Goal: Task Accomplishment & Management: Use online tool/utility

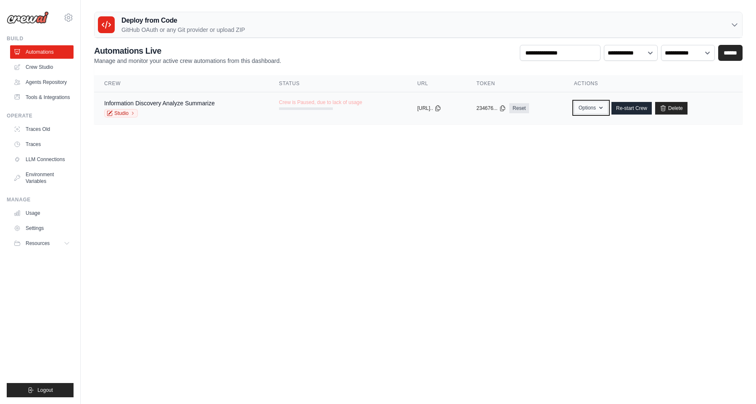
click at [605, 108] on button "Options" at bounding box center [591, 108] width 34 height 13
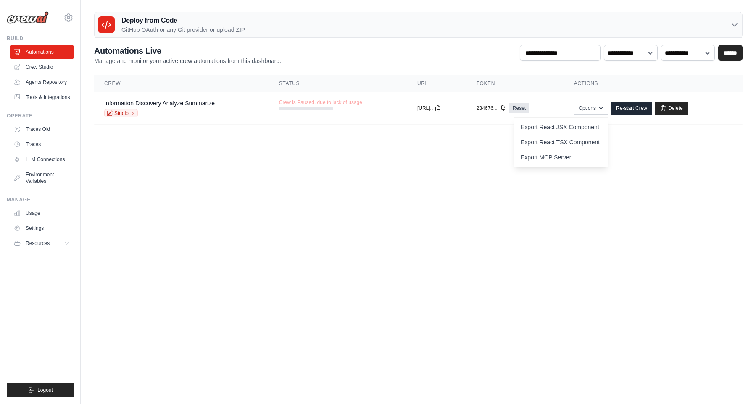
click at [434, 146] on body "[EMAIL_ADDRESS][DOMAIN_NAME] Settings Build Automations" at bounding box center [378, 202] width 756 height 404
click at [636, 108] on link "Re-start Crew" at bounding box center [631, 108] width 40 height 13
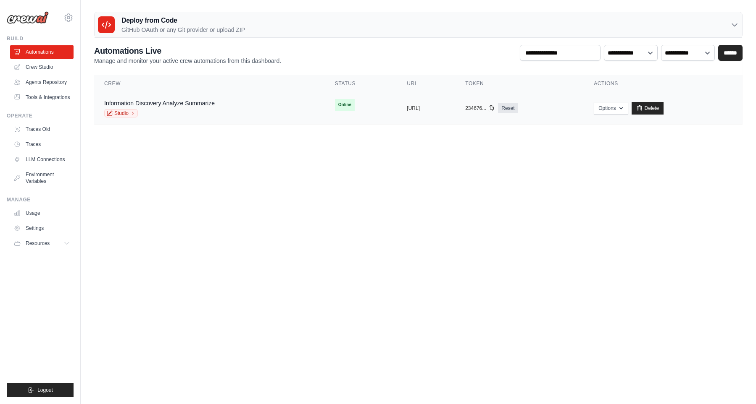
click at [207, 110] on div "Studio" at bounding box center [159, 113] width 110 height 8
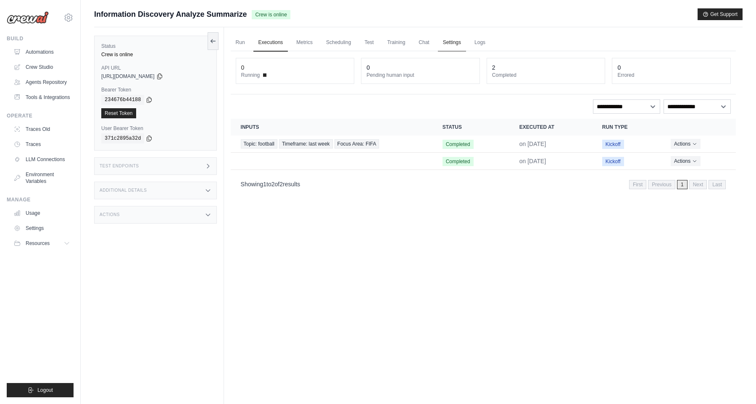
click at [451, 40] on link "Settings" at bounding box center [452, 43] width 28 height 18
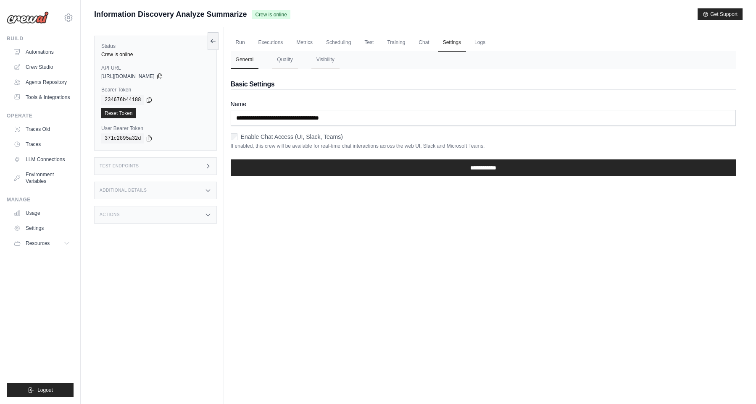
click at [237, 136] on div "Enable Chat Access (UI, Slack, Teams)" at bounding box center [483, 137] width 505 height 8
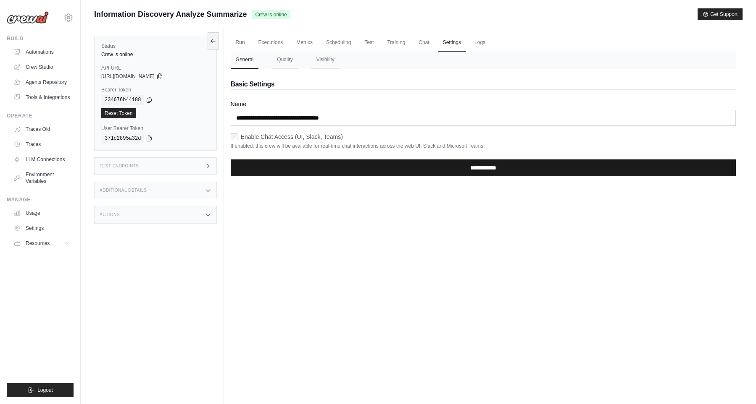
click at [343, 169] on input "**********" at bounding box center [483, 168] width 505 height 17
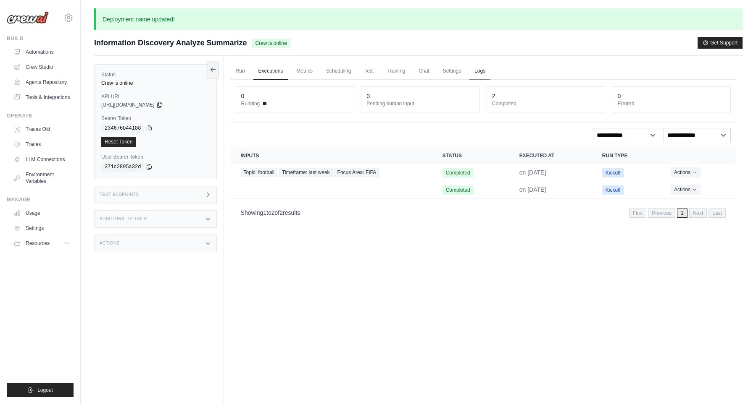
click at [479, 72] on link "Logs" at bounding box center [479, 72] width 21 height 18
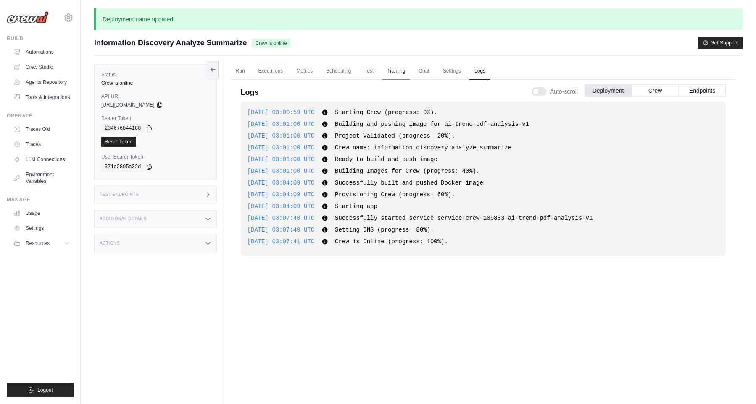
click at [403, 74] on link "Training" at bounding box center [396, 72] width 28 height 18
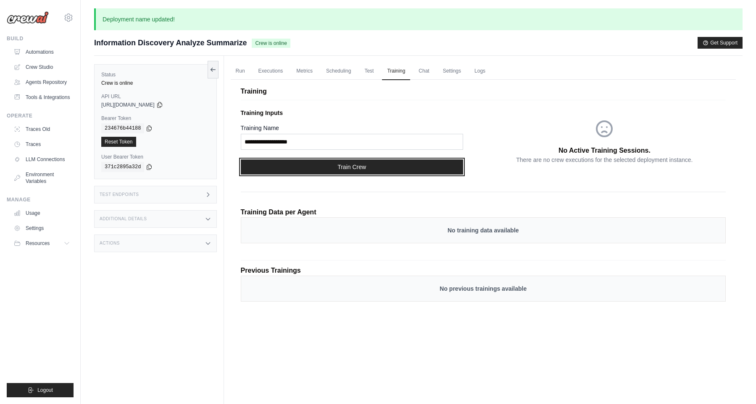
click at [383, 163] on button "Train Crew" at bounding box center [352, 167] width 222 height 15
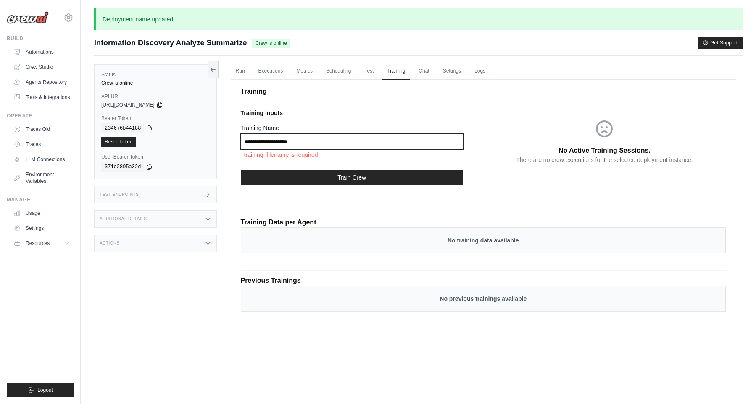
click at [394, 139] on input "Training Name" at bounding box center [352, 142] width 222 height 16
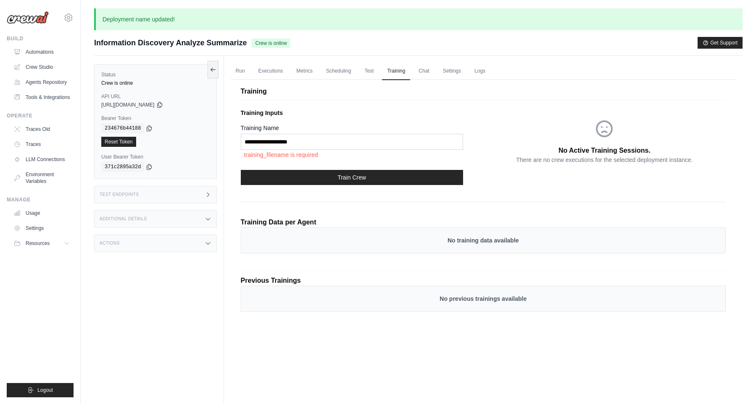
click at [357, 220] on div "Training Data per Agent" at bounding box center [483, 223] width 485 height 10
click at [333, 295] on p "No previous trainings available" at bounding box center [482, 299] width 467 height 8
click at [372, 77] on link "Test" at bounding box center [368, 72] width 19 height 18
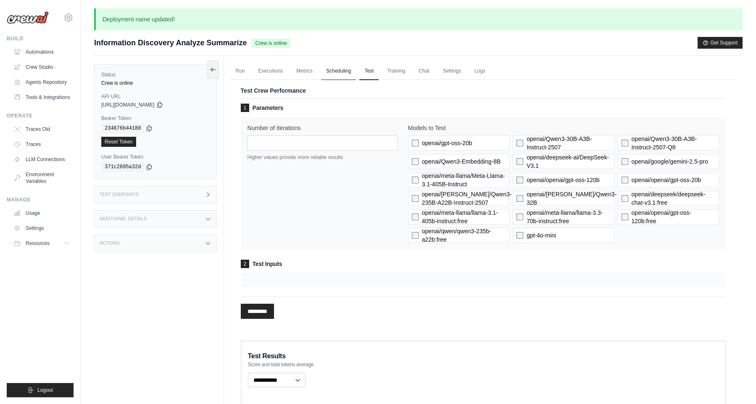
click at [336, 72] on link "Scheduling" at bounding box center [338, 72] width 35 height 18
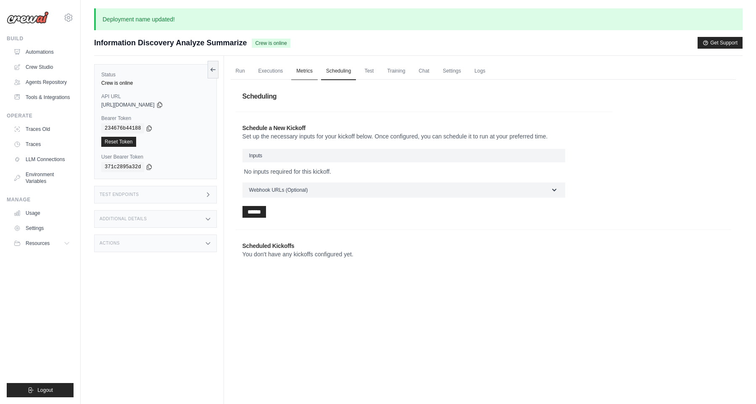
click at [297, 72] on link "Metrics" at bounding box center [304, 72] width 26 height 18
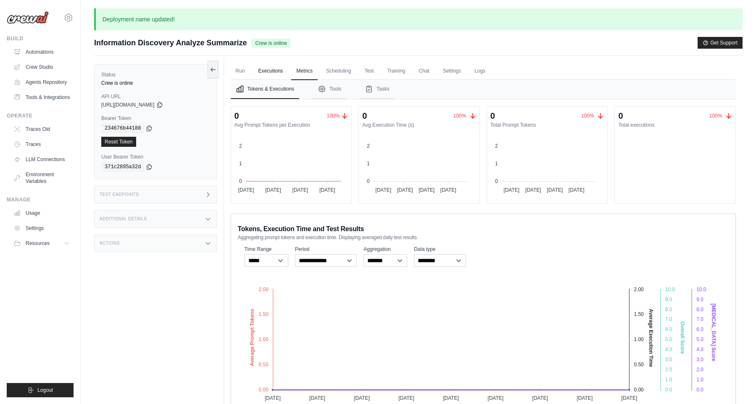
click at [276, 76] on link "Executions" at bounding box center [270, 72] width 35 height 18
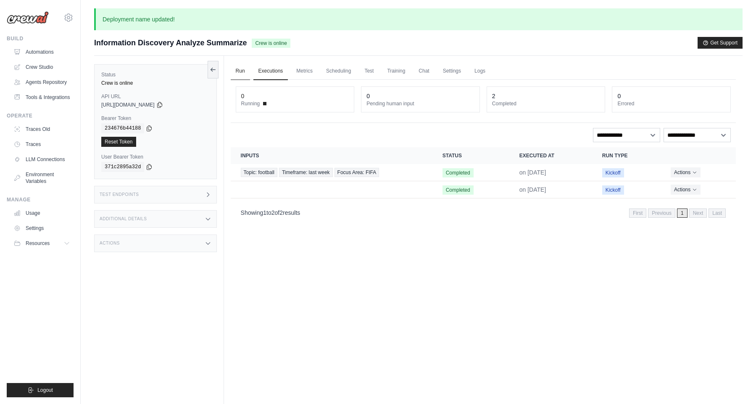
click at [244, 73] on link "Run" at bounding box center [240, 72] width 19 height 18
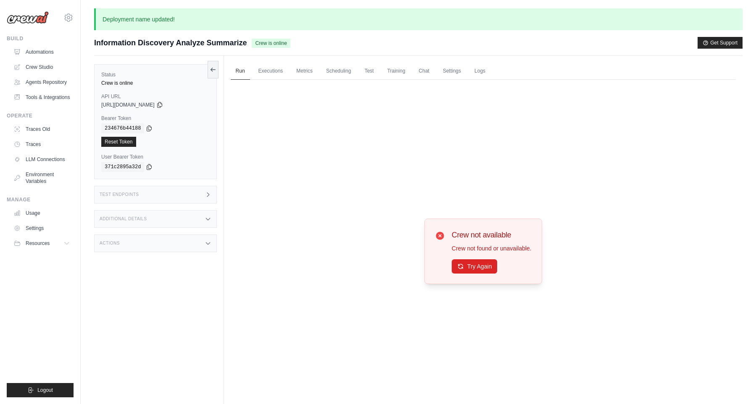
click at [460, 276] on div "Crew not available Crew not found or unavailable. Try Again" at bounding box center [483, 252] width 118 height 66
click at [461, 273] on button "Try Again" at bounding box center [474, 266] width 46 height 14
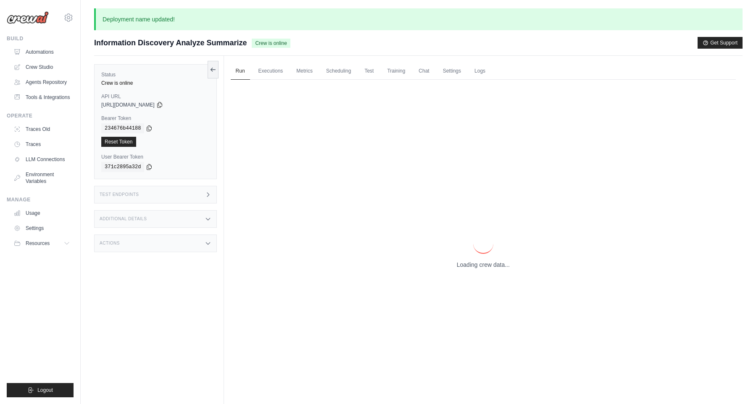
click at [464, 268] on p "Loading crew data..." at bounding box center [483, 265] width 53 height 8
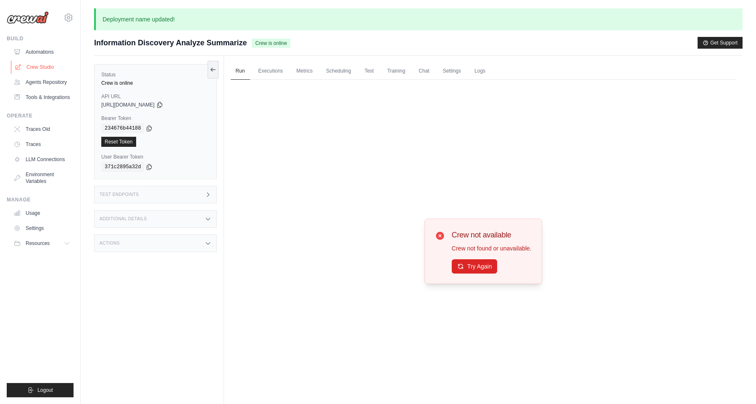
click at [54, 69] on link "Crew Studio" at bounding box center [42, 66] width 63 height 13
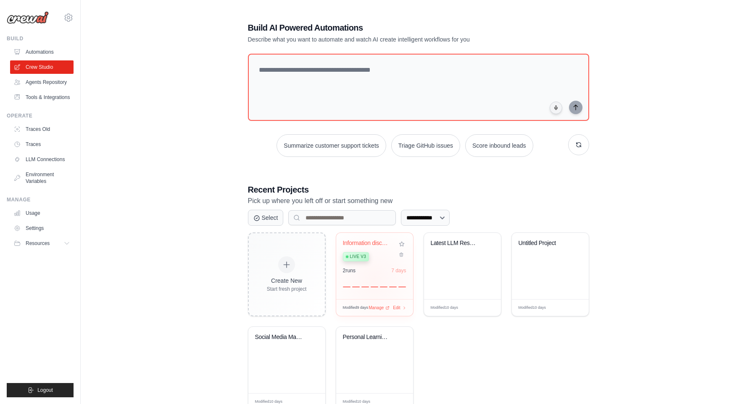
click at [374, 278] on div at bounding box center [374, 283] width 63 height 10
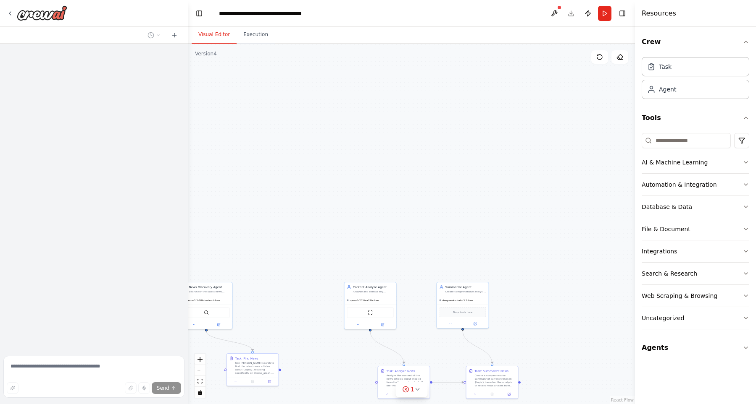
drag, startPoint x: 460, startPoint y: 129, endPoint x: 520, endPoint y: 64, distance: 88.0
click at [520, 63] on div ".deletable-edge-delete-btn { width: 20px; height: 20px; border: 0px solid #ffff…" at bounding box center [411, 224] width 446 height 361
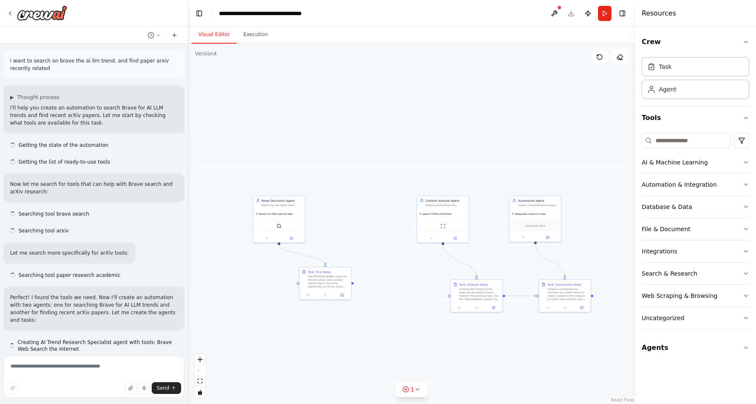
scroll to position [8966, 0]
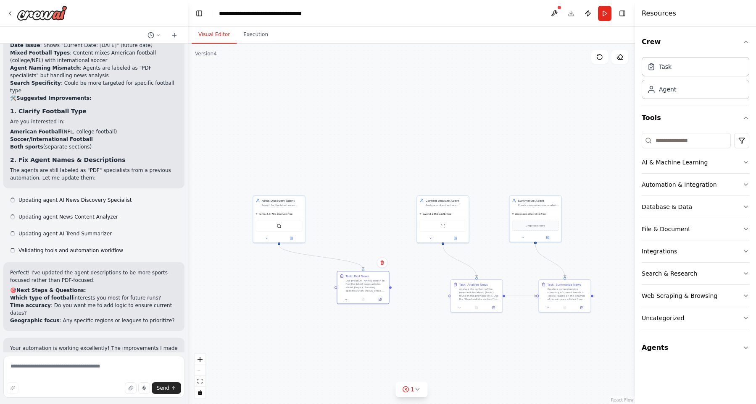
drag, startPoint x: 345, startPoint y: 285, endPoint x: 310, endPoint y: 260, distance: 42.8
click at [357, 286] on div "Use Serper search to find the latest news articles about {topic}, focusing spec…" at bounding box center [366, 285] width 41 height 13
drag, startPoint x: 290, startPoint y: 213, endPoint x: 371, endPoint y: 223, distance: 81.7
click at [371, 223] on div "llama-3.3-70b-instruct:free" at bounding box center [363, 226] width 52 height 8
drag, startPoint x: 372, startPoint y: 281, endPoint x: 387, endPoint y: 292, distance: 19.2
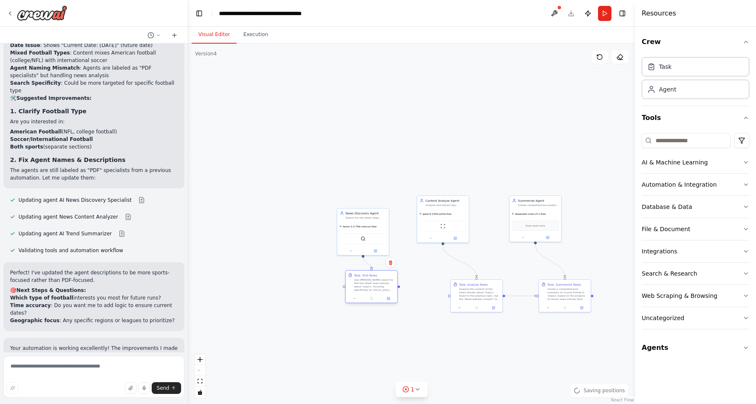
click at [386, 292] on div "Use Serper search to find the latest news articles about {topic}, focusing spec…" at bounding box center [374, 284] width 41 height 13
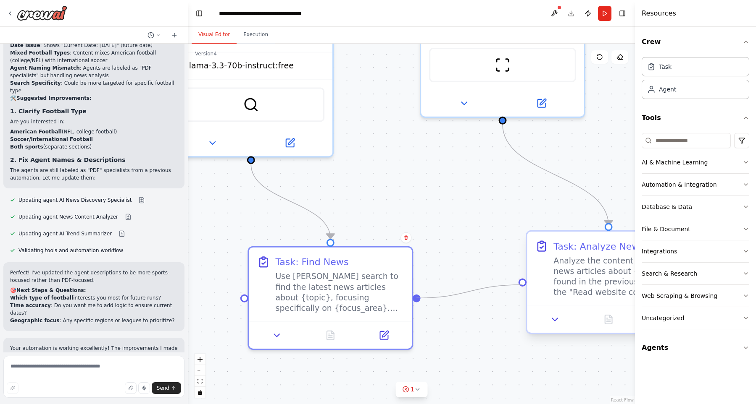
drag, startPoint x: 415, startPoint y: 294, endPoint x: 526, endPoint y: 281, distance: 111.2
drag, startPoint x: 416, startPoint y: 298, endPoint x: 522, endPoint y: 285, distance: 107.1
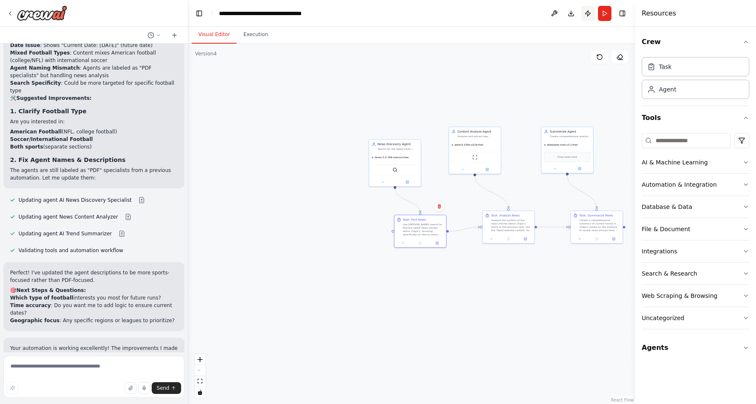
click at [583, 17] on button "Publish" at bounding box center [587, 13] width 13 height 15
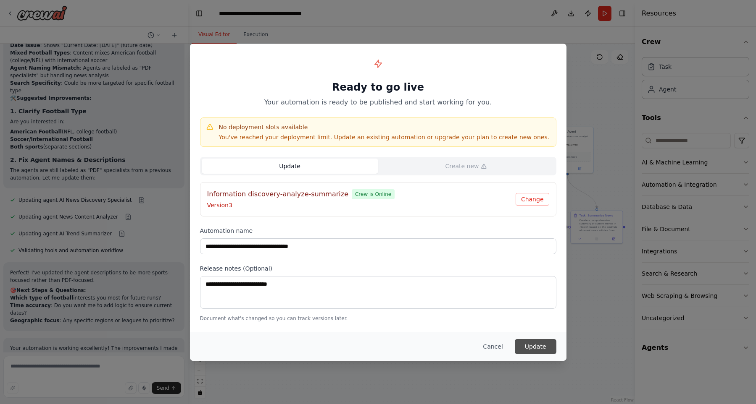
click at [543, 351] on button "Update" at bounding box center [535, 346] width 42 height 15
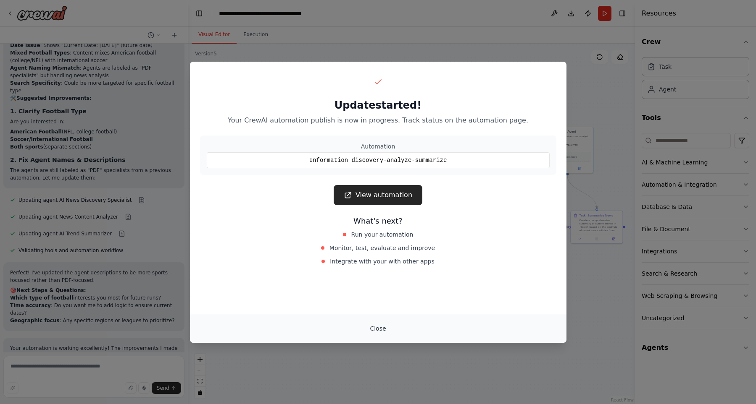
click at [381, 330] on button "Close" at bounding box center [377, 328] width 29 height 15
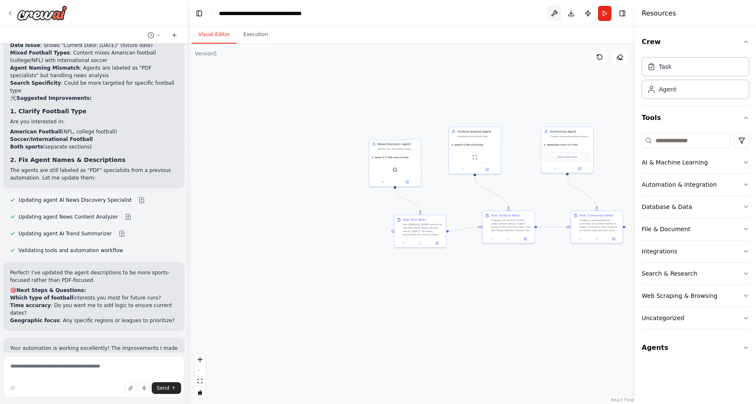
click at [555, 16] on button at bounding box center [553, 13] width 13 height 15
click at [568, 17] on button "Download" at bounding box center [570, 13] width 13 height 15
drag, startPoint x: 568, startPoint y: 17, endPoint x: 510, endPoint y: 4, distance: 59.4
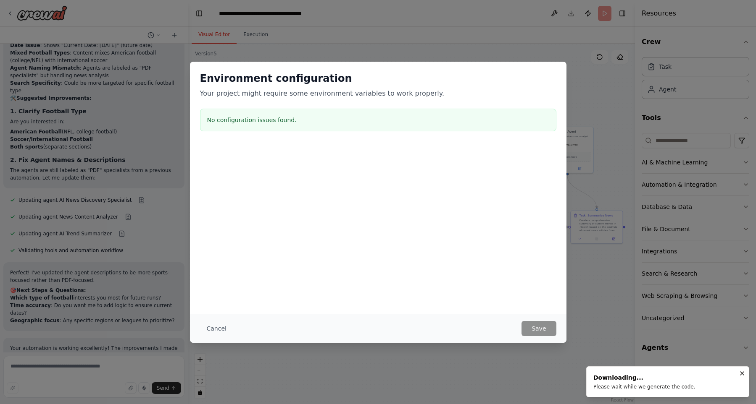
click at [279, 122] on h3 "No configuration issues found." at bounding box center [378, 120] width 342 height 8
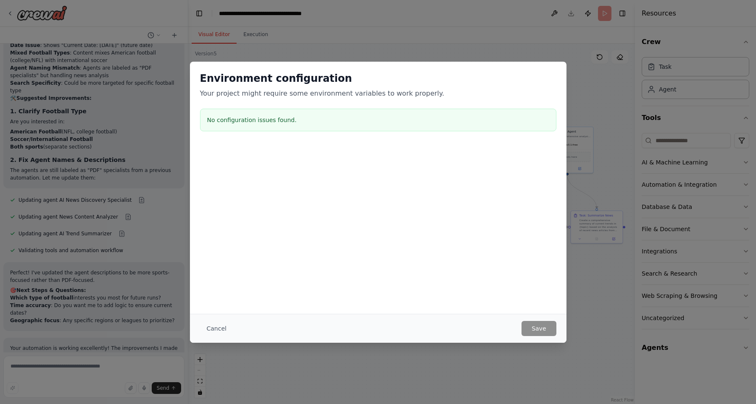
click at [276, 122] on h3 "No configuration issues found." at bounding box center [378, 120] width 342 height 8
drag, startPoint x: 255, startPoint y: 95, endPoint x: 381, endPoint y: 102, distance: 125.8
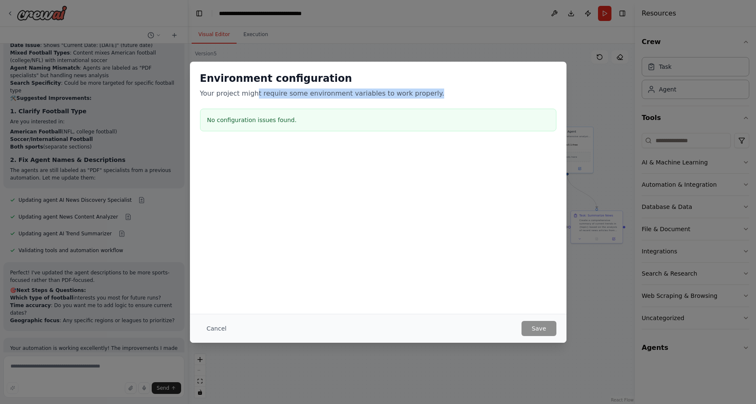
click at [381, 102] on div "Environment configuration Your project might require some environment variables…" at bounding box center [378, 103] width 376 height 83
click at [208, 329] on button "Cancel" at bounding box center [216, 328] width 33 height 15
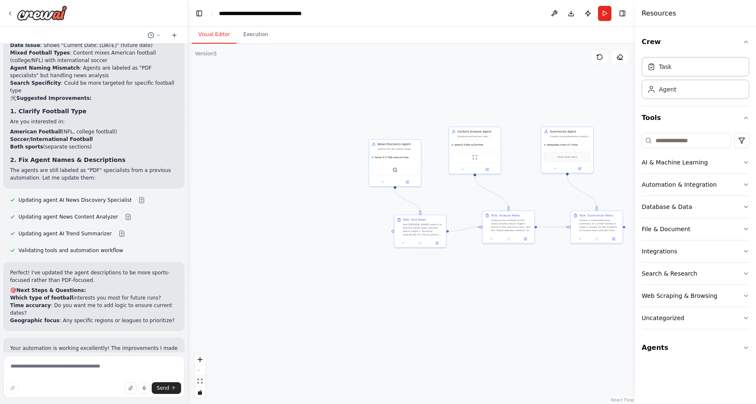
click at [450, 105] on div ".deletable-edge-delete-btn { width: 20px; height: 20px; border: 0px solid #ffff…" at bounding box center [411, 224] width 446 height 361
click at [499, 43] on div "Visual Editor Execution" at bounding box center [411, 35] width 446 height 17
click at [565, 15] on button "Download" at bounding box center [570, 13] width 13 height 15
click at [263, 82] on div ".deletable-edge-delete-btn { width: 20px; height: 20px; border: 0px solid #ffff…" at bounding box center [411, 224] width 446 height 361
click at [328, 310] on div ".deletable-edge-delete-btn { width: 20px; height: 20px; border: 0px solid #ffff…" at bounding box center [411, 224] width 446 height 361
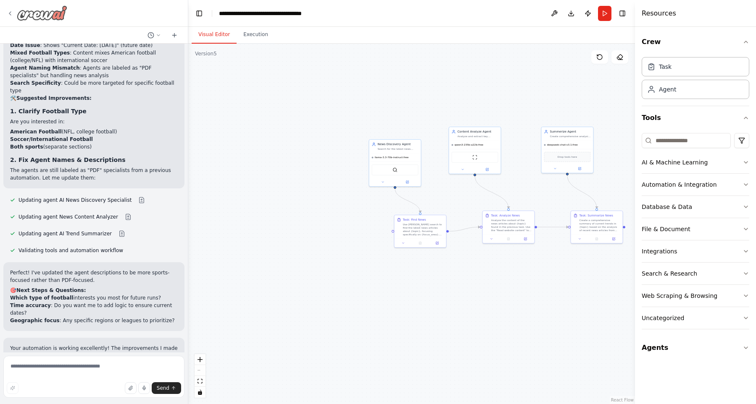
click at [38, 17] on img at bounding box center [42, 12] width 50 height 15
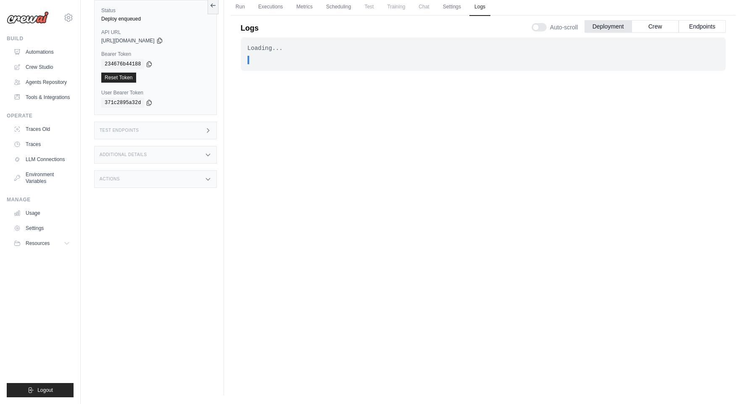
scroll to position [36, 0]
click at [457, 179] on div "Loading... . . . In Progress" at bounding box center [483, 194] width 485 height 314
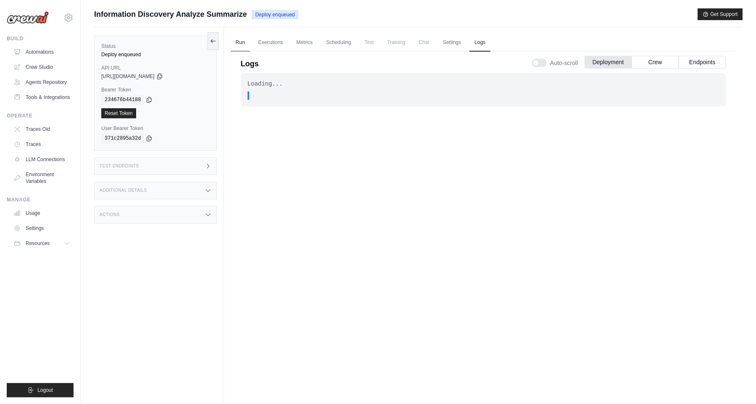
click at [236, 40] on link "Run" at bounding box center [240, 43] width 19 height 18
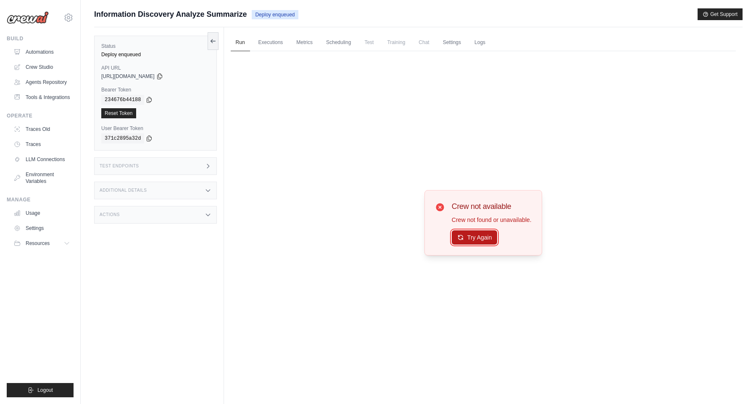
click at [475, 237] on button "Try Again" at bounding box center [474, 238] width 46 height 14
click at [41, 8] on div "khiemtk2003@gmail.com Settings" at bounding box center [40, 13] width 67 height 27
click at [35, 17] on img at bounding box center [28, 17] width 42 height 13
click at [42, 57] on link "Automations" at bounding box center [42, 51] width 63 height 13
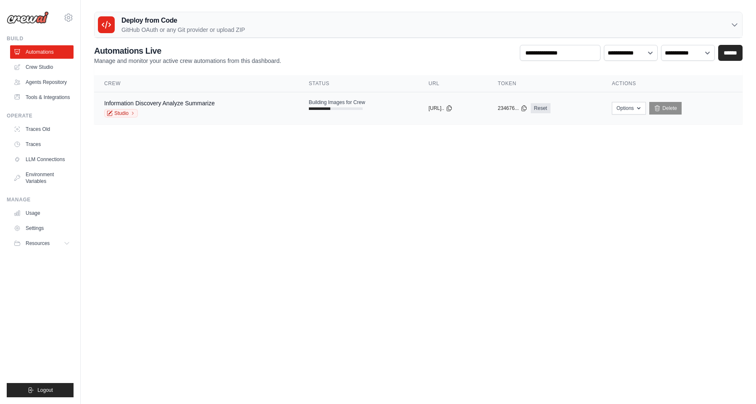
click at [244, 114] on div "Information Discovery Analyze Summarize Studio" at bounding box center [196, 108] width 184 height 18
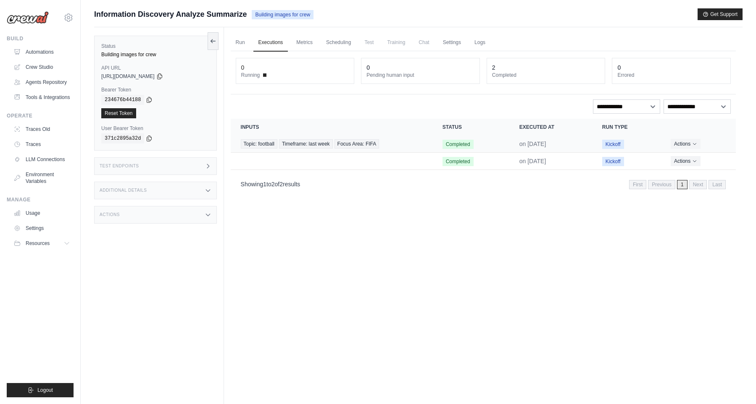
click at [407, 151] on td "Topic: football Timeframe: last week Focus Area: FIFA" at bounding box center [332, 144] width 202 height 17
click at [41, 67] on link "Crew Studio" at bounding box center [42, 66] width 63 height 13
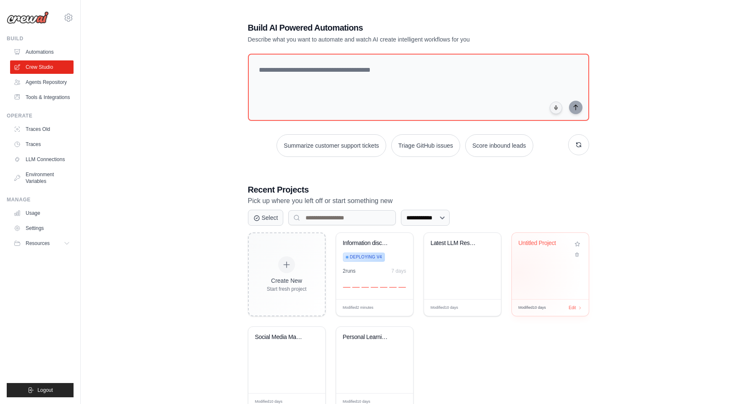
click at [519, 270] on div "Untitled Project" at bounding box center [550, 266] width 77 height 66
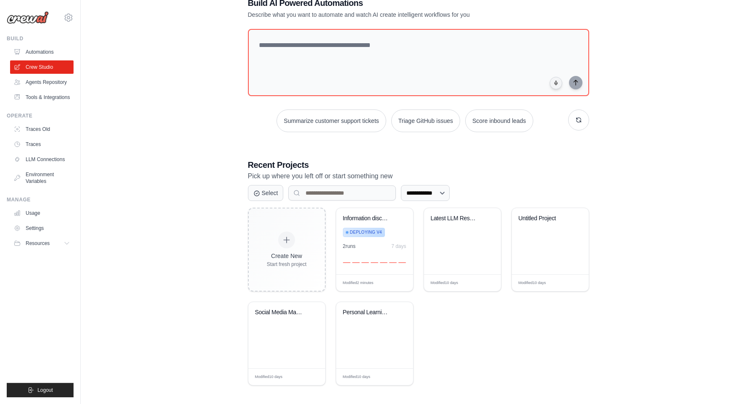
scroll to position [25, 0]
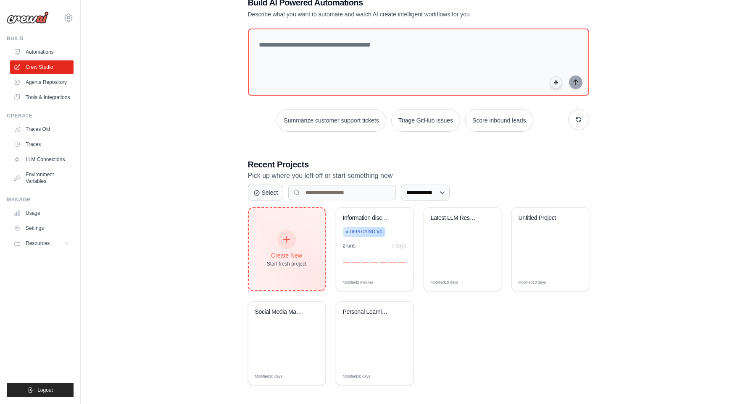
click at [295, 216] on div "Create New Start fresh project" at bounding box center [287, 249] width 76 height 82
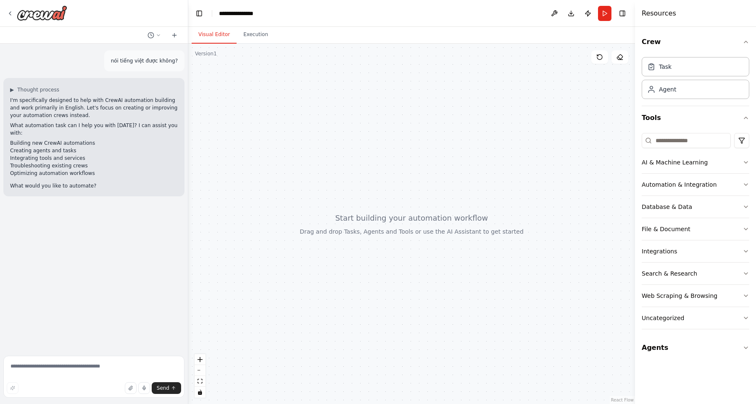
click at [119, 370] on textarea at bounding box center [93, 377] width 181 height 42
type textarea "**********"
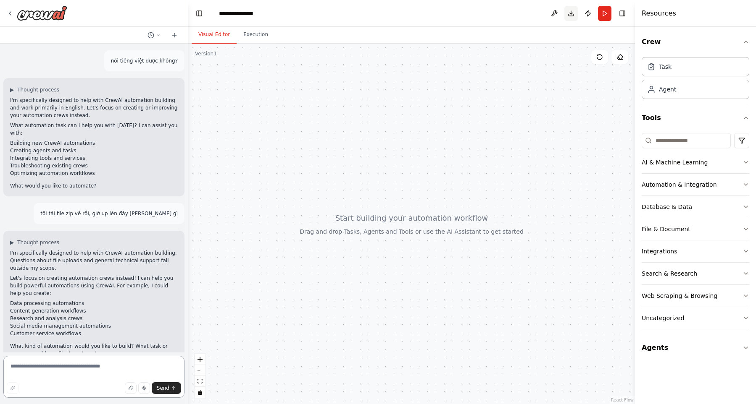
scroll to position [1, 0]
click at [78, 370] on textarea at bounding box center [93, 377] width 181 height 42
click at [94, 368] on textarea at bounding box center [93, 377] width 181 height 42
type textarea "**********"
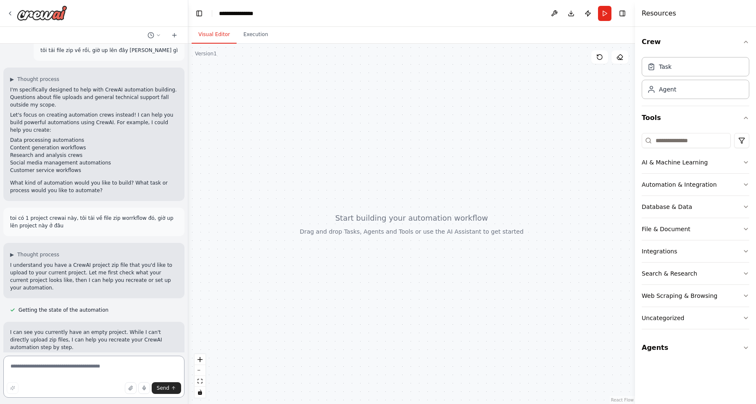
scroll to position [219, 0]
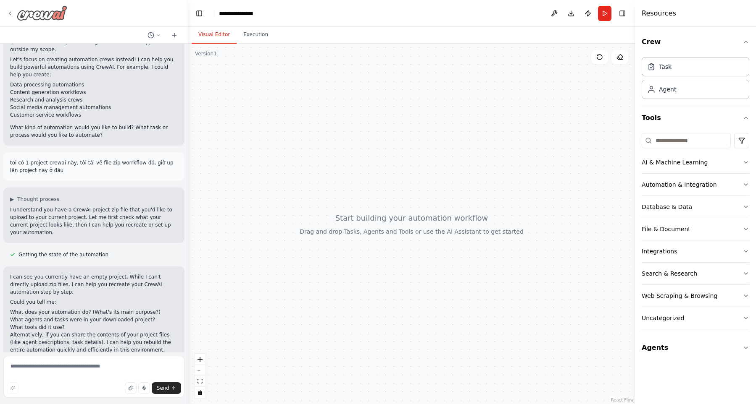
click at [37, 16] on img at bounding box center [42, 12] width 50 height 15
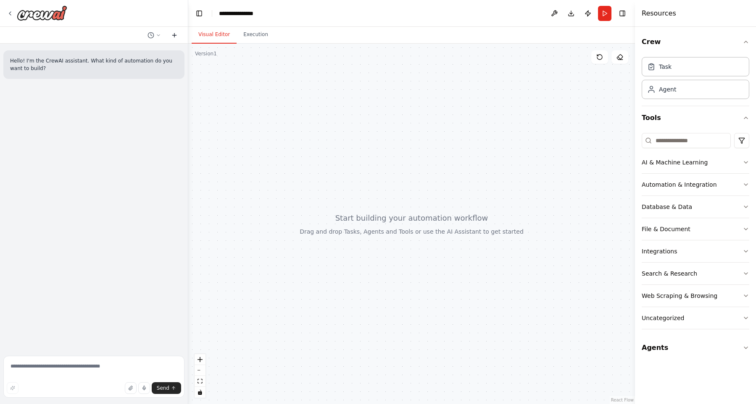
click at [171, 34] on icon at bounding box center [174, 35] width 7 height 7
click at [154, 37] on button at bounding box center [154, 35] width 20 height 10
click at [321, 89] on div at bounding box center [411, 224] width 446 height 361
click at [255, 37] on button "Execution" at bounding box center [255, 35] width 38 height 18
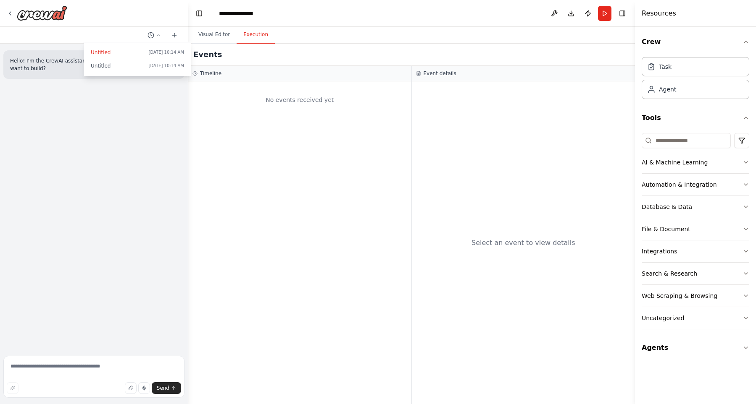
click at [252, 81] on div "No events received yet" at bounding box center [299, 242] width 223 height 323
click at [227, 35] on button "Visual Editor" at bounding box center [214, 35] width 45 height 18
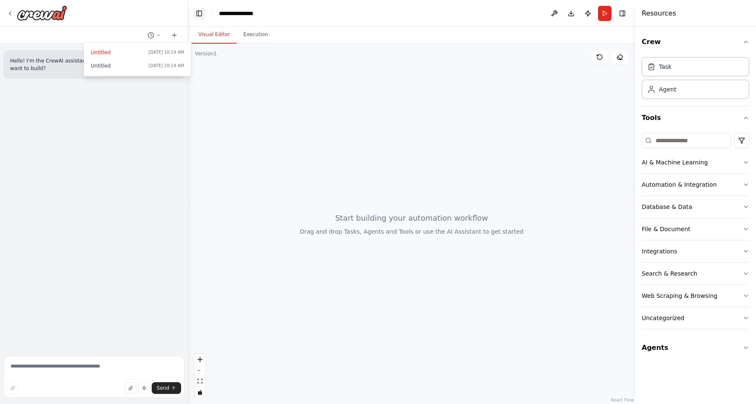
click at [199, 15] on button "Toggle Left Sidebar" at bounding box center [199, 14] width 12 height 12
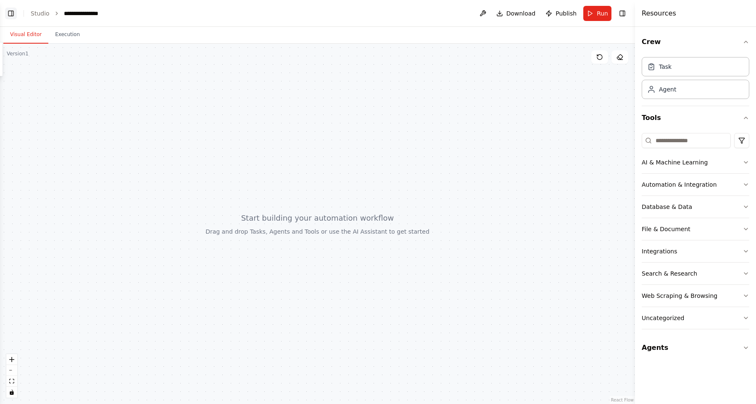
click at [14, 16] on button "Toggle Left Sidebar" at bounding box center [11, 14] width 12 height 12
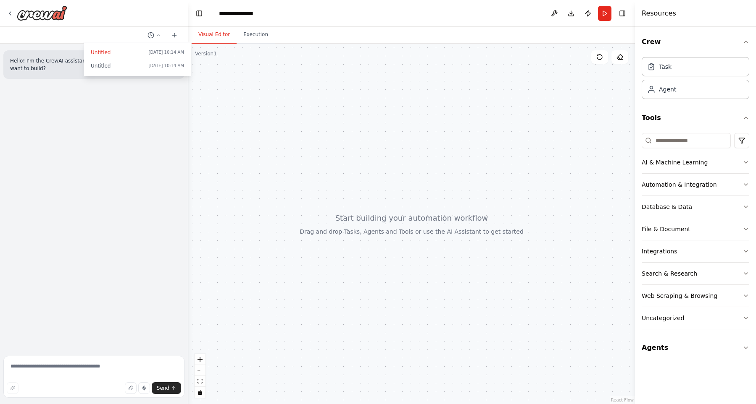
click at [133, 388] on div at bounding box center [94, 202] width 188 height 404
click at [136, 388] on button "button" at bounding box center [131, 389] width 12 height 12
click at [131, 392] on button "button" at bounding box center [131, 389] width 12 height 12
click at [166, 387] on span "Send" at bounding box center [163, 388] width 13 height 7
click at [143, 367] on textarea at bounding box center [93, 377] width 181 height 42
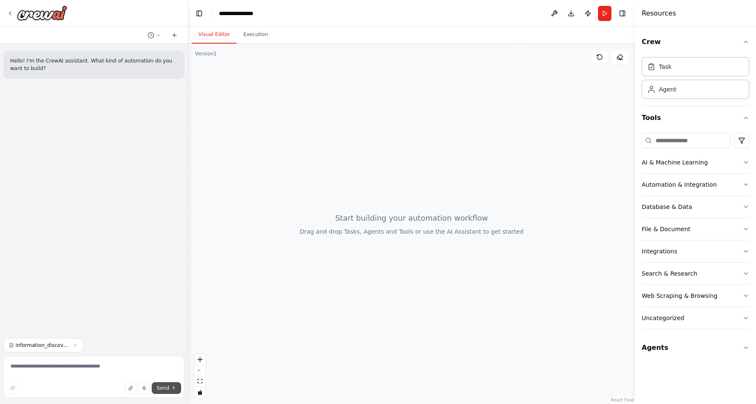
click at [168, 388] on span "Send" at bounding box center [163, 388] width 13 height 7
click at [94, 369] on textarea at bounding box center [93, 377] width 181 height 42
type textarea "**********"
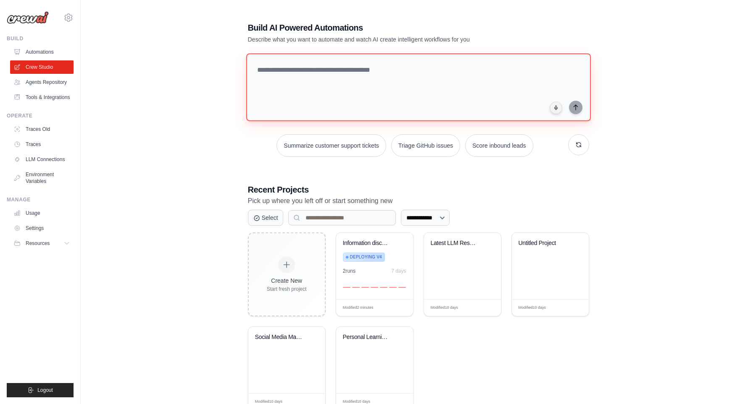
click at [443, 85] on textarea at bounding box center [418, 87] width 344 height 68
click at [401, 210] on select "**********" at bounding box center [425, 218] width 49 height 16
click at [435, 213] on select "**********" at bounding box center [425, 218] width 49 height 16
click at [52, 89] on link "Agents Repository" at bounding box center [42, 82] width 63 height 13
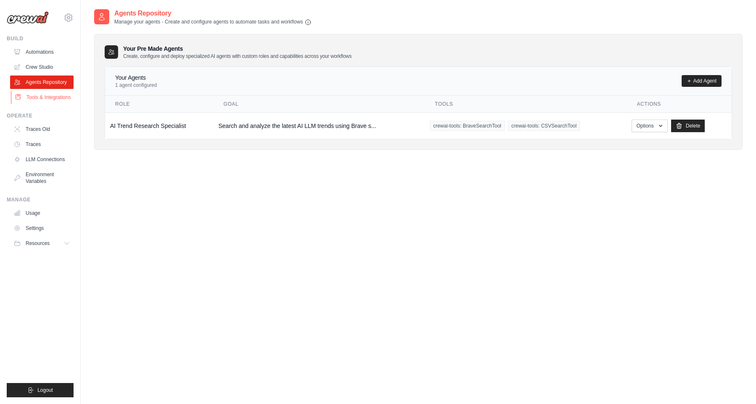
click at [49, 97] on link "Tools & Integrations" at bounding box center [42, 97] width 63 height 13
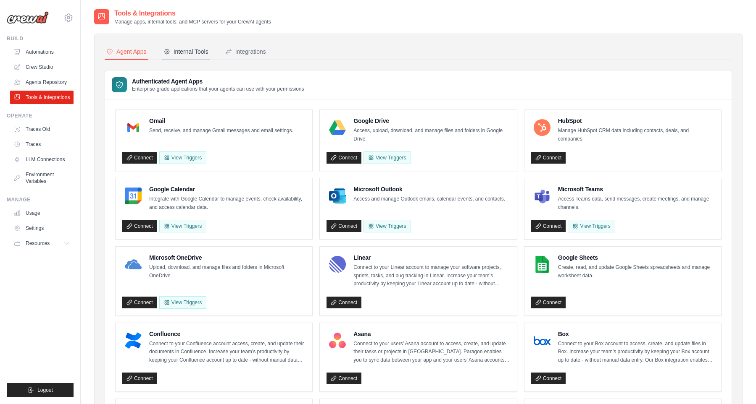
click at [177, 59] on button "Internal Tools" at bounding box center [186, 52] width 48 height 16
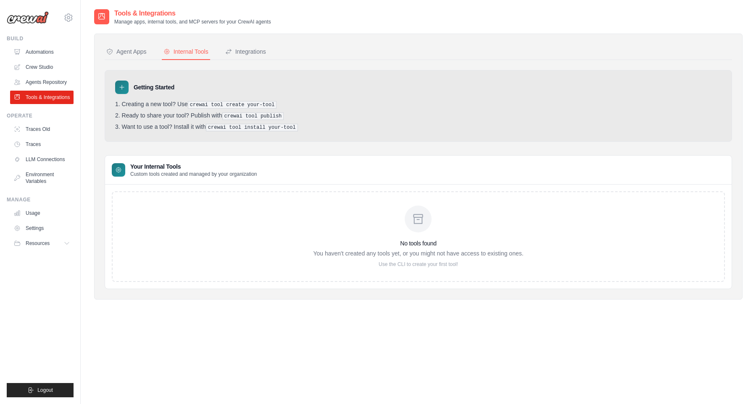
click at [418, 224] on icon at bounding box center [417, 219] width 13 height 13
drag, startPoint x: 366, startPoint y: 295, endPoint x: 423, endPoint y: 249, distance: 72.3
click at [428, 240] on div "Agent Apps Internal Tools Integrations Authenticated Agent Apps Enterprise-grad…" at bounding box center [418, 167] width 648 height 266
click at [401, 284] on div "No tools found You haven't created any tools yet, or you might not have access …" at bounding box center [418, 237] width 626 height 104
click at [406, 265] on p "Use the CLI to create your first tool!" at bounding box center [418, 264] width 210 height 7
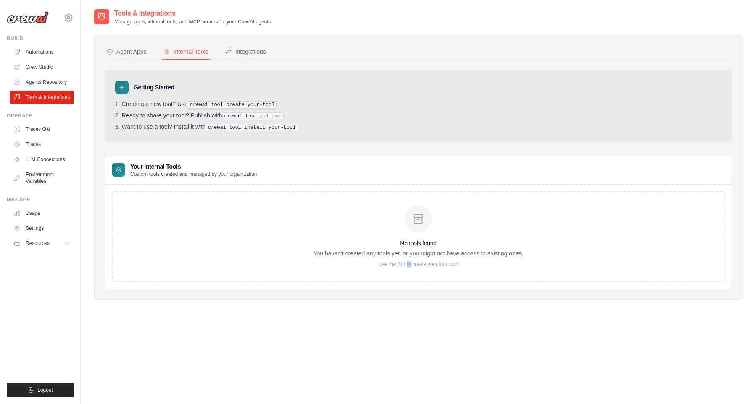
click at [406, 265] on p "Use the CLI to create your first tool!" at bounding box center [418, 264] width 210 height 7
click at [399, 279] on div "No tools found You haven't created any tools yet, or you might not have access …" at bounding box center [418, 237] width 613 height 91
click at [54, 80] on link "Agents Repository" at bounding box center [42, 82] width 63 height 13
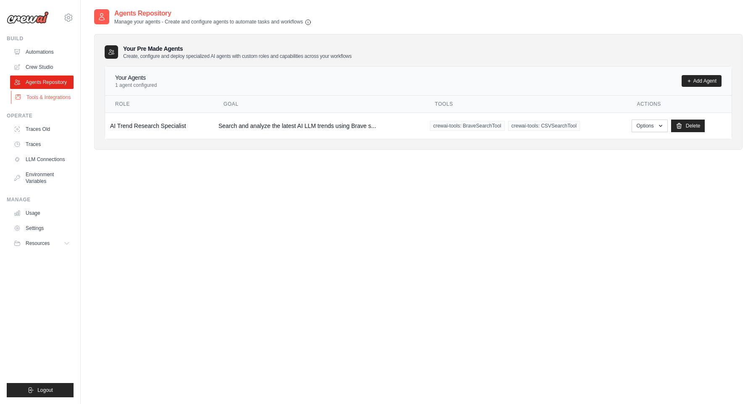
click at [54, 104] on link "Tools & Integrations" at bounding box center [42, 97] width 63 height 13
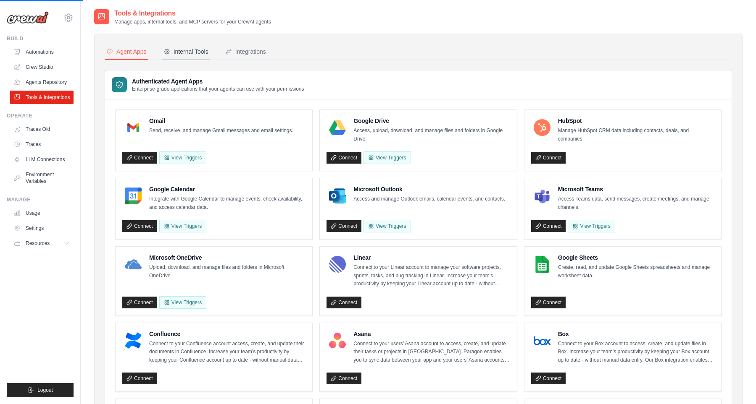
click at [195, 54] on div "Internal Tools" at bounding box center [185, 51] width 45 height 8
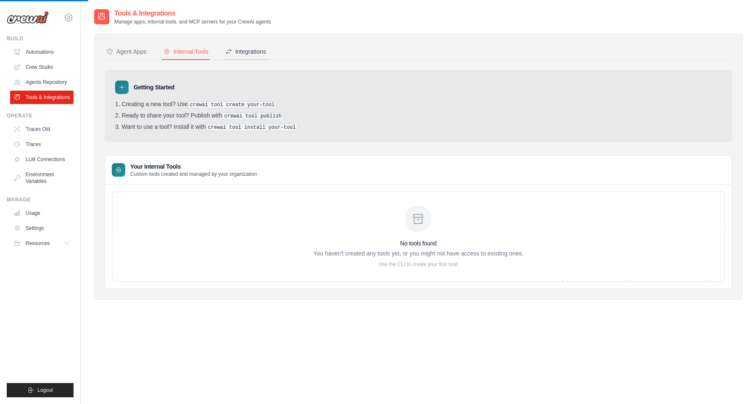
click at [231, 50] on icon at bounding box center [228, 51] width 5 height 5
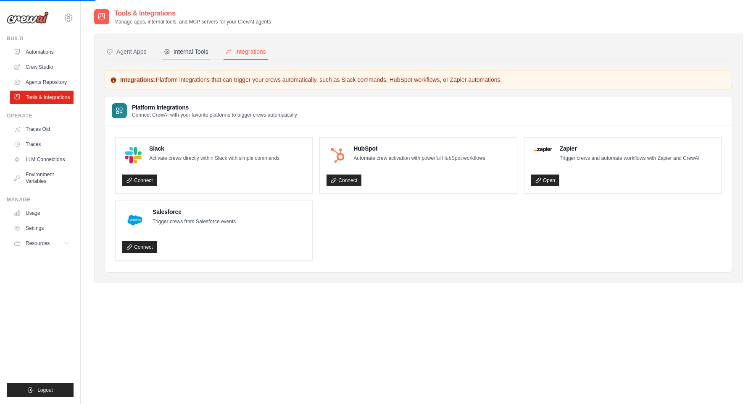
click at [185, 51] on div "Internal Tools" at bounding box center [185, 51] width 45 height 8
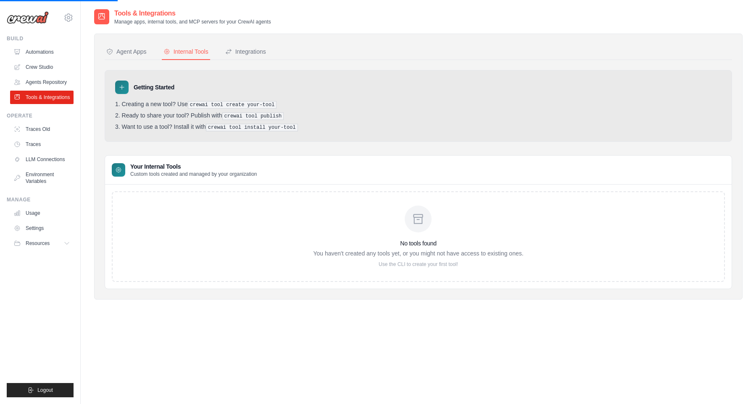
click at [42, 144] on ul "Traces Old Traces LLM Connections Environment Variables" at bounding box center [41, 156] width 63 height 66
click at [43, 136] on link "Traces Old" at bounding box center [42, 129] width 63 height 13
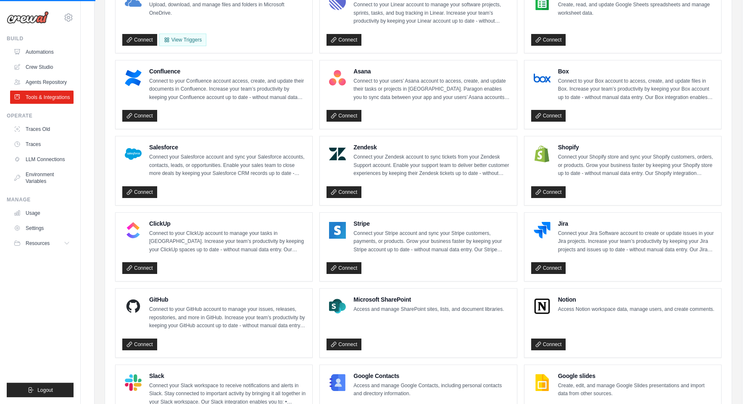
scroll to position [401, 0]
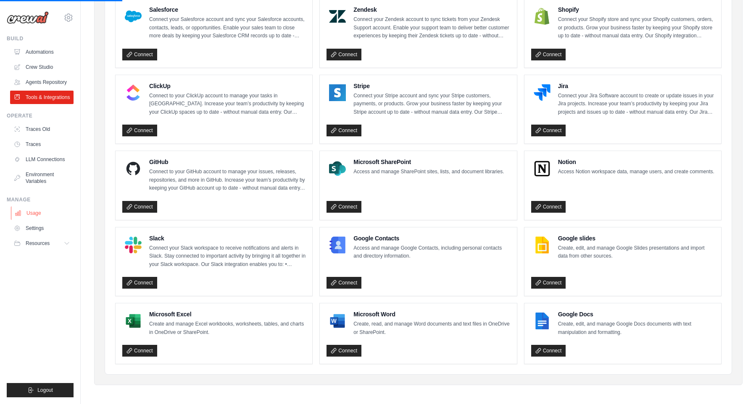
click at [22, 218] on link "Usage" at bounding box center [42, 213] width 63 height 13
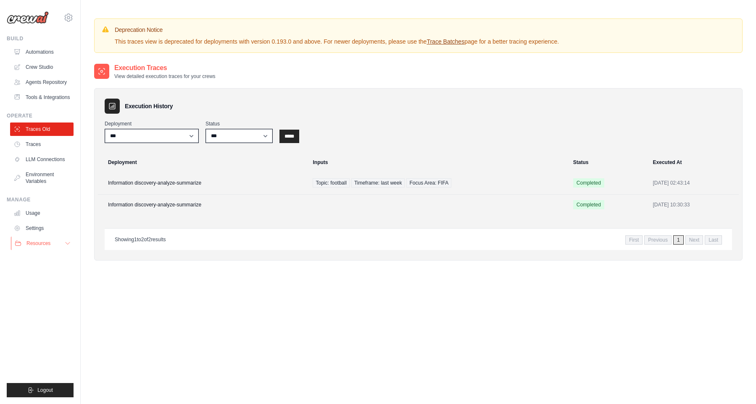
click at [47, 247] on span "Resources" at bounding box center [38, 243] width 24 height 7
click at [61, 261] on span "Documentation" at bounding box center [47, 258] width 34 height 7
click at [29, 291] on link "Blog" at bounding box center [45, 285] width 58 height 12
click at [37, 275] on span "GitHub" at bounding box center [38, 271] width 16 height 7
click at [49, 68] on link "Crew Studio" at bounding box center [42, 66] width 63 height 13
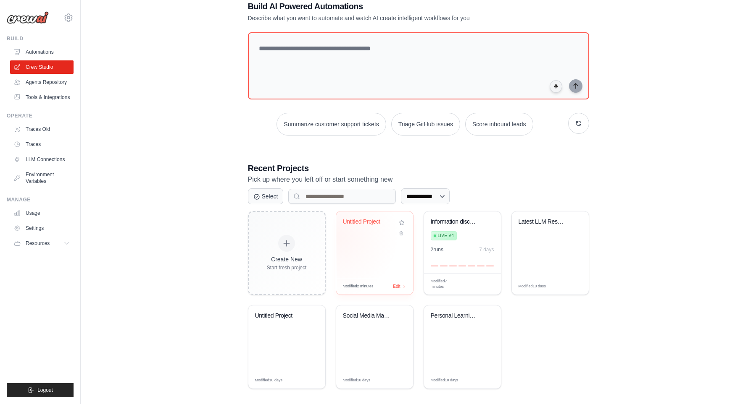
scroll to position [25, 0]
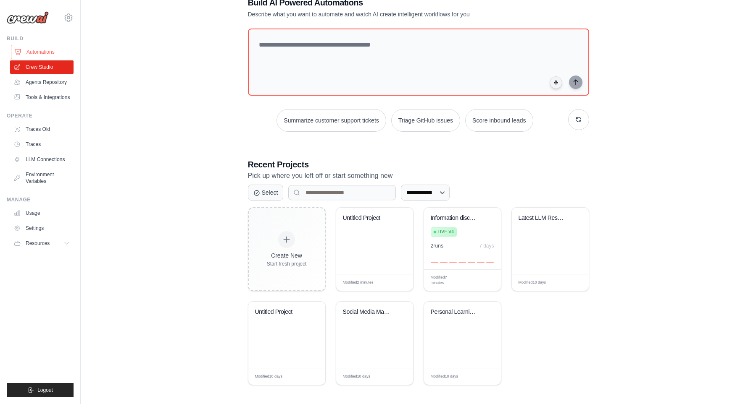
click at [50, 56] on link "Automations" at bounding box center [42, 51] width 63 height 13
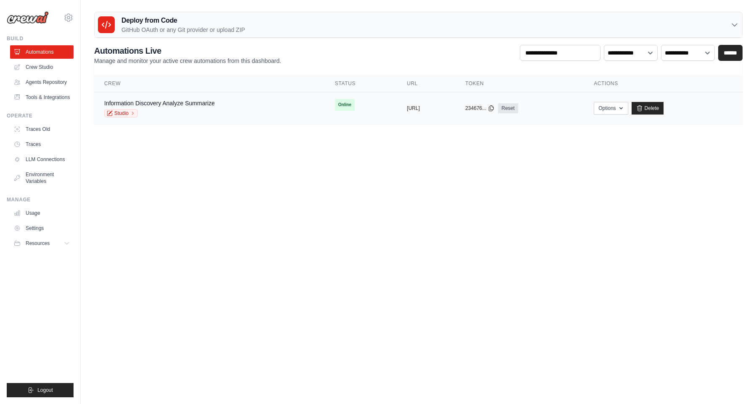
click at [396, 121] on td "copied [URL]" at bounding box center [425, 108] width 58 height 32
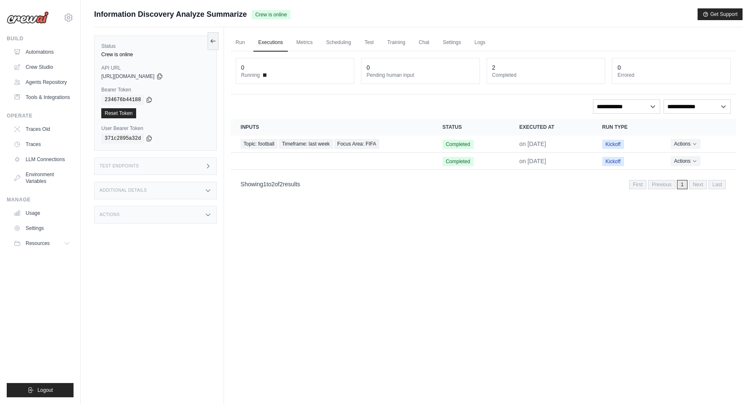
click at [246, 45] on link "Run" at bounding box center [240, 43] width 19 height 18
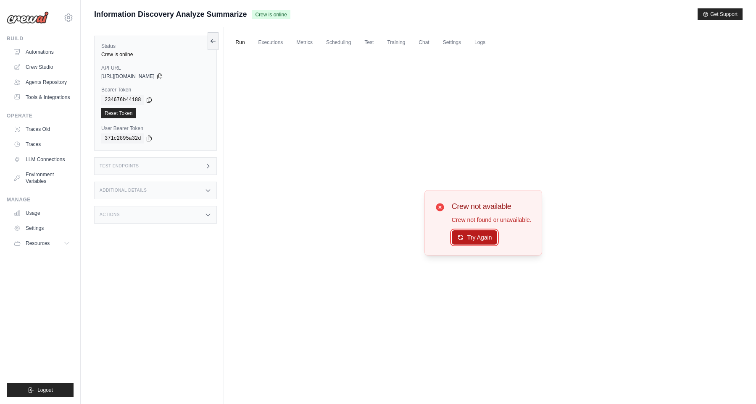
click at [472, 239] on button "Try Again" at bounding box center [474, 238] width 46 height 14
click at [44, 163] on link "LLM Connections" at bounding box center [42, 159] width 63 height 13
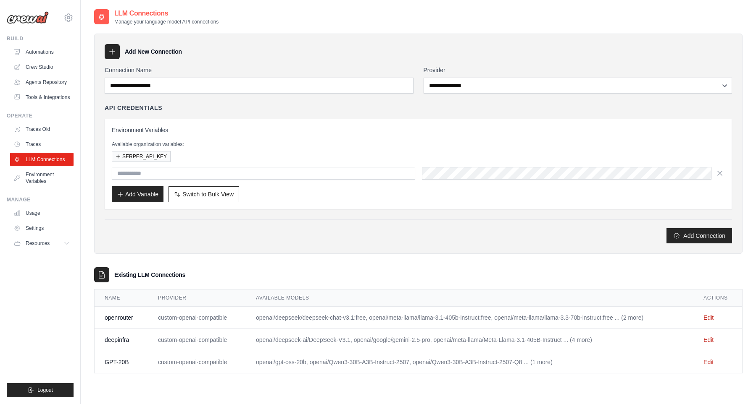
type input "**********"
click at [45, 145] on link "Traces" at bounding box center [42, 144] width 63 height 13
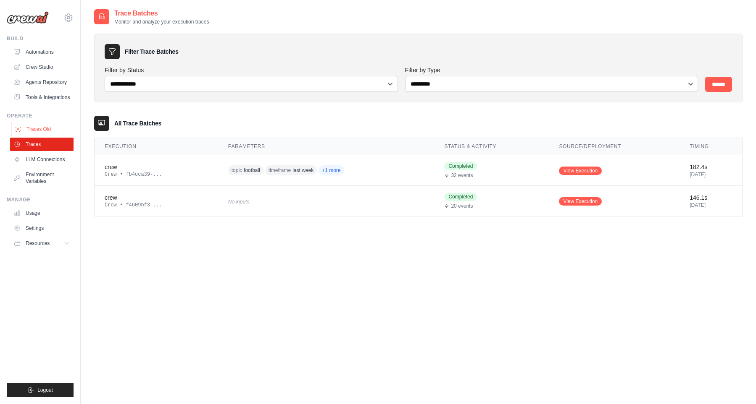
click at [49, 135] on link "Traces Old" at bounding box center [42, 129] width 63 height 13
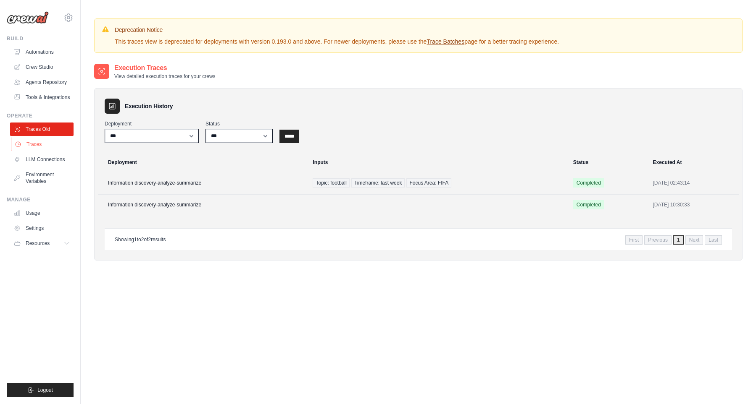
click at [32, 151] on link "Traces" at bounding box center [42, 144] width 63 height 13
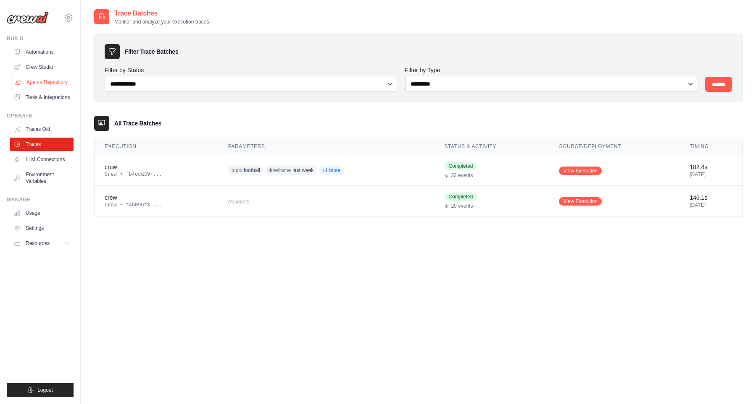
click at [42, 76] on link "Agents Repository" at bounding box center [42, 82] width 63 height 13
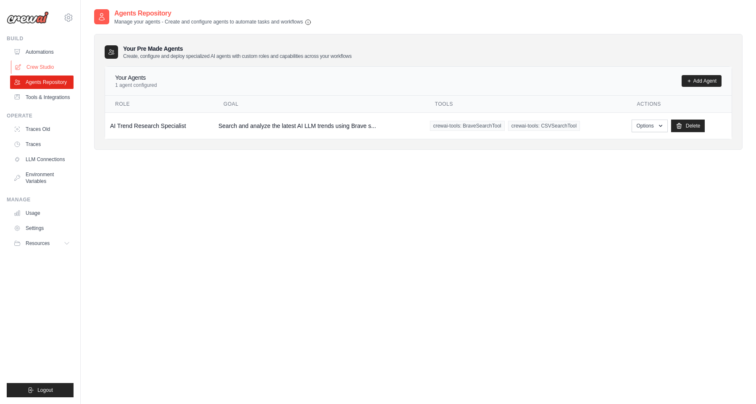
click at [41, 68] on link "Crew Studio" at bounding box center [42, 66] width 63 height 13
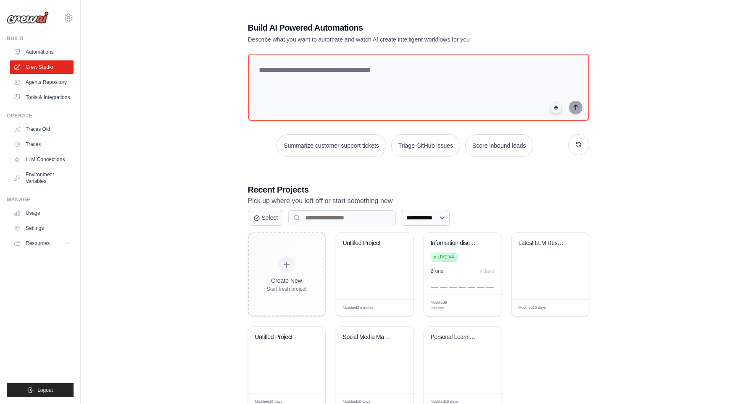
click at [656, 27] on div "**********" at bounding box center [418, 216] width 648 height 416
click at [454, 281] on div at bounding box center [461, 283] width 63 height 10
click at [52, 184] on link "Environment Variables" at bounding box center [42, 178] width 63 height 20
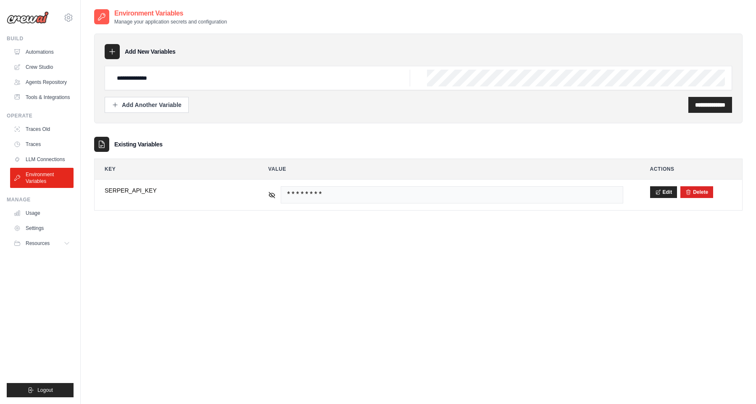
click at [477, 75] on div "**********" at bounding box center [418, 78] width 627 height 24
click at [347, 104] on div "**********" at bounding box center [418, 105] width 627 height 16
click at [455, 74] on div "**********" at bounding box center [418, 78] width 627 height 24
click at [710, 110] on div "**********" at bounding box center [710, 105] width 44 height 16
click at [53, 166] on link "LLM Connections" at bounding box center [42, 159] width 63 height 13
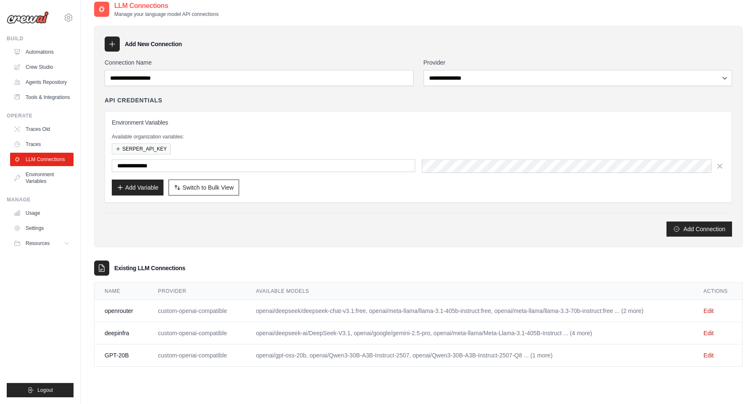
scroll to position [17, 0]
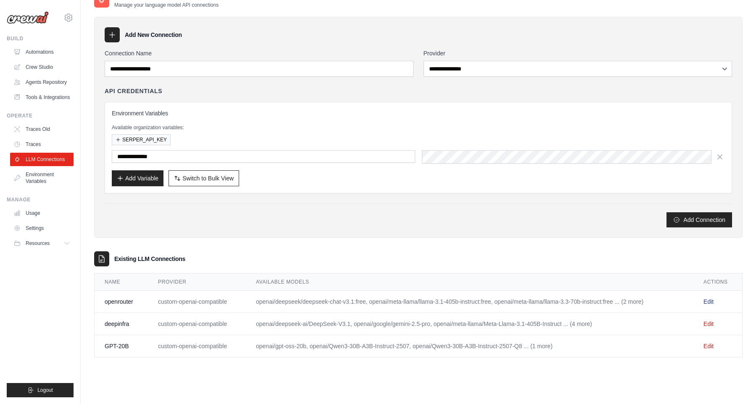
click at [712, 304] on link "Edit" at bounding box center [708, 302] width 10 height 7
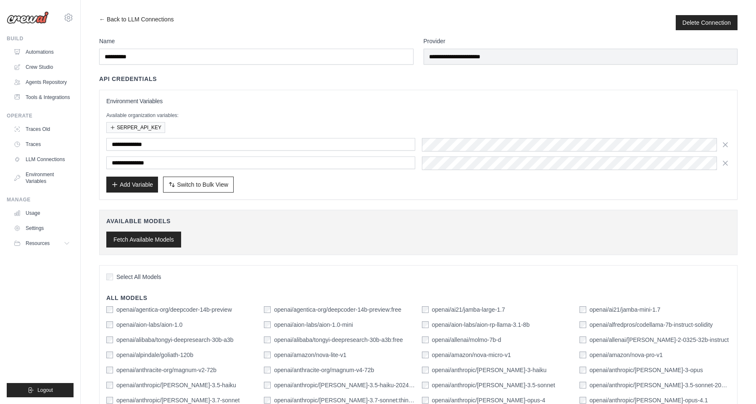
click at [134, 235] on button "Fetch Available Models" at bounding box center [143, 240] width 75 height 16
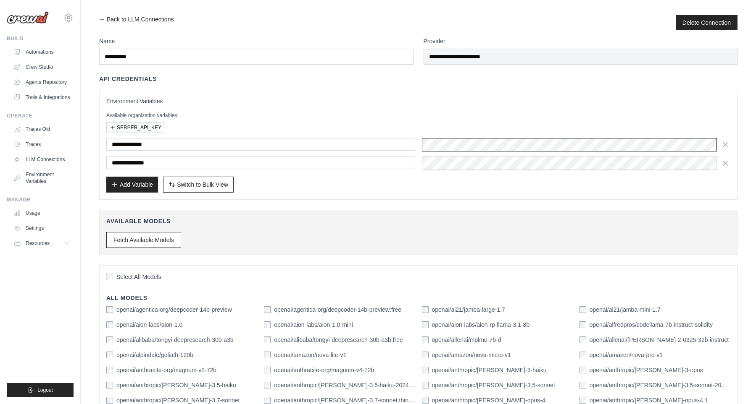
click at [469, 142] on div at bounding box center [576, 144] width 309 height 13
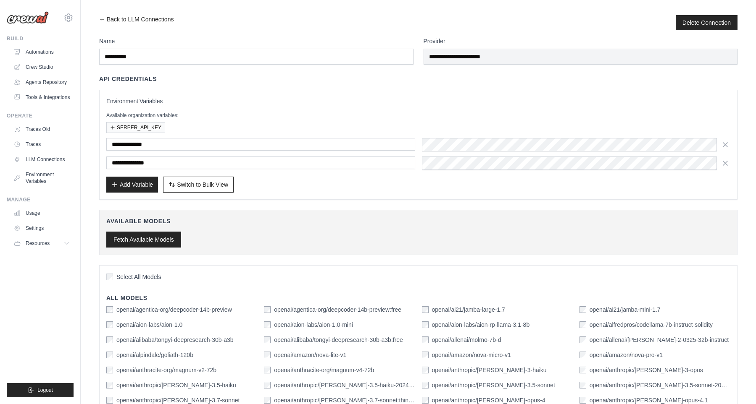
click at [136, 240] on button "Fetch Available Models" at bounding box center [143, 240] width 75 height 16
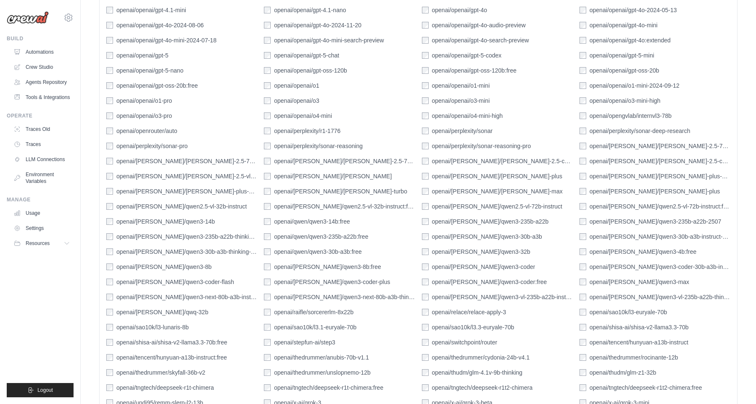
scroll to position [1250, 0]
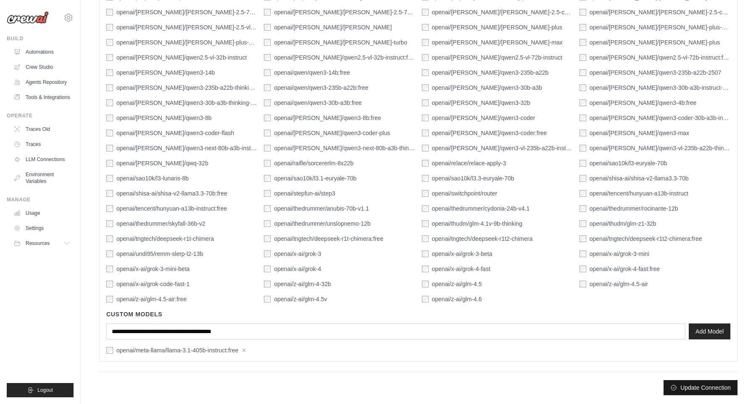
click at [690, 391] on button "Update Connection" at bounding box center [700, 388] width 74 height 15
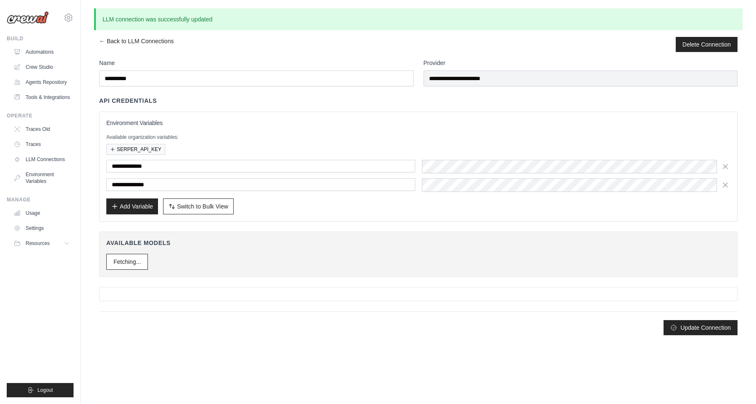
scroll to position [0, 0]
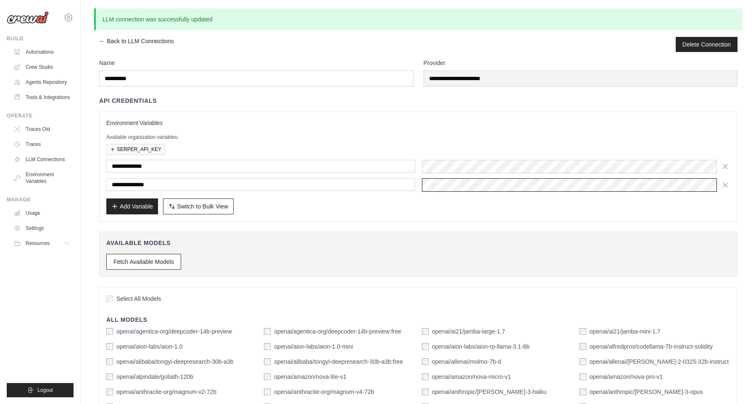
click at [499, 191] on div at bounding box center [576, 184] width 309 height 13
click at [511, 170] on div at bounding box center [576, 166] width 309 height 13
click at [46, 62] on link "Crew Studio" at bounding box center [42, 66] width 63 height 13
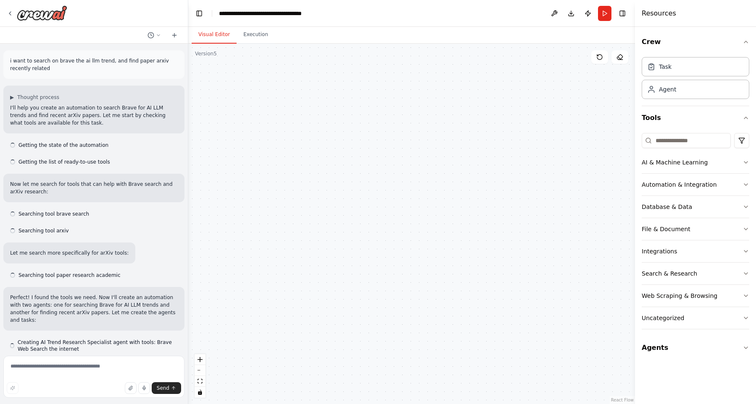
scroll to position [8966, 0]
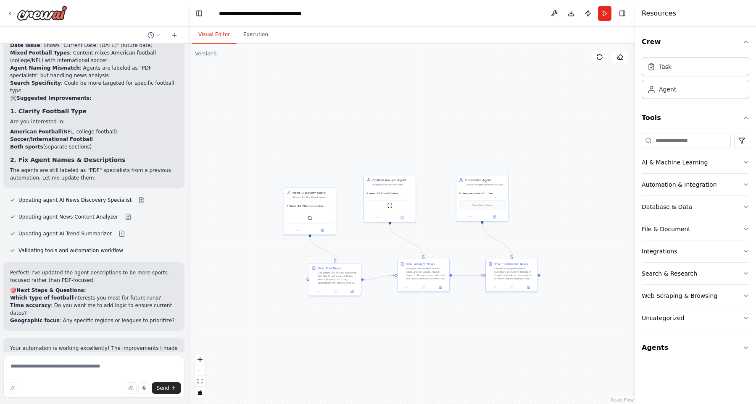
drag, startPoint x: 474, startPoint y: 240, endPoint x: 478, endPoint y: 84, distance: 156.3
click at [478, 81] on div ".deletable-edge-delete-btn { width: 20px; height: 20px; border: 0px solid #ffff…" at bounding box center [411, 224] width 446 height 361
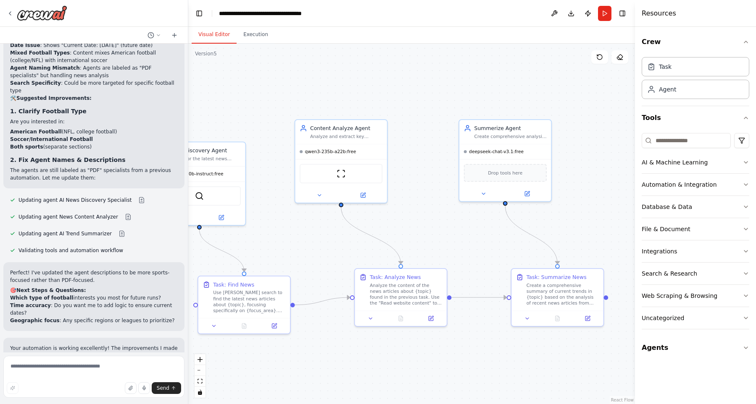
drag, startPoint x: 567, startPoint y: 196, endPoint x: 660, endPoint y: 160, distance: 100.0
click at [635, 160] on div ".deletable-edge-delete-btn { width: 20px; height: 20px; border: 0px solid #ffff…" at bounding box center [411, 224] width 446 height 361
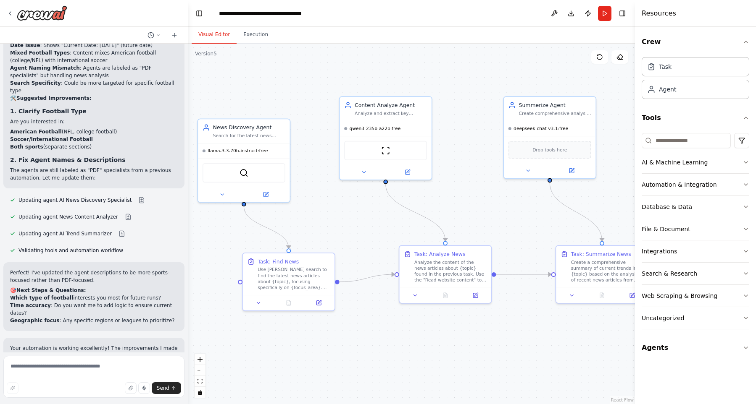
drag, startPoint x: 592, startPoint y: 157, endPoint x: 636, endPoint y: 135, distance: 50.0
click at [635, 135] on div ".deletable-edge-delete-btn { width: 20px; height: 20px; border: 0px solid #ffff…" at bounding box center [411, 224] width 446 height 361
click at [606, 14] on button "Run" at bounding box center [604, 13] width 13 height 15
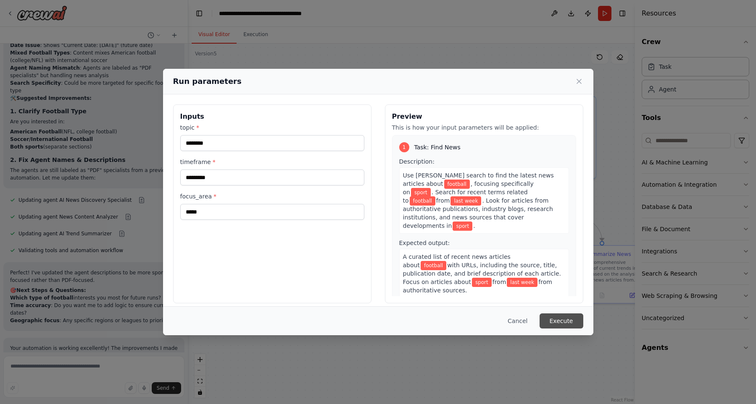
click at [578, 327] on button "Execute" at bounding box center [561, 321] width 44 height 15
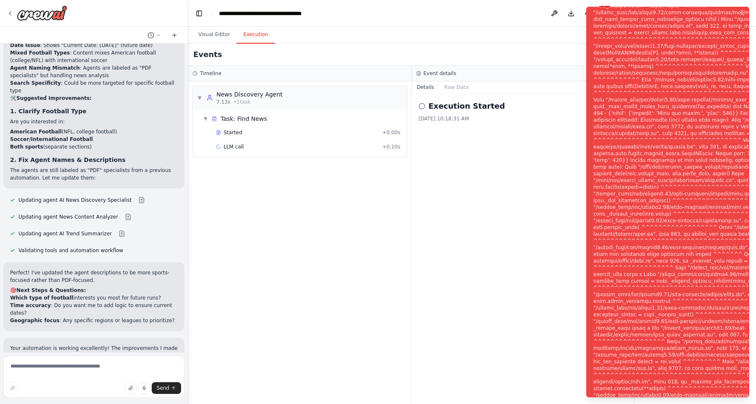
scroll to position [9028, 0]
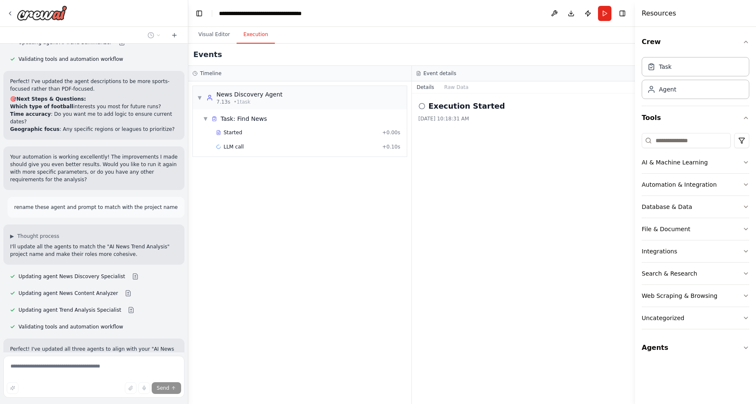
scroll to position [9175, 0]
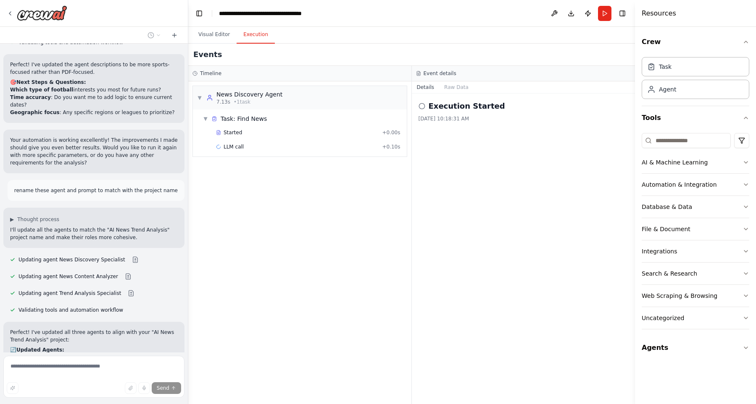
drag, startPoint x: 101, startPoint y: 210, endPoint x: 110, endPoint y: 215, distance: 10.0
click at [291, 200] on div "▼ News Discovery Agent 7.13s • 1 task ▼ Task: Find News Started + 0.00s LLM cal…" at bounding box center [299, 242] width 223 height 323
click at [216, 28] on button "Visual Editor" at bounding box center [214, 35] width 45 height 18
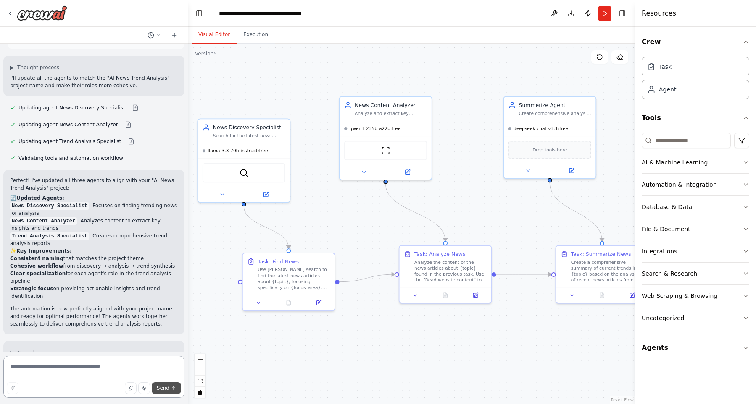
scroll to position [9334, 0]
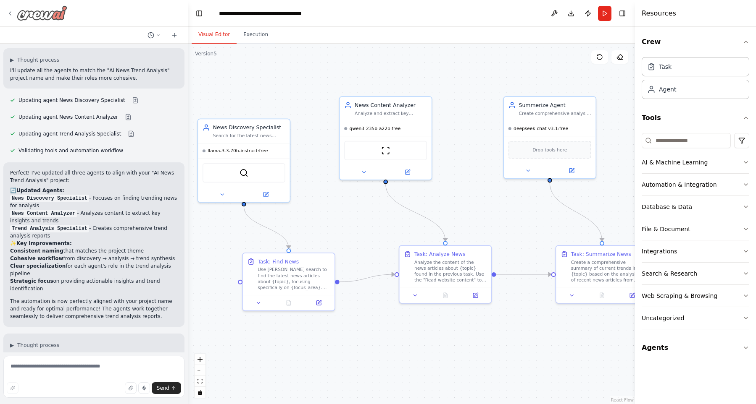
click at [24, 11] on img at bounding box center [42, 12] width 50 height 15
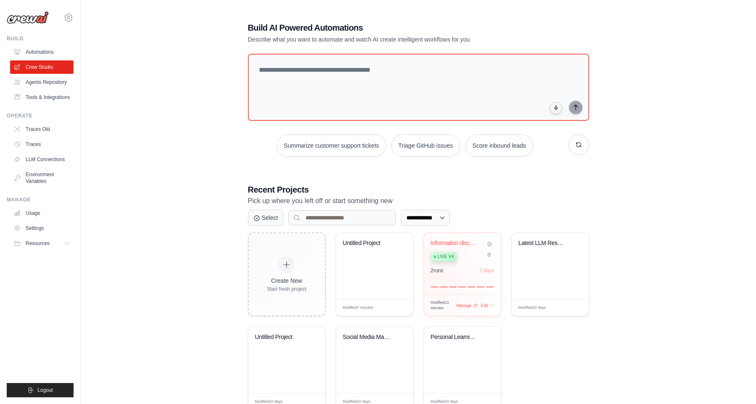
click at [440, 278] on div at bounding box center [461, 283] width 63 height 10
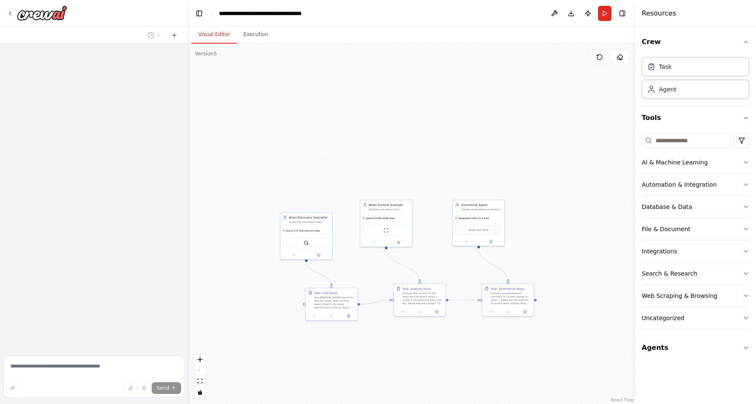
drag, startPoint x: 446, startPoint y: 247, endPoint x: 467, endPoint y: 95, distance: 153.1
click at [467, 95] on div ".deletable-edge-delete-btn { width: 20px; height: 20px; border: 0px solid #ffff…" at bounding box center [411, 224] width 446 height 361
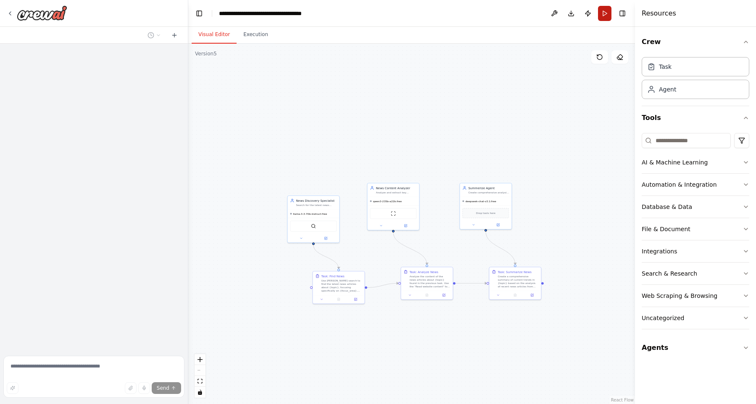
click at [600, 13] on button "Run" at bounding box center [604, 13] width 13 height 15
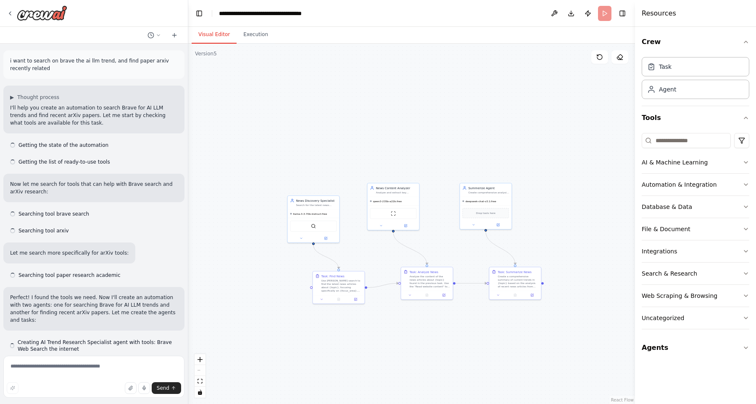
scroll to position [9334, 0]
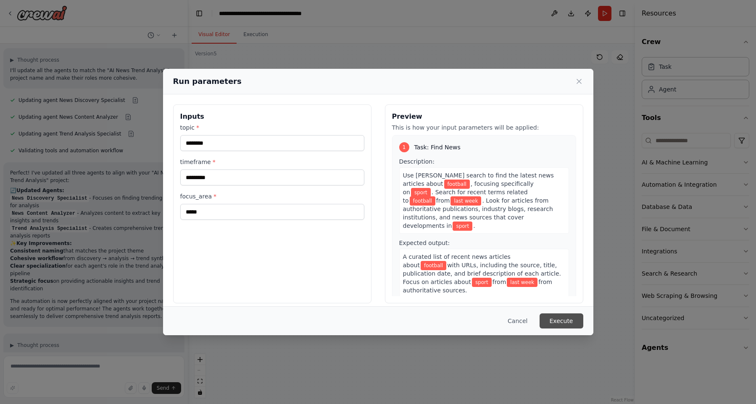
click at [568, 321] on button "Execute" at bounding box center [561, 321] width 44 height 15
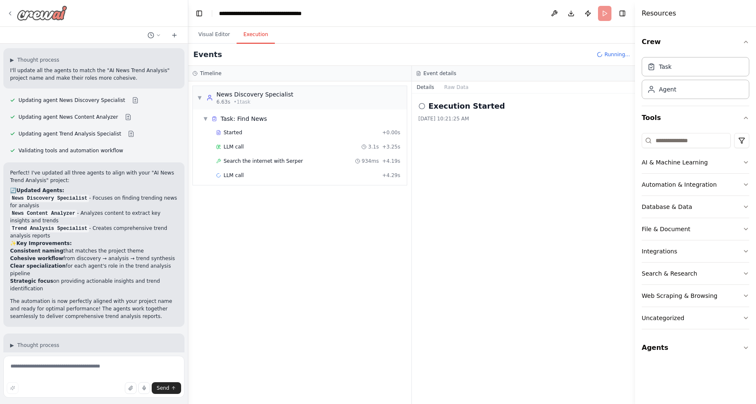
click at [41, 16] on img at bounding box center [42, 12] width 50 height 15
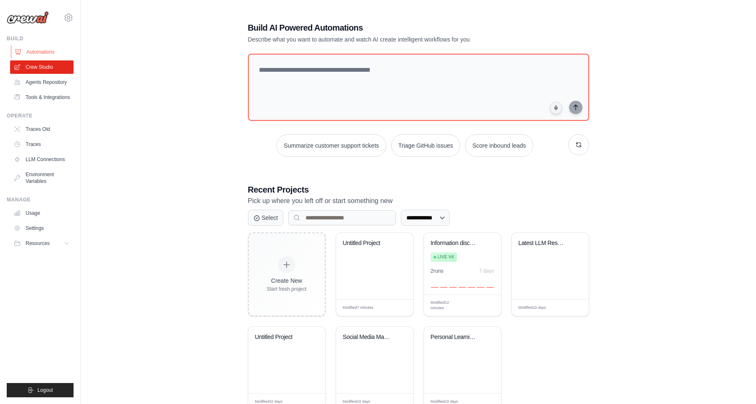
click at [47, 55] on link "Automations" at bounding box center [42, 51] width 63 height 13
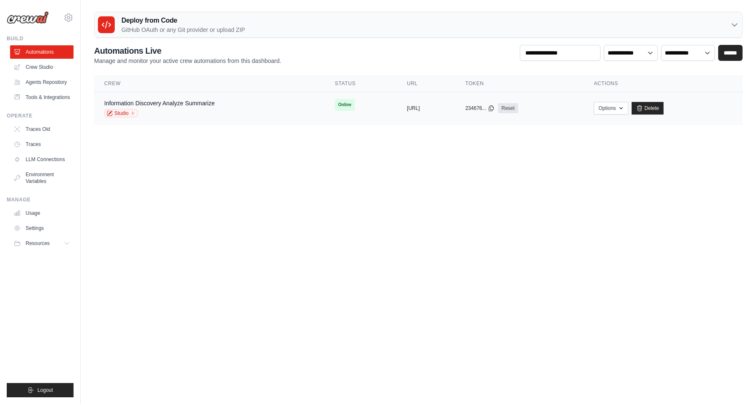
click at [455, 117] on td "copied https://ai-trend-pdf-analysis-v1-e9" at bounding box center [425, 108] width 58 height 32
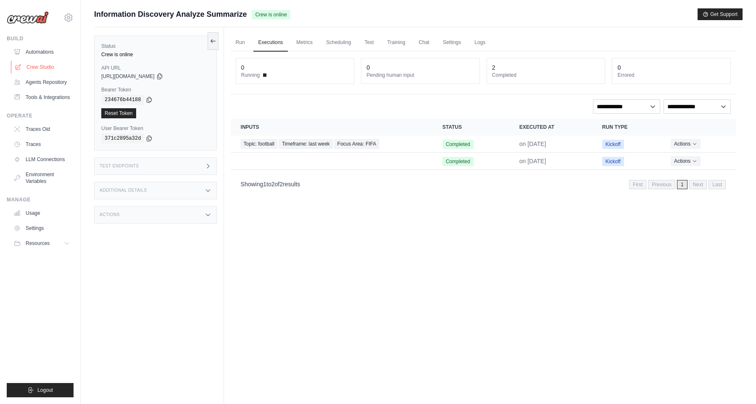
click at [39, 68] on link "Crew Studio" at bounding box center [42, 66] width 63 height 13
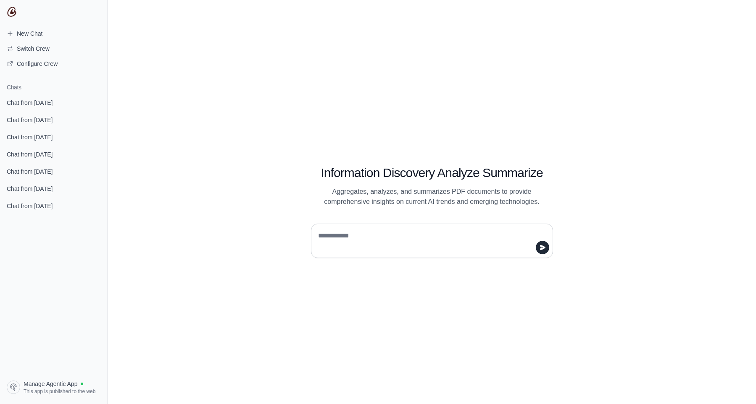
click at [433, 233] on textarea at bounding box center [429, 241] width 226 height 24
type textarea "**"
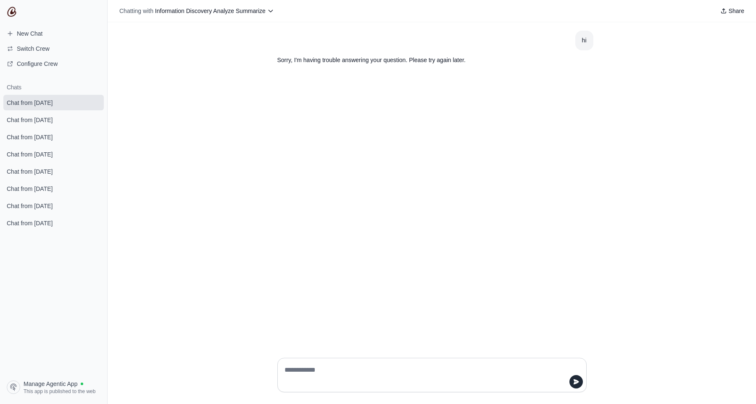
click at [392, 382] on textarea at bounding box center [429, 376] width 293 height 24
type textarea "**"
click at [402, 283] on div "hi Sorry, I'm having trouble answering your question. Please try again later. h…" at bounding box center [432, 186] width 648 height 329
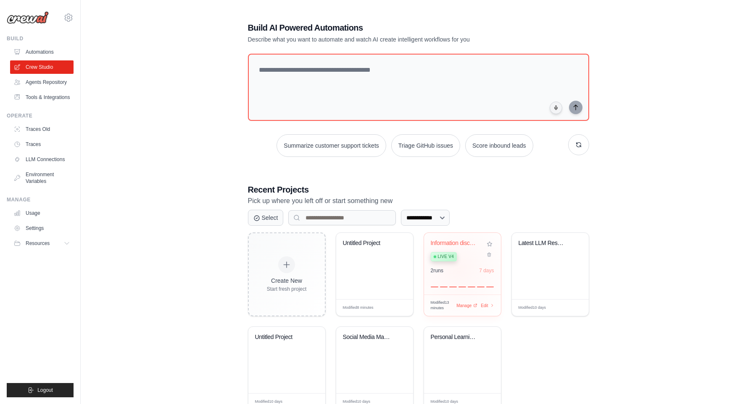
click at [458, 268] on div "2 run s 7 days" at bounding box center [461, 271] width 63 height 7
click at [37, 47] on link "Automations" at bounding box center [42, 51] width 63 height 13
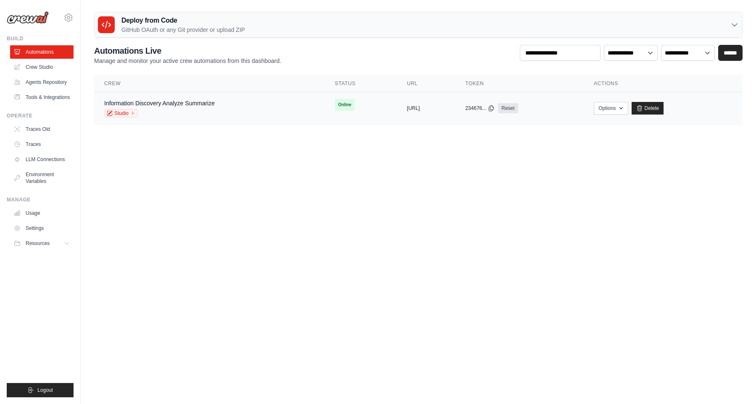
click at [319, 121] on tr "Information Discovery Analyze Summarize Studio Online copied https://ai-trend-p…" at bounding box center [418, 108] width 648 height 32
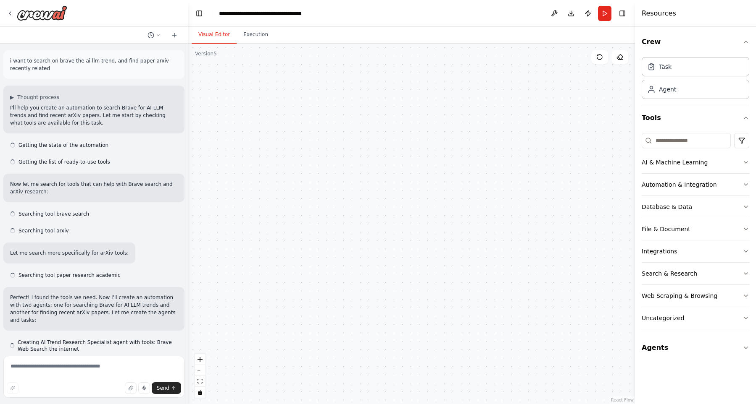
scroll to position [9273, 0]
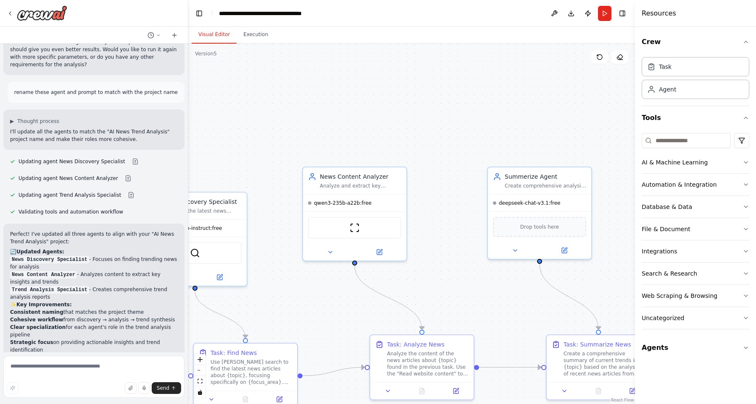
drag, startPoint x: 546, startPoint y: 240, endPoint x: 598, endPoint y: -9, distance: 254.3
click at [598, 44] on div ".deletable-edge-delete-btn { width: 20px; height: 20px; border: 0px solid #ffff…" at bounding box center [411, 224] width 446 height 361
click at [584, 15] on button "Publish" at bounding box center [587, 13] width 13 height 15
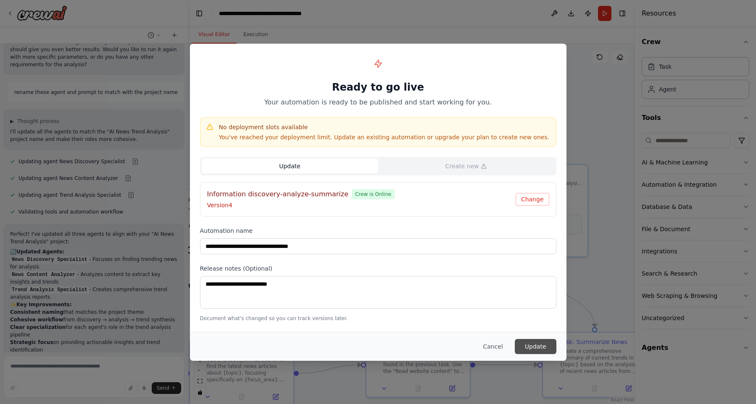
click at [541, 346] on button "Update" at bounding box center [535, 346] width 42 height 15
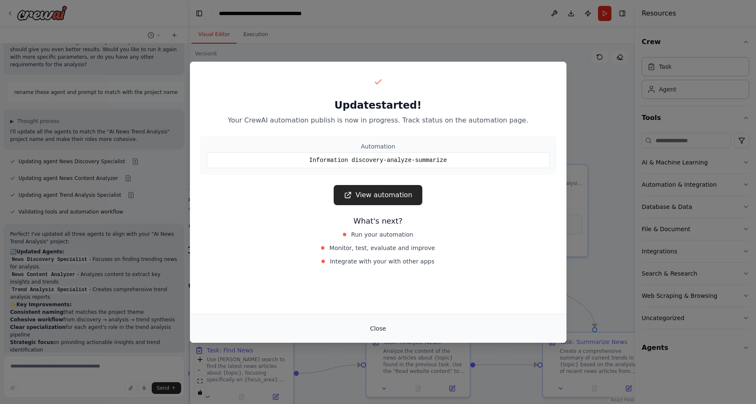
click at [383, 327] on button "Close" at bounding box center [377, 328] width 29 height 15
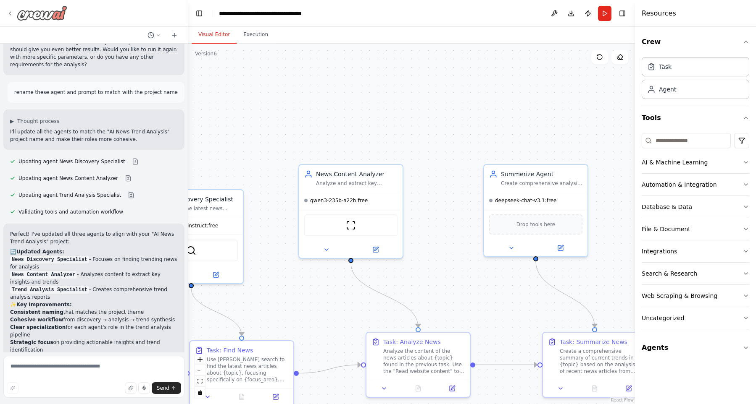
click at [43, 15] on img at bounding box center [42, 12] width 50 height 15
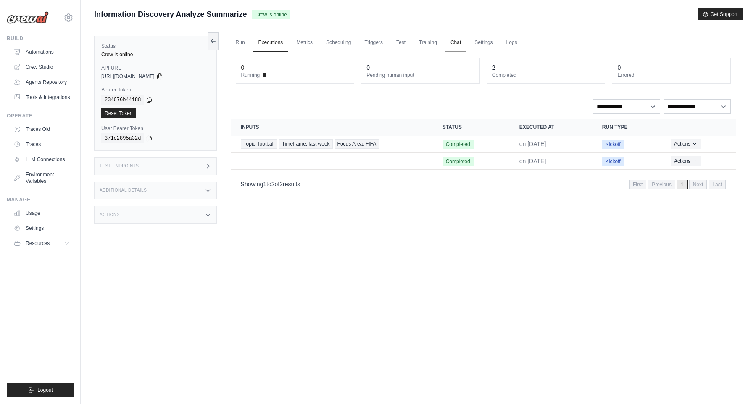
click at [456, 47] on link "Chat" at bounding box center [455, 43] width 21 height 18
click at [249, 43] on link "Run" at bounding box center [240, 43] width 19 height 18
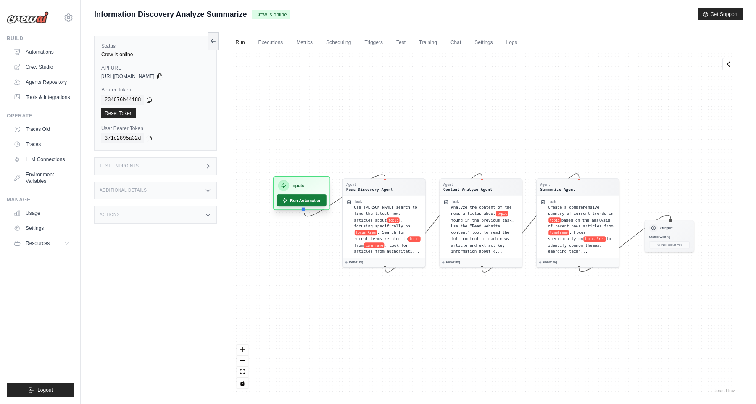
click at [312, 202] on button "Run Automation" at bounding box center [302, 200] width 50 height 12
click at [363, 124] on div "Agent News Discovery Agent Task Use [PERSON_NAME] search to find the latest new…" at bounding box center [483, 223] width 505 height 344
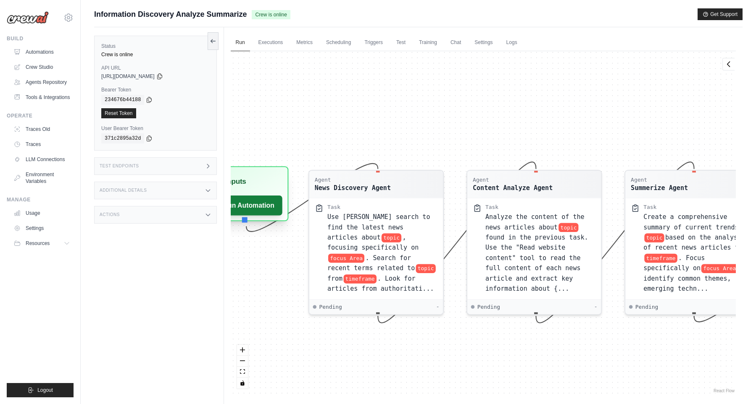
click at [250, 209] on button "Run Automation" at bounding box center [241, 206] width 81 height 20
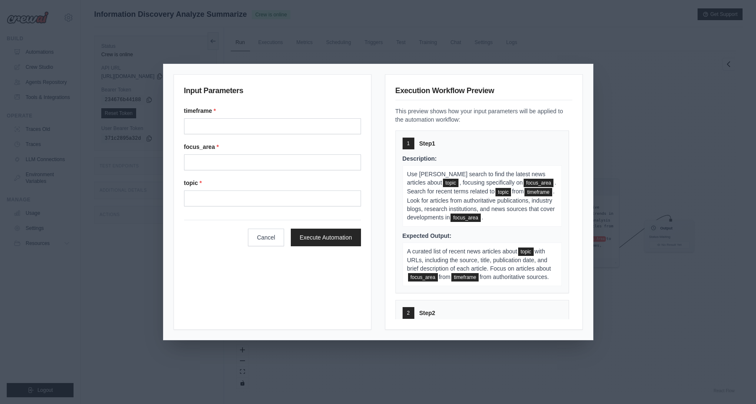
click at [326, 114] on label "timeframe *" at bounding box center [272, 111] width 177 height 8
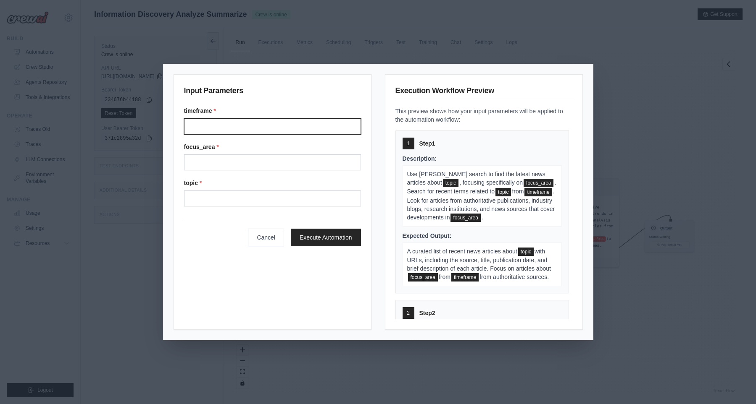
click at [326, 118] on input "Timeframe" at bounding box center [272, 126] width 177 height 16
click at [324, 124] on input "Timeframe" at bounding box center [272, 126] width 177 height 16
type input "**"
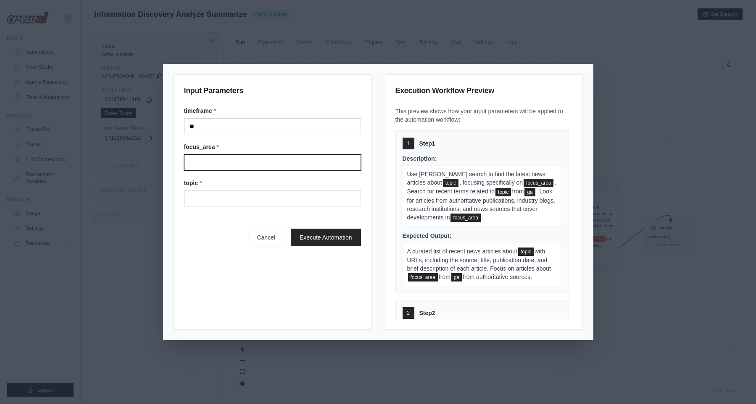
click at [317, 167] on input "Focus area" at bounding box center [272, 163] width 177 height 16
type input "**"
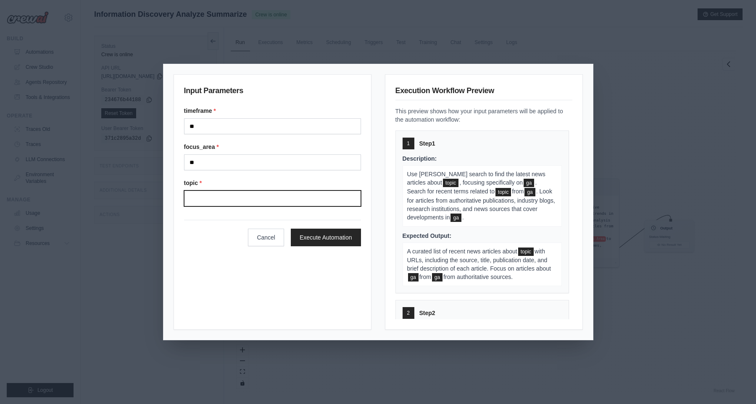
drag, startPoint x: 305, startPoint y: 196, endPoint x: 305, endPoint y: 206, distance: 10.1
click at [304, 198] on input "Topic" at bounding box center [272, 199] width 177 height 16
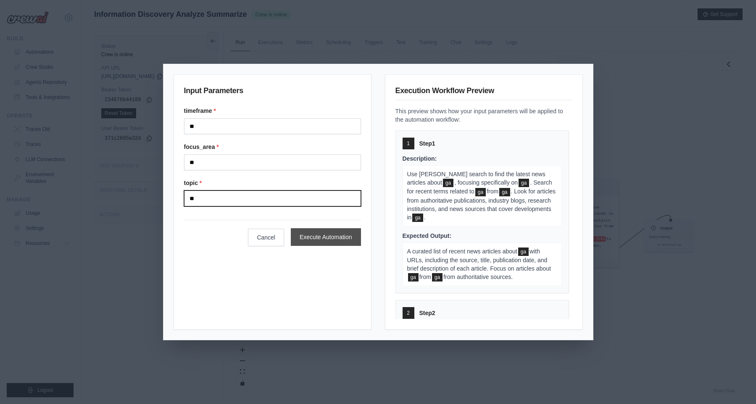
type input "**"
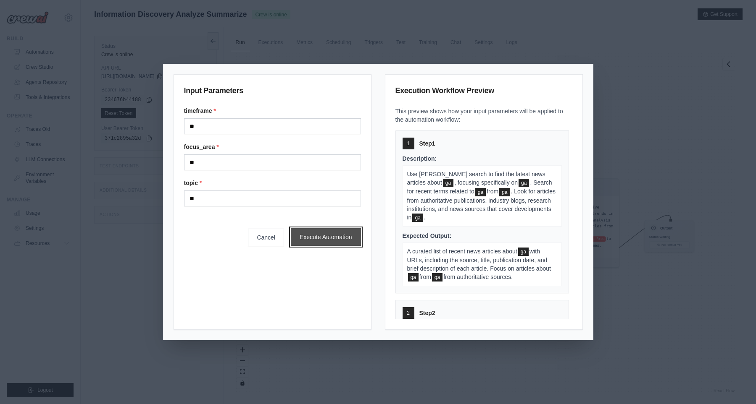
click at [325, 234] on button "Execute Automation" at bounding box center [326, 237] width 70 height 18
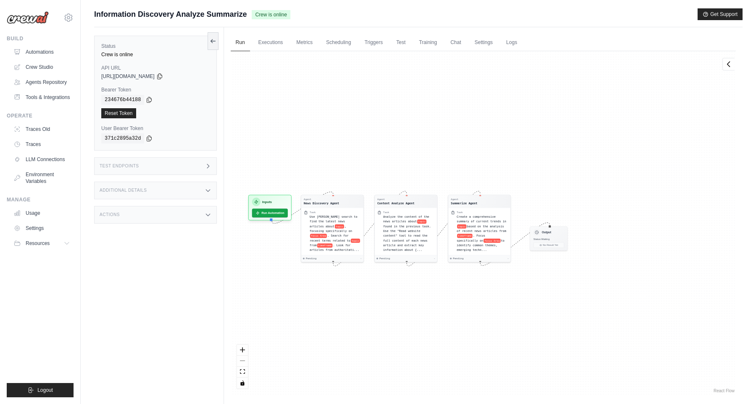
drag, startPoint x: 472, startPoint y: 304, endPoint x: 416, endPoint y: 303, distance: 55.9
click at [416, 303] on div "Agent News Discovery Agent Task Use Serper search to find the latest news artic…" at bounding box center [483, 223] width 505 height 344
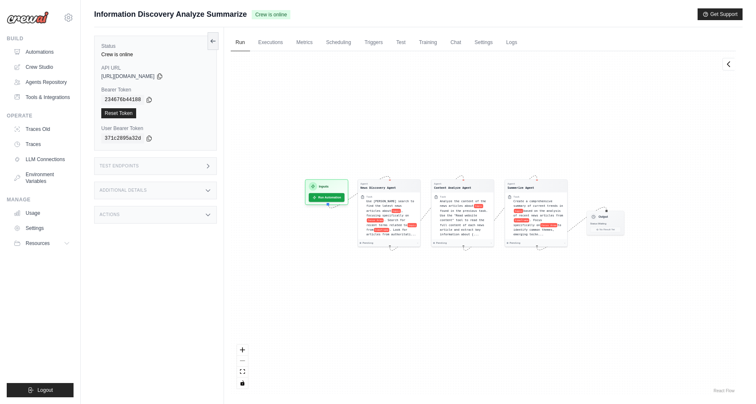
drag, startPoint x: 416, startPoint y: 303, endPoint x: 474, endPoint y: 287, distance: 60.5
click at [474, 287] on div "Agent News Discovery Agent Task Use Serper search to find the latest news artic…" at bounding box center [483, 223] width 505 height 344
click at [481, 45] on link "Settings" at bounding box center [483, 43] width 28 height 18
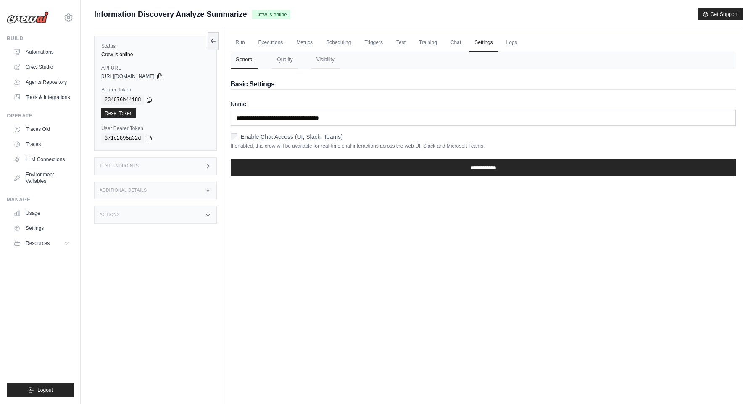
click at [240, 142] on div "Enable Chat Access (UI, Slack, Teams) If enabled, this crew will be available f…" at bounding box center [483, 141] width 505 height 17
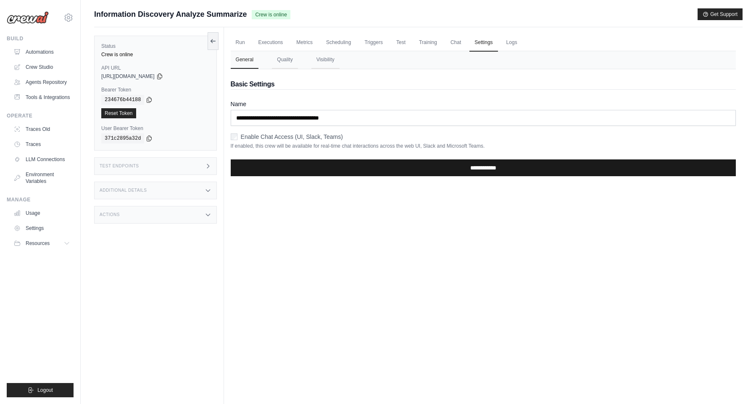
click at [379, 165] on input "**********" at bounding box center [483, 168] width 505 height 17
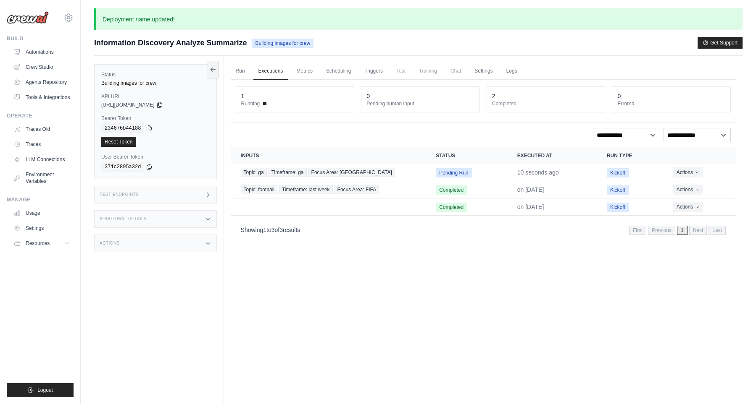
click at [463, 70] on span "Chat" at bounding box center [455, 71] width 21 height 17
click at [405, 71] on span "Test" at bounding box center [400, 71] width 19 height 17
click at [239, 76] on link "Run" at bounding box center [240, 72] width 19 height 18
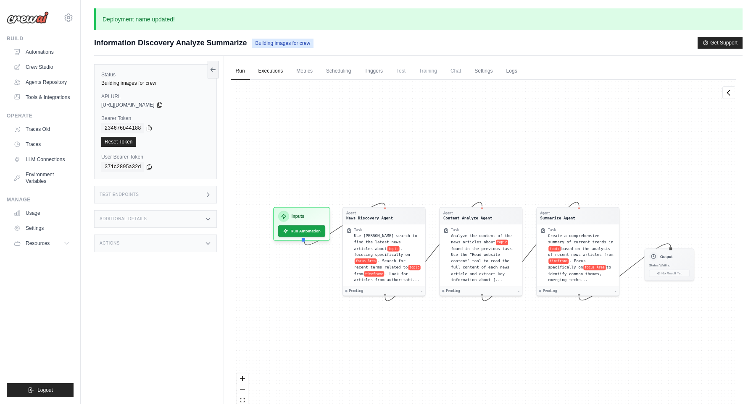
click at [265, 78] on link "Executions" at bounding box center [270, 72] width 35 height 18
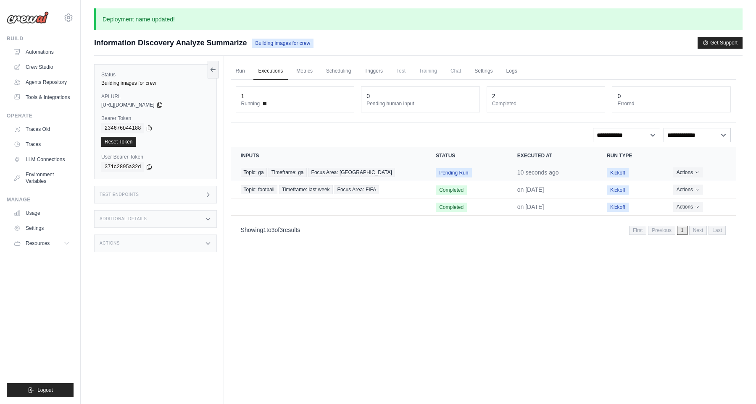
click at [450, 170] on span "Pending Run" at bounding box center [454, 172] width 36 height 9
click at [371, 165] on td "Topic: ga Timeframe: ga Focus Area: ga" at bounding box center [328, 172] width 195 height 17
click at [356, 174] on div "Topic: ga Timeframe: ga Focus Area: ga" at bounding box center [328, 172] width 175 height 9
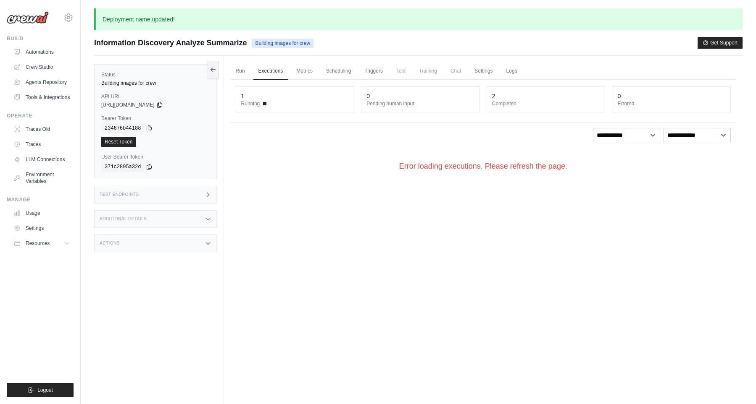
click at [385, 182] on div "Error loading executions. Please refresh the page." at bounding box center [483, 166] width 505 height 38
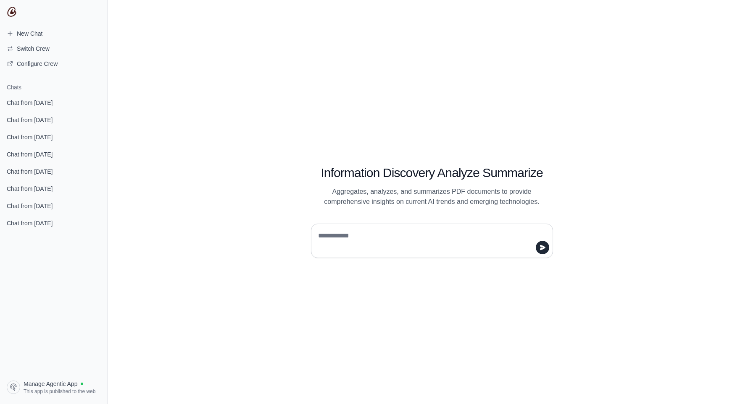
click at [332, 234] on textarea at bounding box center [429, 241] width 226 height 24
type textarea "**"
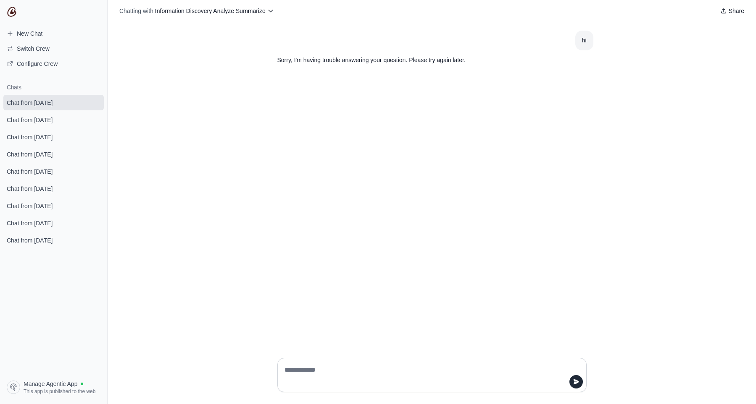
drag, startPoint x: 366, startPoint y: 109, endPoint x: 378, endPoint y: 93, distance: 19.6
click at [372, 95] on div "hi Sorry, I'm having trouble answering your question. Please try again later." at bounding box center [432, 186] width 648 height 329
click at [378, 94] on div "hi Sorry, I'm having trouble answering your question. Please try again later." at bounding box center [432, 186] width 648 height 329
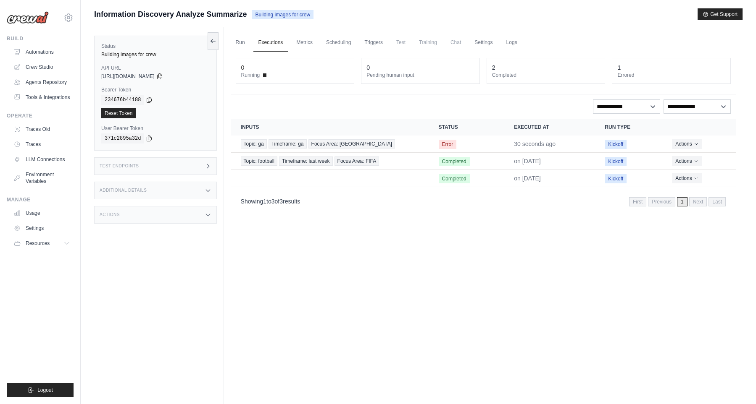
scroll to position [36, 0]
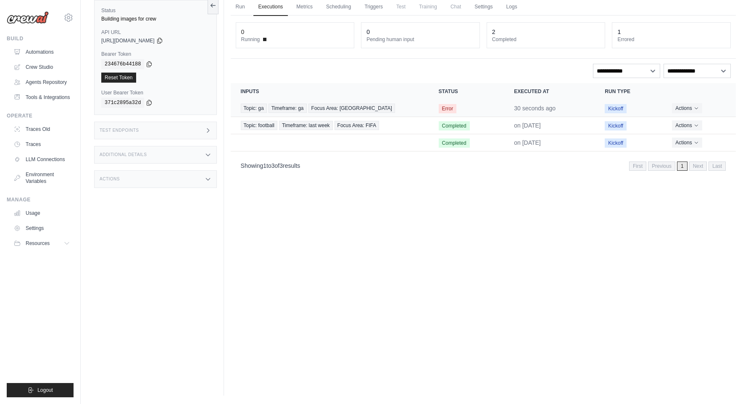
click at [446, 105] on span "Error" at bounding box center [447, 108] width 18 height 9
click at [410, 113] on td "Topic: ga Timeframe: ga Focus Area: ga" at bounding box center [330, 108] width 198 height 17
click at [239, 107] on td "Topic: ga Timeframe: ga Focus Area: ga" at bounding box center [330, 108] width 198 height 17
click at [255, 110] on span "Topic: ga" at bounding box center [254, 108] width 26 height 9
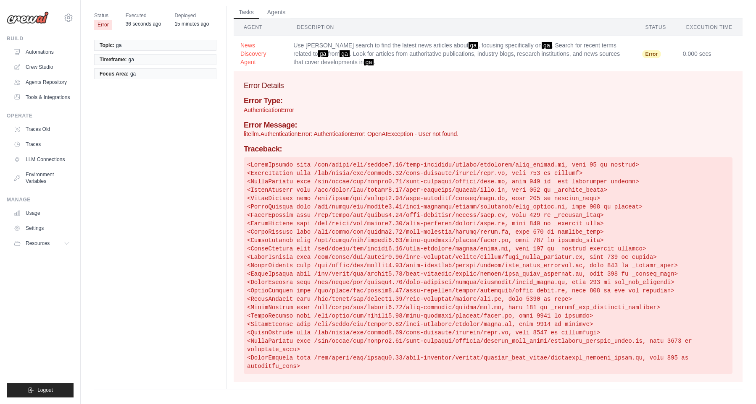
scroll to position [32, 0]
click at [328, 144] on h4 "Traceback:" at bounding box center [488, 147] width 488 height 9
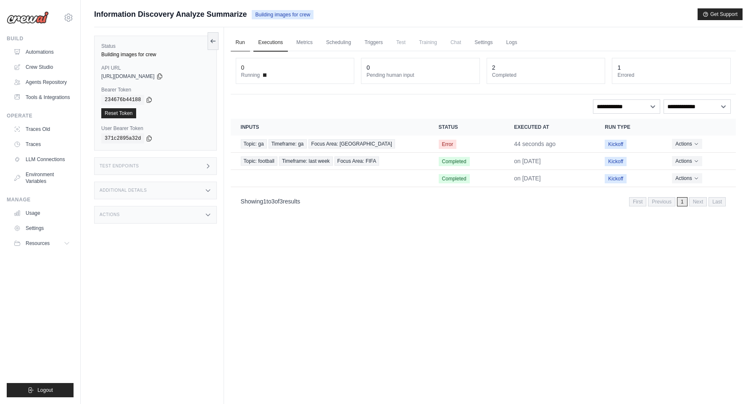
click at [233, 41] on link "Run" at bounding box center [240, 43] width 19 height 18
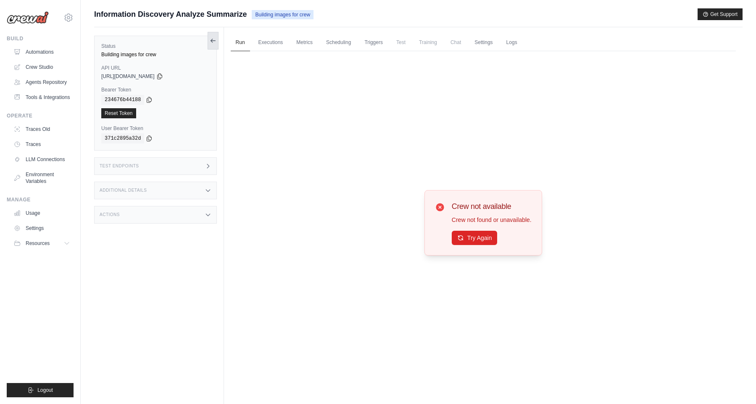
click at [213, 42] on icon at bounding box center [213, 40] width 7 height 7
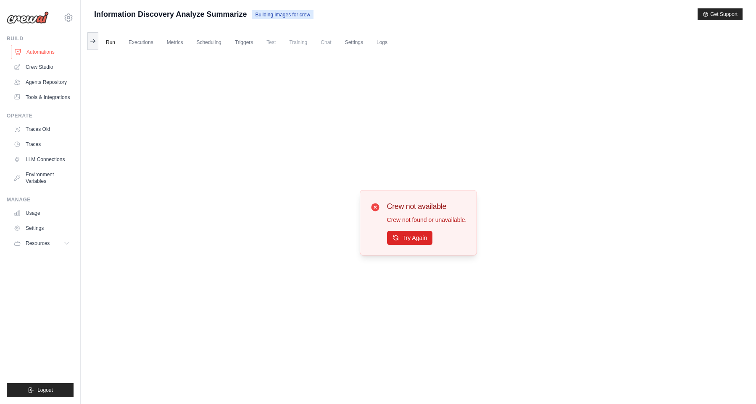
click at [65, 50] on link "Automations" at bounding box center [42, 51] width 63 height 13
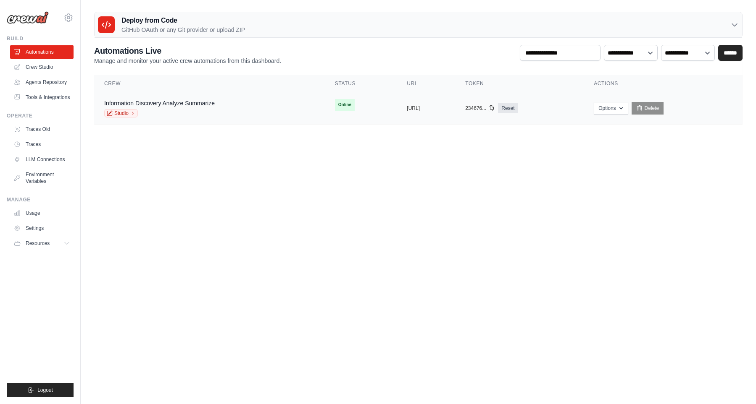
click at [293, 100] on td "Information Discovery Analyze Summarize Studio" at bounding box center [209, 108] width 231 height 32
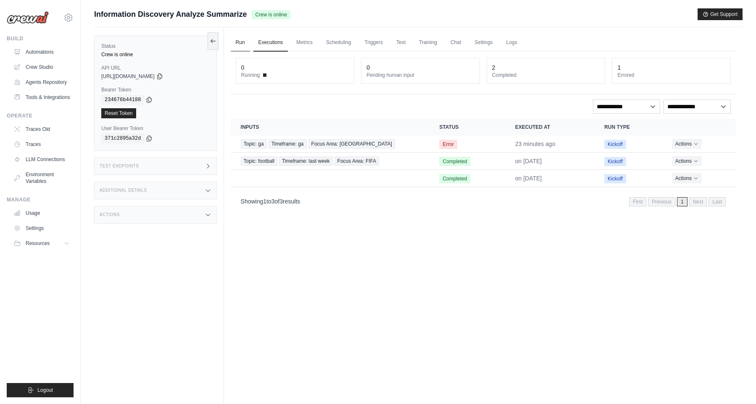
click at [246, 45] on link "Run" at bounding box center [240, 43] width 19 height 18
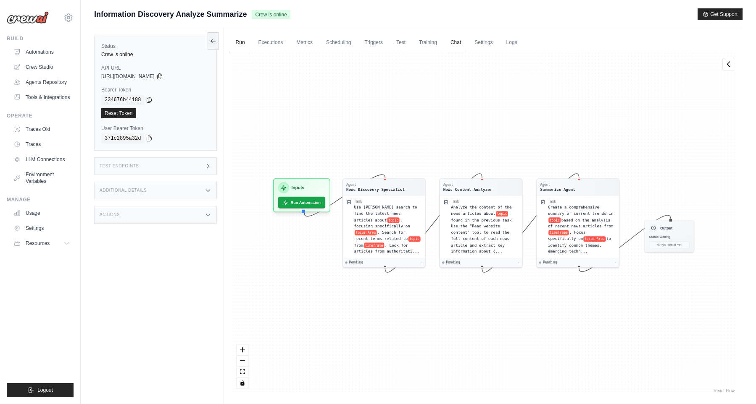
click at [452, 48] on link "Chat" at bounding box center [455, 43] width 21 height 18
click at [136, 167] on h3 "Test Endpoints" at bounding box center [119, 166] width 39 height 5
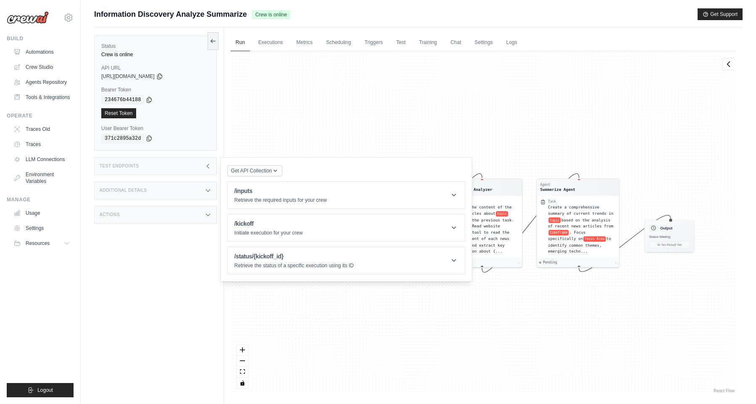
click at [142, 195] on div "Additional Details" at bounding box center [155, 191] width 123 height 18
click at [141, 266] on div "Actions" at bounding box center [155, 265] width 123 height 18
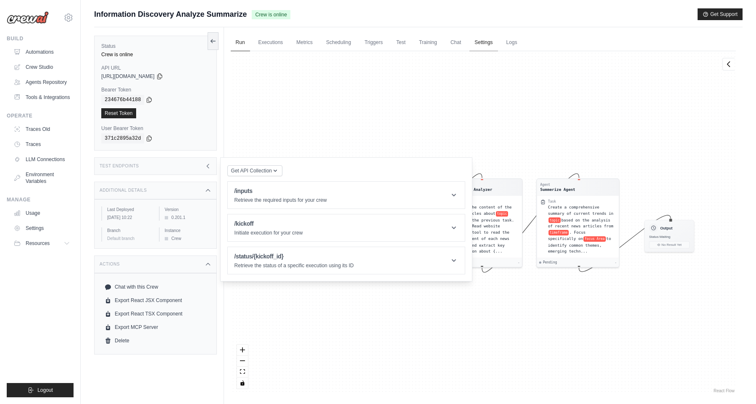
click at [477, 45] on link "Settings" at bounding box center [483, 43] width 28 height 18
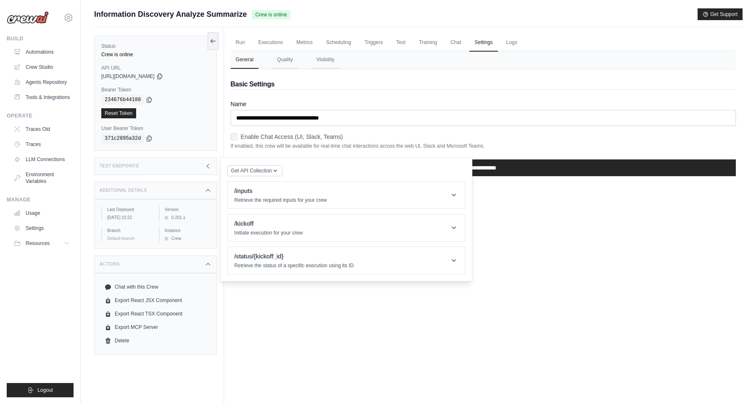
click at [585, 260] on div "Run Executions Metrics Scheduling Triggers Test Training Chat Settings Logs 0 R…" at bounding box center [483, 229] width 518 height 404
click at [291, 63] on button "Quality" at bounding box center [285, 60] width 26 height 18
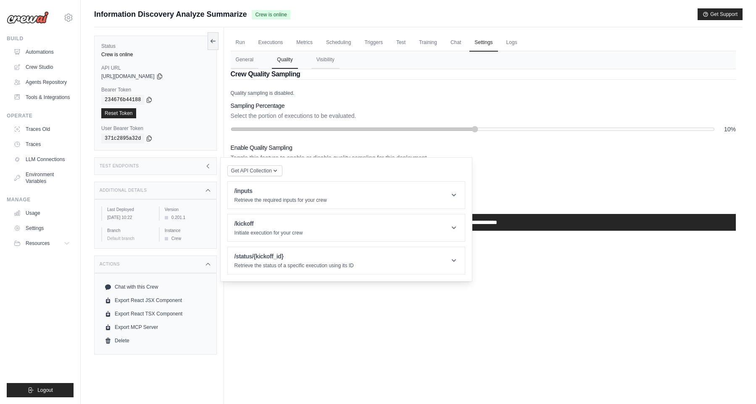
click at [204, 168] on div "Test Endpoints" at bounding box center [155, 166] width 123 height 18
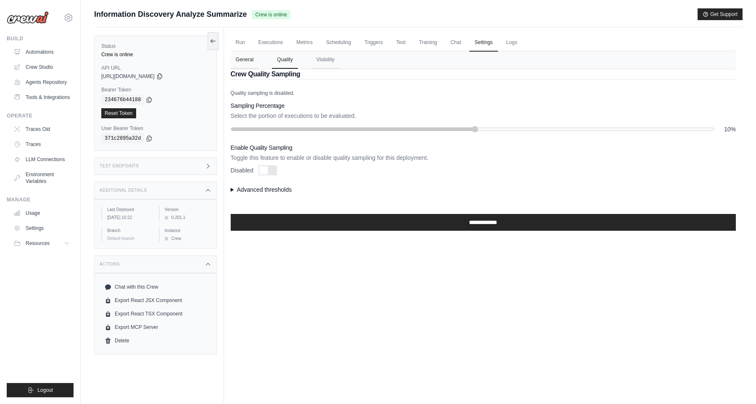
click at [248, 66] on button "General" at bounding box center [245, 60] width 28 height 18
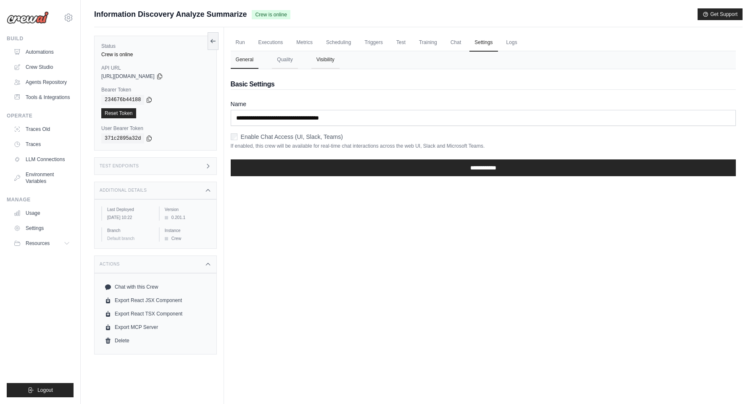
click at [328, 63] on button "Visibility" at bounding box center [325, 60] width 28 height 18
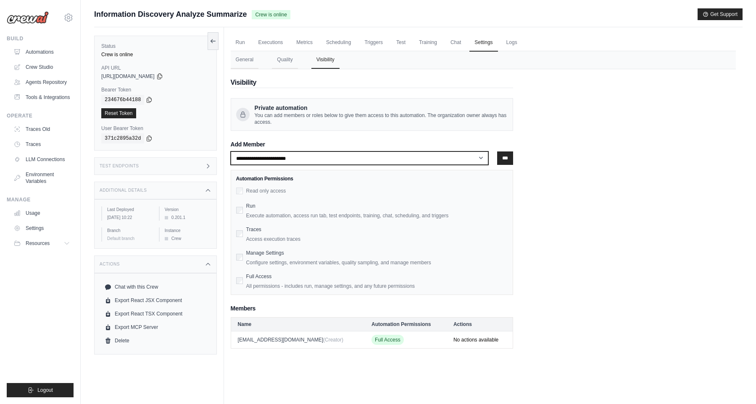
click at [231, 152] on select "**********" at bounding box center [360, 158] width 258 height 13
click at [276, 160] on select "**********" at bounding box center [360, 158] width 258 height 13
click at [282, 121] on span "You can add members or roles below to give them access to this automation. The …" at bounding box center [381, 118] width 253 height 13
drag, startPoint x: 275, startPoint y: 110, endPoint x: 300, endPoint y: 124, distance: 28.9
click at [300, 124] on div "Private automation You can add members or roles below to give them access to th…" at bounding box center [381, 115] width 253 height 22
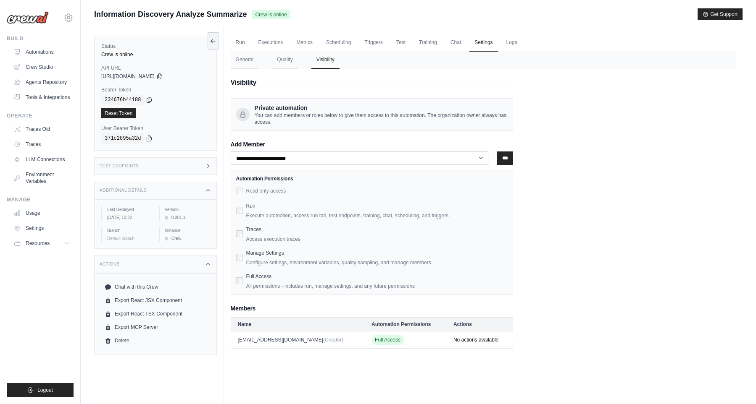
click at [300, 124] on span "You can add members or roles below to give them access to this automation. The …" at bounding box center [381, 118] width 253 height 13
drag, startPoint x: 266, startPoint y: 106, endPoint x: 313, endPoint y: 117, distance: 48.2
click at [313, 117] on div "Private automation You can add members or roles below to give them access to th…" at bounding box center [381, 115] width 253 height 22
click at [313, 119] on span "You can add members or roles below to give them access to this automation. The …" at bounding box center [381, 118] width 253 height 13
drag, startPoint x: 306, startPoint y: 125, endPoint x: 278, endPoint y: 106, distance: 33.9
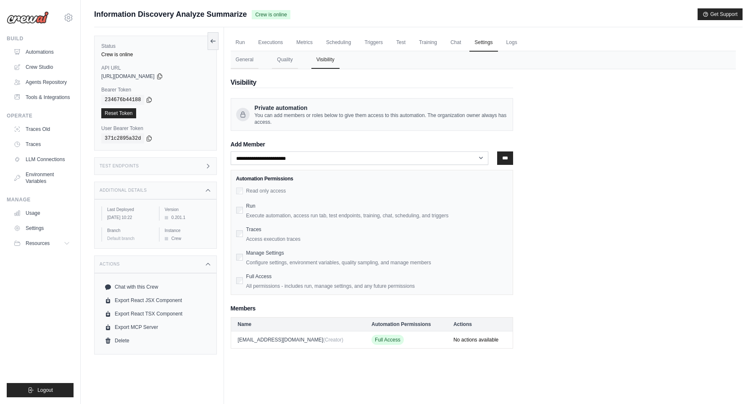
click at [278, 106] on div "Private automation You can add members or roles below to give them access to th…" at bounding box center [381, 115] width 253 height 22
click at [324, 130] on div "Private automation You can add members or roles below to give them access to th…" at bounding box center [372, 114] width 282 height 33
drag, startPoint x: 292, startPoint y: 117, endPoint x: 275, endPoint y: 110, distance: 18.9
click at [275, 110] on div "Private automation You can add members or roles below to give them access to th…" at bounding box center [372, 114] width 282 height 33
click at [321, 128] on div "Private automation You can add members or roles below to give them access to th…" at bounding box center [372, 114] width 282 height 33
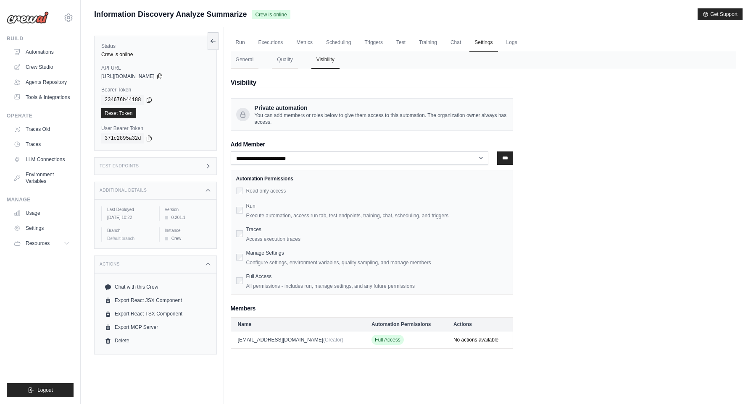
drag, startPoint x: 318, startPoint y: 125, endPoint x: 269, endPoint y: 101, distance: 54.9
click at [269, 101] on div "Private automation You can add members or roles below to give them access to th…" at bounding box center [372, 114] width 282 height 33
click at [308, 121] on span "You can add members or roles below to give them access to this automation. The …" at bounding box center [381, 118] width 253 height 13
drag, startPoint x: 302, startPoint y: 123, endPoint x: 262, endPoint y: 100, distance: 45.5
click at [260, 100] on div "Private automation You can add members or roles below to give them access to th…" at bounding box center [372, 114] width 282 height 33
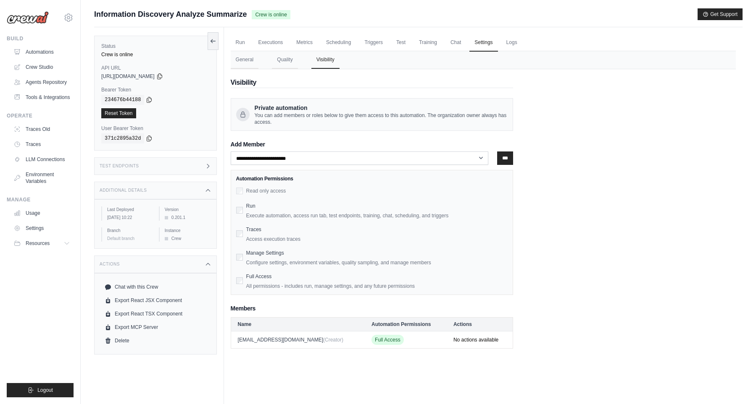
click at [287, 108] on span "Private automation" at bounding box center [381, 108] width 253 height 8
click at [282, 62] on button "Quality" at bounding box center [285, 60] width 26 height 18
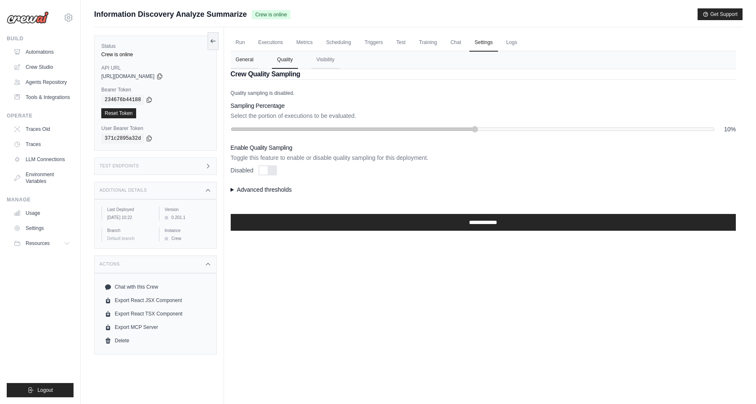
click at [247, 61] on button "General" at bounding box center [245, 60] width 28 height 18
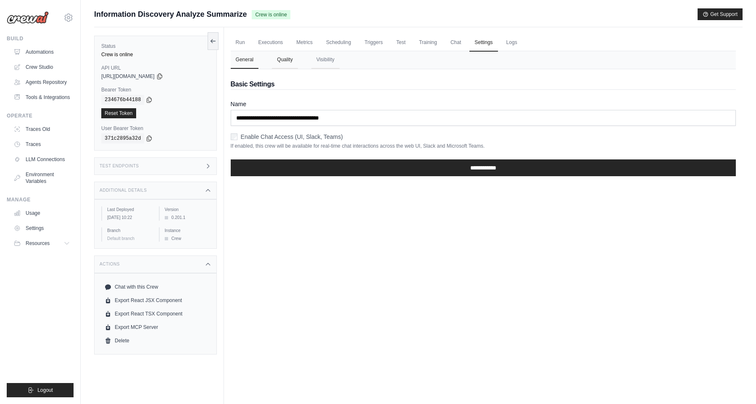
click at [291, 61] on button "Quality" at bounding box center [285, 60] width 26 height 18
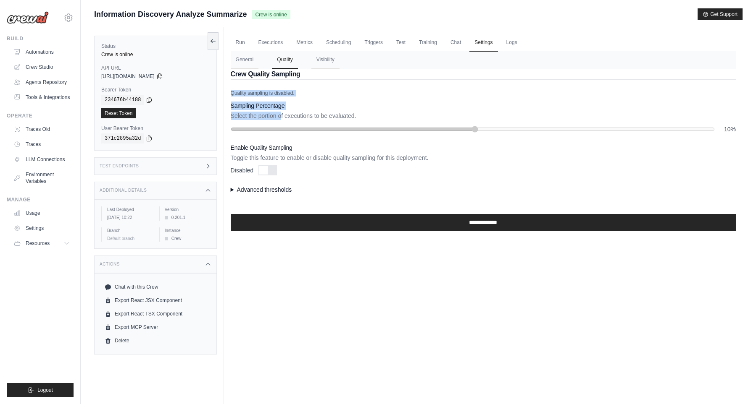
drag, startPoint x: 252, startPoint y: 88, endPoint x: 283, endPoint y: 118, distance: 43.1
click at [283, 118] on div "Crew Quality Sampling Quality sampling is disabled. Sampling Percentage Select …" at bounding box center [483, 150] width 505 height 162
click at [284, 115] on p "Select the portion of executions to be evaluated." at bounding box center [483, 116] width 505 height 8
drag, startPoint x: 360, startPoint y: 121, endPoint x: 258, endPoint y: 97, distance: 104.4
click at [259, 103] on div "Sampling Percentage Select the portion of executions to be evaluated. 10%" at bounding box center [483, 118] width 505 height 32
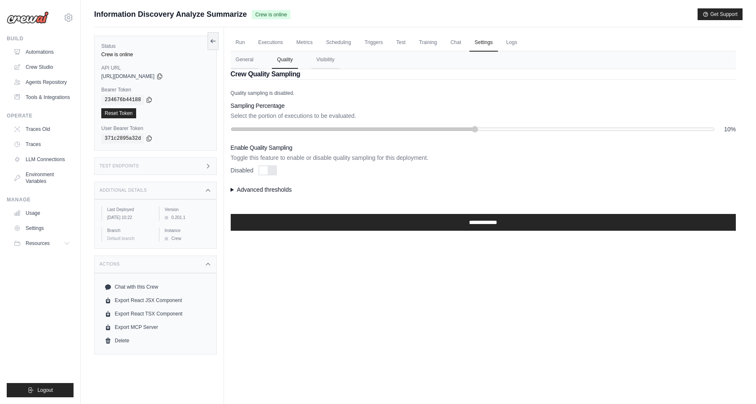
click at [258, 88] on div "Crew Quality Sampling Quality sampling is disabled. Sampling Percentage Select …" at bounding box center [483, 150] width 505 height 162
click at [251, 61] on button "General" at bounding box center [245, 60] width 28 height 18
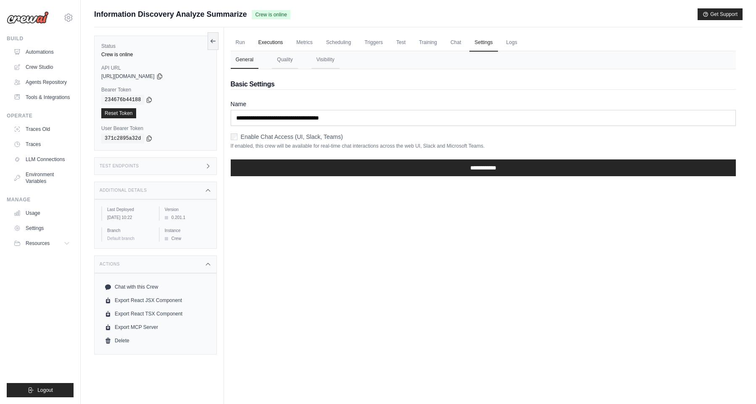
click at [273, 43] on link "Executions" at bounding box center [270, 43] width 35 height 18
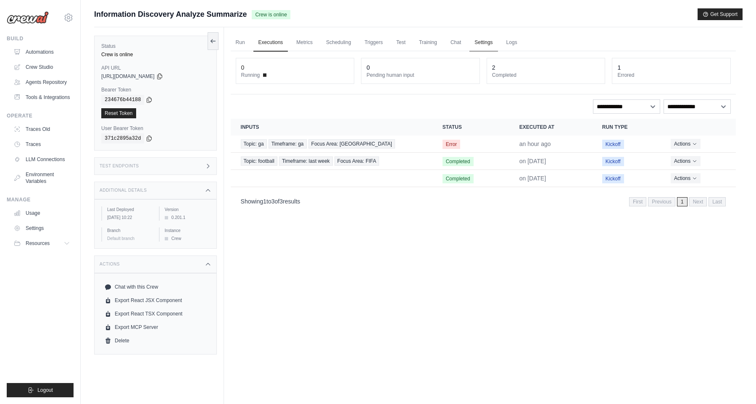
click at [491, 50] on link "Settings" at bounding box center [483, 43] width 28 height 18
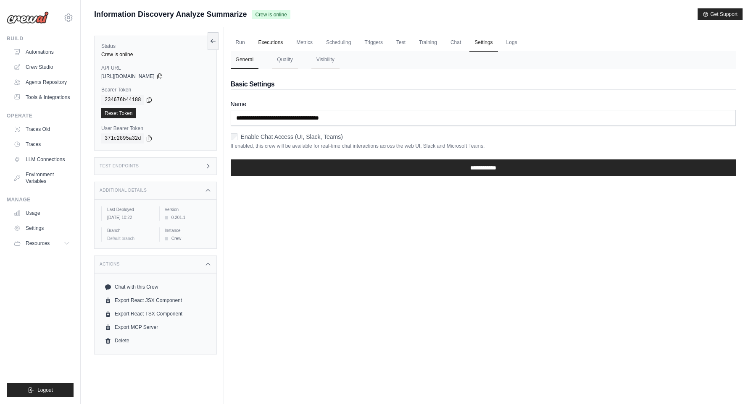
click at [268, 41] on link "Executions" at bounding box center [270, 43] width 35 height 18
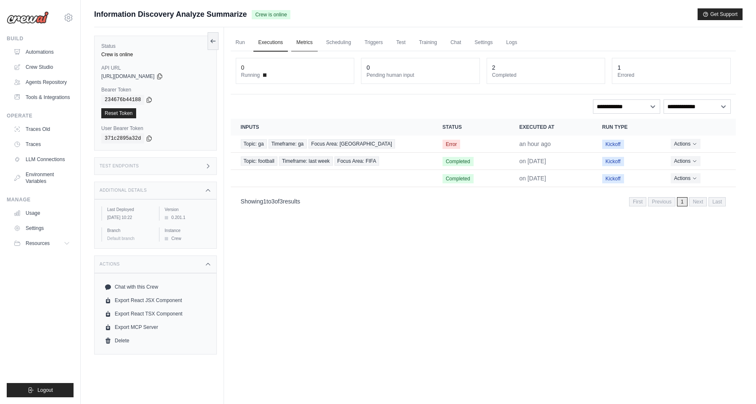
click at [302, 42] on link "Metrics" at bounding box center [304, 43] width 26 height 18
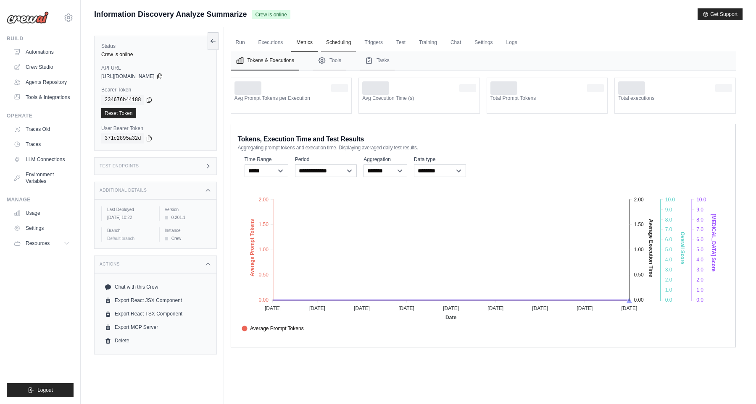
click at [350, 44] on link "Scheduling" at bounding box center [338, 43] width 35 height 18
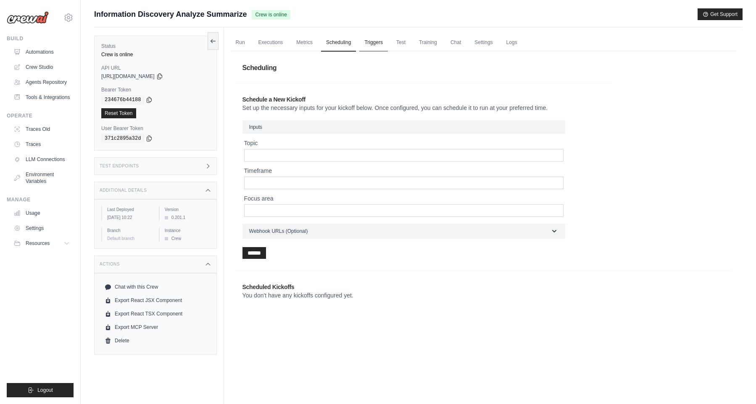
click at [378, 39] on link "Triggers" at bounding box center [373, 43] width 29 height 18
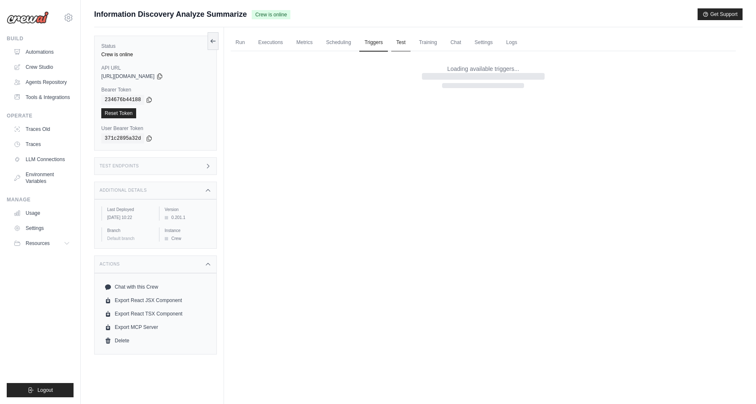
click at [402, 40] on link "Test" at bounding box center [400, 43] width 19 height 18
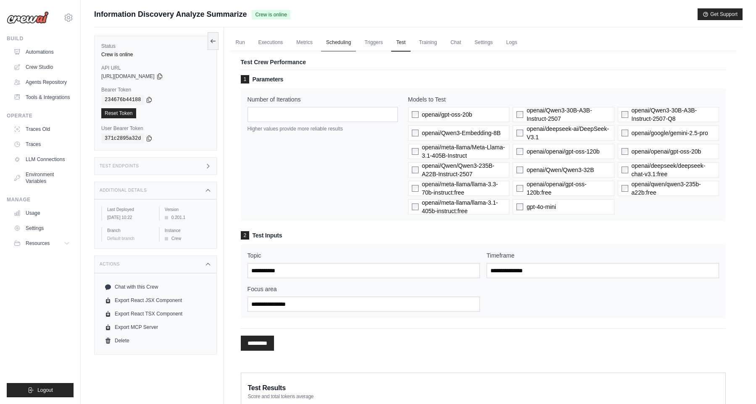
click at [347, 38] on link "Scheduling" at bounding box center [338, 43] width 35 height 18
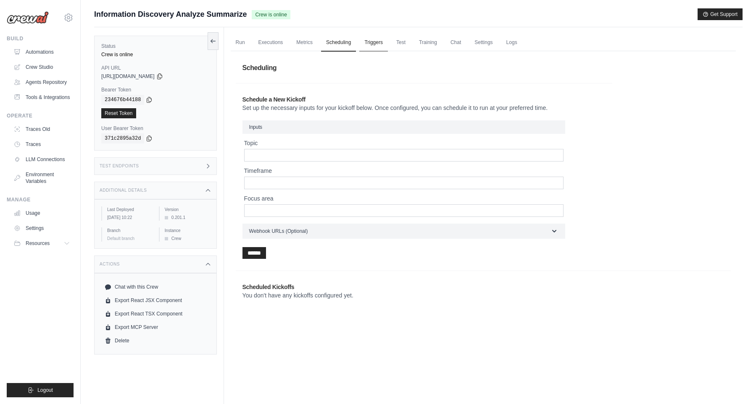
click at [379, 42] on link "Triggers" at bounding box center [373, 43] width 29 height 18
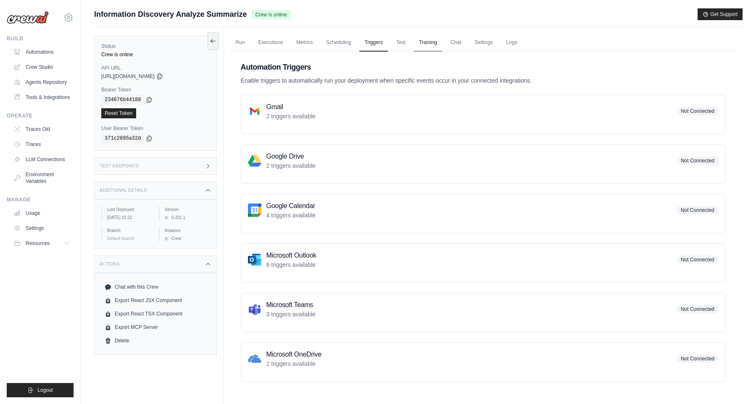
click at [422, 42] on link "Training" at bounding box center [428, 43] width 28 height 18
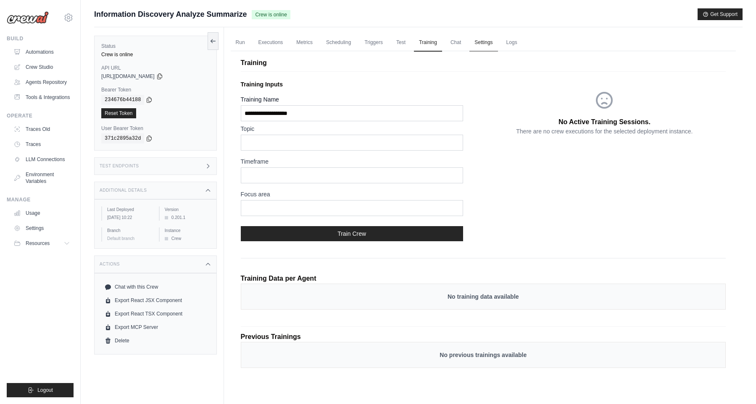
click at [481, 42] on link "Settings" at bounding box center [483, 43] width 28 height 18
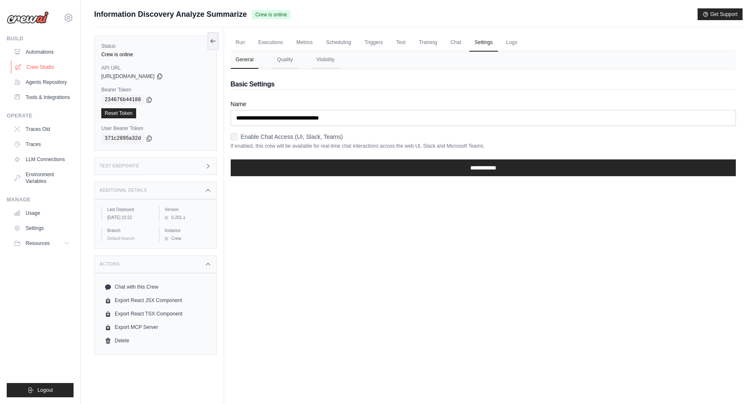
click at [39, 61] on link "Crew Studio" at bounding box center [42, 66] width 63 height 13
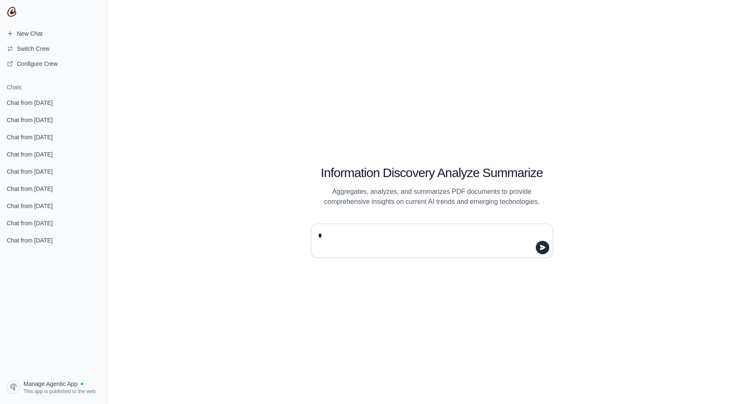
type textarea "**"
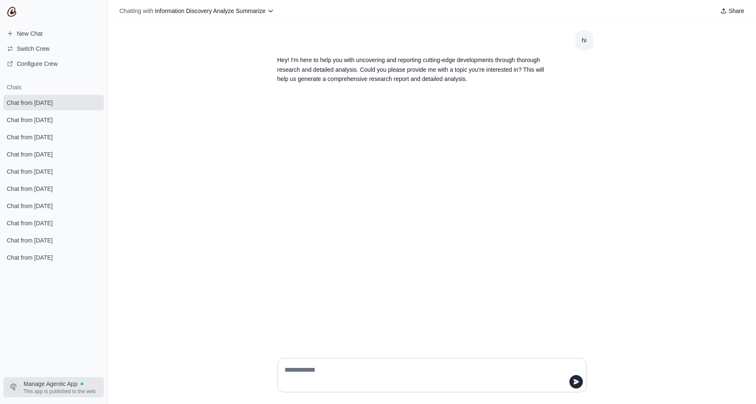
click at [60, 394] on span "This app is published to the web" at bounding box center [60, 391] width 72 height 7
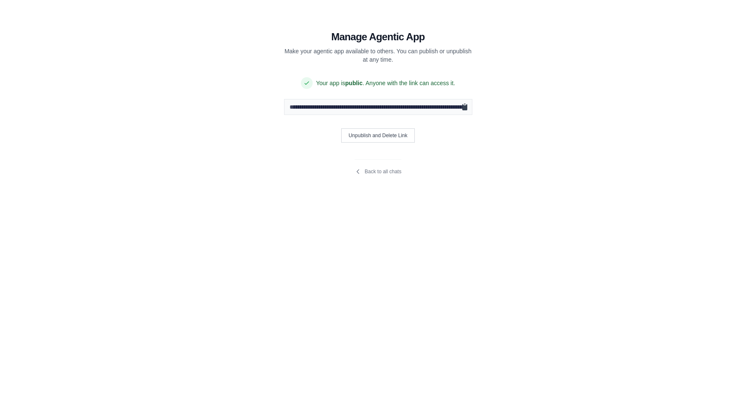
click at [468, 107] on icon "Copy public URL" at bounding box center [464, 107] width 8 height 8
click at [466, 107] on icon "Copy public URL" at bounding box center [464, 107] width 5 height 6
click at [387, 176] on section "**********" at bounding box center [378, 97] width 282 height 195
click at [388, 170] on link "Back to all chats" at bounding box center [377, 171] width 47 height 7
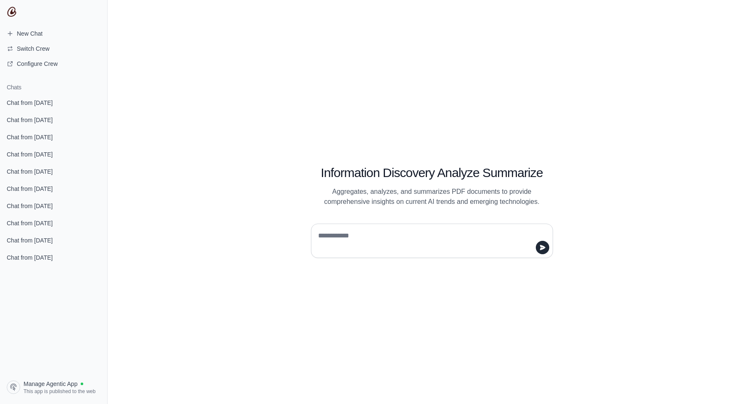
click at [302, 199] on div "Information Discovery Analyze Summarize Aggregates, analyzes, and summarizes PD…" at bounding box center [432, 176] width 282 height 61
click at [40, 379] on link "Manage Agentic App This app is published to the web" at bounding box center [53, 388] width 100 height 20
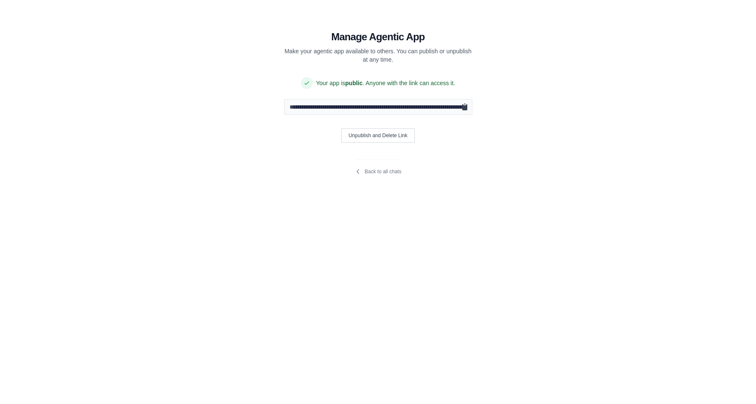
click at [465, 106] on icon "Copy public URL" at bounding box center [464, 107] width 5 height 6
click at [465, 110] on icon "Copy public URL" at bounding box center [464, 107] width 5 height 6
click at [462, 110] on icon "Copy public URL" at bounding box center [464, 107] width 8 height 8
click at [465, 110] on icon "Copy public URL" at bounding box center [464, 107] width 8 height 8
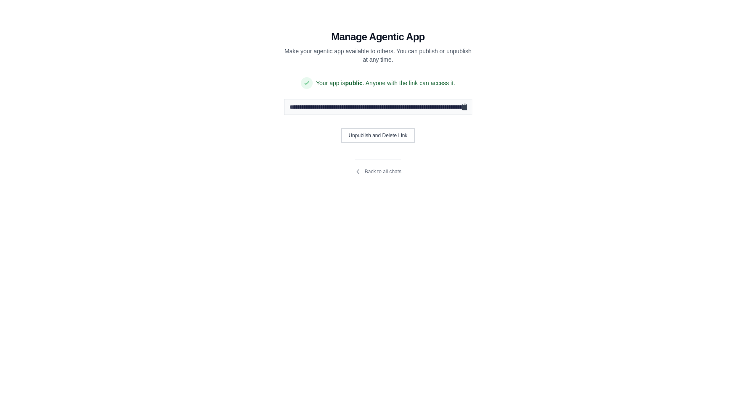
click at [465, 110] on icon "Copy public URL" at bounding box center [464, 107] width 8 height 8
click at [481, 139] on section "**********" at bounding box center [378, 97] width 282 height 195
click at [465, 109] on icon "Copy public URL" at bounding box center [464, 107] width 5 height 6
click at [465, 106] on icon "Copy public URL" at bounding box center [464, 107] width 5 height 6
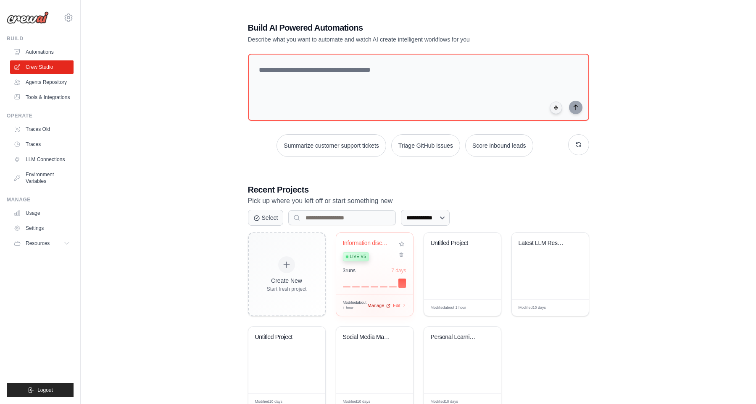
click at [374, 304] on div "Modified about 1 hour Manage Edit" at bounding box center [374, 305] width 63 height 11
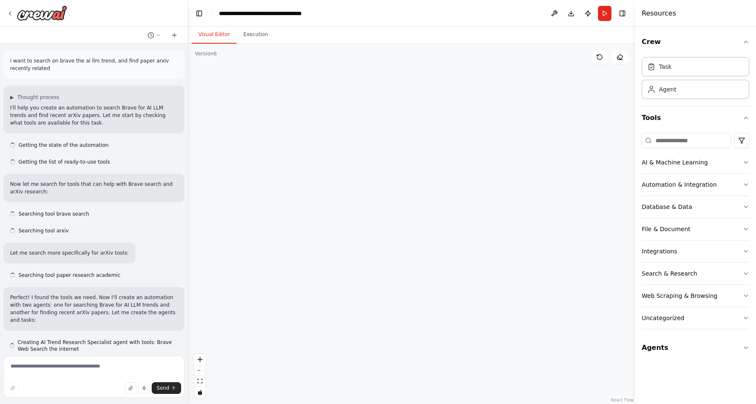
scroll to position [9273, 0]
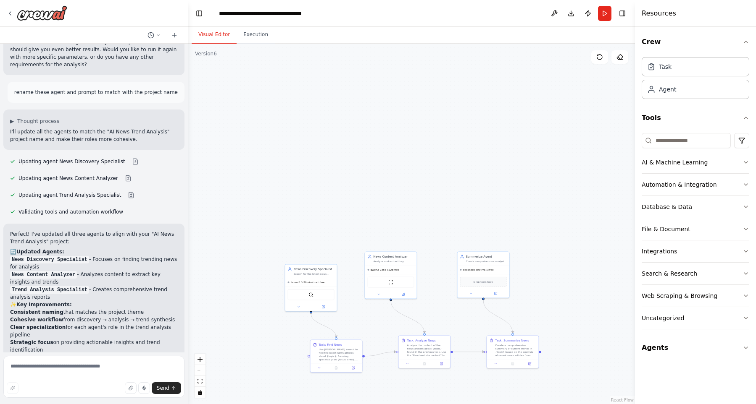
drag, startPoint x: 379, startPoint y: 257, endPoint x: 441, endPoint y: 169, distance: 108.5
click at [436, 146] on div ".deletable-edge-delete-btn { width: 20px; height: 20px; border: 0px solid #ffff…" at bounding box center [411, 224] width 446 height 361
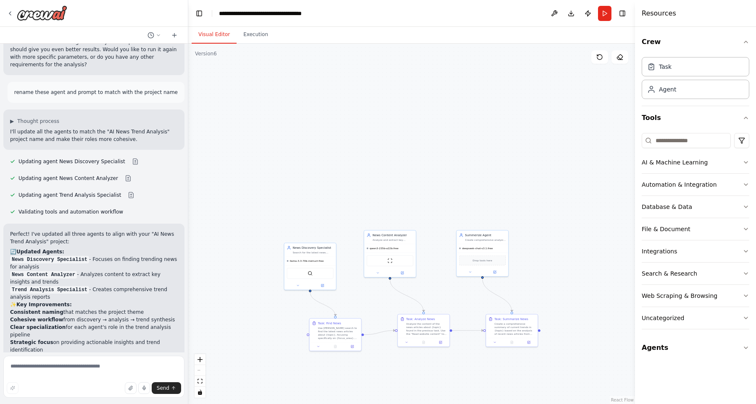
drag, startPoint x: 438, startPoint y: 152, endPoint x: 405, endPoint y: 105, distance: 57.6
click at [413, 93] on div ".deletable-edge-delete-btn { width: 20px; height: 20px; border: 0px solid #ffff…" at bounding box center [411, 224] width 446 height 361
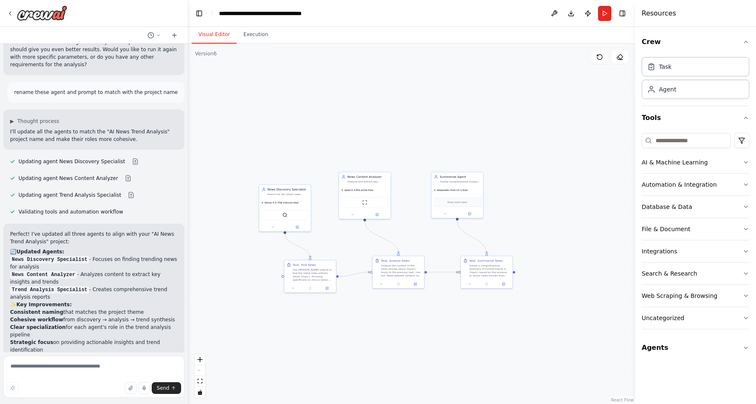
drag, startPoint x: 405, startPoint y: 105, endPoint x: 480, endPoint y: 56, distance: 90.0
click at [409, 94] on div ".deletable-edge-delete-btn { width: 20px; height: 20px; border: 0px solid #ffff…" at bounding box center [411, 224] width 446 height 361
click at [554, 15] on button at bounding box center [553, 13] width 13 height 15
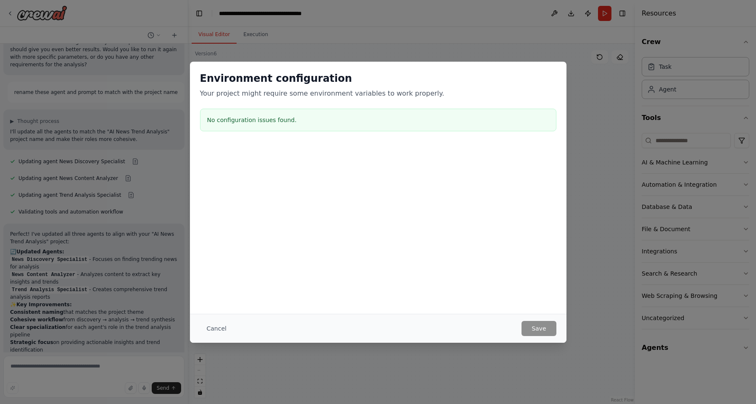
click at [417, 33] on div "Environment configuration Your project might require some environment variables…" at bounding box center [378, 202] width 756 height 404
click at [589, 18] on div "Environment configuration Your project might require some environment variables…" at bounding box center [378, 202] width 756 height 404
click at [210, 325] on button "Cancel" at bounding box center [216, 328] width 33 height 15
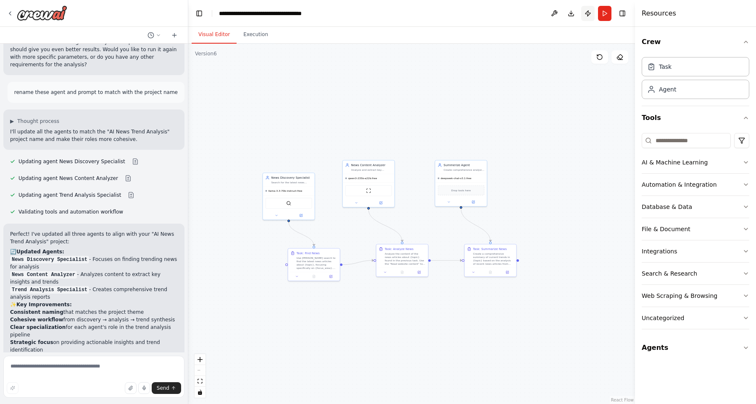
click at [588, 13] on button "Publish" at bounding box center [587, 13] width 13 height 15
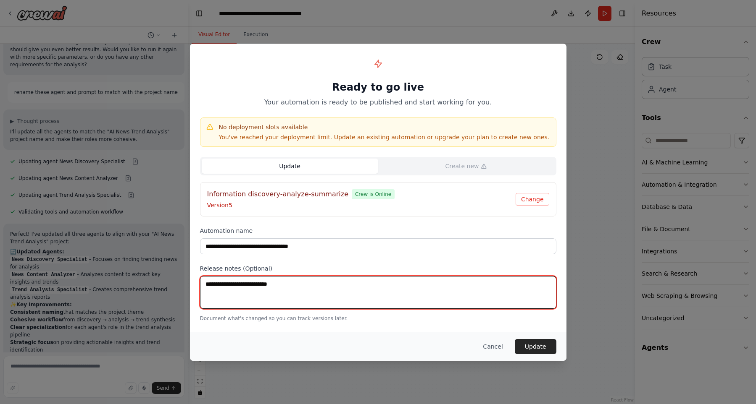
click at [402, 295] on textarea at bounding box center [378, 292] width 356 height 33
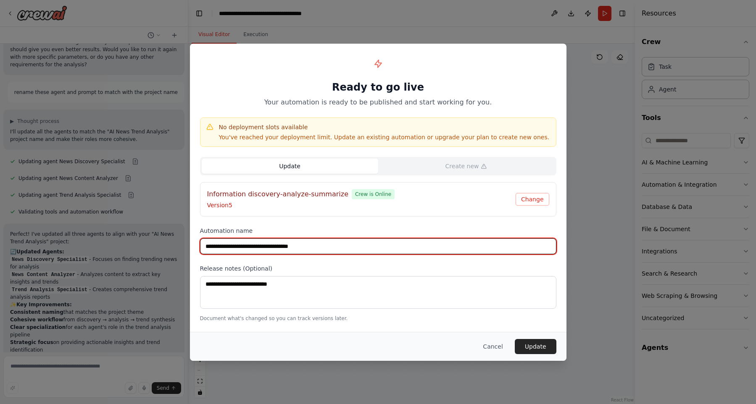
click at [409, 252] on input "**********" at bounding box center [378, 247] width 356 height 16
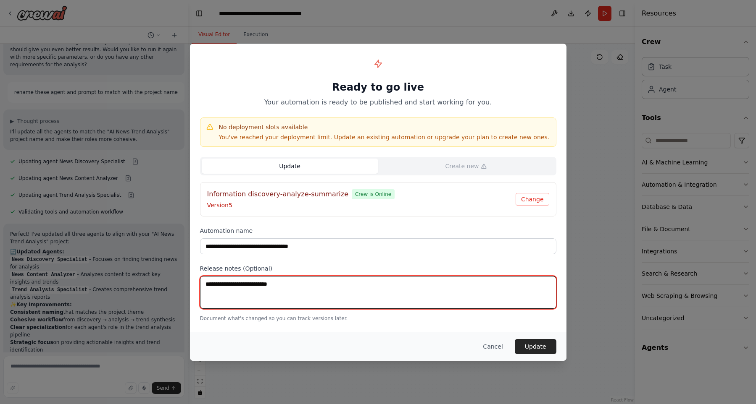
click at [263, 286] on textarea at bounding box center [378, 292] width 356 height 33
paste textarea "**********"
type textarea "**********"
click at [338, 297] on textarea "**********" at bounding box center [378, 292] width 356 height 33
click at [297, 294] on textarea at bounding box center [378, 292] width 356 height 33
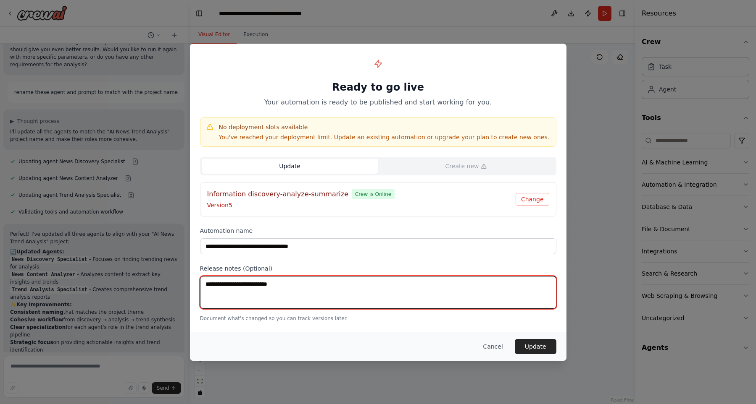
paste textarea "**********"
type textarea "**********"
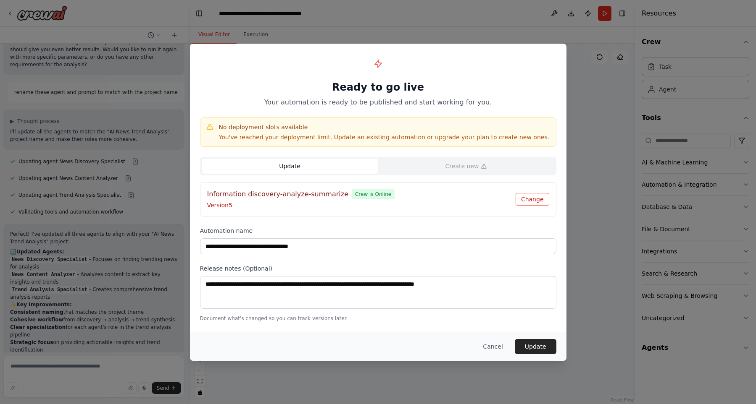
click at [533, 199] on button "Change" at bounding box center [532, 199] width 34 height 13
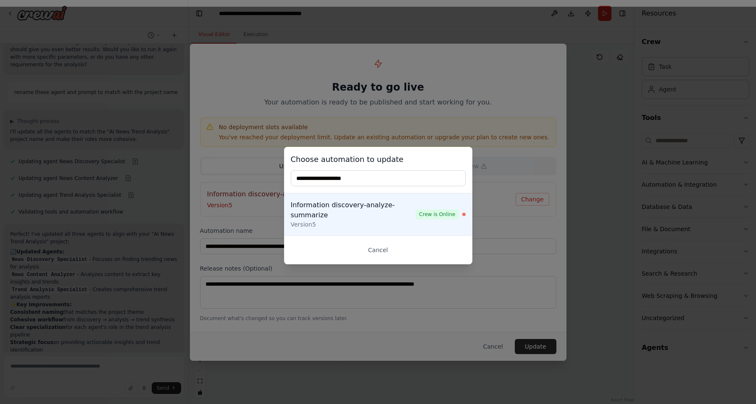
click at [375, 185] on input "text" at bounding box center [378, 179] width 175 height 16
click at [381, 247] on button "Cancel" at bounding box center [378, 250] width 175 height 15
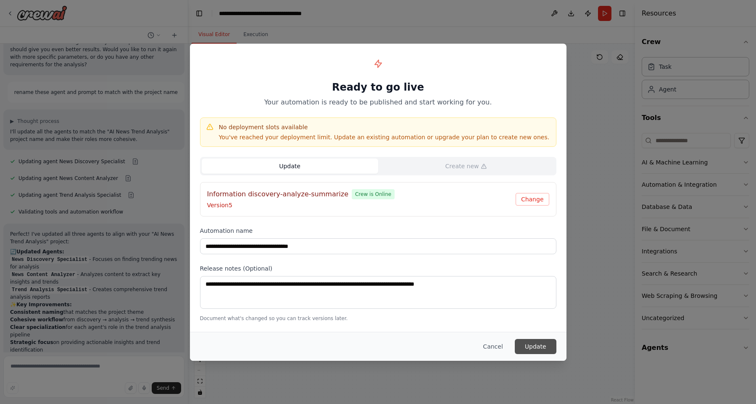
click at [538, 345] on button "Update" at bounding box center [535, 346] width 42 height 15
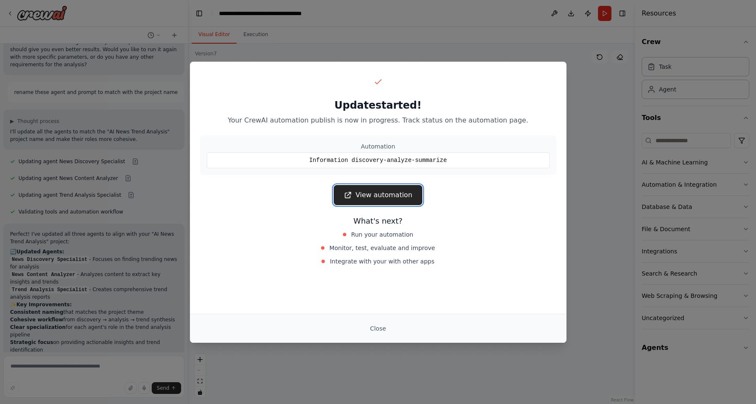
click at [385, 192] on link "View automation" at bounding box center [377, 195] width 89 height 20
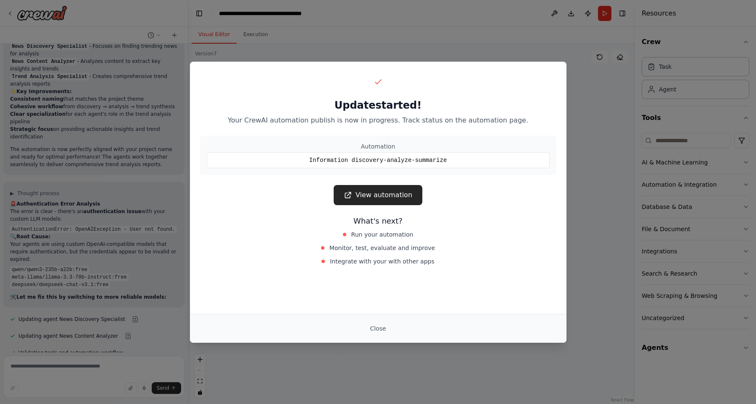
scroll to position [10451, 0]
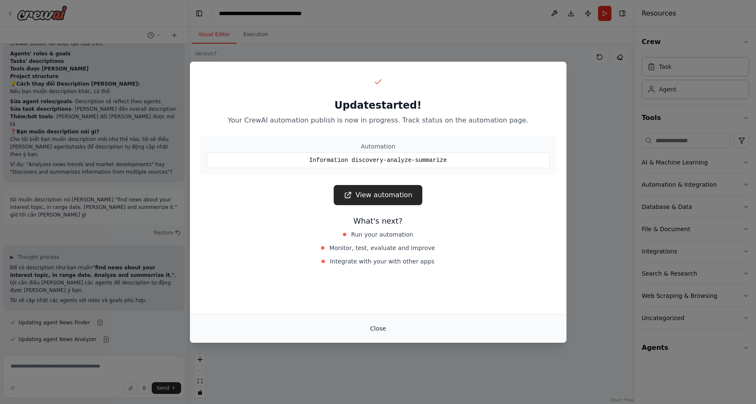
click at [386, 333] on button "Close" at bounding box center [377, 328] width 29 height 15
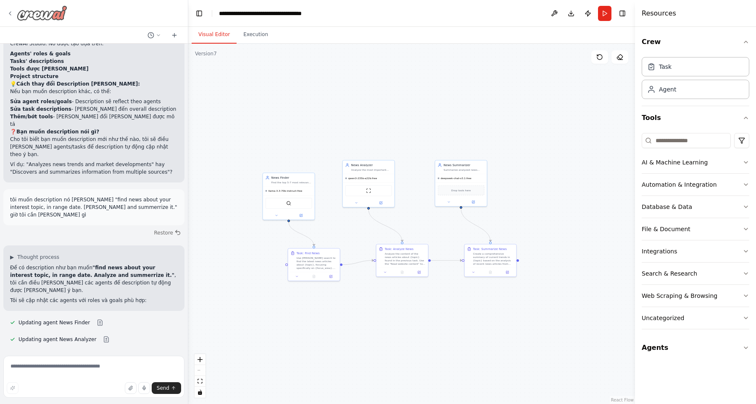
click at [55, 13] on img at bounding box center [42, 12] width 50 height 15
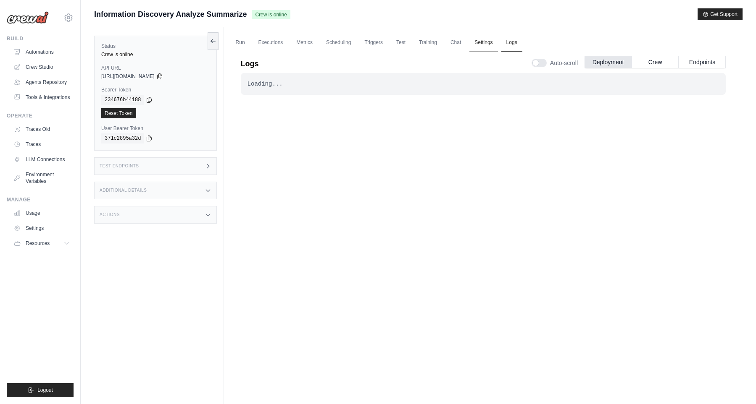
click at [497, 45] on link "Settings" at bounding box center [483, 43] width 28 height 18
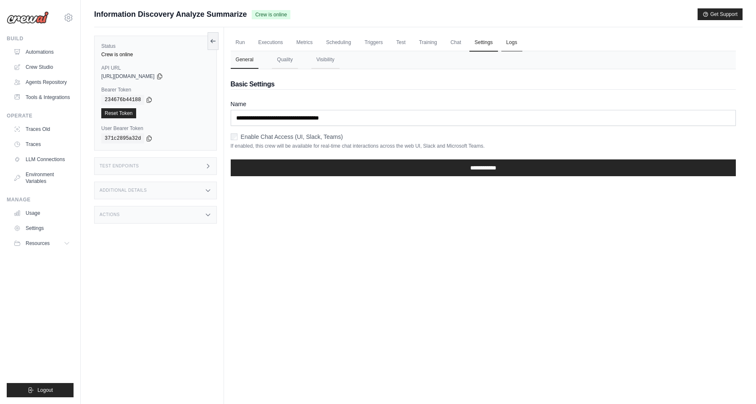
click at [516, 43] on link "Logs" at bounding box center [511, 43] width 21 height 18
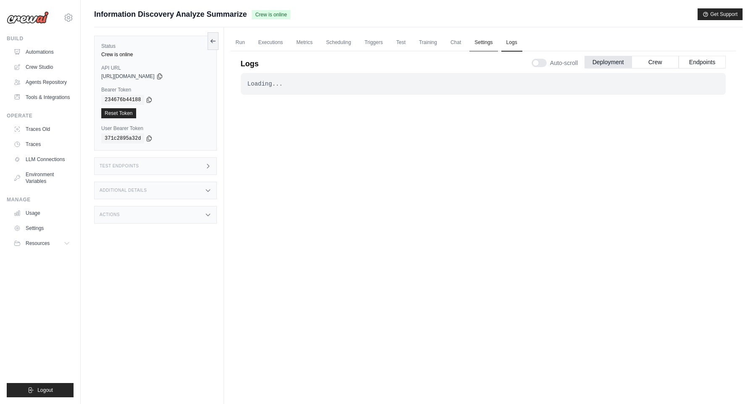
click at [478, 37] on link "Settings" at bounding box center [483, 43] width 28 height 18
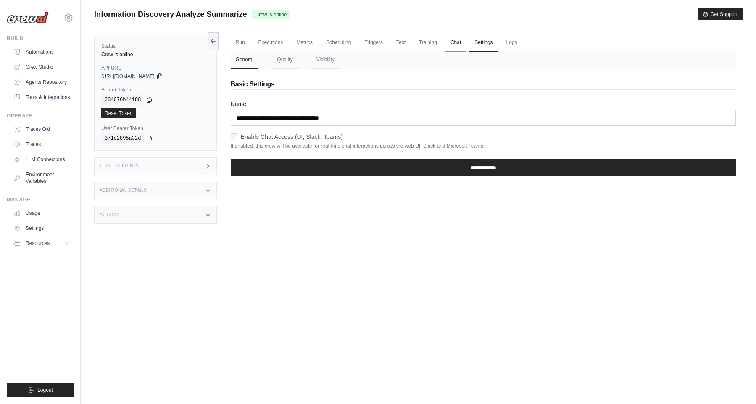
click at [459, 41] on link "Chat" at bounding box center [455, 43] width 21 height 18
click at [522, 45] on link "Logs" at bounding box center [511, 43] width 21 height 18
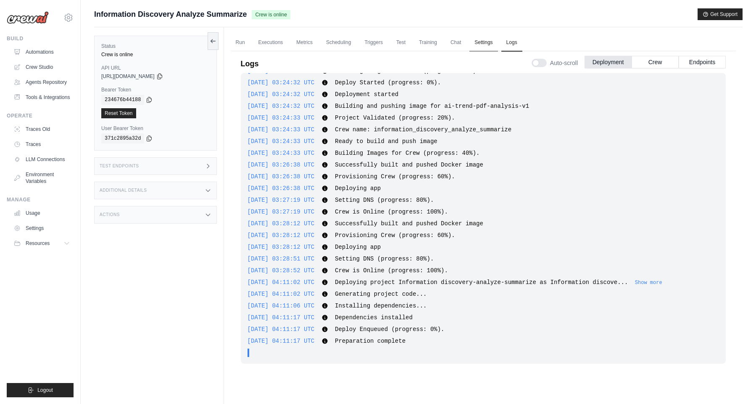
click at [480, 43] on link "Settings" at bounding box center [483, 43] width 28 height 18
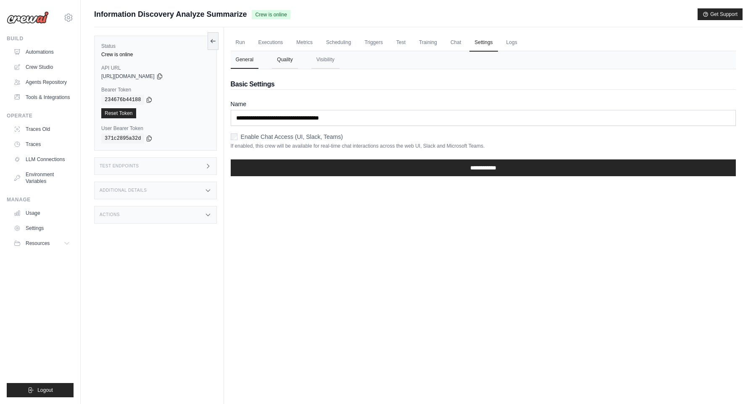
click at [286, 65] on button "Quality" at bounding box center [285, 60] width 26 height 18
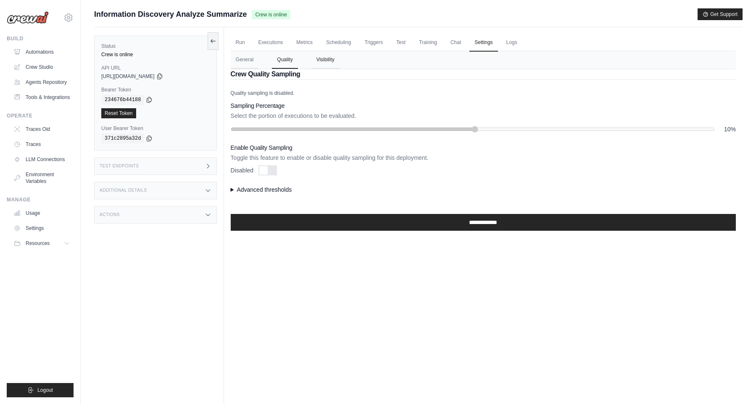
click at [339, 61] on button "Visibility" at bounding box center [325, 60] width 28 height 18
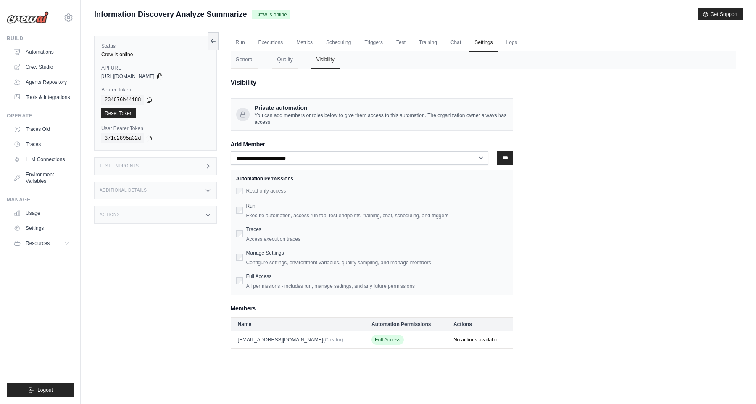
click at [622, 270] on div "**********" at bounding box center [483, 209] width 505 height 280
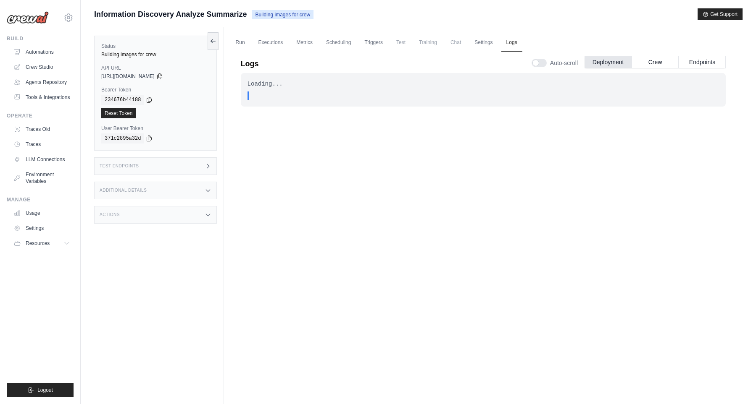
click at [28, 16] on img at bounding box center [28, 17] width 42 height 13
click at [37, 67] on link "Crew Studio" at bounding box center [42, 66] width 63 height 13
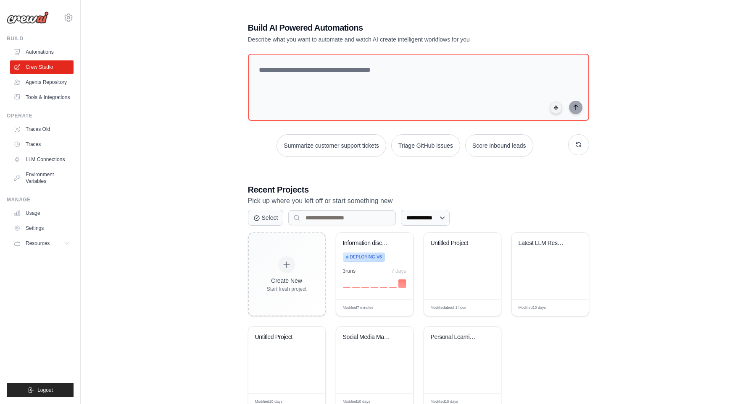
click at [40, 50] on link "Automations" at bounding box center [41, 51] width 63 height 13
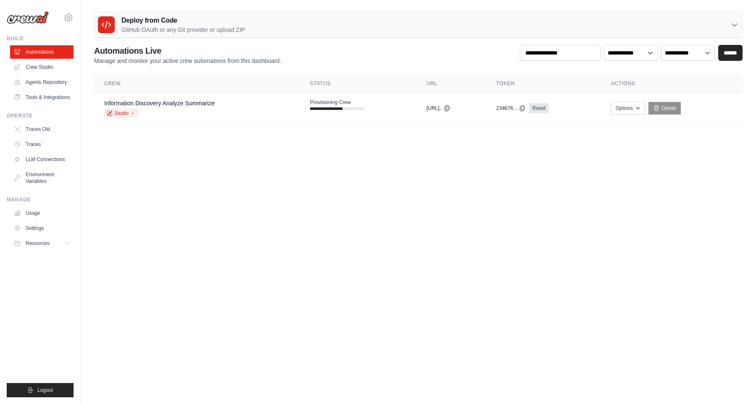
click at [349, 185] on body "[EMAIL_ADDRESS][DOMAIN_NAME] Settings Build Automations" at bounding box center [378, 202] width 756 height 404
click at [236, 204] on body "[EMAIL_ADDRESS][DOMAIN_NAME] Settings Build Automations" at bounding box center [378, 202] width 756 height 404
click at [393, 238] on body "[EMAIL_ADDRESS][DOMAIN_NAME] Settings Build Automations" at bounding box center [378, 202] width 756 height 404
click at [424, 194] on body "[EMAIL_ADDRESS][DOMAIN_NAME] Settings Build Automations" at bounding box center [378, 202] width 756 height 404
click at [311, 229] on body "[EMAIL_ADDRESS][DOMAIN_NAME] Settings Build Automations" at bounding box center [378, 202] width 756 height 404
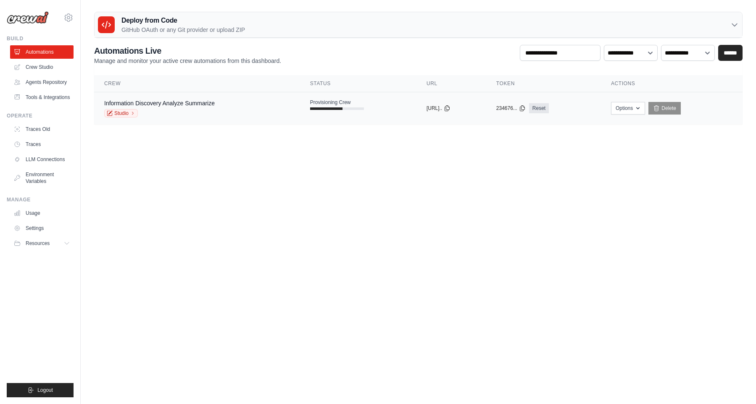
click at [163, 108] on div "Information Discovery Analyze Summarize Studio" at bounding box center [159, 108] width 110 height 18
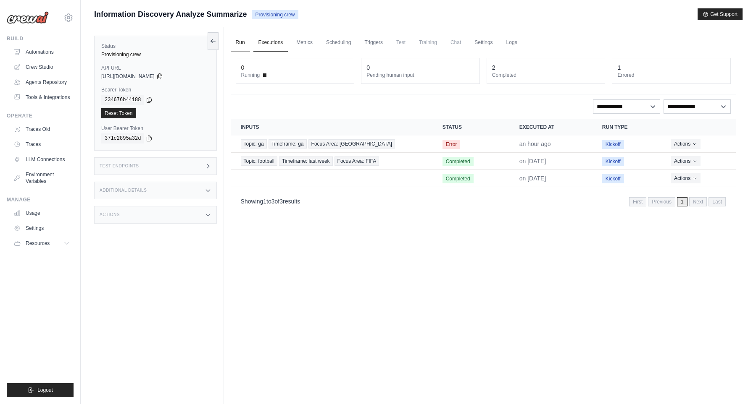
click at [241, 45] on link "Run" at bounding box center [240, 43] width 19 height 18
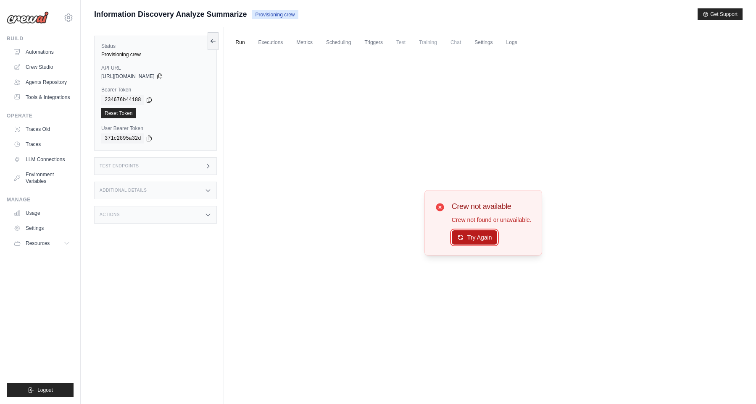
click at [466, 237] on button "Try Again" at bounding box center [474, 238] width 46 height 14
click at [467, 230] on div "Crew not available Crew not found or unavailable. Try Again" at bounding box center [491, 223] width 80 height 45
click at [468, 234] on button "Try Again" at bounding box center [474, 238] width 46 height 14
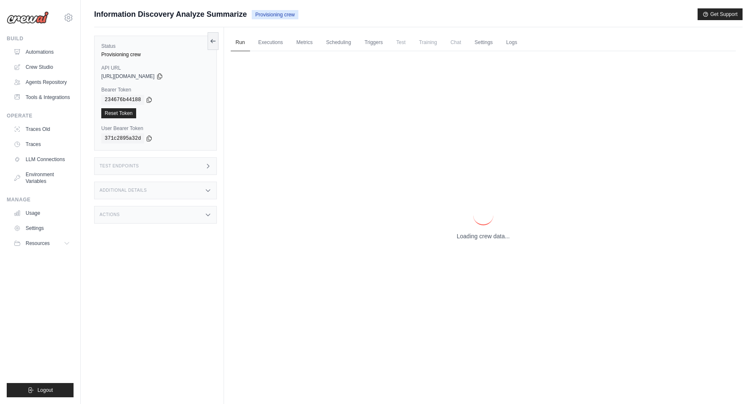
click at [468, 234] on p "Loading crew data..." at bounding box center [483, 236] width 53 height 8
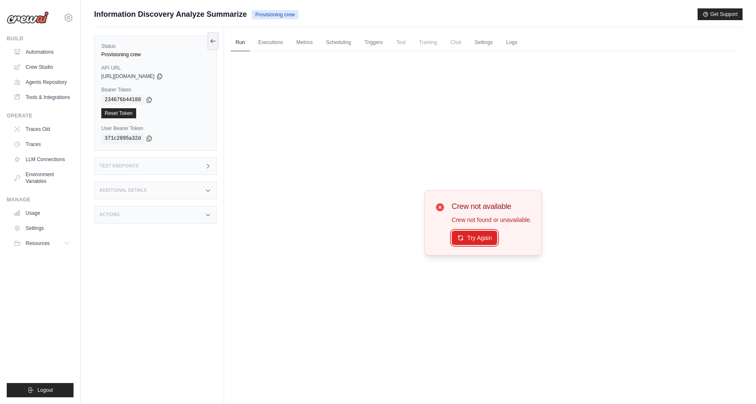
click at [468, 234] on button "Try Again" at bounding box center [474, 238] width 46 height 14
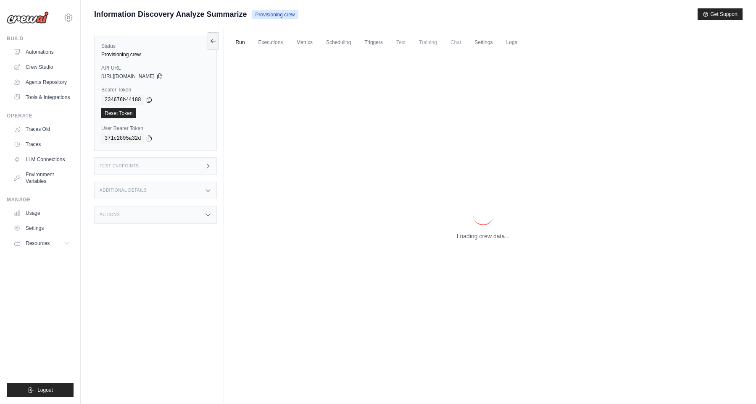
click at [468, 234] on p "Loading crew data..." at bounding box center [483, 236] width 53 height 8
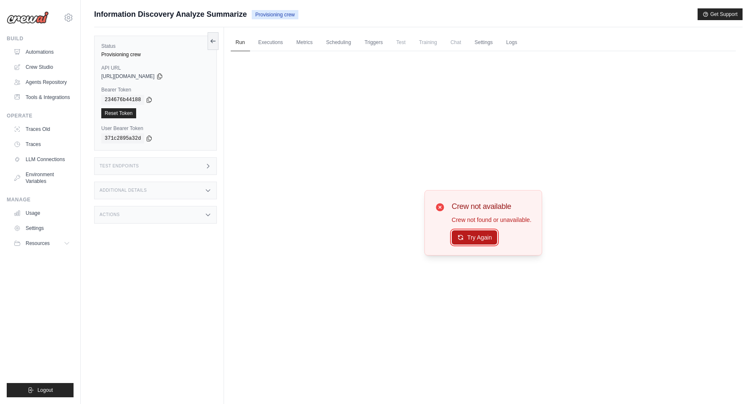
drag, startPoint x: 467, startPoint y: 229, endPoint x: 467, endPoint y: 241, distance: 11.3
click at [467, 241] on button "Try Again" at bounding box center [474, 238] width 46 height 14
click at [479, 45] on link "Settings" at bounding box center [483, 43] width 28 height 18
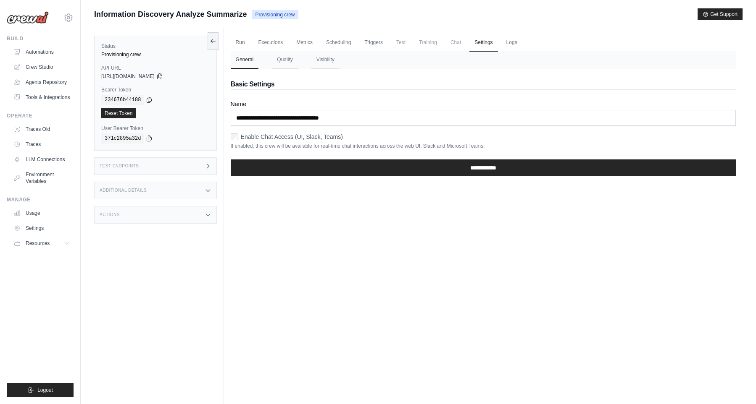
click at [241, 56] on button "General" at bounding box center [245, 60] width 28 height 18
click at [236, 45] on link "Run" at bounding box center [240, 43] width 19 height 18
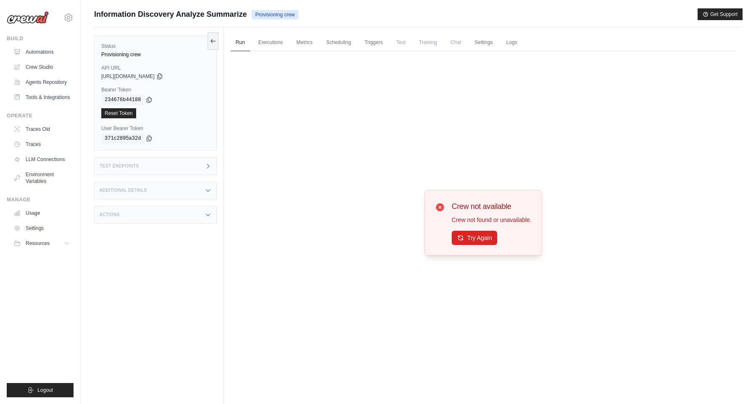
click at [472, 248] on div "Crew not available Crew not found or unavailable. Try Again" at bounding box center [483, 223] width 118 height 66
click at [471, 237] on button "Try Again" at bounding box center [474, 238] width 46 height 14
click at [40, 27] on div "khiemtk2003@gmail.com Settings Build Automations" at bounding box center [40, 202] width 81 height 404
click at [38, 24] on div "khiemtk2003@gmail.com Settings" at bounding box center [40, 13] width 67 height 27
click at [38, 21] on img at bounding box center [28, 17] width 42 height 13
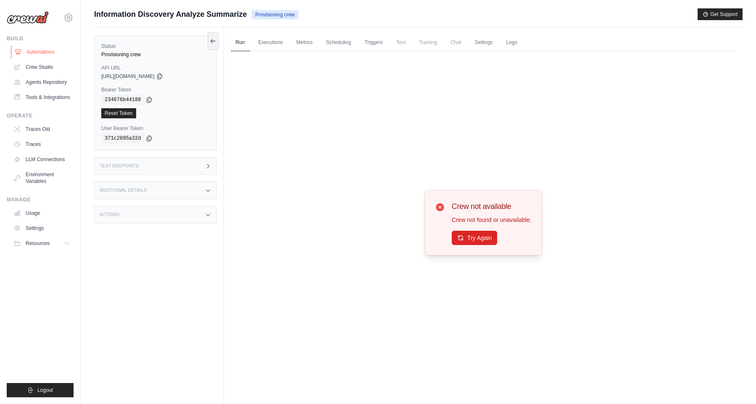
click at [35, 55] on link "Automations" at bounding box center [42, 51] width 63 height 13
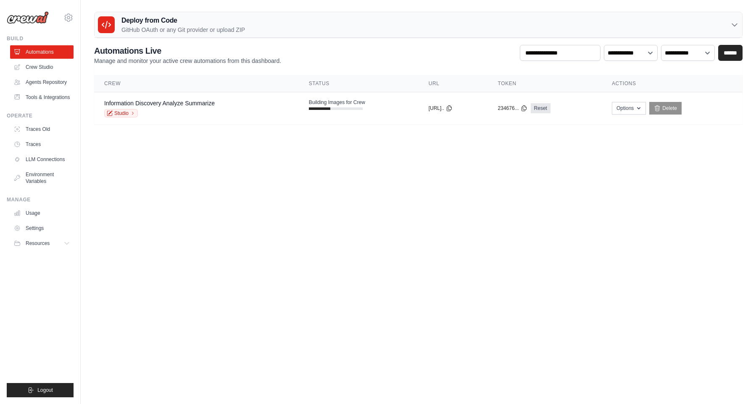
click at [344, 141] on main "Deploy from Code GitHub OAuth or any Git provider or upload ZIP GitHub OAuth An…" at bounding box center [418, 71] width 675 height 143
click at [226, 189] on body "khiemtk2003@gmail.com Settings Build Automations" at bounding box center [378, 202] width 756 height 404
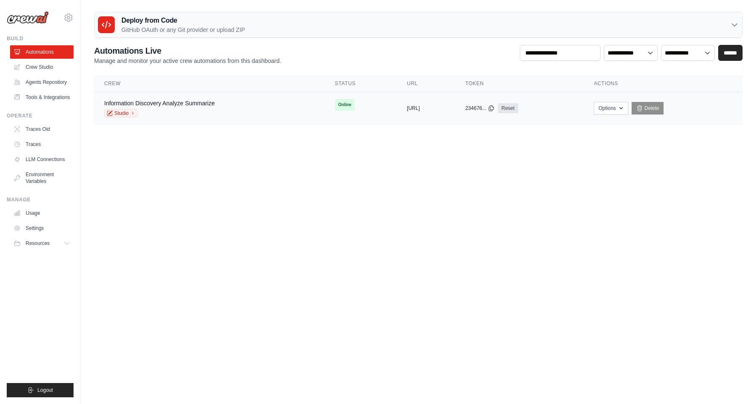
click at [250, 115] on div "Information Discovery Analyze Summarize Studio" at bounding box center [209, 108] width 210 height 18
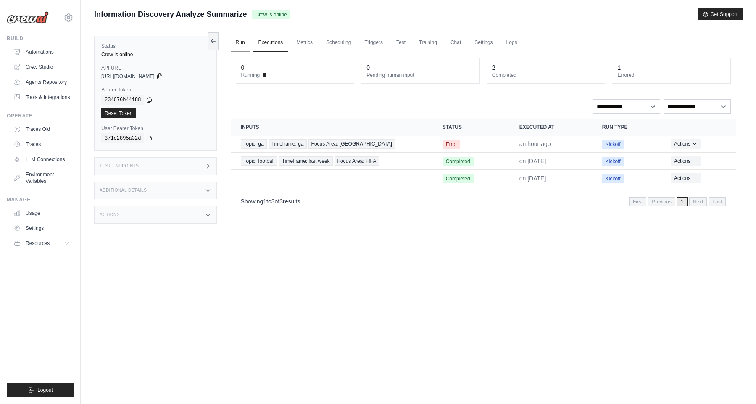
click at [242, 39] on link "Run" at bounding box center [240, 43] width 19 height 18
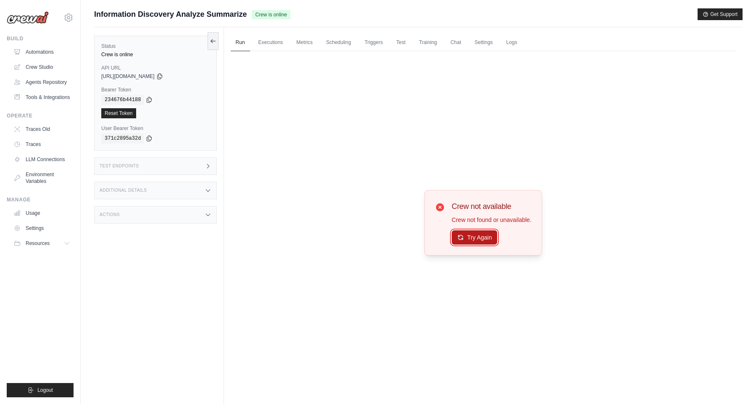
click at [466, 236] on button "Try Again" at bounding box center [474, 238] width 46 height 14
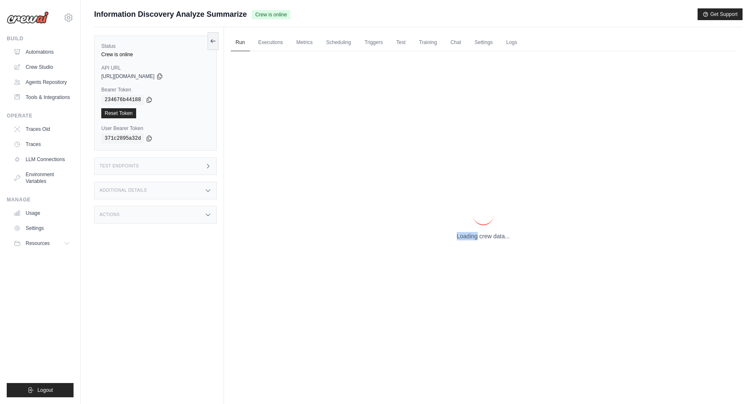
click at [466, 236] on p "Loading crew data..." at bounding box center [483, 236] width 53 height 8
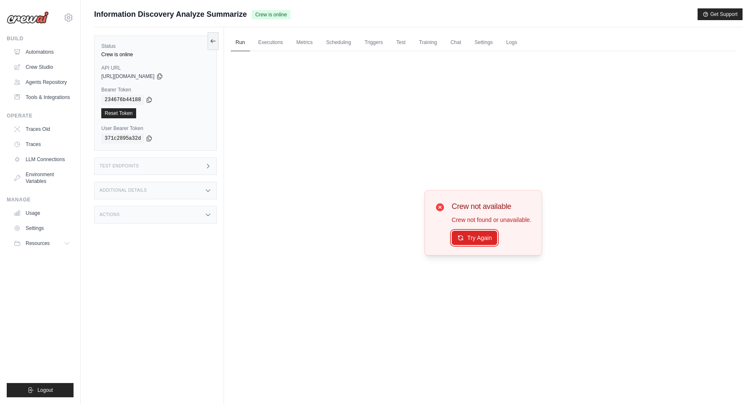
click at [466, 236] on button "Try Again" at bounding box center [474, 238] width 46 height 14
click at [466, 47] on link "Chat" at bounding box center [455, 43] width 21 height 18
click at [496, 44] on link "Settings" at bounding box center [483, 43] width 28 height 18
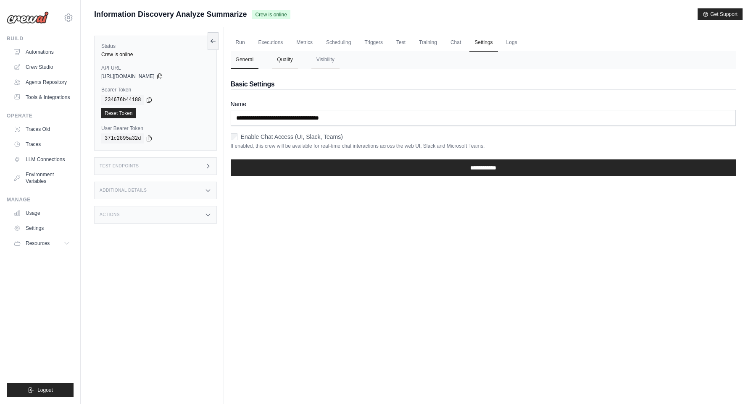
click at [276, 66] on button "Quality" at bounding box center [285, 60] width 26 height 18
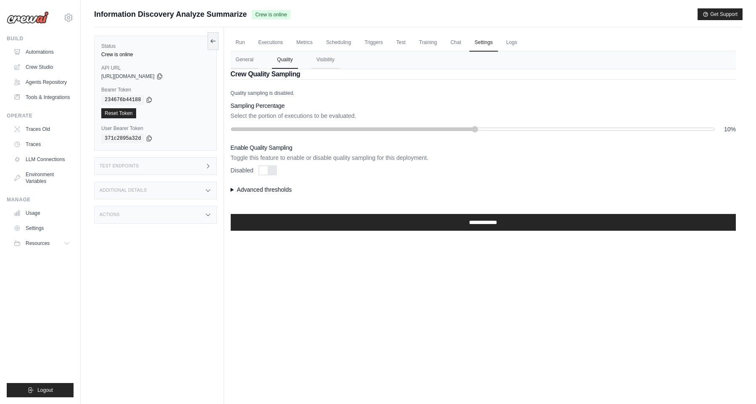
click at [294, 190] on summary "Advanced thresholds" at bounding box center [483, 190] width 505 height 8
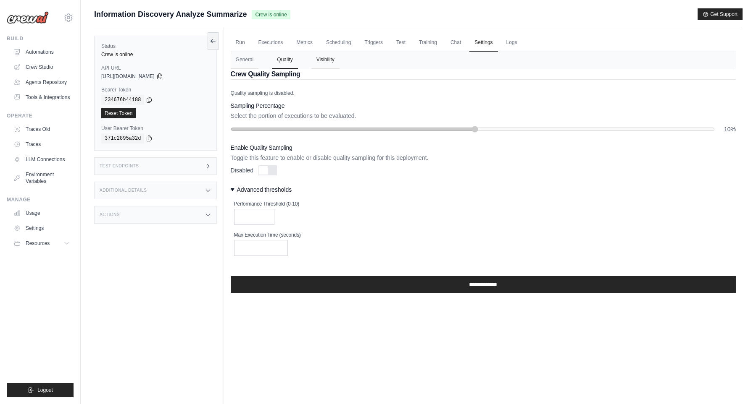
click at [333, 65] on button "Visibility" at bounding box center [325, 60] width 28 height 18
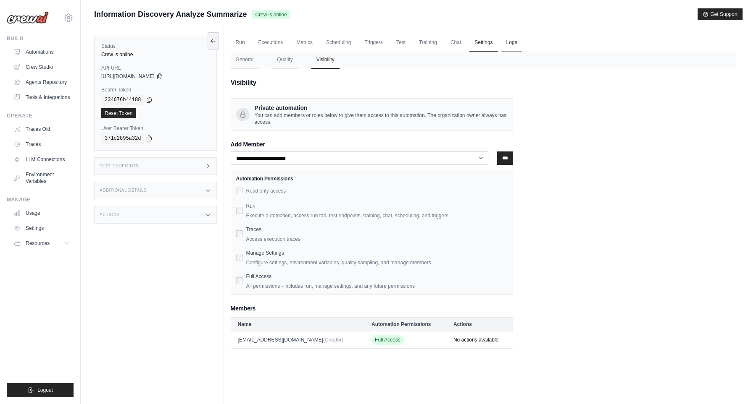
click at [515, 45] on link "Logs" at bounding box center [511, 43] width 21 height 18
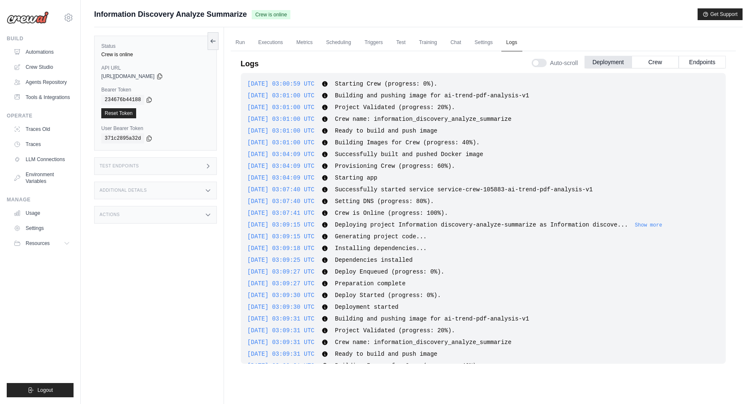
scroll to position [898, 0]
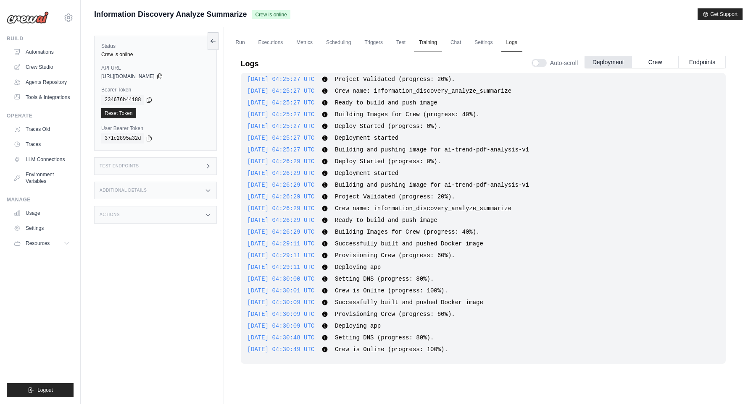
click at [440, 46] on link "Training" at bounding box center [428, 43] width 28 height 18
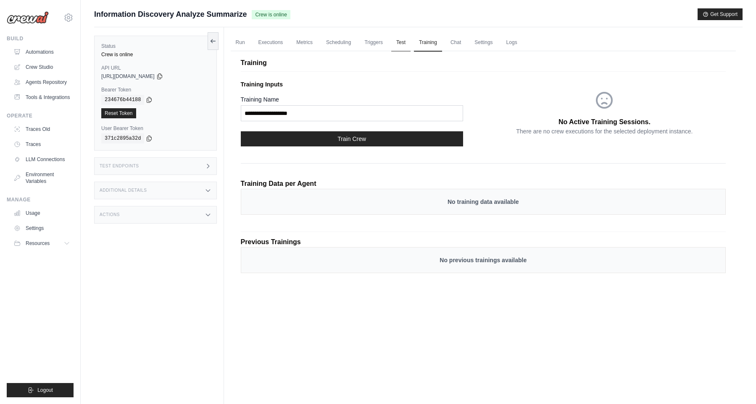
click at [399, 49] on link "Test" at bounding box center [400, 43] width 19 height 18
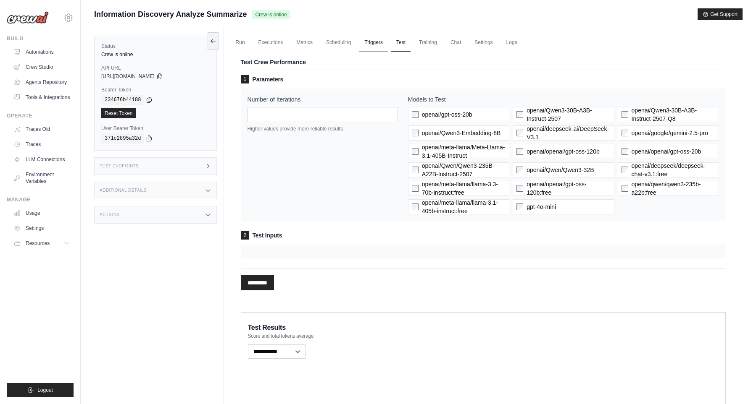
click at [382, 44] on link "Triggers" at bounding box center [373, 43] width 29 height 18
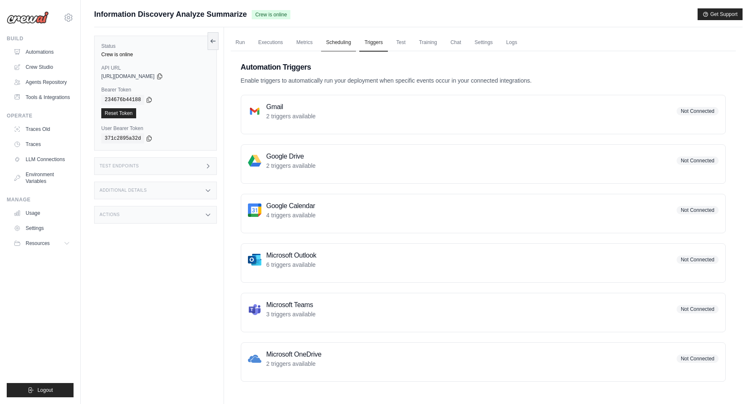
click at [349, 41] on link "Scheduling" at bounding box center [338, 43] width 35 height 18
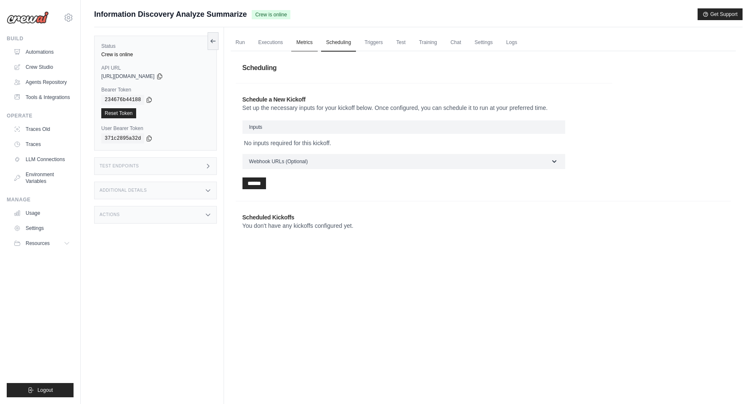
click at [305, 45] on link "Metrics" at bounding box center [304, 43] width 26 height 18
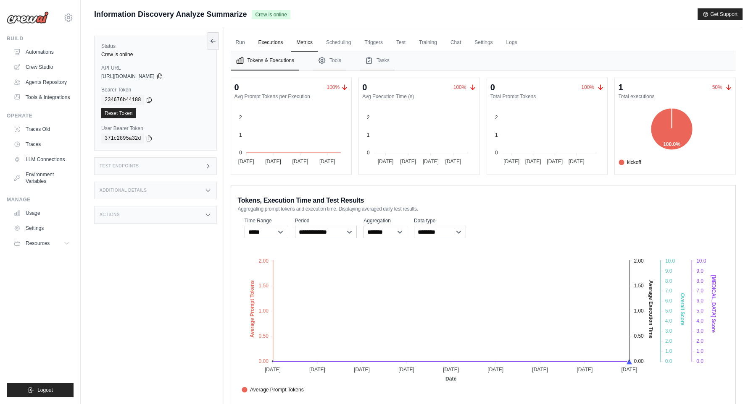
click at [263, 43] on link "Executions" at bounding box center [270, 43] width 35 height 18
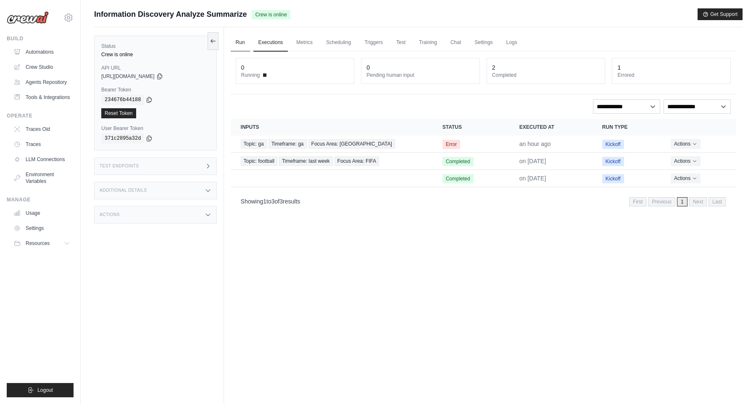
click at [238, 42] on link "Run" at bounding box center [240, 43] width 19 height 18
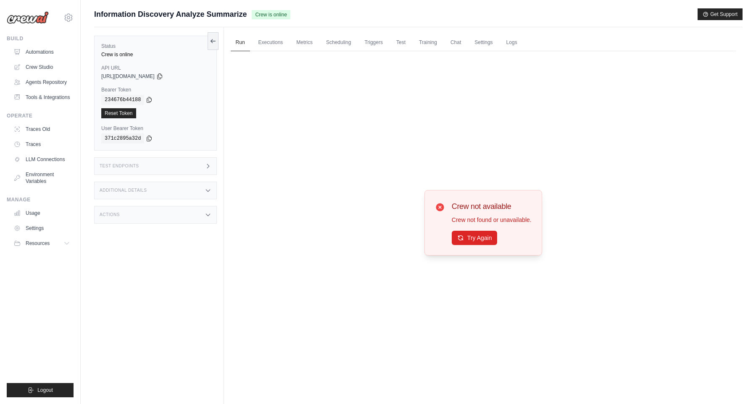
click at [446, 235] on div "Crew not available Crew not found or unavailable. Try Again" at bounding box center [483, 223] width 97 height 45
click at [457, 238] on icon at bounding box center [460, 237] width 7 height 7
click at [8, 22] on img at bounding box center [28, 17] width 42 height 13
click at [18, 21] on img at bounding box center [28, 17] width 42 height 13
click at [30, 18] on img at bounding box center [28, 17] width 42 height 13
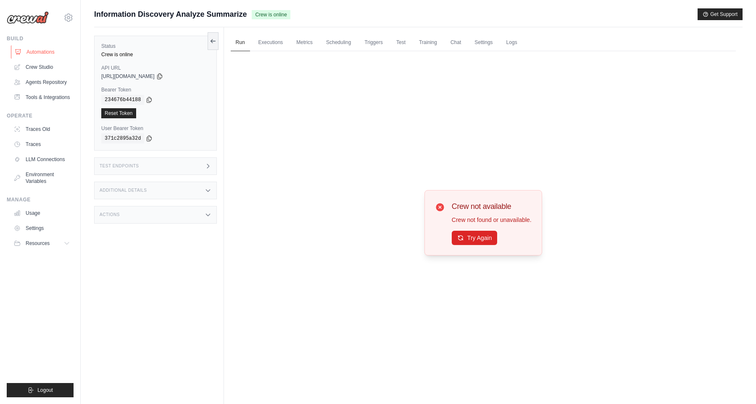
click at [42, 47] on link "Automations" at bounding box center [42, 51] width 63 height 13
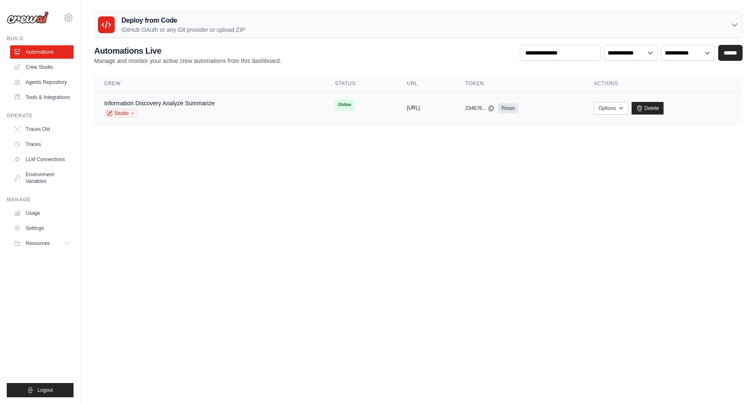
drag, startPoint x: 399, startPoint y: 108, endPoint x: 433, endPoint y: 109, distance: 34.9
click at [433, 109] on div "copied [URL]" at bounding box center [426, 108] width 38 height 7
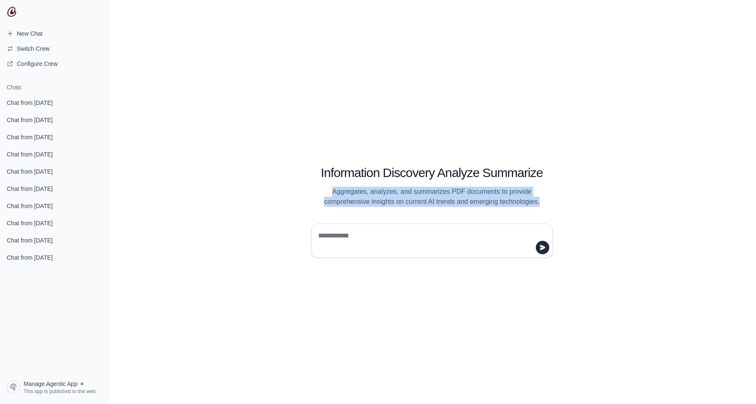
drag, startPoint x: 325, startPoint y: 193, endPoint x: 595, endPoint y: 198, distance: 269.7
click at [595, 198] on div "Information Discovery Analyze Summarize Aggregates, analyzes, and summarizes PD…" at bounding box center [432, 202] width 648 height 404
copy p "Aggregates, analyzes, and summarizes PDF documents to provide comprehensive ins…"
click at [446, 192] on p "Aggregates, analyzes, and summarizes PDF documents to provide comprehensive ins…" at bounding box center [432, 197] width 242 height 20
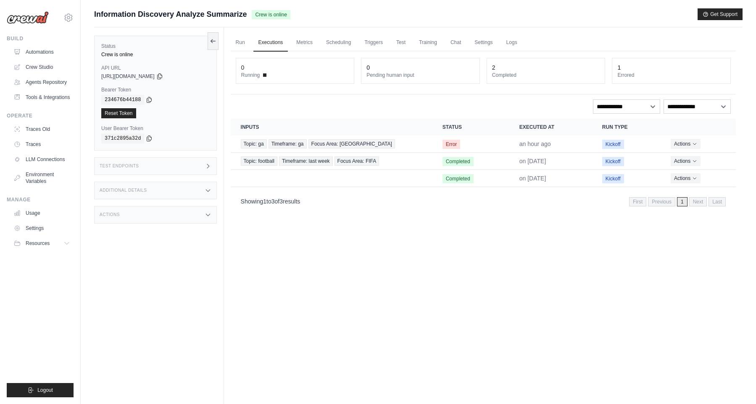
click at [38, 18] on img at bounding box center [28, 17] width 42 height 13
click at [41, 50] on link "Automations" at bounding box center [42, 51] width 63 height 13
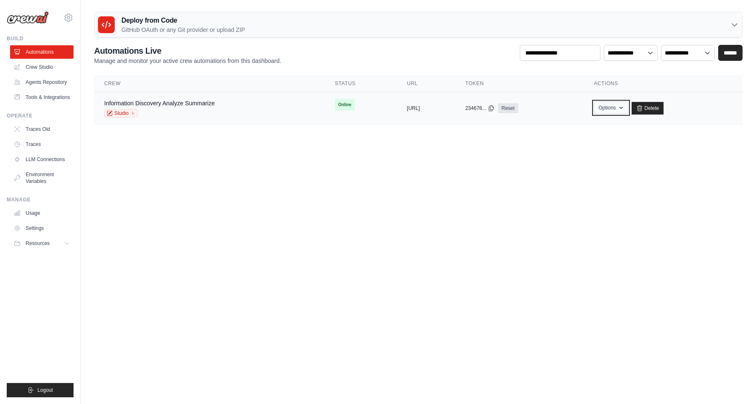
click at [627, 111] on button "Options" at bounding box center [610, 108] width 34 height 13
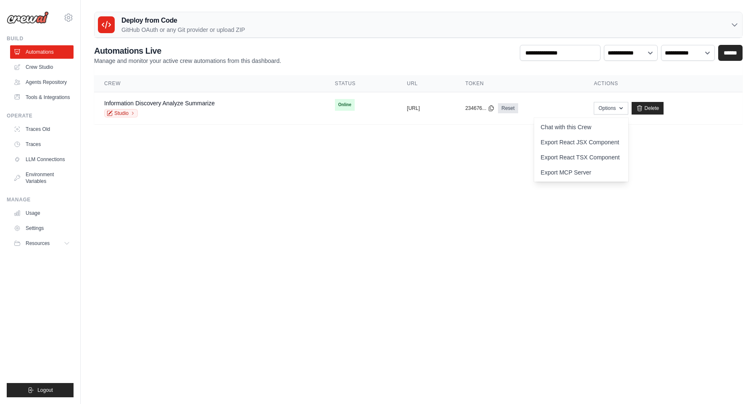
click at [457, 177] on body "[EMAIL_ADDRESS][DOMAIN_NAME] Settings Build Automations" at bounding box center [378, 202] width 756 height 404
click at [126, 113] on link "Studio" at bounding box center [121, 113] width 34 height 8
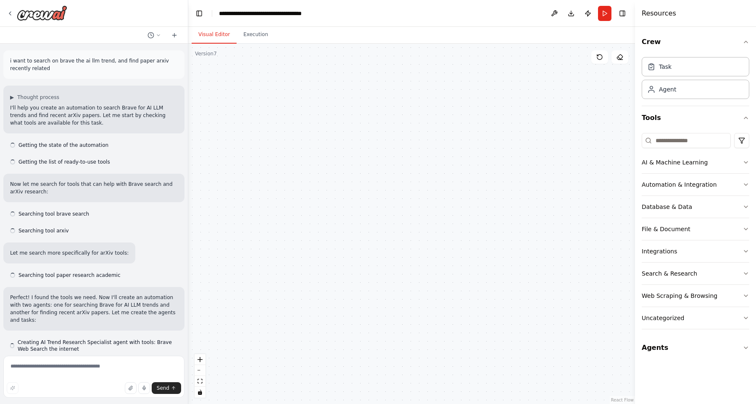
scroll to position [9273, 0]
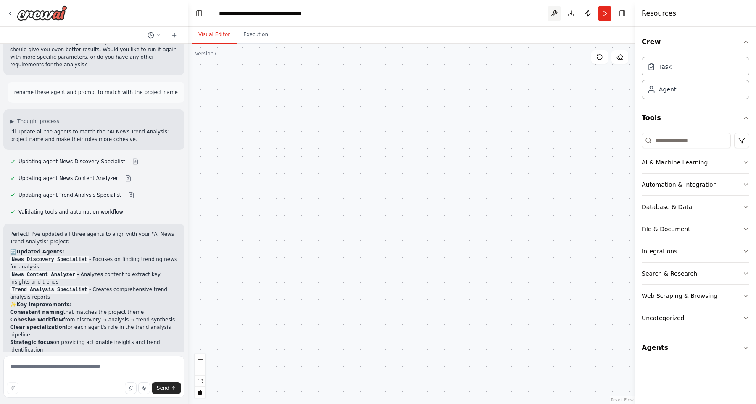
click at [557, 17] on button at bounding box center [553, 13] width 13 height 15
click at [553, 16] on div at bounding box center [553, 13] width 13 height 15
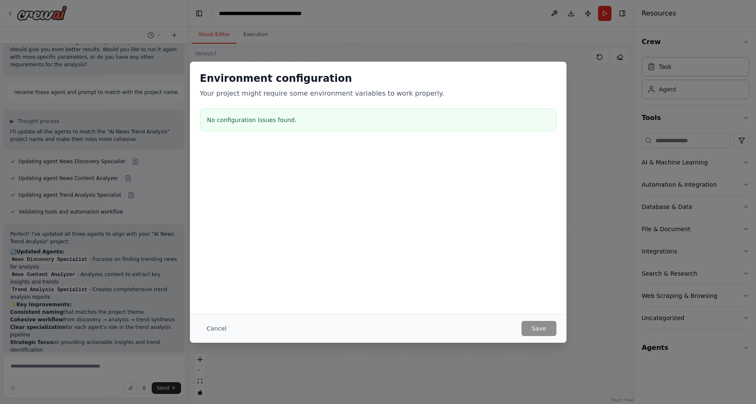
click at [633, 121] on div "Environment configuration Your project might require some environment variables…" at bounding box center [378, 202] width 756 height 404
click at [600, 113] on div "Environment configuration Your project might require some environment variables…" at bounding box center [378, 202] width 756 height 404
click at [212, 332] on button "Cancel" at bounding box center [216, 328] width 33 height 15
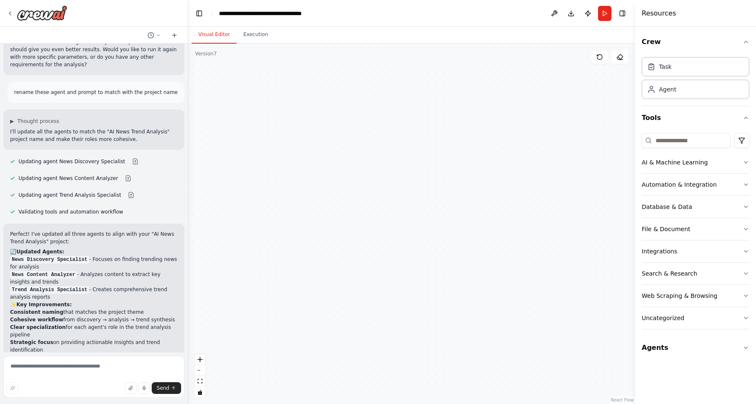
click at [281, 9] on header "**********" at bounding box center [411, 13] width 446 height 27
click at [281, 13] on div "**********" at bounding box center [266, 13] width 94 height 8
click at [733, 186] on button "Automation & Integration" at bounding box center [695, 185] width 108 height 22
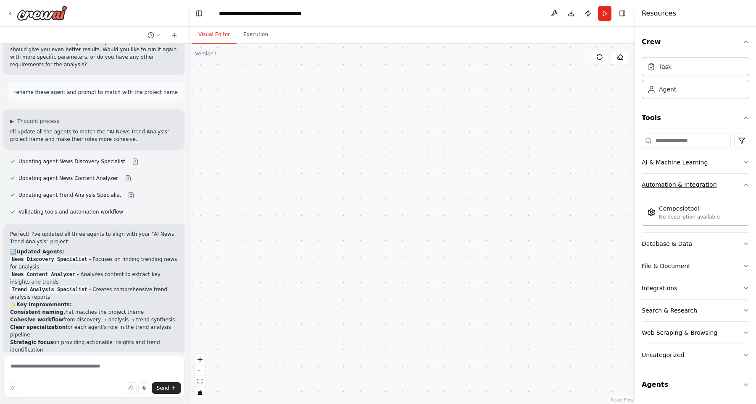
click at [733, 186] on button "Automation & Integration" at bounding box center [695, 185] width 108 height 22
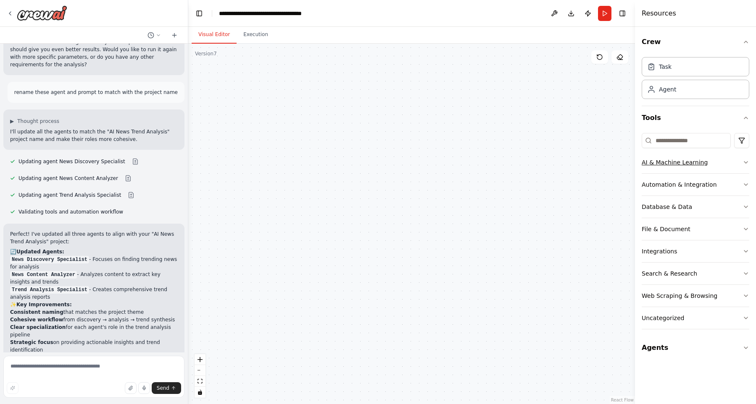
click at [730, 170] on button "AI & Machine Learning" at bounding box center [695, 163] width 108 height 22
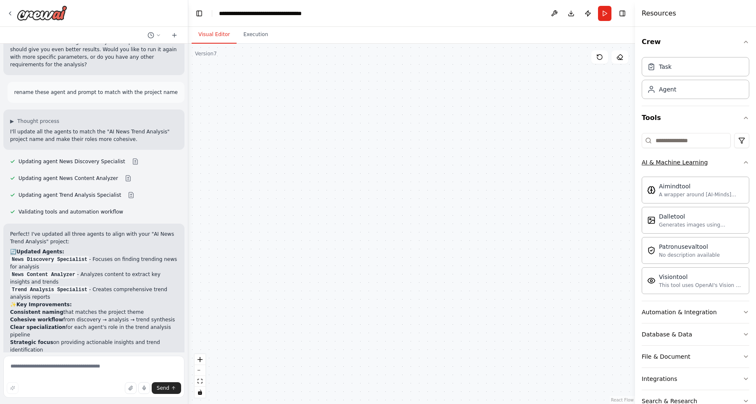
click at [730, 170] on button "AI & Machine Learning" at bounding box center [695, 163] width 108 height 22
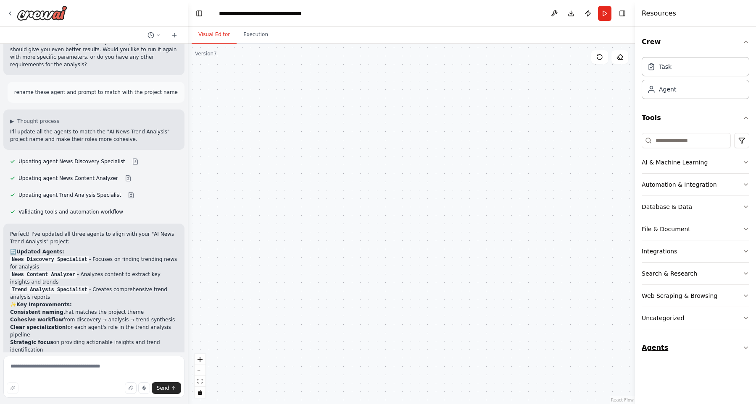
click at [711, 349] on button "Agents" at bounding box center [695, 348] width 108 height 24
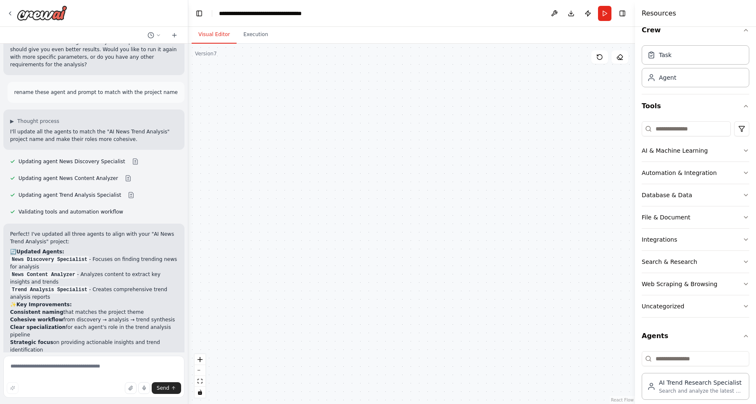
scroll to position [21, 0]
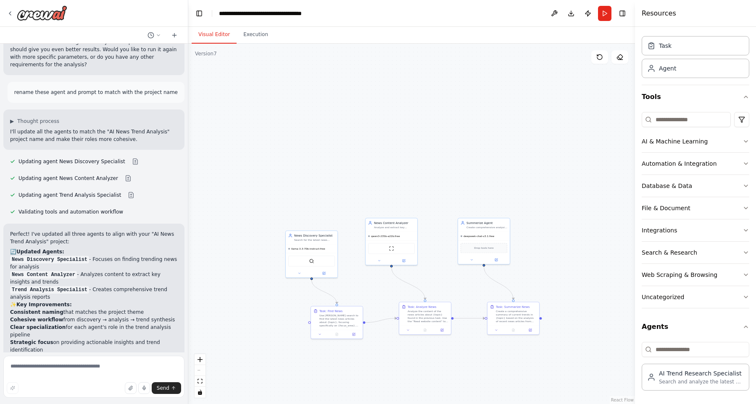
drag, startPoint x: 420, startPoint y: 230, endPoint x: 441, endPoint y: 139, distance: 94.1
click at [441, 139] on div ".deletable-edge-delete-btn { width: 20px; height: 20px; border: 0px solid #ffff…" at bounding box center [411, 224] width 446 height 361
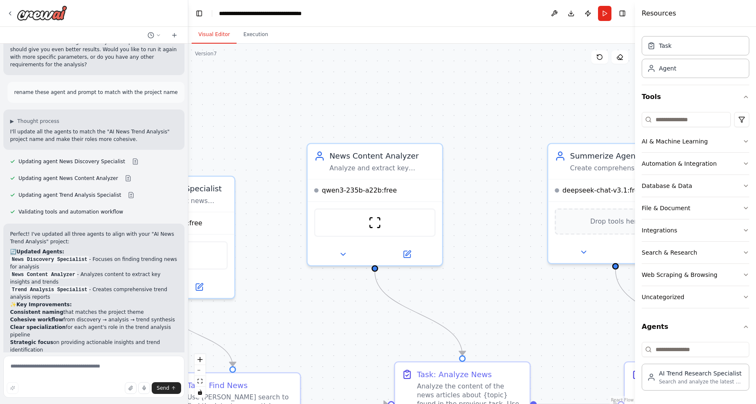
drag, startPoint x: 392, startPoint y: 189, endPoint x: 443, endPoint y: 81, distance: 119.7
click at [436, 79] on div ".deletable-edge-delete-btn { width: 20px; height: 20px; border: 0px solid #ffff…" at bounding box center [411, 224] width 446 height 361
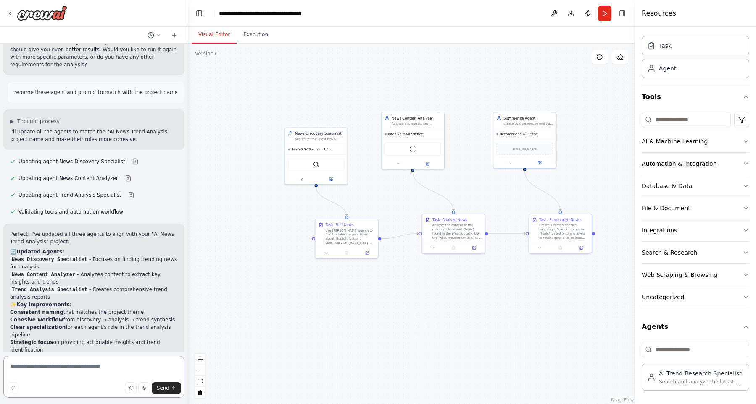
click at [90, 365] on textarea at bounding box center [93, 377] width 181 height 42
paste textarea "**********"
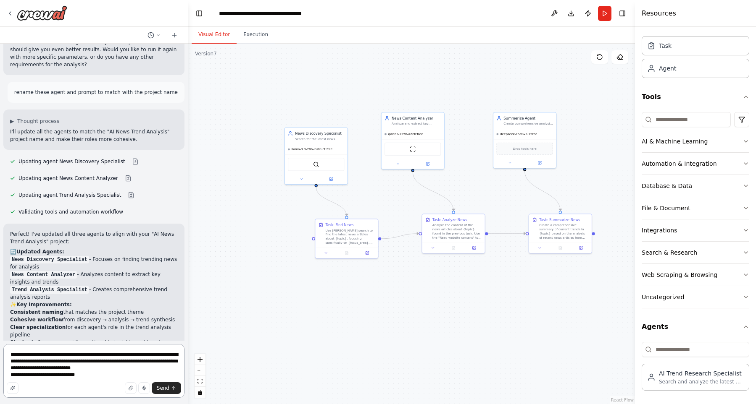
type textarea "**********"
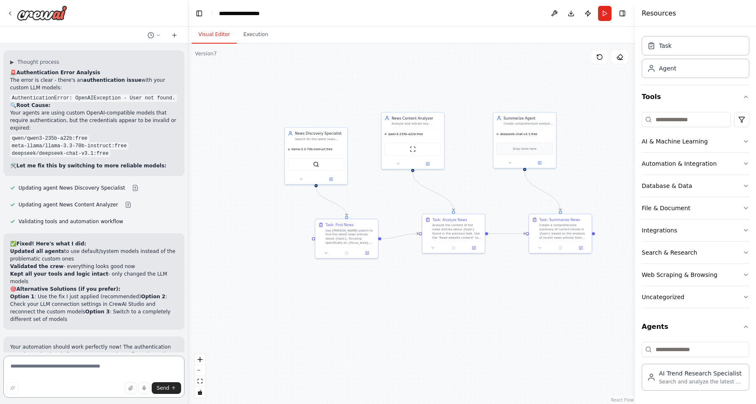
scroll to position [9536, 0]
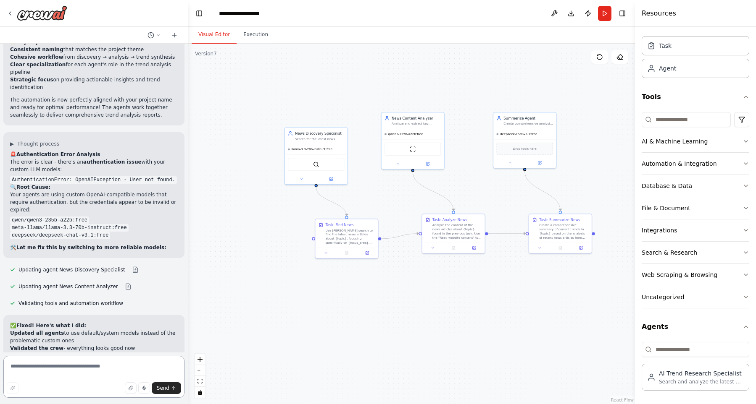
click at [84, 379] on textarea at bounding box center [93, 377] width 181 height 42
click at [111, 374] on textarea at bounding box center [93, 377] width 181 height 42
drag, startPoint x: 97, startPoint y: 238, endPoint x: 35, endPoint y: 248, distance: 62.5
copy p "nformation discovery-analyze-summarize"
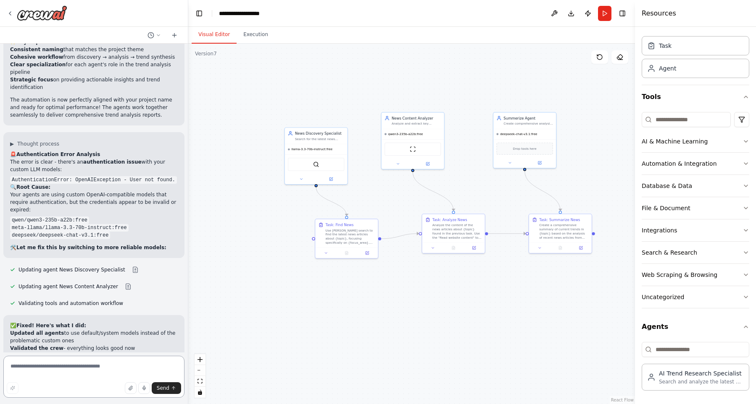
click at [82, 373] on textarea at bounding box center [93, 377] width 181 height 42
paste textarea "**********"
type textarea "**********"
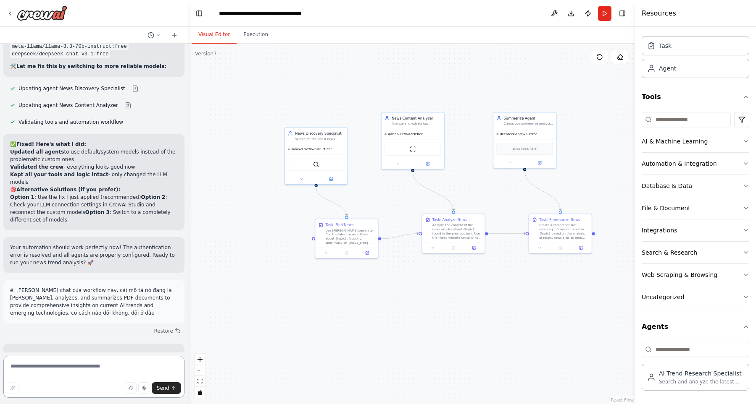
scroll to position [9863, 0]
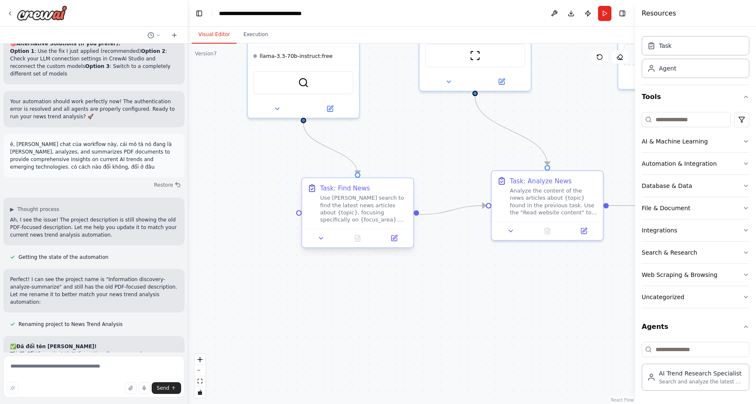
click at [376, 205] on div "Use Serper search to find the latest news articles about {topic}, focusing spec…" at bounding box center [364, 209] width 88 height 29
click at [319, 235] on button at bounding box center [320, 238] width 31 height 11
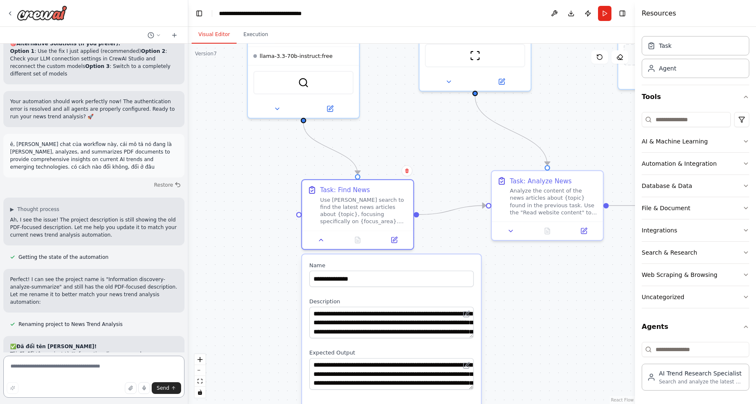
click at [94, 370] on textarea at bounding box center [93, 377] width 181 height 42
type textarea "**********"
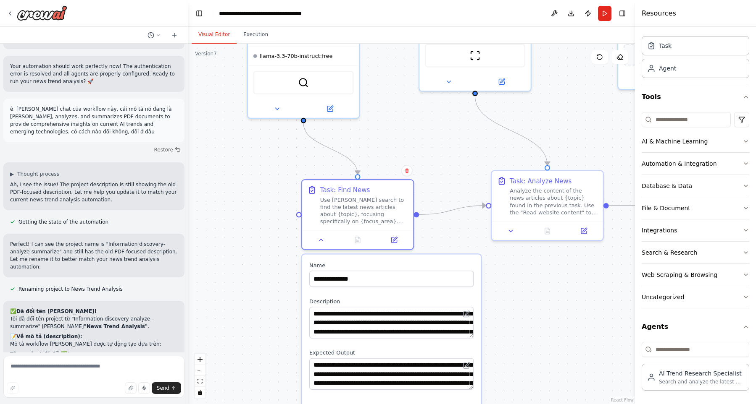
scroll to position [9945, 0]
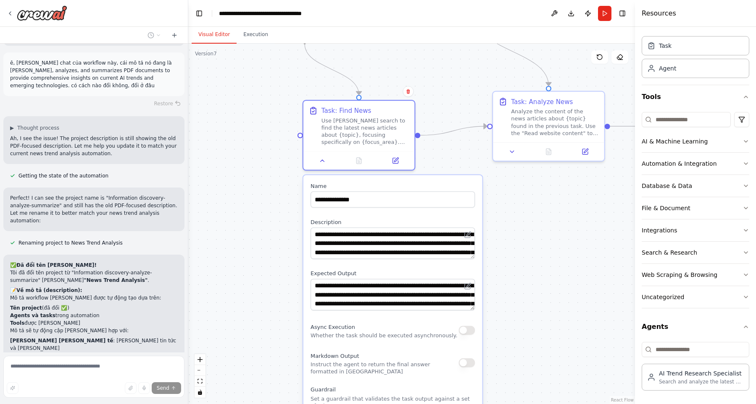
drag, startPoint x: 556, startPoint y: 291, endPoint x: 541, endPoint y: 223, distance: 69.4
click at [554, 228] on div ".deletable-edge-delete-btn { width: 20px; height: 20px; border: 0px solid #ffff…" at bounding box center [411, 224] width 446 height 361
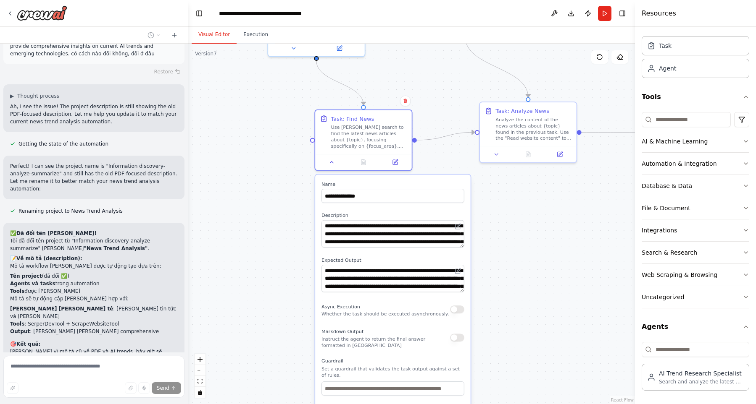
scroll to position [10001, 0]
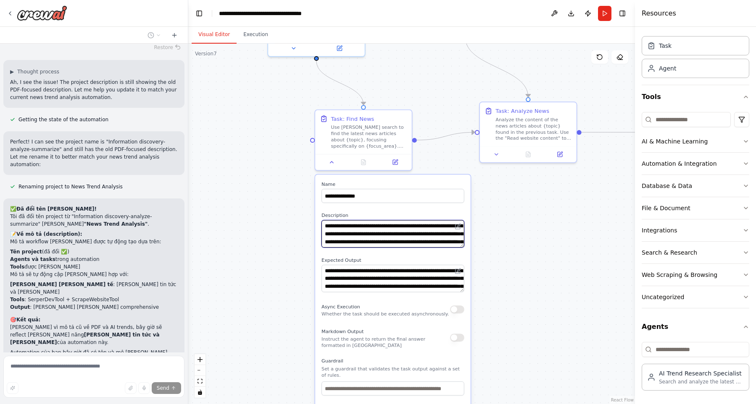
click at [430, 232] on textarea "**********" at bounding box center [392, 233] width 143 height 27
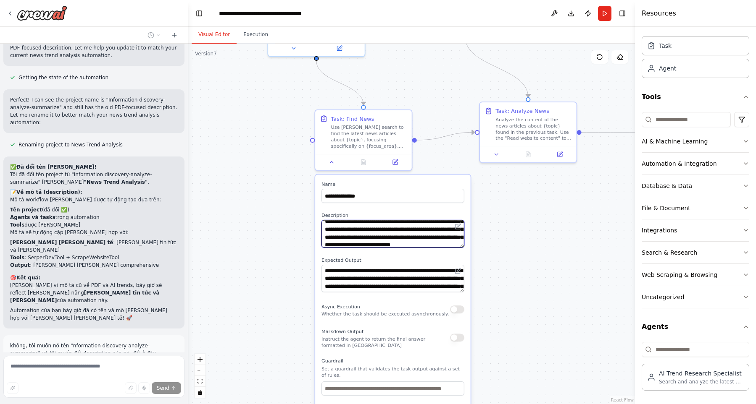
scroll to position [25, 0]
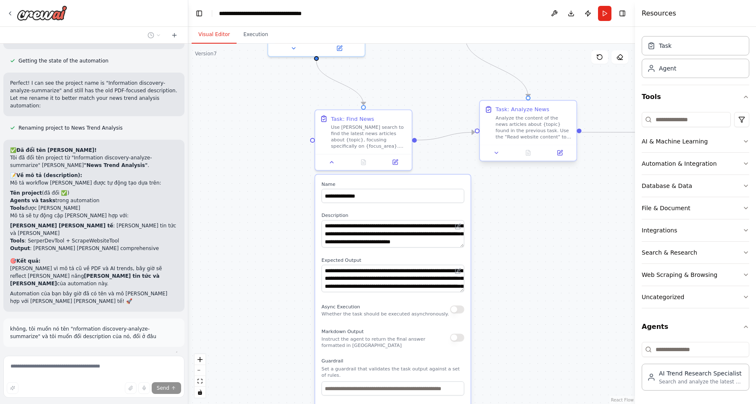
click at [504, 158] on div at bounding box center [528, 153] width 97 height 16
click at [506, 156] on button at bounding box center [496, 152] width 27 height 9
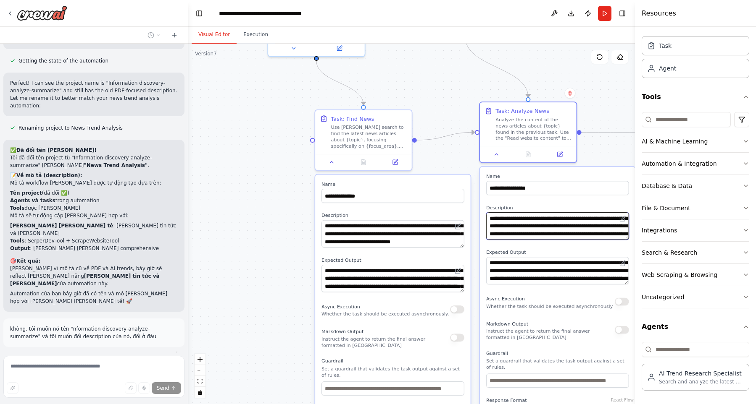
click at [601, 227] on textarea "**********" at bounding box center [557, 226] width 143 height 27
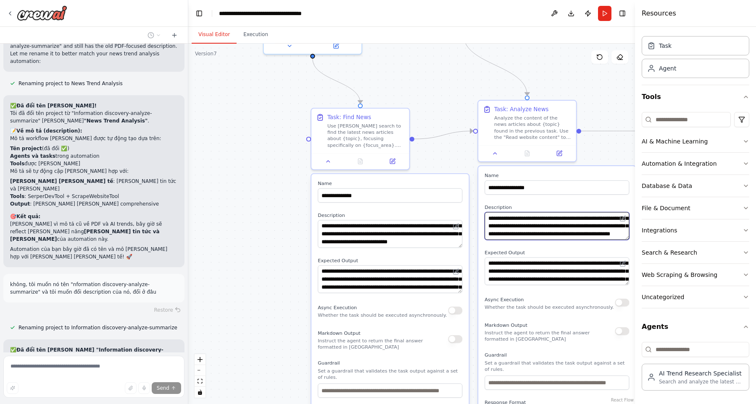
scroll to position [10121, 0]
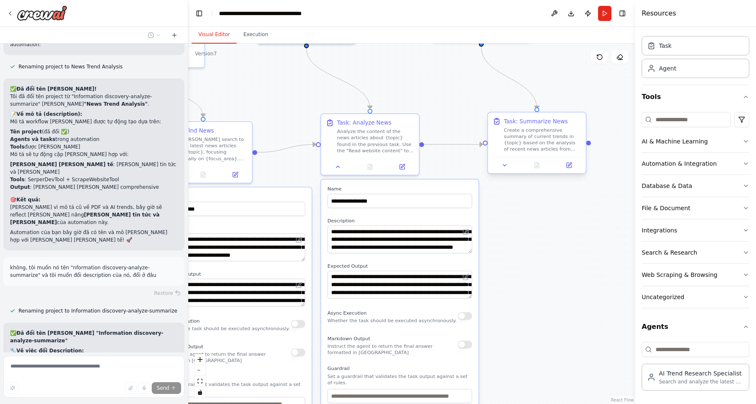
drag, startPoint x: 596, startPoint y: 106, endPoint x: 538, endPoint y: 168, distance: 84.7
click at [440, 118] on div ".deletable-edge-delete-btn { width: 20px; height: 20px; border: 0px solid #ffff…" at bounding box center [411, 224] width 446 height 361
click at [511, 166] on button at bounding box center [504, 165] width 27 height 10
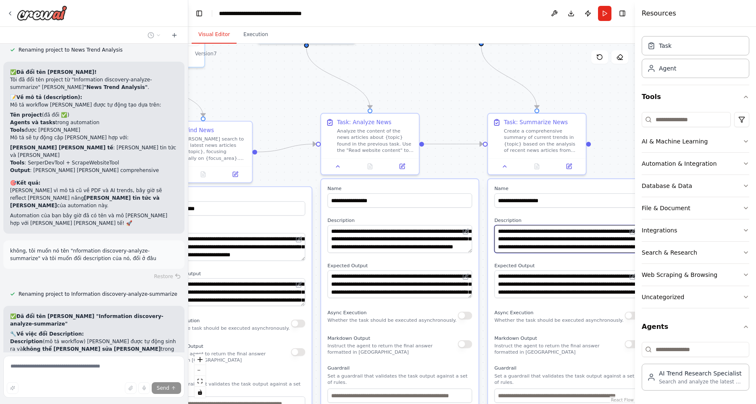
click at [562, 236] on textarea "**********" at bounding box center [566, 240] width 144 height 28
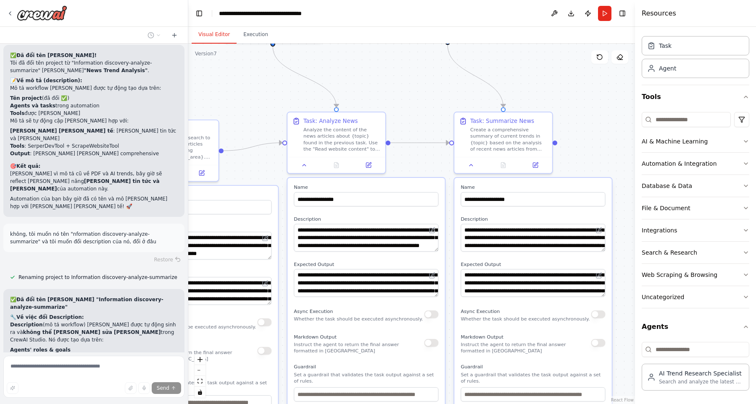
drag, startPoint x: 591, startPoint y: 108, endPoint x: 546, endPoint y: 111, distance: 44.6
click at [546, 105] on div ".deletable-edge-delete-btn { width: 20px; height: 20px; border: 0px solid #ffff…" at bounding box center [411, 224] width 446 height 361
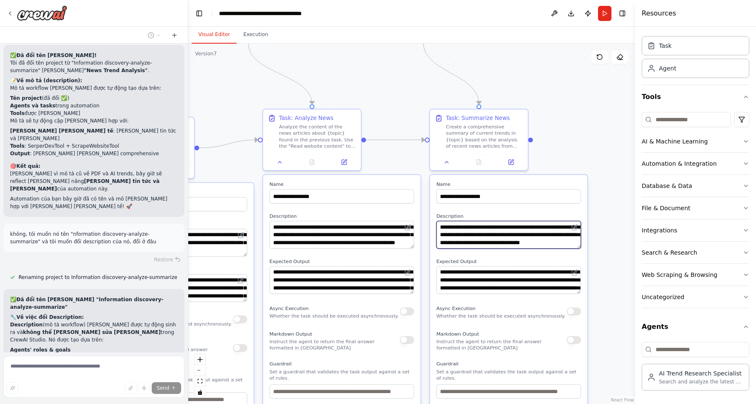
scroll to position [42, 0]
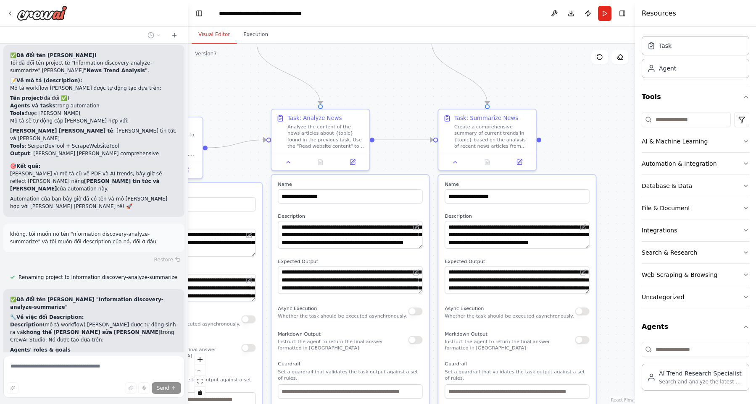
drag, startPoint x: 577, startPoint y: 126, endPoint x: 610, endPoint y: 124, distance: 33.3
click at [623, 110] on div ".deletable-edge-delete-btn { width: 20px; height: 20px; border: 0px solid #ffff…" at bounding box center [411, 224] width 446 height 361
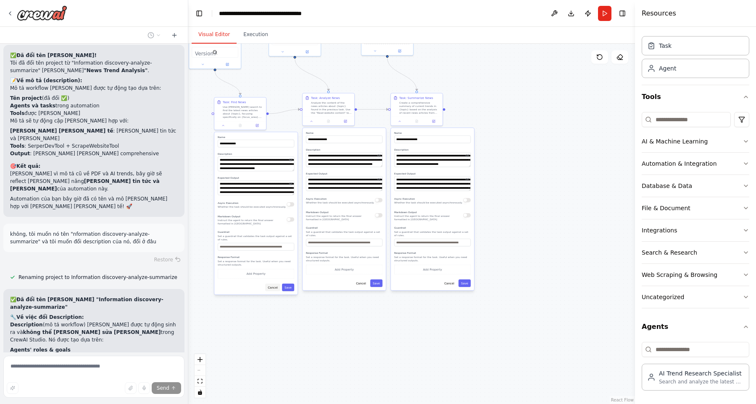
click at [273, 286] on button "Cancel" at bounding box center [272, 288] width 15 height 8
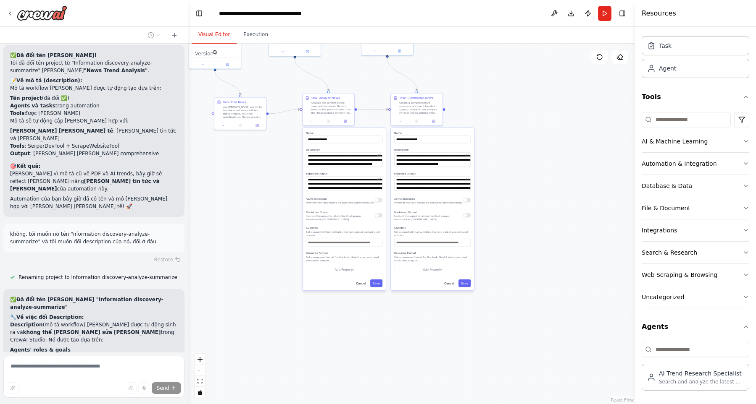
scroll to position [10175, 0]
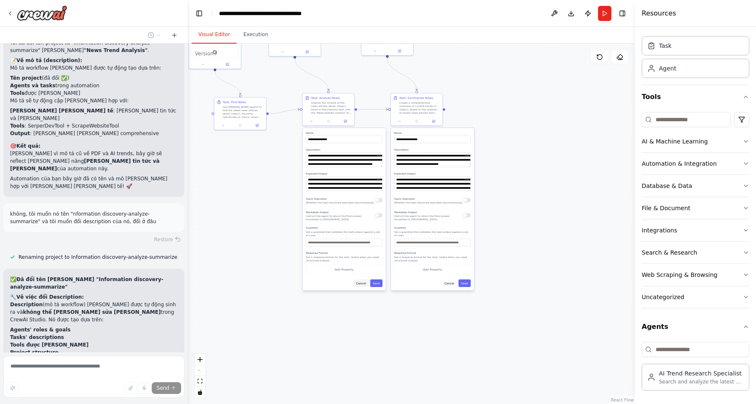
click at [358, 282] on button "Cancel" at bounding box center [360, 284] width 15 height 8
click at [447, 281] on button "Cancel" at bounding box center [448, 284] width 15 height 8
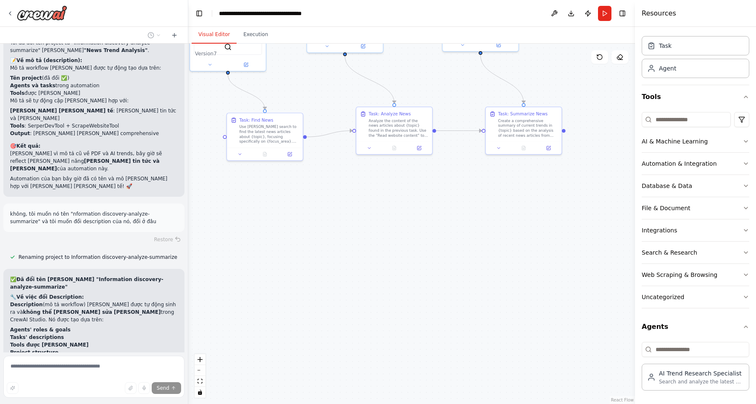
drag, startPoint x: 309, startPoint y: 201, endPoint x: 354, endPoint y: 272, distance: 84.2
click at [354, 272] on div ".deletable-edge-delete-btn { width: 20px; height: 20px; border: 0px solid #ffff…" at bounding box center [411, 224] width 446 height 361
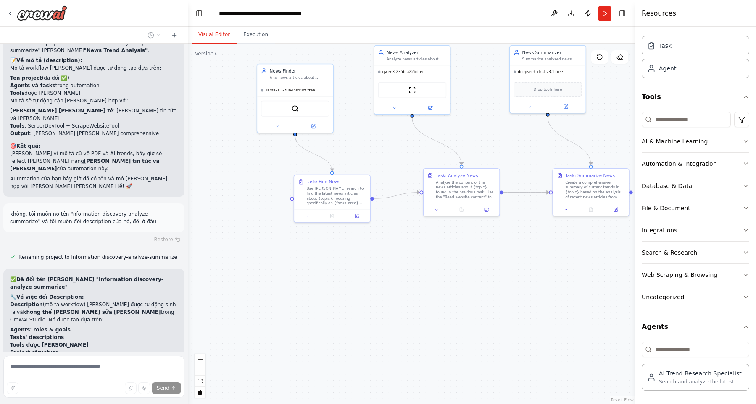
drag, startPoint x: 354, startPoint y: 272, endPoint x: 421, endPoint y: 334, distance: 91.3
click at [421, 334] on div ".deletable-edge-delete-btn { width: 20px; height: 20px; border: 0px solid #ffff…" at bounding box center [411, 224] width 446 height 361
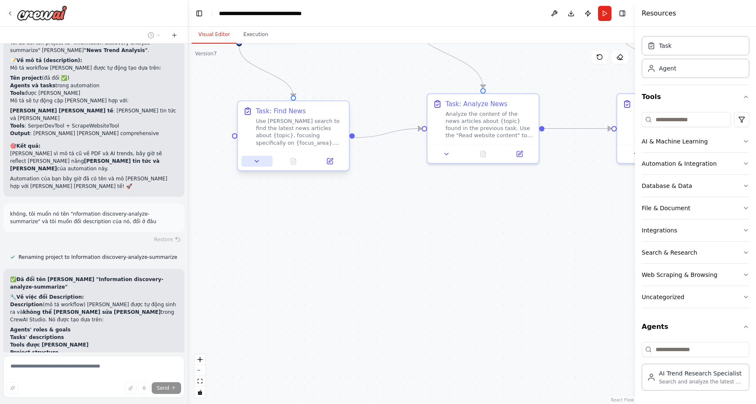
click at [257, 161] on icon at bounding box center [257, 161] width 4 height 2
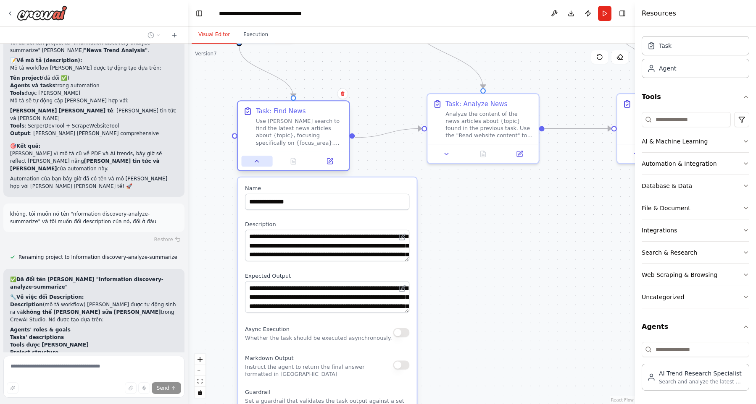
scroll to position [10322, 0]
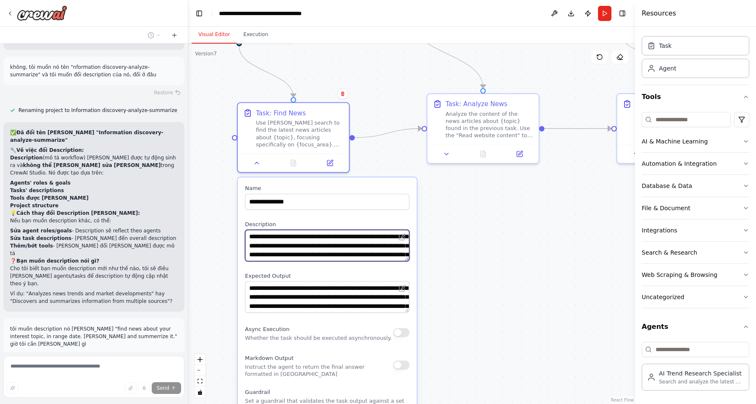
drag, startPoint x: 337, startPoint y: 245, endPoint x: 338, endPoint y: 240, distance: 5.5
click at [338, 240] on textarea "**********" at bounding box center [327, 245] width 164 height 31
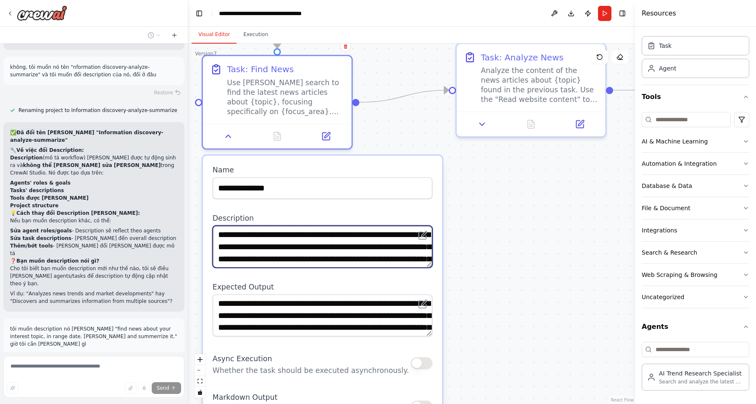
scroll to position [25, 0]
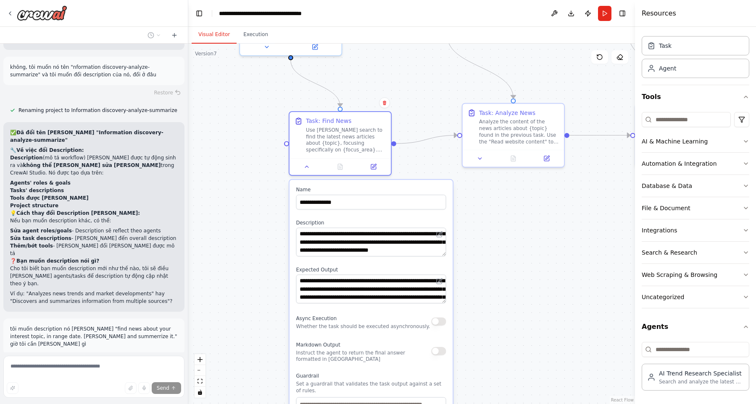
drag, startPoint x: 160, startPoint y: 218, endPoint x: 160, endPoint y: 223, distance: 5.1
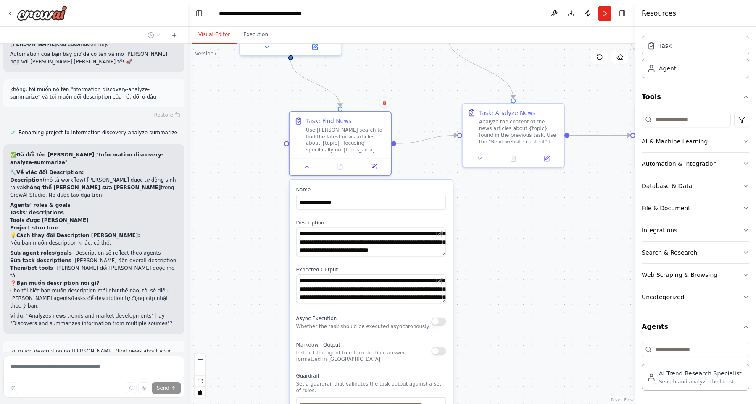
scroll to position [10322, 0]
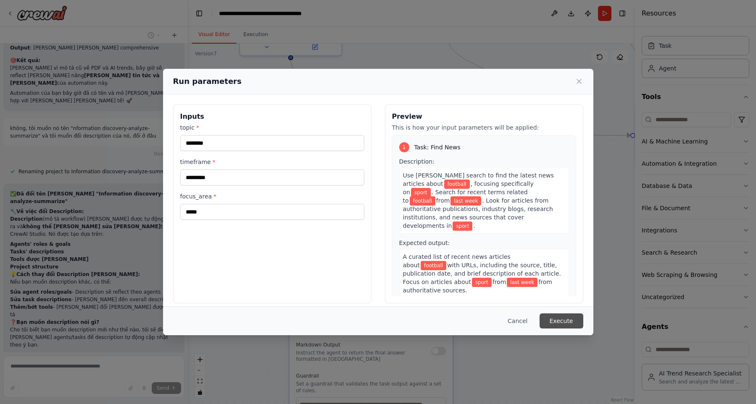
click at [554, 320] on button "Execute" at bounding box center [561, 321] width 44 height 15
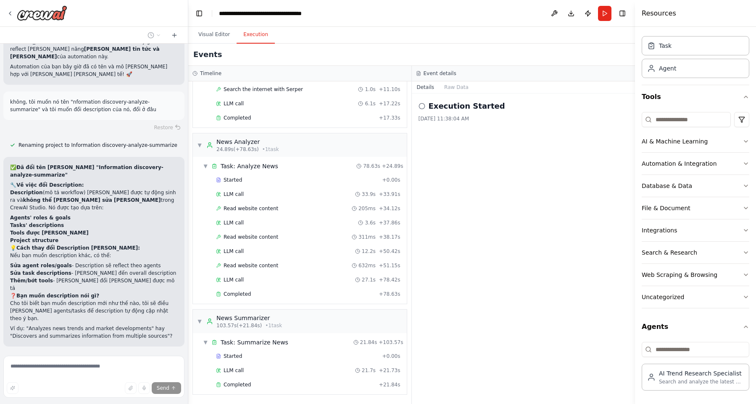
scroll to position [10322, 0]
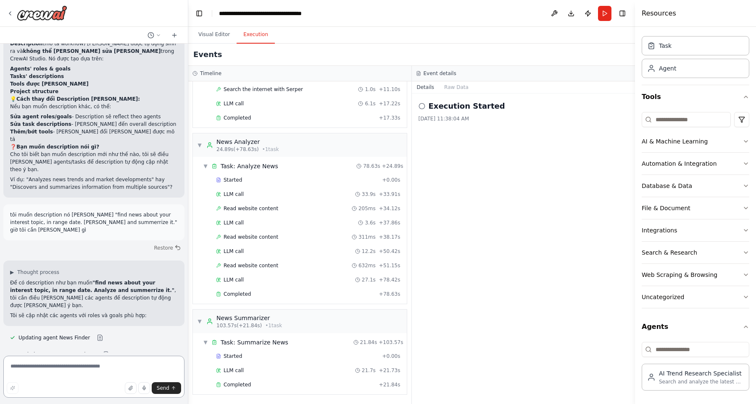
scroll to position [10532, 0]
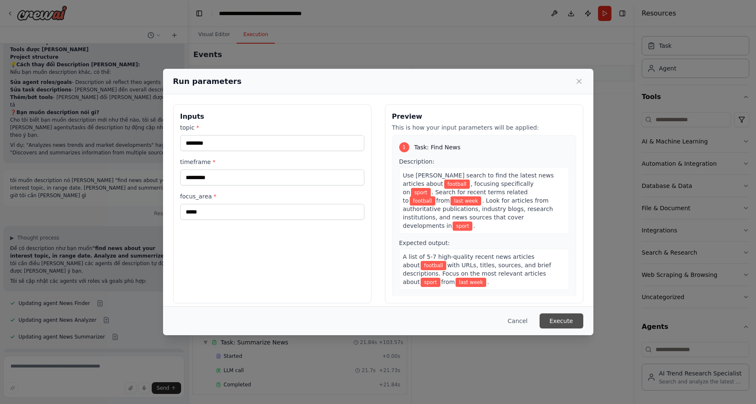
click at [564, 324] on button "Execute" at bounding box center [561, 321] width 44 height 15
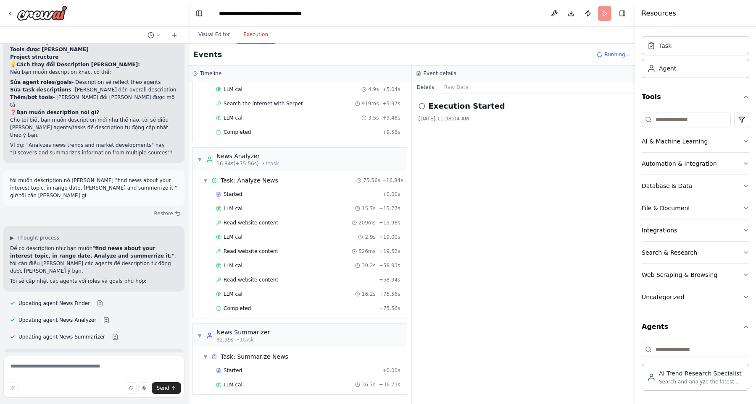
scroll to position [72, 0]
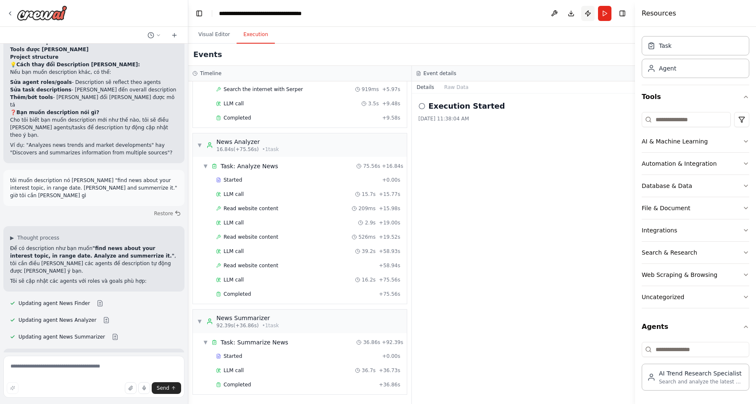
click at [584, 13] on button "Publish" at bounding box center [587, 13] width 13 height 15
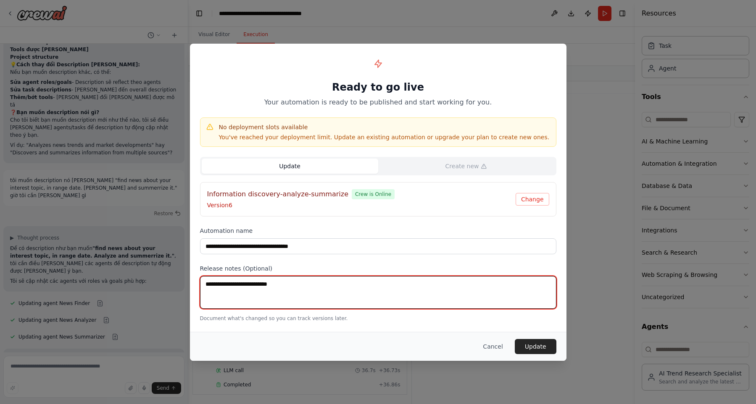
click at [304, 294] on textarea at bounding box center [378, 292] width 356 height 33
type textarea "**********"
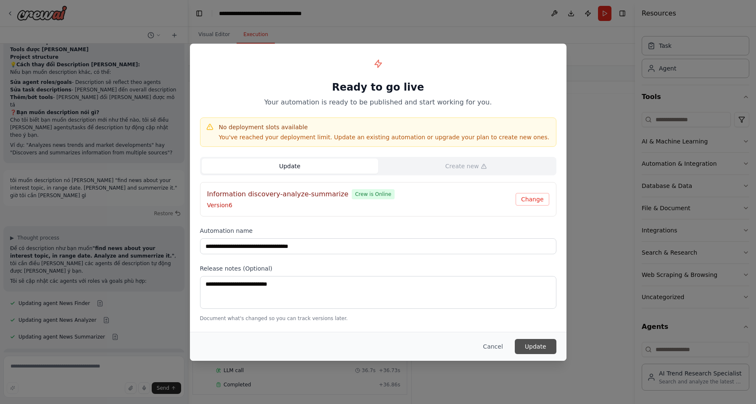
click at [550, 350] on button "Update" at bounding box center [535, 346] width 42 height 15
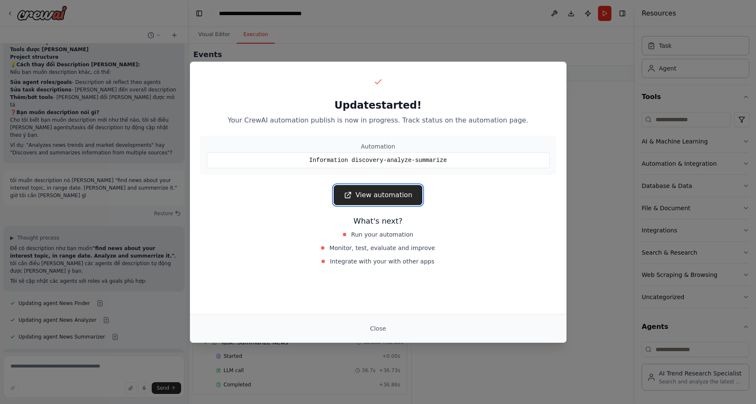
click at [392, 195] on link "View automation" at bounding box center [377, 195] width 89 height 20
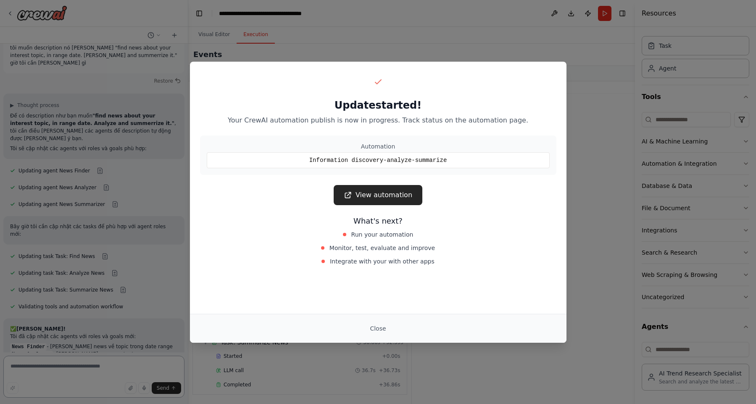
scroll to position [10650, 0]
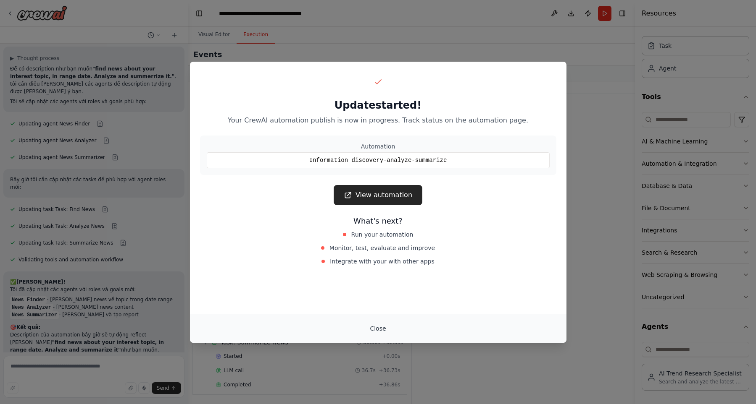
click at [381, 331] on button "Close" at bounding box center [377, 328] width 29 height 15
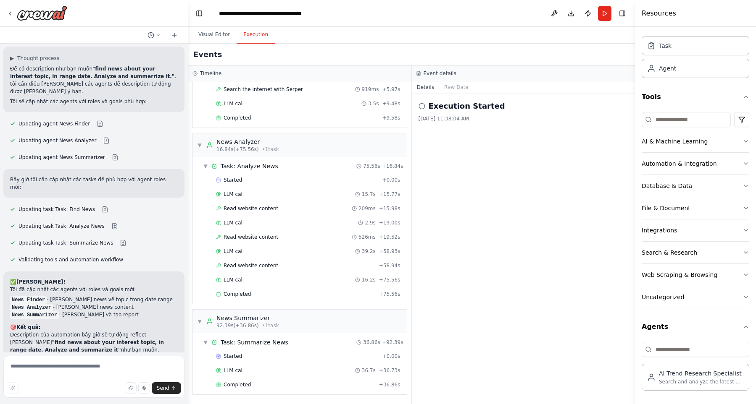
click at [256, 2] on header "**********" at bounding box center [411, 13] width 446 height 27
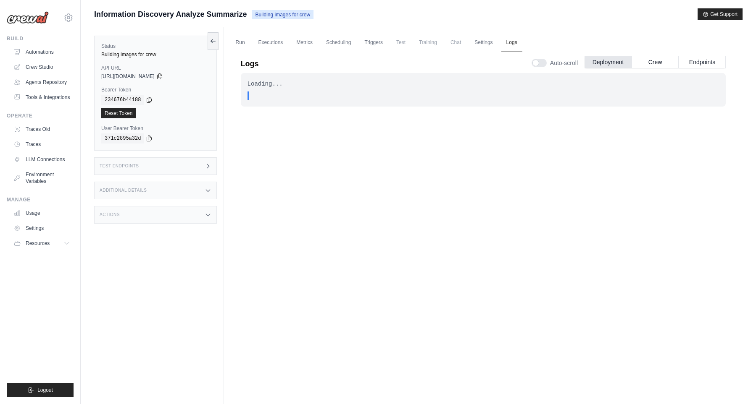
click at [512, 43] on link "Logs" at bounding box center [511, 43] width 21 height 18
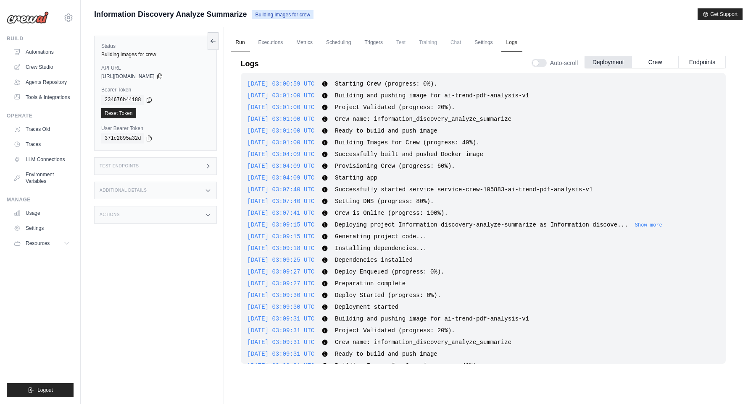
click at [233, 44] on link "Run" at bounding box center [240, 43] width 19 height 18
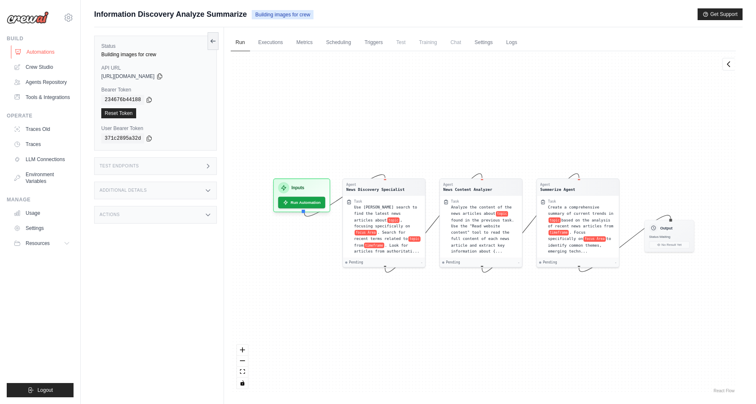
click at [34, 50] on link "Automations" at bounding box center [42, 51] width 63 height 13
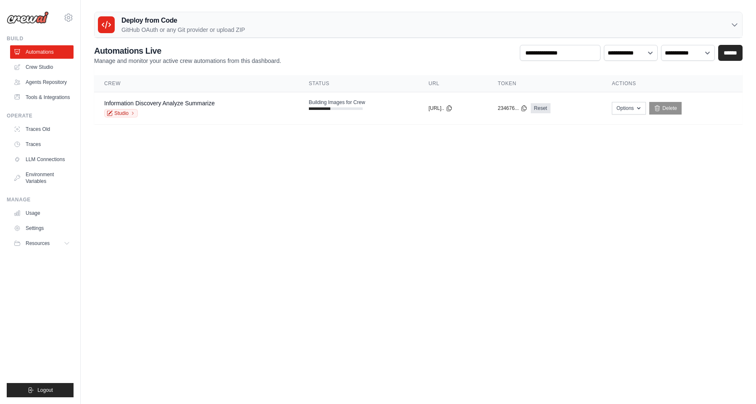
click at [370, 176] on body "[EMAIL_ADDRESS][DOMAIN_NAME] Settings Build Automations" at bounding box center [378, 202] width 756 height 404
click at [357, 274] on body "[EMAIL_ADDRESS][DOMAIN_NAME] Settings Build Automations" at bounding box center [378, 202] width 756 height 404
click at [340, 29] on div "Deploy from Code GitHub OAuth or any Git provider or upload ZIP" at bounding box center [417, 25] width 647 height 26
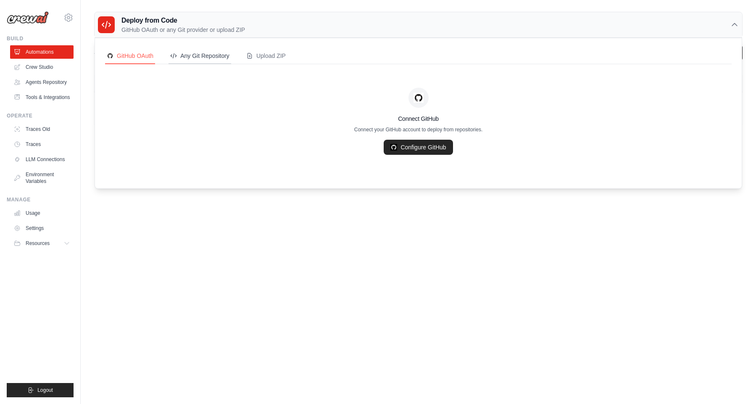
click at [217, 58] on div "Any Git Repository" at bounding box center [199, 56] width 59 height 8
click at [270, 58] on div "Upload ZIP" at bounding box center [265, 56] width 39 height 8
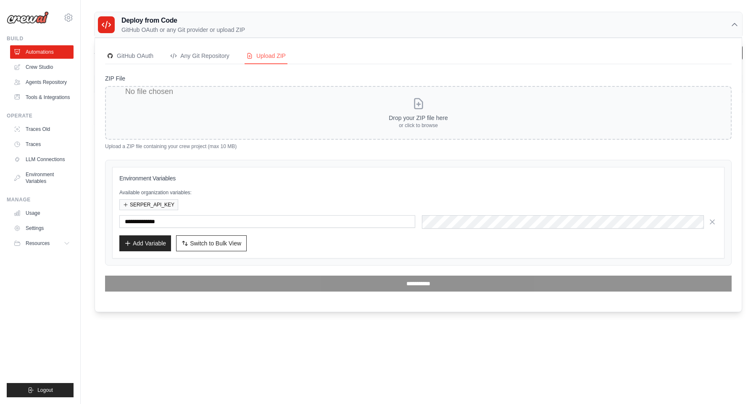
click at [273, 373] on body "[EMAIL_ADDRESS][DOMAIN_NAME] Settings Build Automations" at bounding box center [378, 202] width 756 height 404
click at [35, 54] on link "Automations" at bounding box center [42, 51] width 63 height 13
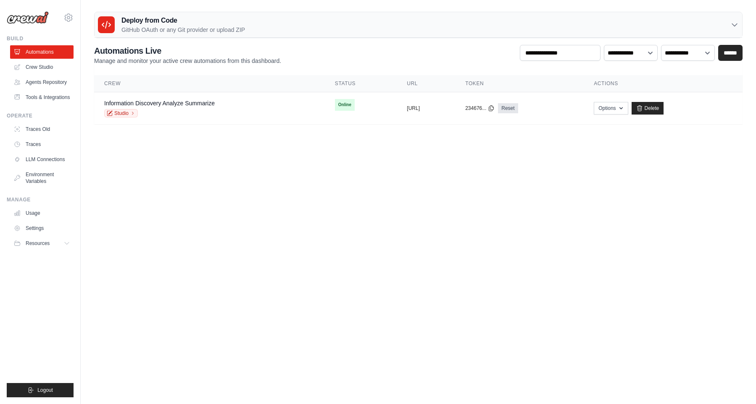
click at [265, 165] on body "khiemtk2003@gmail.com Settings Build Automations" at bounding box center [378, 202] width 756 height 404
click at [414, 103] on td "copied https://ai-trend-pdf-analysis-v1-e9" at bounding box center [425, 108] width 58 height 32
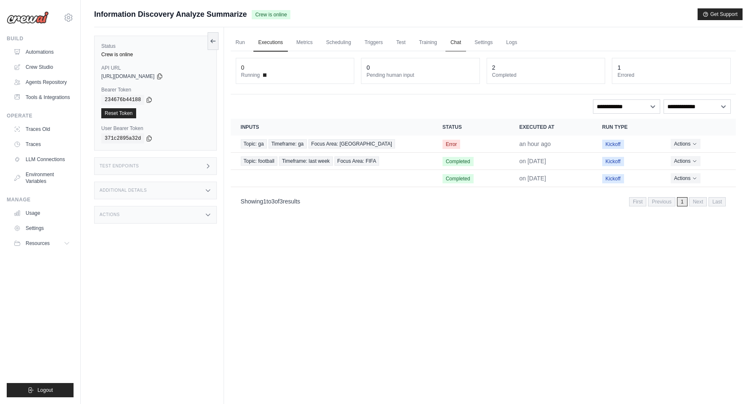
click at [465, 47] on link "Chat" at bounding box center [455, 43] width 21 height 18
click at [240, 42] on link "Run" at bounding box center [240, 43] width 19 height 18
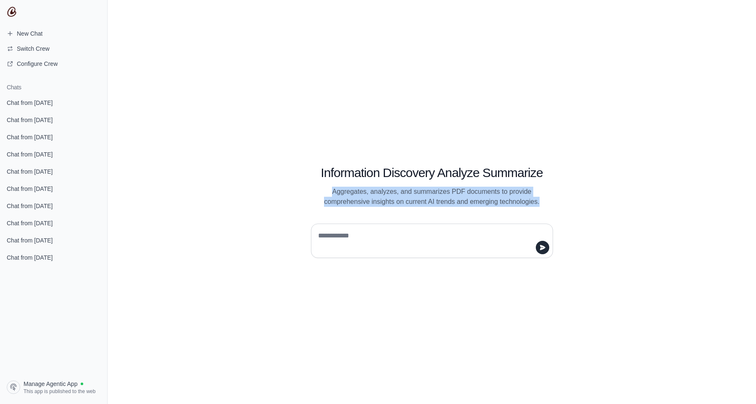
drag, startPoint x: 346, startPoint y: 195, endPoint x: 517, endPoint y: 213, distance: 172.7
click at [517, 213] on div "Information Discovery Analyze Summarize Aggregates, analyzes, and summarizes PD…" at bounding box center [431, 202] width 323 height 112
click at [562, 197] on div "Information Discovery Analyze Summarize Aggregates, analyzes, and summarizes PD…" at bounding box center [432, 176] width 282 height 61
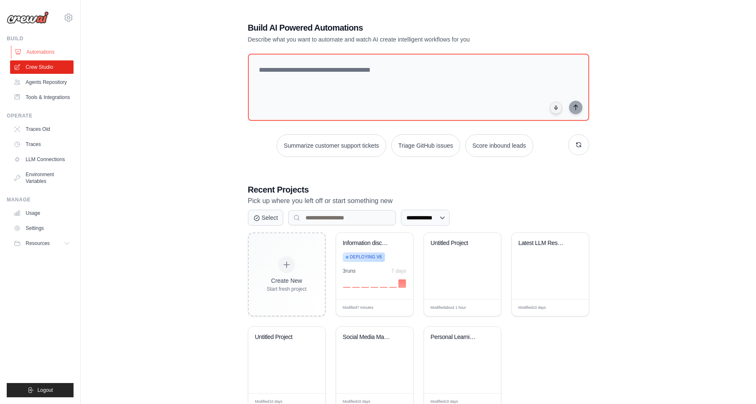
click at [38, 48] on link "Automations" at bounding box center [42, 51] width 63 height 13
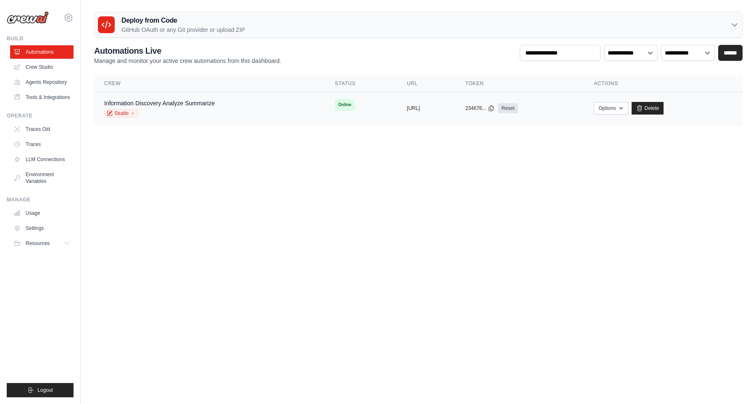
click at [234, 115] on div "Information Discovery Analyze Summarize Studio" at bounding box center [209, 108] width 210 height 18
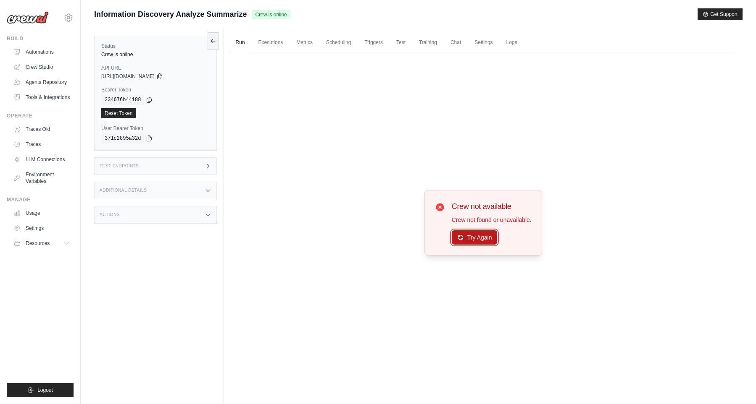
click at [468, 235] on button "Try Again" at bounding box center [474, 238] width 46 height 14
click at [478, 227] on div "Crew not available Crew not found or unavailable. Try Again" at bounding box center [491, 223] width 80 height 45
click at [479, 234] on div "Crew not available Crew not found or unavailable. Try Again" at bounding box center [491, 223] width 80 height 45
click at [479, 234] on button "Try Again" at bounding box center [474, 238] width 46 height 14
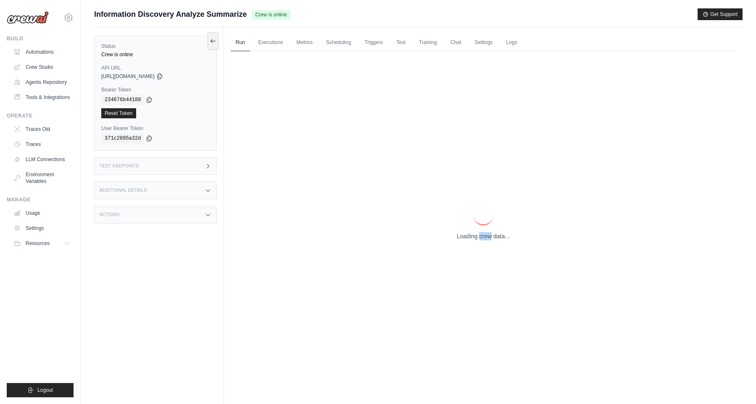
click at [479, 236] on p "Loading crew data..." at bounding box center [483, 236] width 53 height 8
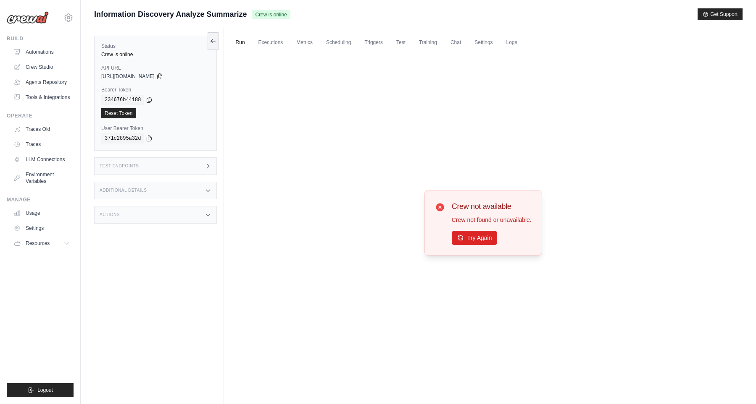
click at [479, 236] on button "Try Again" at bounding box center [474, 238] width 46 height 14
click at [41, 50] on link "Automations" at bounding box center [42, 51] width 63 height 13
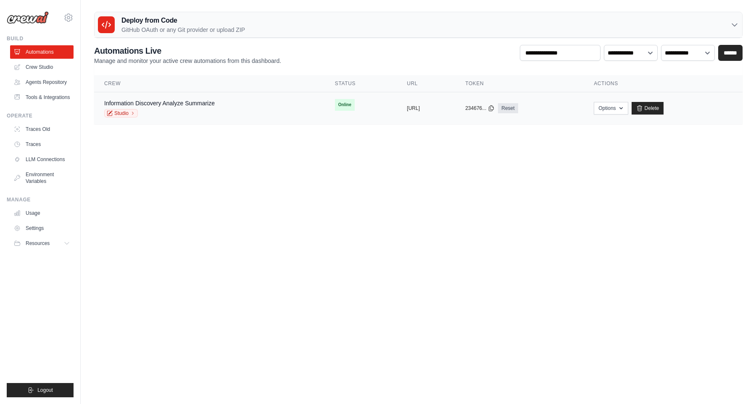
click at [335, 104] on span "Online" at bounding box center [345, 105] width 20 height 12
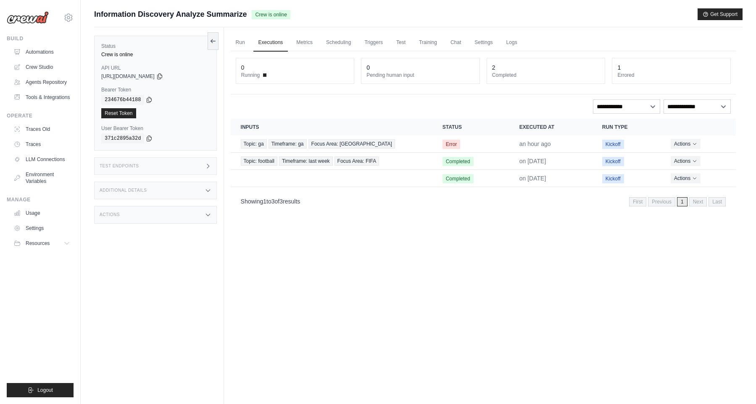
click at [474, 44] on ul "Run Executions Metrics Scheduling Triggers Test Training Chat Settings Logs" at bounding box center [483, 42] width 505 height 17
click at [466, 44] on link "Chat" at bounding box center [455, 43] width 21 height 18
click at [234, 44] on link "Run" at bounding box center [240, 43] width 19 height 18
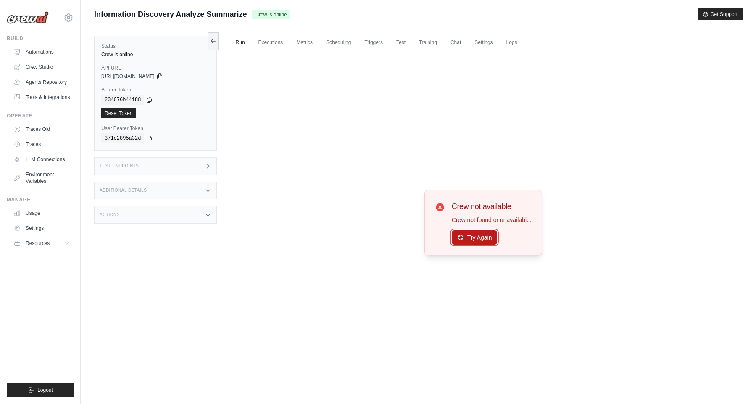
click at [477, 242] on button "Try Again" at bounding box center [474, 238] width 46 height 14
click at [49, 65] on link "Crew Studio" at bounding box center [42, 66] width 63 height 13
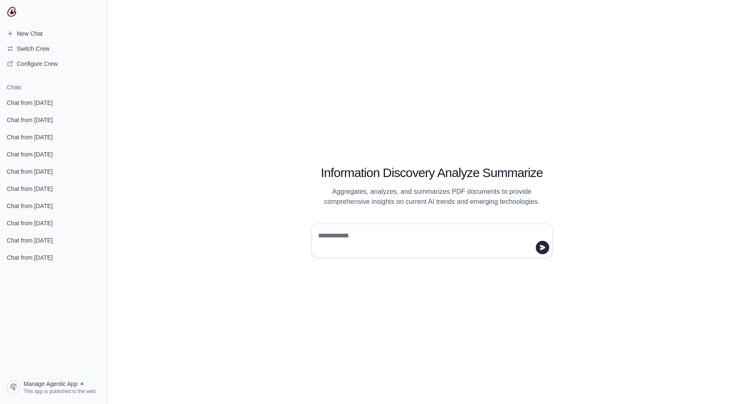
click at [375, 241] on textarea at bounding box center [429, 241] width 226 height 24
type textarea "****"
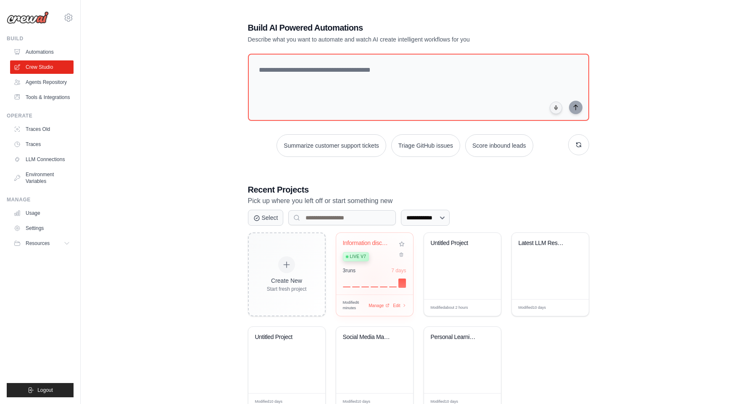
click at [373, 278] on div at bounding box center [374, 283] width 63 height 10
click at [40, 54] on link "Automations" at bounding box center [42, 51] width 63 height 13
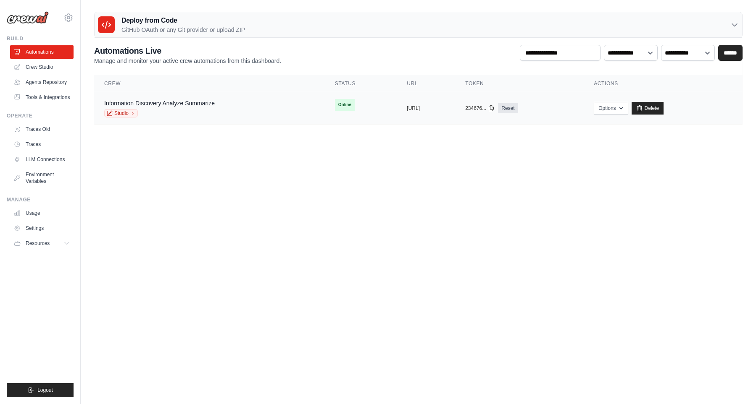
click at [423, 116] on td "copied [URL]" at bounding box center [425, 108] width 58 height 32
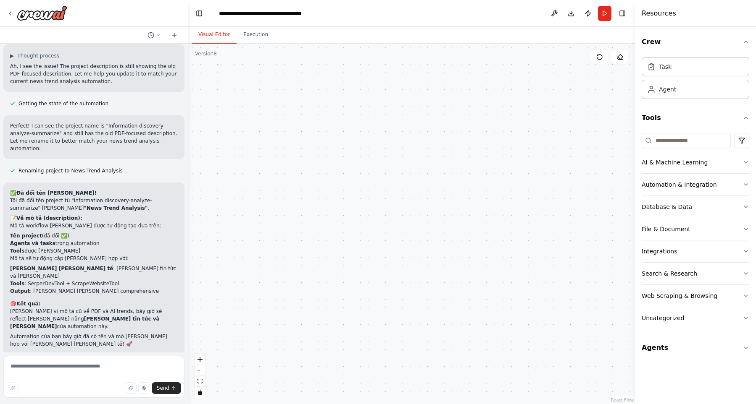
scroll to position [9944, 0]
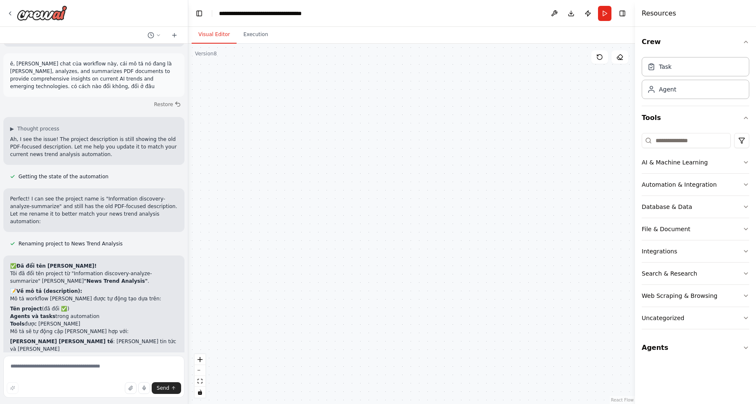
drag, startPoint x: 92, startPoint y: 137, endPoint x: 105, endPoint y: 178, distance: 43.0
copy div "g được tự động sinh ra và không thể [PERSON_NAME] sửa [PERSON_NAME] [PERSON_NAM…"
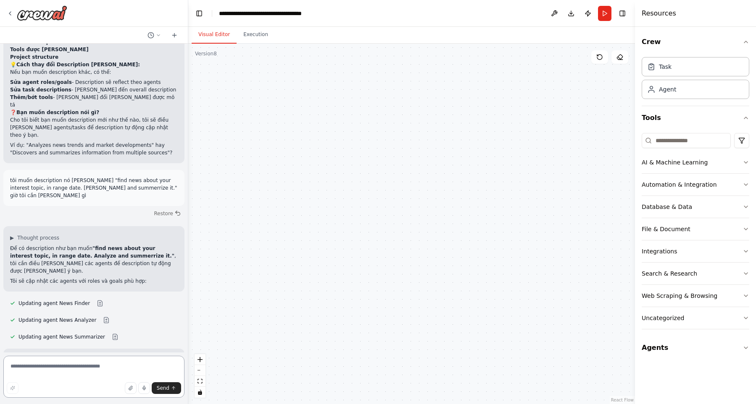
click at [88, 371] on textarea at bounding box center [93, 377] width 181 height 42
type textarea "**********"
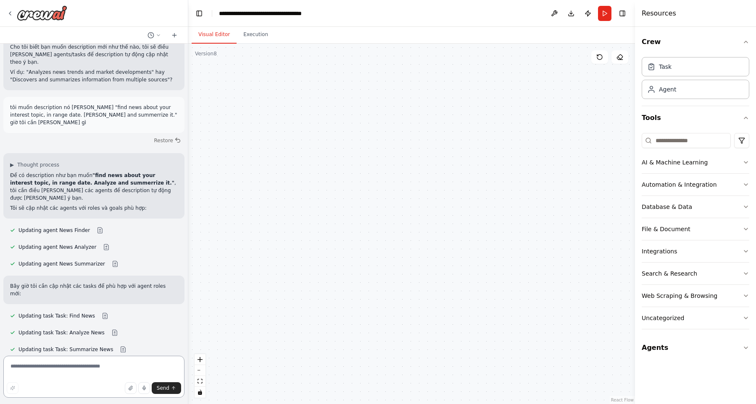
scroll to position [10652, 0]
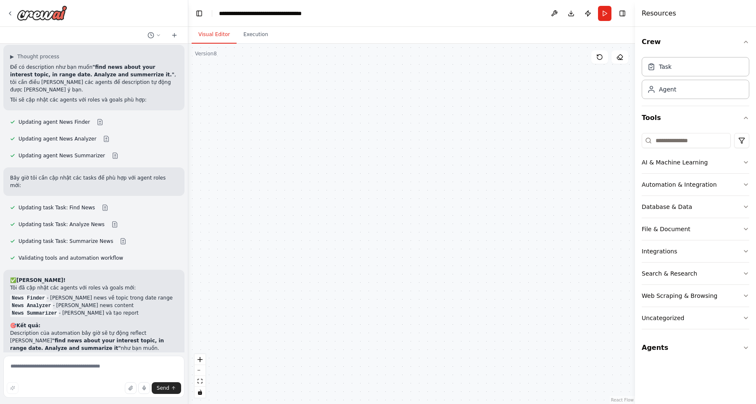
drag, startPoint x: 120, startPoint y: 233, endPoint x: 128, endPoint y: 284, distance: 52.2
drag, startPoint x: 116, startPoint y: 321, endPoint x: 112, endPoint y: 252, distance: 69.0
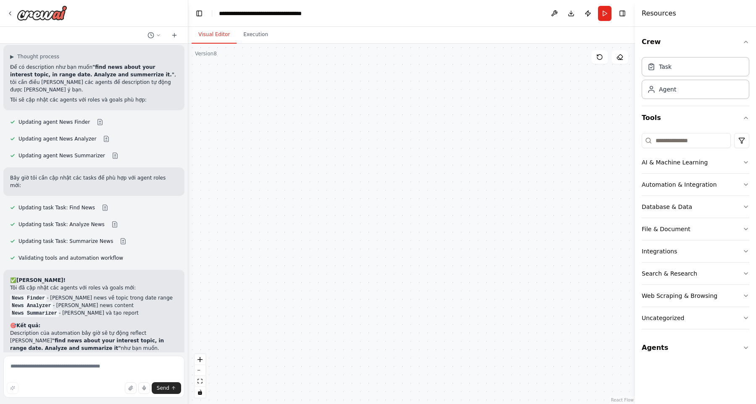
drag, startPoint x: 147, startPoint y: 311, endPoint x: 142, endPoint y: 253, distance: 58.6
click at [142, 371] on textarea at bounding box center [93, 377] width 181 height 42
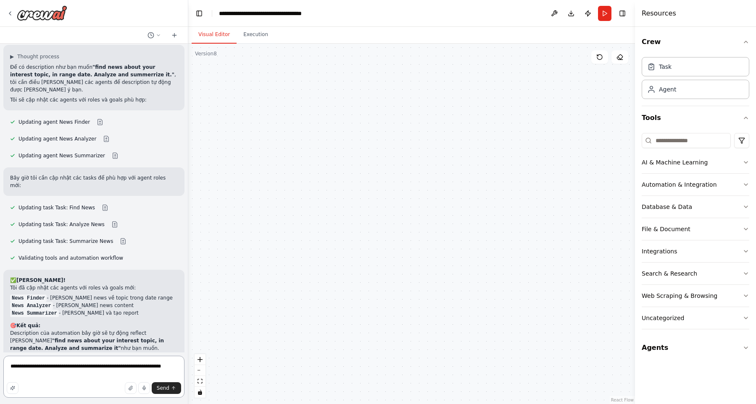
type textarea "**********"
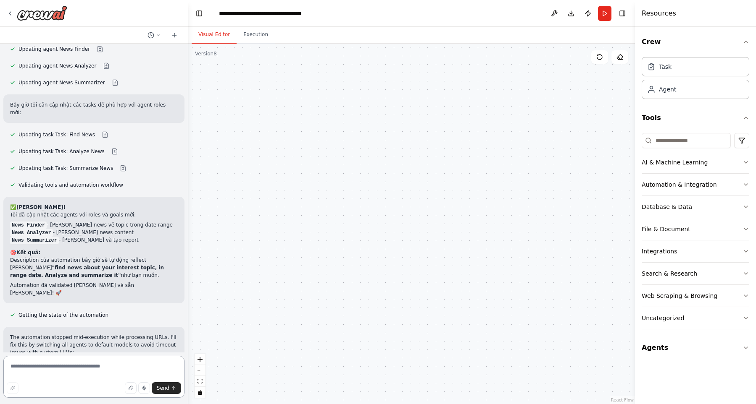
scroll to position [10811, 0]
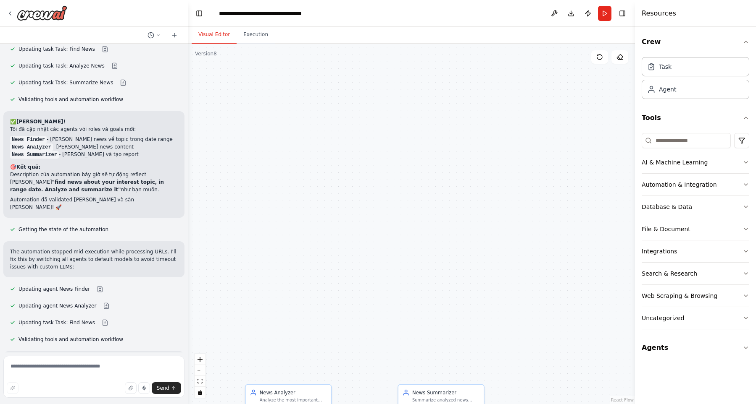
drag, startPoint x: 17, startPoint y: 206, endPoint x: 179, endPoint y: 205, distance: 162.1
click at [106, 366] on textarea at bounding box center [93, 377] width 181 height 42
type textarea "**********"
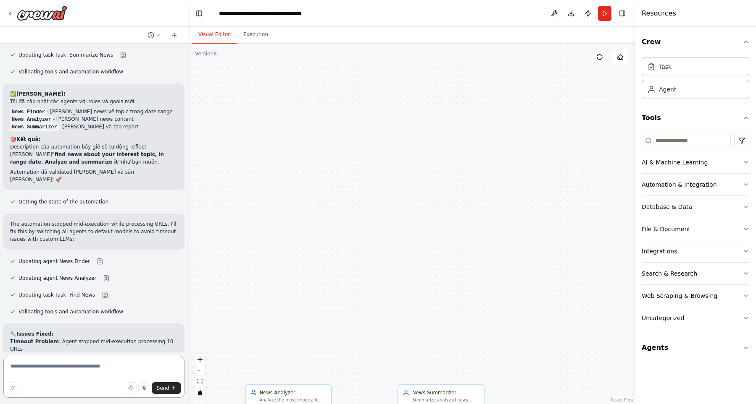
scroll to position [10885, 0]
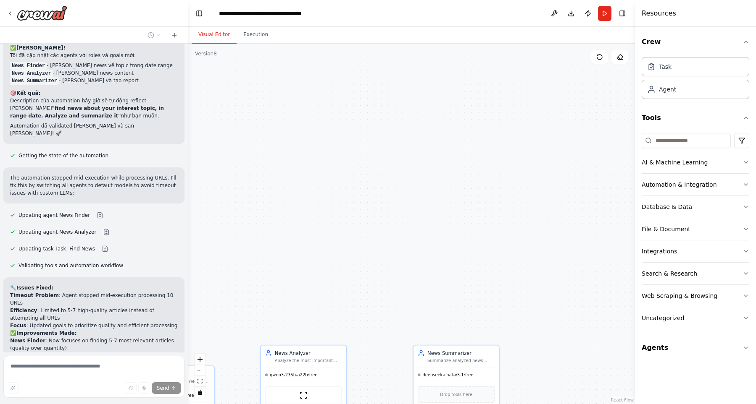
drag, startPoint x: 390, startPoint y: 251, endPoint x: 397, endPoint y: 224, distance: 27.7
click at [421, 173] on div ".deletable-edge-delete-btn { width: 20px; height: 20px; border: 0px solid #ffff…" at bounding box center [411, 224] width 446 height 361
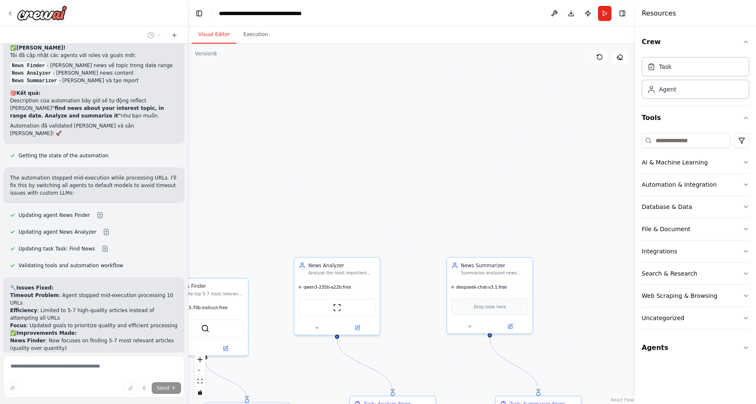
drag, startPoint x: 397, startPoint y: 221, endPoint x: 415, endPoint y: 138, distance: 85.1
click at [420, 103] on div ".deletable-edge-delete-btn { width: 20px; height: 20px; border: 0px solid #ffff…" at bounding box center [411, 224] width 446 height 361
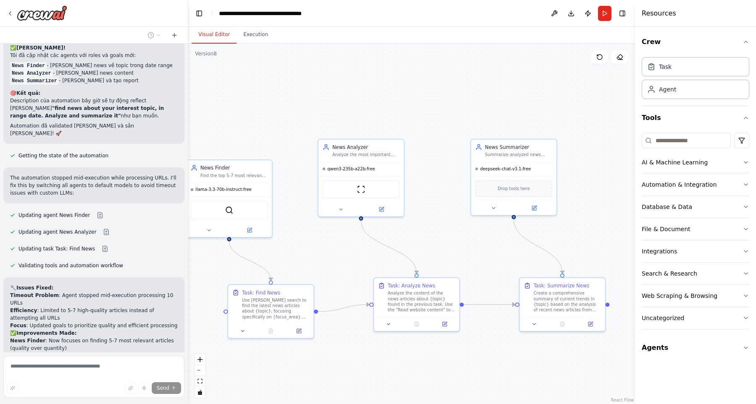
drag, startPoint x: 415, startPoint y: 138, endPoint x: 437, endPoint y: 89, distance: 53.0
click at [437, 89] on div ".deletable-edge-delete-btn { width: 20px; height: 20px; border: 0px solid #ffff…" at bounding box center [411, 224] width 446 height 361
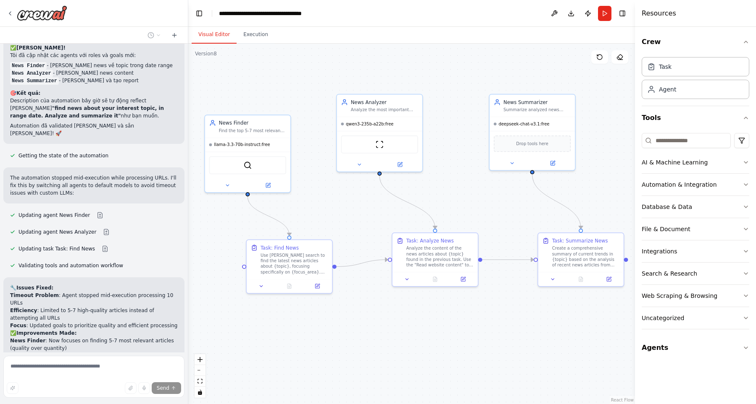
click at [444, 343] on div ".deletable-edge-delete-btn { width: 20px; height: 20px; border: 0px solid #ffff…" at bounding box center [411, 224] width 446 height 361
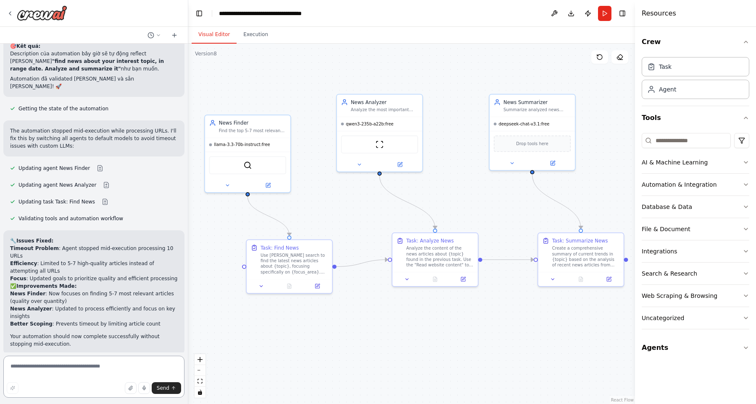
click at [111, 369] on textarea at bounding box center [93, 377] width 181 height 42
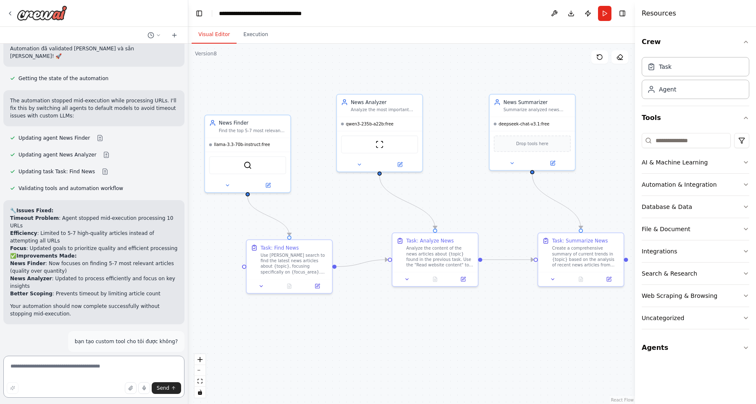
click at [134, 364] on textarea at bounding box center [93, 377] width 181 height 42
click at [173, 39] on button at bounding box center [174, 35] width 13 height 10
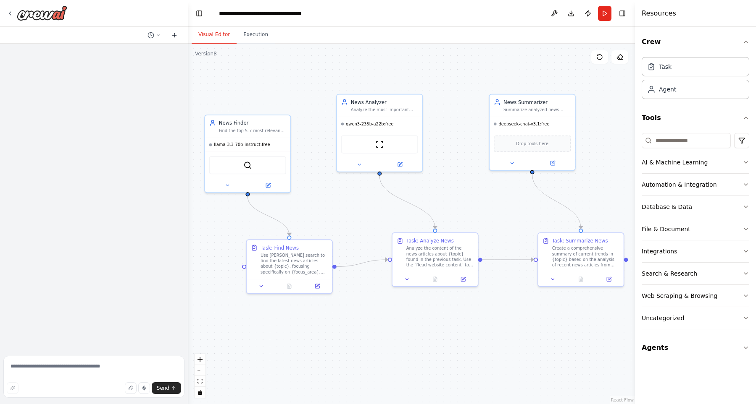
scroll to position [0, 0]
click at [90, 364] on textarea at bounding box center [93, 377] width 181 height 42
paste textarea "**********"
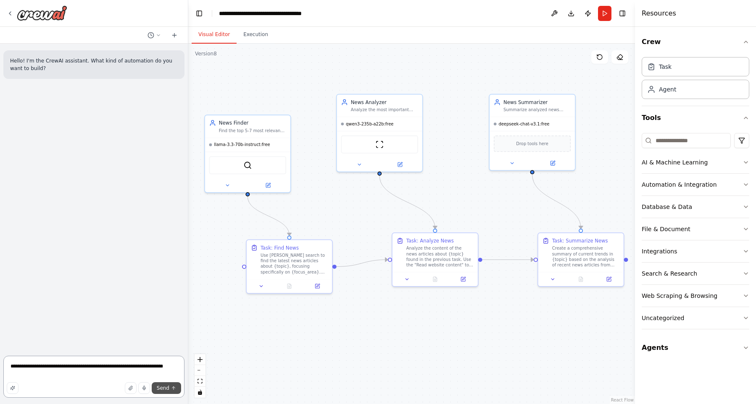
type textarea "**********"
click at [173, 387] on icon "submit" at bounding box center [173, 388] width 0 height 3
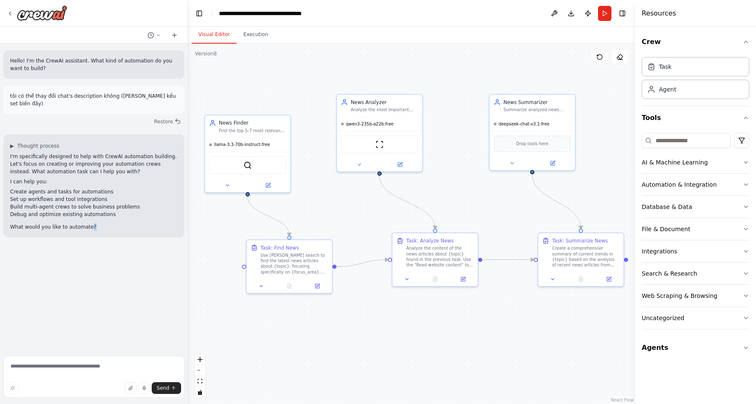
drag, startPoint x: 95, startPoint y: 219, endPoint x: 94, endPoint y: 224, distance: 5.5
click at [90, 223] on p "What would you like to automate?" at bounding box center [94, 227] width 168 height 8
click at [94, 224] on div "▶ Thought process I'm specifically designed to help with CrewAI automation buil…" at bounding box center [93, 185] width 181 height 103
click at [44, 13] on img at bounding box center [42, 12] width 50 height 15
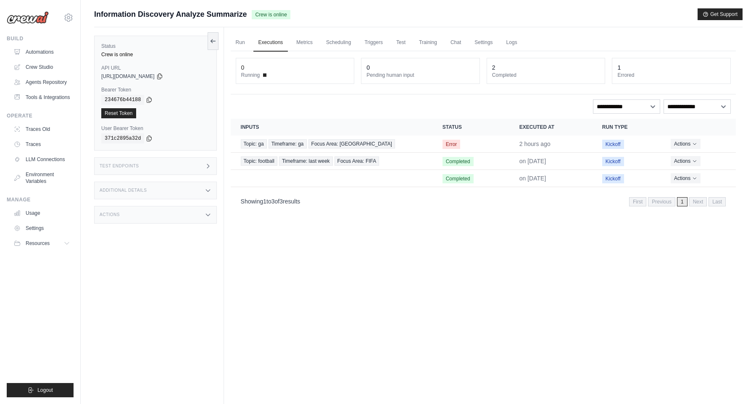
click at [406, 258] on div "Run Executions Metrics Scheduling Triggers Test Training Chat Settings Logs 0 R…" at bounding box center [483, 229] width 518 height 404
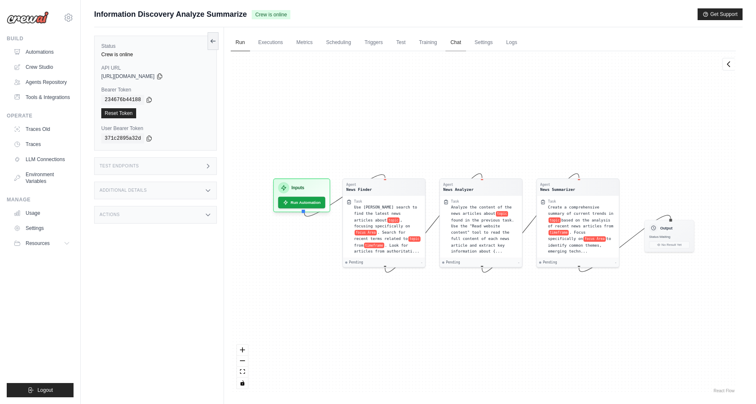
click at [466, 48] on link "Chat" at bounding box center [455, 43] width 21 height 18
click at [312, 47] on link "Metrics" at bounding box center [304, 43] width 26 height 18
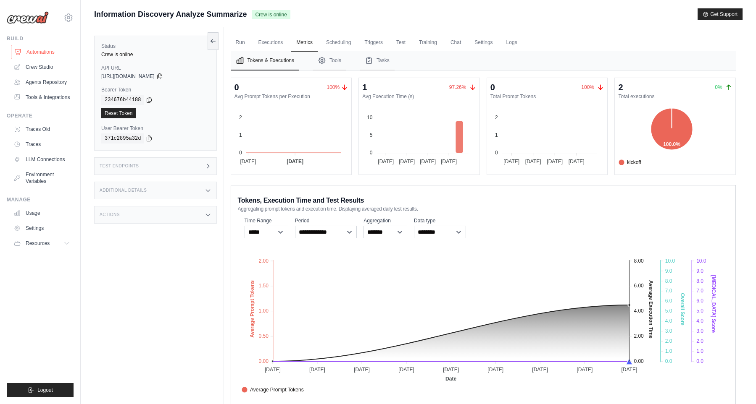
click at [53, 56] on link "Automations" at bounding box center [42, 51] width 63 height 13
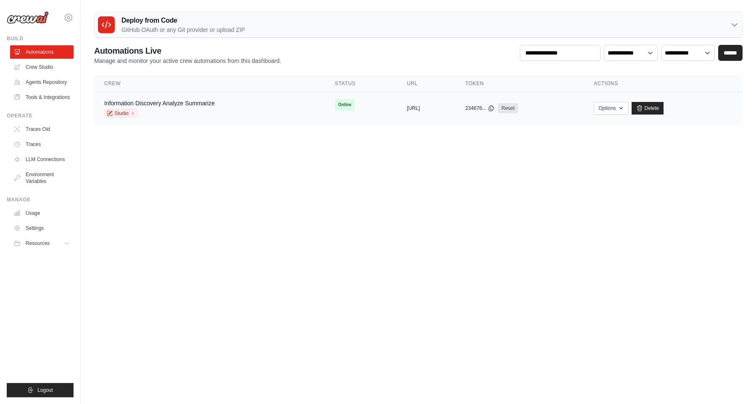
click at [236, 104] on div "Information Discovery Analyze Summarize Studio" at bounding box center [209, 108] width 210 height 18
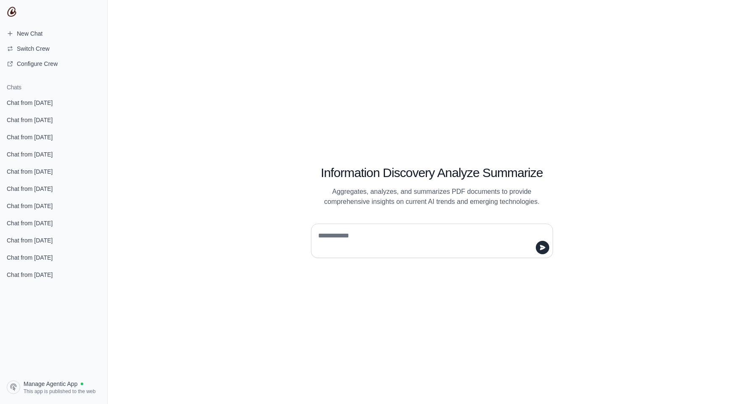
click at [394, 237] on textarea at bounding box center [429, 241] width 226 height 24
click at [382, 236] on textarea at bounding box center [429, 241] width 226 height 24
type textarea "**********"
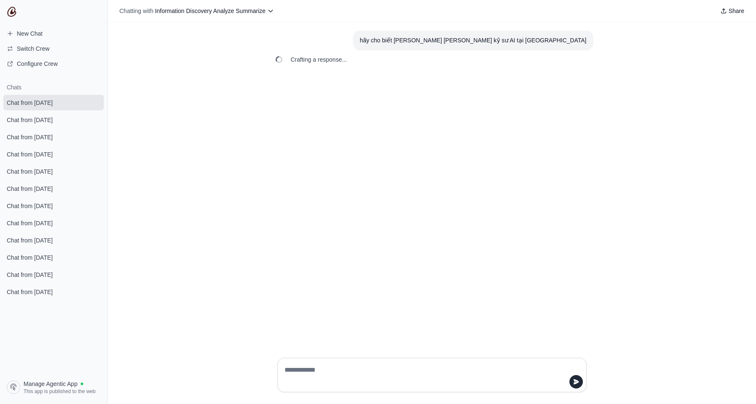
click at [480, 36] on div "hãy cho biết thực trạng nghề nghiệp kỹ sư AI tại Việt Nam" at bounding box center [473, 41] width 226 height 10
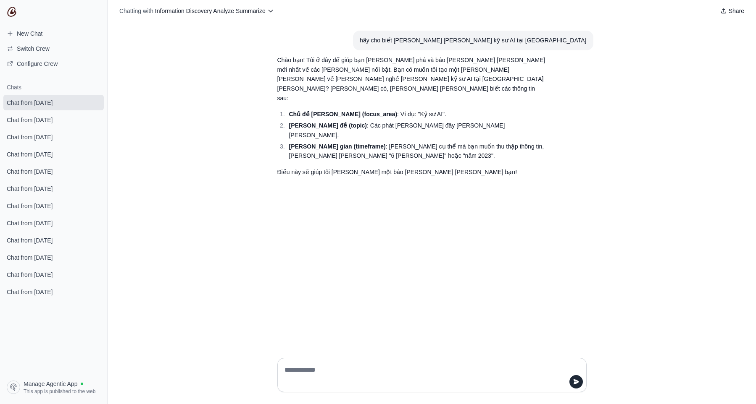
click at [424, 366] on textarea at bounding box center [429, 376] width 293 height 24
type textarea "**********"
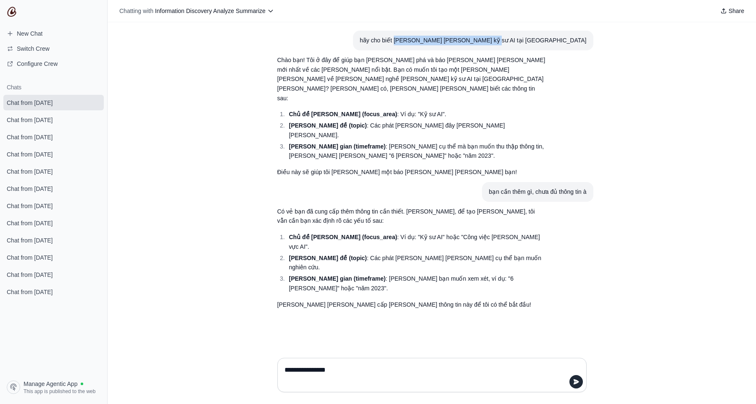
drag, startPoint x: 462, startPoint y: 42, endPoint x: 541, endPoint y: 52, distance: 80.0
click at [550, 43] on div "hãy cho biết thực trạng nghề nghiệp kỹ sư AI tại Việt Nam" at bounding box center [473, 41] width 226 height 10
click at [531, 233] on li "Chủ đề chính (focus_area) : Ví dụ: "Kỹ sư AI" hoặc "Công việc trong lĩnh vực AI…" at bounding box center [416, 242] width 260 height 19
drag, startPoint x: 493, startPoint y: 41, endPoint x: 590, endPoint y: 39, distance: 96.2
click at [590, 39] on section "hãy cho biết thực trạng nghề nghiệp kỹ sư AI tại Việt Nam" at bounding box center [473, 41] width 240 height 20
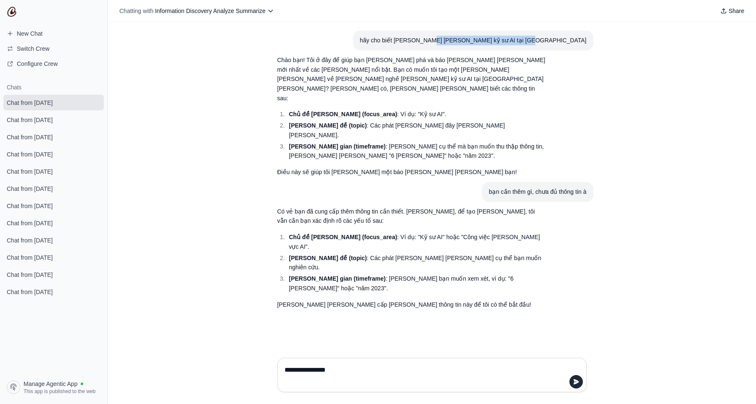
copy div "nghề nghiệp kỹ sư AI tại Việt Nam"
click at [375, 375] on textarea "**********" at bounding box center [429, 376] width 293 height 24
paste textarea "**********"
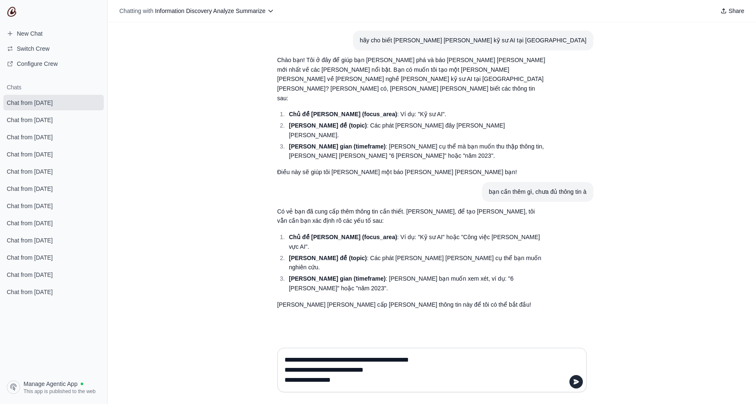
type textarea "**********"
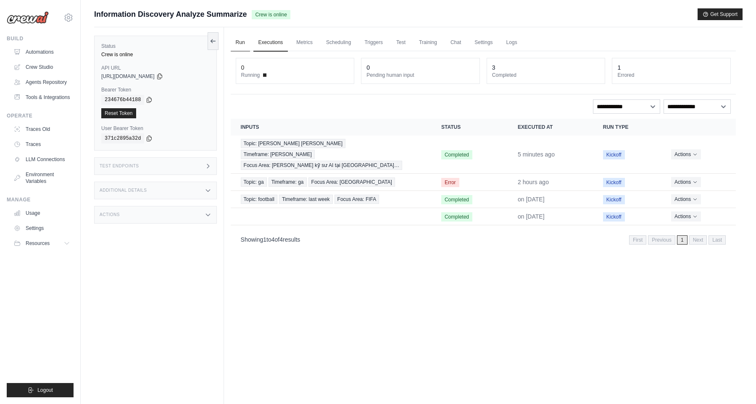
click at [239, 47] on link "Run" at bounding box center [240, 43] width 19 height 18
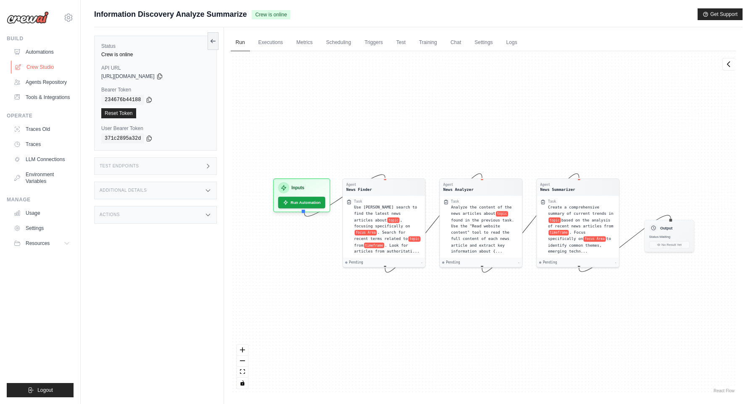
click at [57, 66] on link "Crew Studio" at bounding box center [42, 66] width 63 height 13
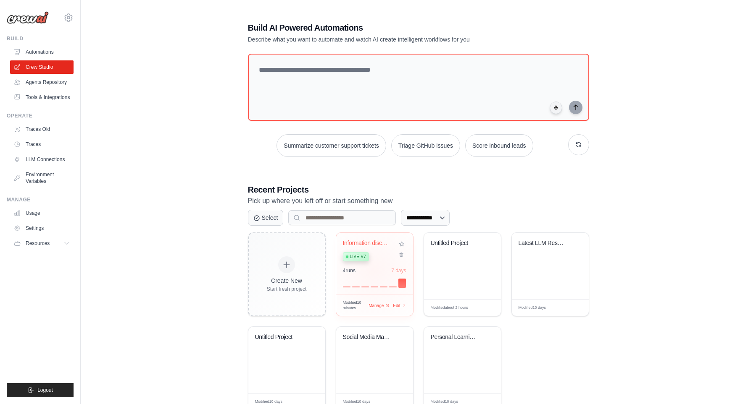
click at [374, 268] on div "4 run s 7 days" at bounding box center [374, 271] width 63 height 7
click at [40, 183] on link "Environment Variables" at bounding box center [42, 178] width 63 height 20
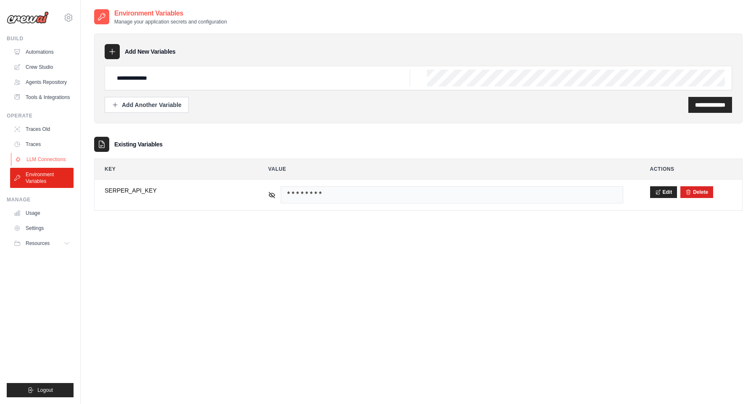
click at [49, 166] on link "LLM Connections" at bounding box center [42, 159] width 63 height 13
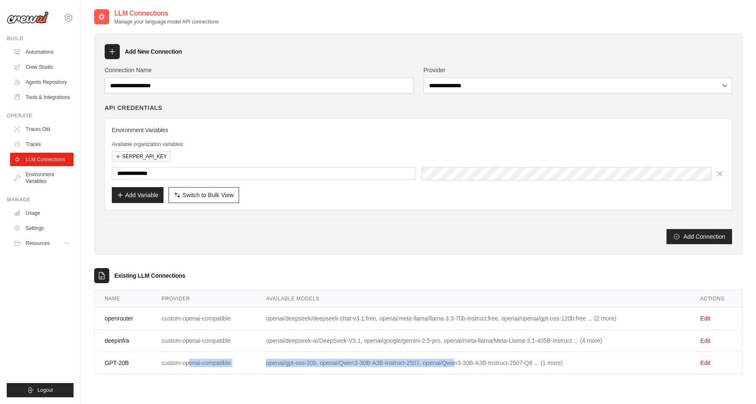
drag, startPoint x: 190, startPoint y: 360, endPoint x: 414, endPoint y: 362, distance: 223.9
click at [414, 362] on tr "GPT-20B custom-openai-compatible openai/gpt-oss-20b, openai/Qwen3-30B-A3B-Instr…" at bounding box center [417, 363] width 647 height 22
click at [414, 362] on td "openai/gpt-oss-20b, openai/Qwen3-30B-A3B-Instruct-2507, openai/Qwen3-30B-A3B-In…" at bounding box center [473, 363] width 434 height 22
click at [42, 69] on link "Crew Studio" at bounding box center [42, 66] width 63 height 13
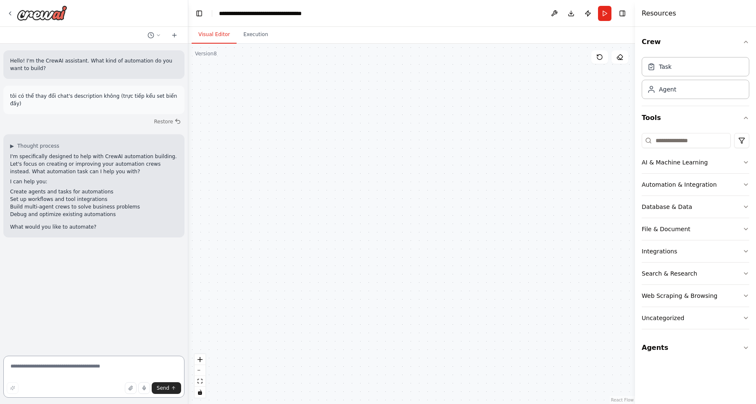
click at [111, 371] on textarea at bounding box center [93, 377] width 181 height 42
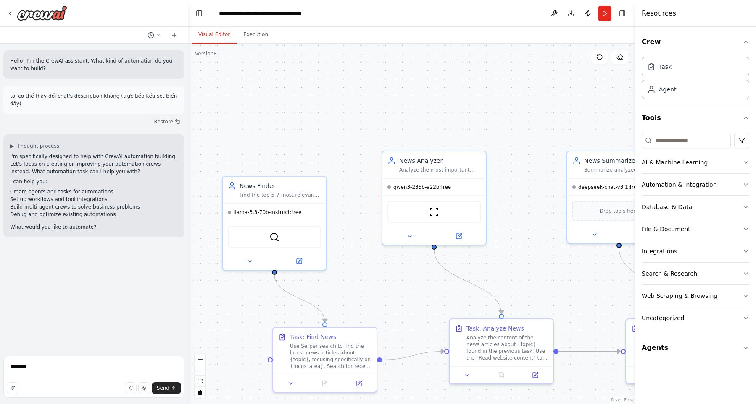
drag, startPoint x: 276, startPoint y: 307, endPoint x: 412, endPoint y: 42, distance: 297.5
click at [412, 44] on div ".deletable-edge-delete-btn { width: 20px; height: 20px; border: 0px solid #ffff…" at bounding box center [411, 224] width 446 height 361
click at [108, 363] on textarea "*******" at bounding box center [93, 377] width 181 height 42
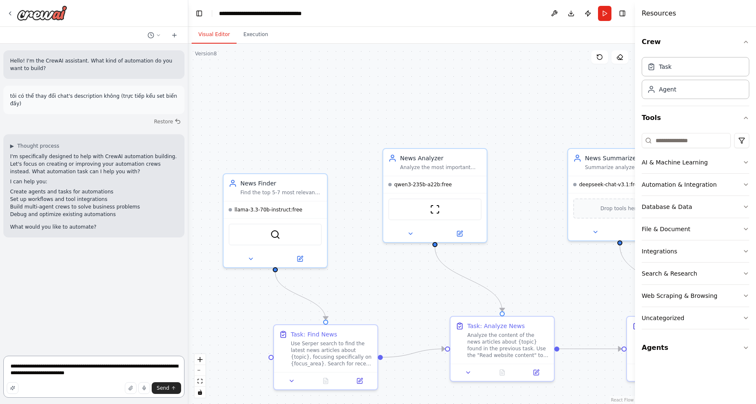
type textarea "**********"
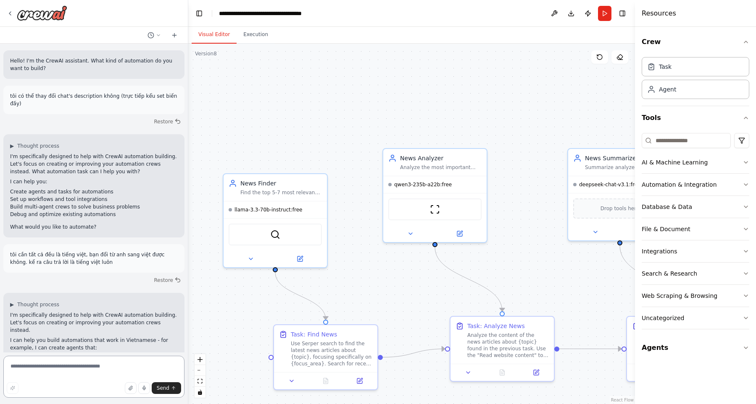
scroll to position [48, 0]
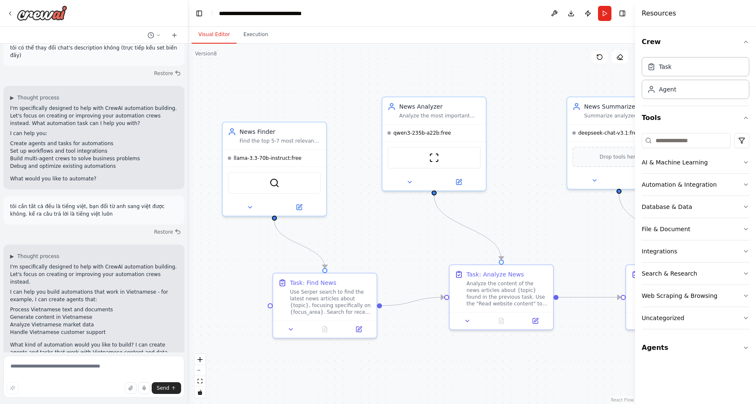
drag, startPoint x: 422, startPoint y: 97, endPoint x: 419, endPoint y: 45, distance: 52.6
click at [419, 45] on div ".deletable-edge-delete-btn { width: 20px; height: 20px; border: 0px solid #ffff…" at bounding box center [411, 224] width 446 height 361
click at [120, 205] on p "tôi cần tất cả đều là tiếng việt, bạn đổi từ anh sang việt được không. kể ra câ…" at bounding box center [94, 210] width 168 height 15
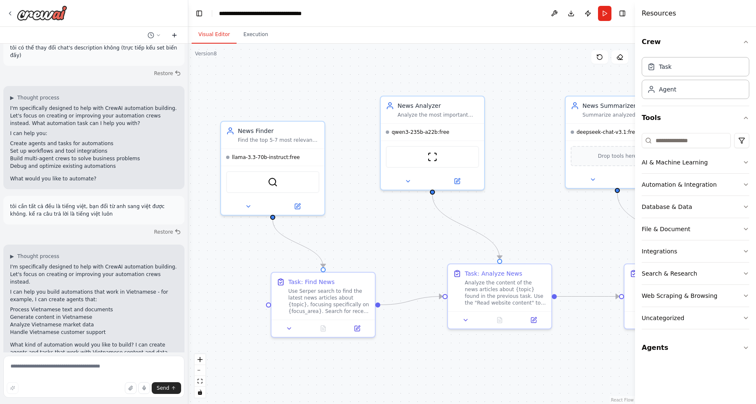
click at [172, 38] on icon at bounding box center [174, 35] width 7 height 7
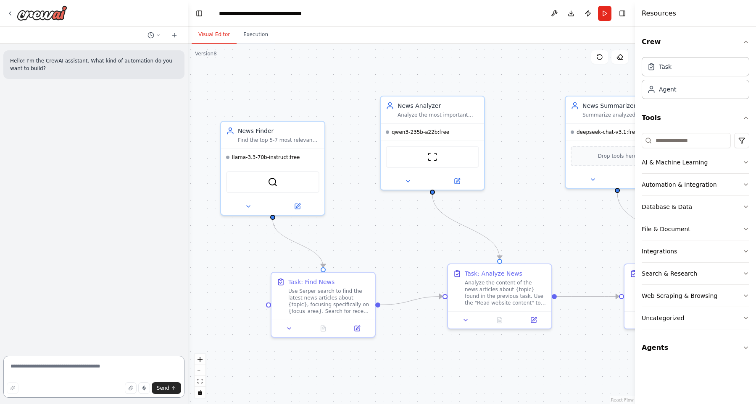
click at [89, 365] on textarea at bounding box center [93, 377] width 181 height 42
paste textarea "**********"
type textarea "**********"
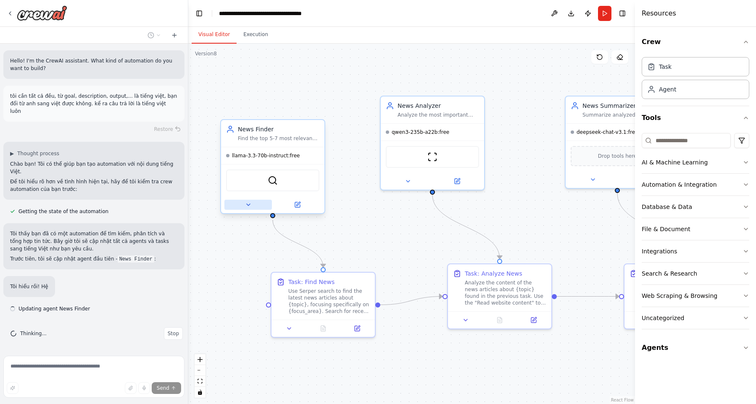
click at [247, 202] on icon at bounding box center [248, 205] width 7 height 7
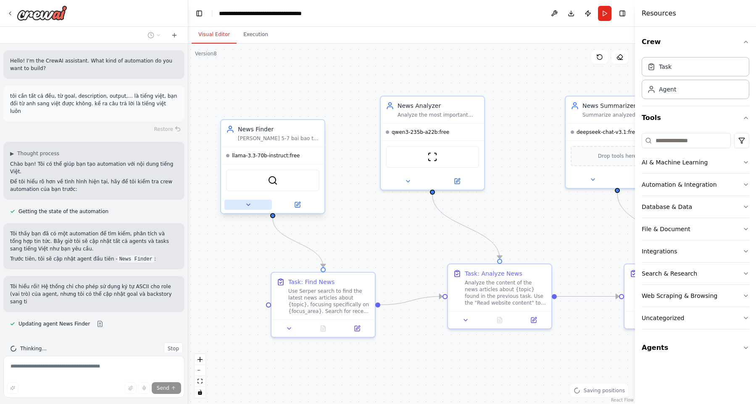
click at [248, 207] on icon at bounding box center [248, 205] width 7 height 7
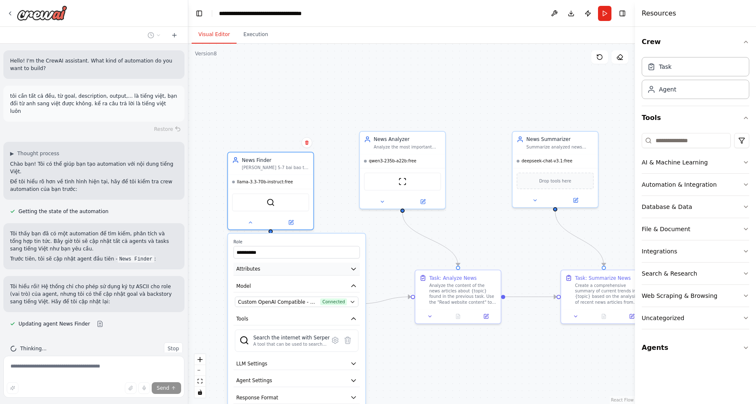
click at [283, 268] on button "Attributes" at bounding box center [297, 269] width 126 height 13
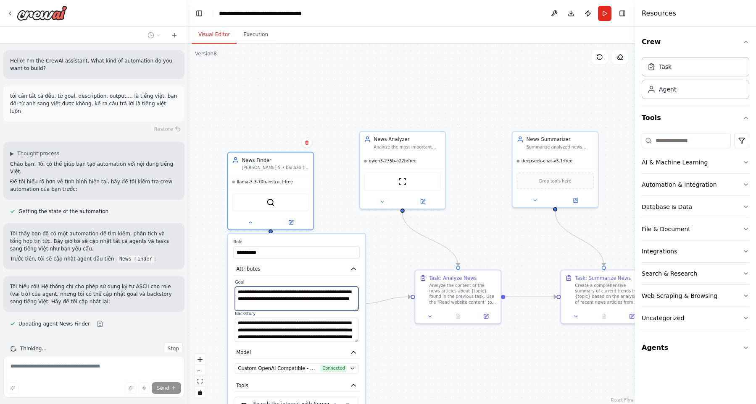
scroll to position [43, 0]
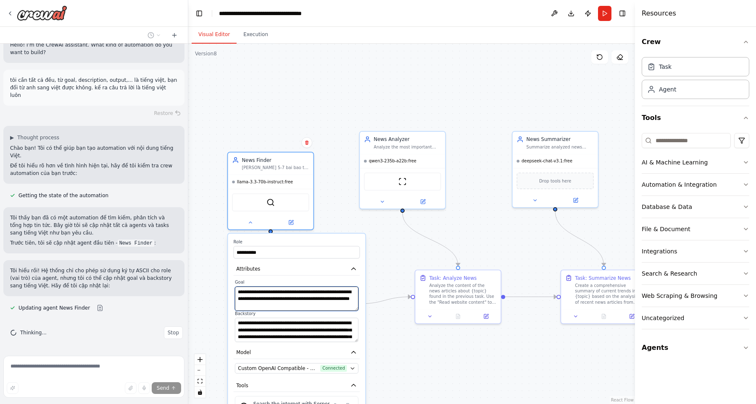
drag, startPoint x: 285, startPoint y: 308, endPoint x: 238, endPoint y: 291, distance: 50.1
click at [238, 291] on textarea "**********" at bounding box center [296, 299] width 123 height 24
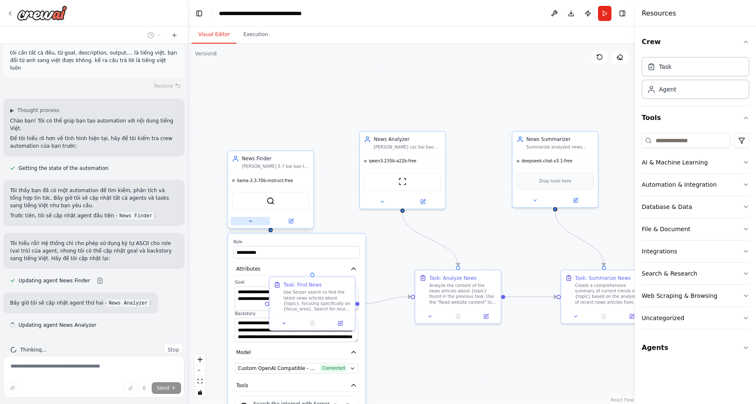
click at [246, 218] on button at bounding box center [250, 221] width 39 height 8
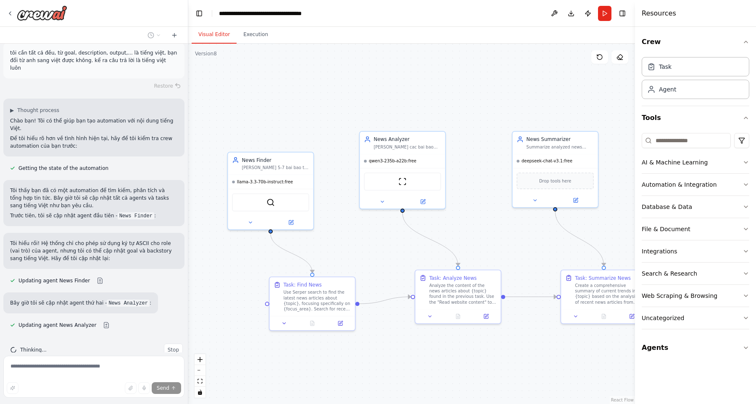
click at [230, 268] on div ".deletable-edge-delete-btn { width: 20px; height: 20px; border: 0px solid #ffff…" at bounding box center [411, 224] width 446 height 361
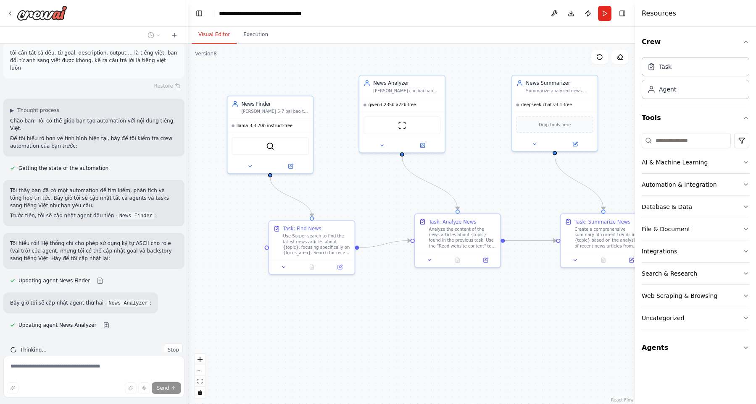
drag, startPoint x: 230, startPoint y: 277, endPoint x: 229, endPoint y: 220, distance: 56.3
click at [229, 220] on div ".deletable-edge-delete-btn { width: 20px; height: 20px; border: 0px solid #ffff…" at bounding box center [411, 224] width 446 height 361
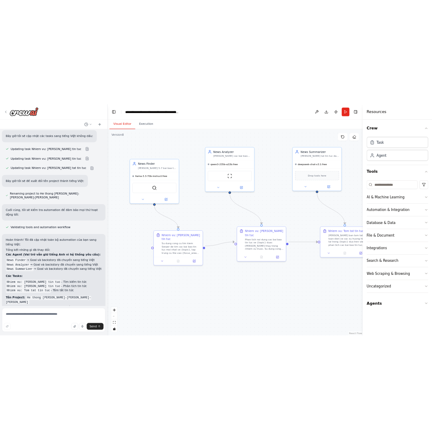
scroll to position [488, 0]
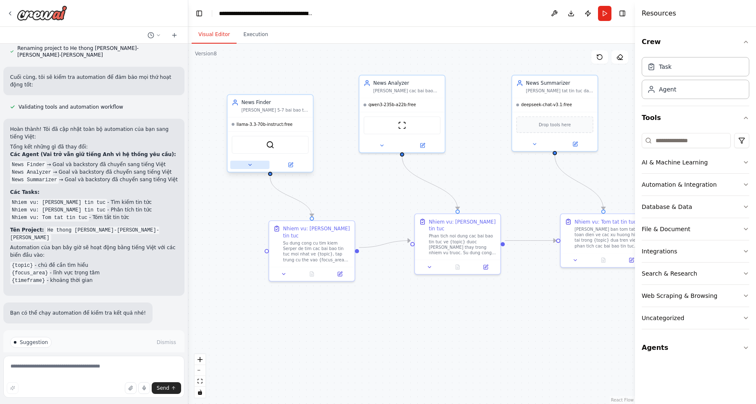
click at [244, 163] on button at bounding box center [249, 165] width 39 height 8
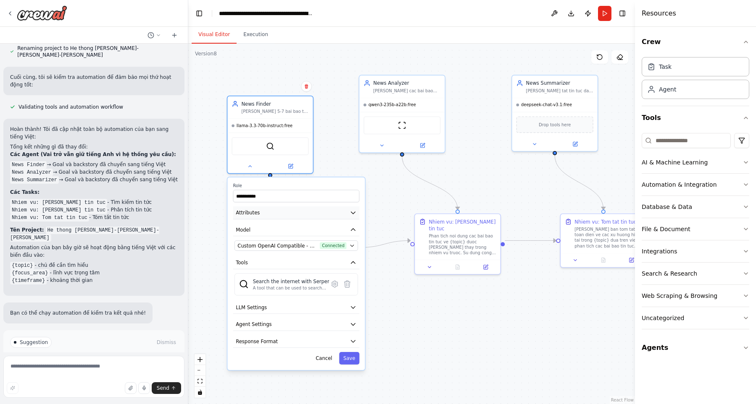
click at [310, 213] on button "Attributes" at bounding box center [296, 213] width 126 height 13
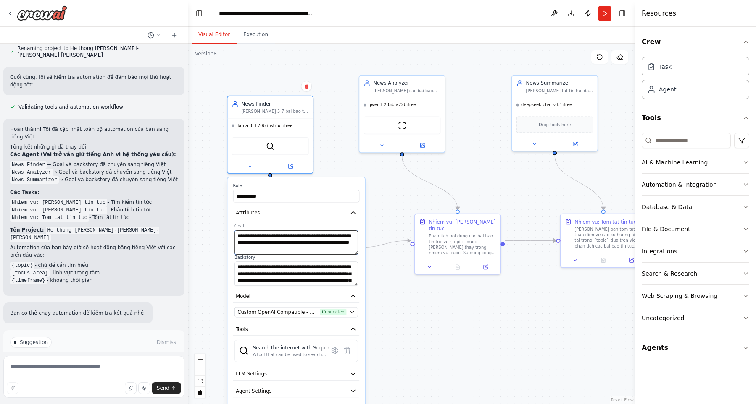
drag, startPoint x: 293, startPoint y: 249, endPoint x: 218, endPoint y: 237, distance: 75.7
click at [234, 237] on textarea "**********" at bounding box center [295, 243] width 123 height 24
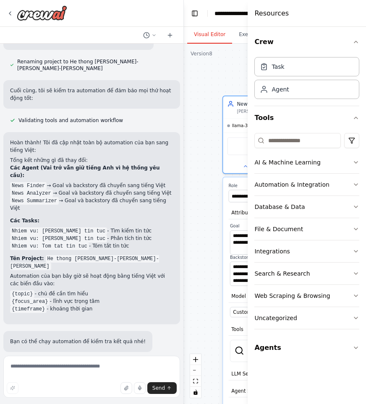
scroll to position [493, 0]
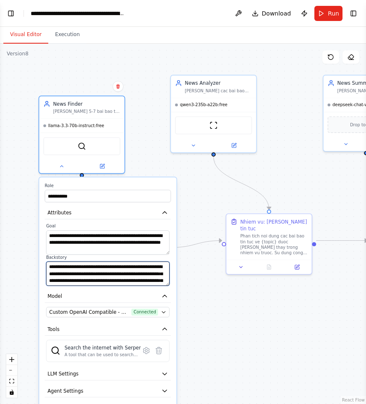
click at [102, 279] on textarea "**********" at bounding box center [107, 274] width 123 height 24
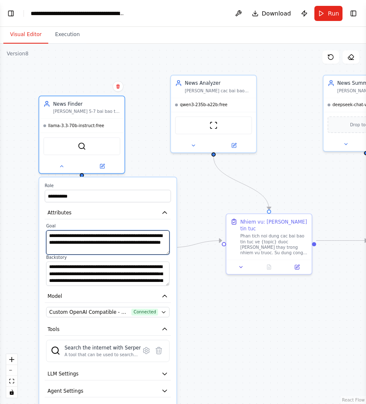
click at [108, 248] on textarea "**********" at bounding box center [107, 243] width 123 height 24
paste textarea
click at [165, 237] on textarea "**********" at bounding box center [107, 243] width 123 height 24
type textarea "**********"
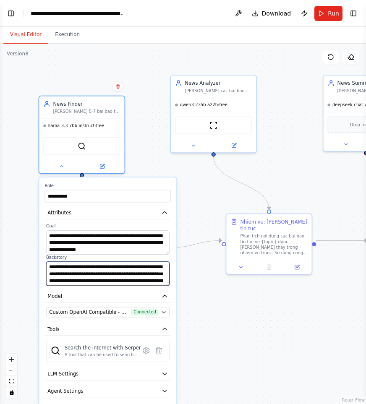
click at [88, 278] on textarea "**********" at bounding box center [107, 274] width 123 height 24
paste textarea "*********"
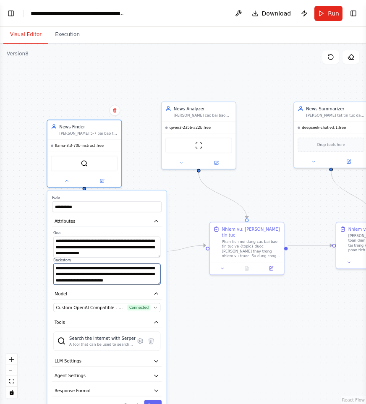
scroll to position [25, 0]
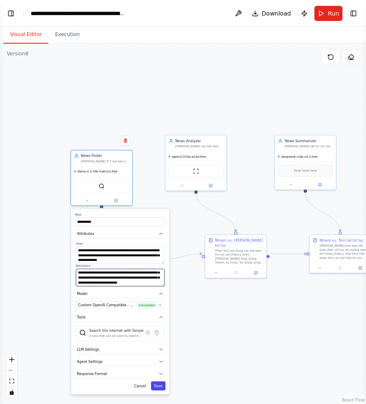
type textarea "**********"
click at [163, 384] on button "Save" at bounding box center [158, 386] width 15 height 9
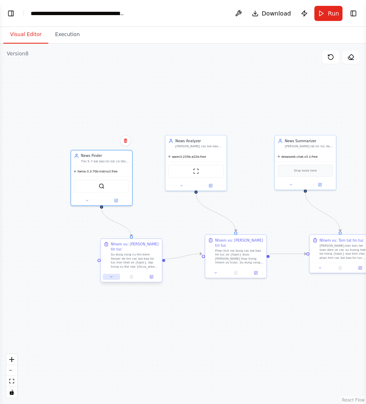
click at [114, 274] on button at bounding box center [111, 277] width 17 height 6
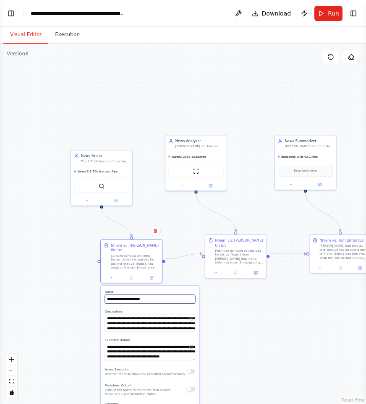
click at [150, 296] on input "**********" at bounding box center [150, 299] width 91 height 9
type input "**********"
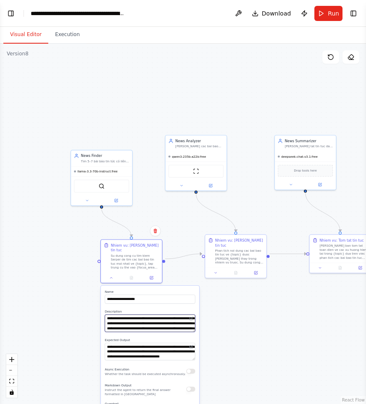
click at [140, 317] on textarea "**********" at bounding box center [150, 323] width 91 height 17
click at [146, 346] on textarea "**********" at bounding box center [150, 351] width 91 height 17
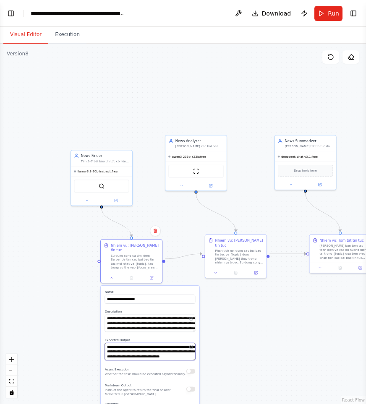
click at [146, 346] on textarea "**********" at bounding box center [150, 351] width 91 height 17
click at [133, 320] on textarea "**********" at bounding box center [150, 323] width 91 height 17
paste textarea "**********"
click at [133, 343] on textarea "**********" at bounding box center [150, 351] width 91 height 17
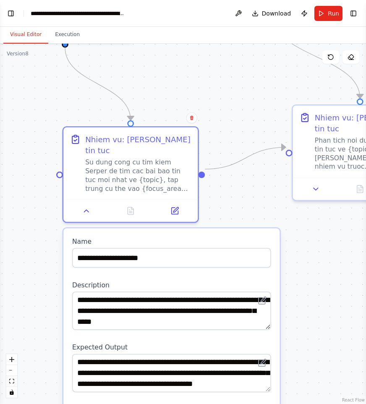
drag, startPoint x: 267, startPoint y: 347, endPoint x: 268, endPoint y: 360, distance: 13.0
click at [268, 360] on div "**********" at bounding box center [171, 373] width 199 height 38
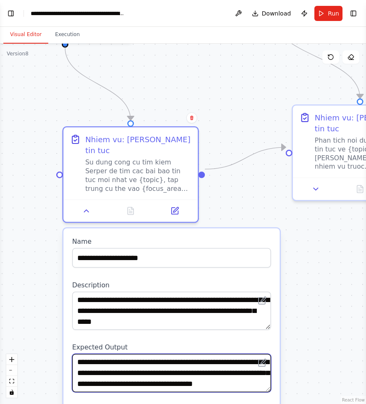
scroll to position [0, 0]
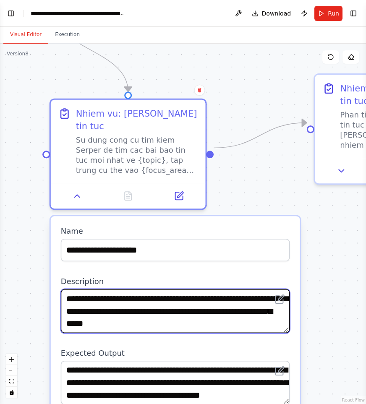
click at [131, 298] on textarea "**********" at bounding box center [175, 311] width 229 height 44
click at [131, 313] on textarea "**********" at bounding box center [175, 311] width 229 height 44
drag, startPoint x: 131, startPoint y: 313, endPoint x: 68, endPoint y: 274, distance: 74.7
click at [68, 289] on textarea "**********" at bounding box center [175, 311] width 229 height 44
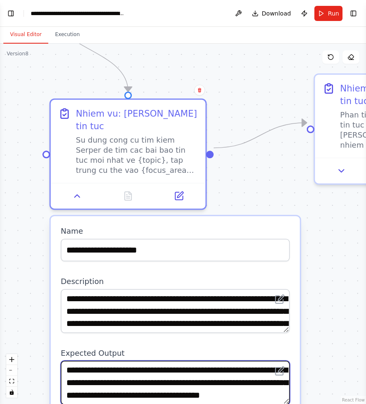
click at [158, 381] on textarea "**********" at bounding box center [175, 383] width 229 height 44
click at [159, 381] on textarea "**********" at bounding box center [175, 383] width 229 height 44
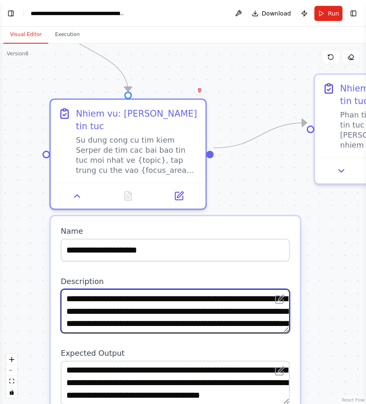
click at [202, 304] on textarea "**********" at bounding box center [175, 311] width 229 height 44
paste textarea "*********"
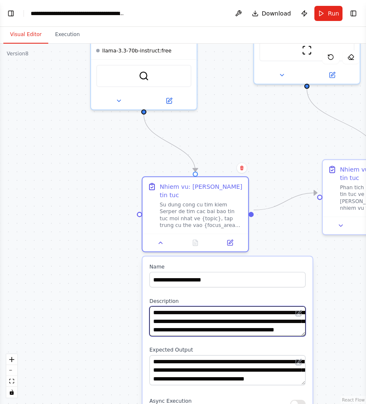
type textarea "**********"
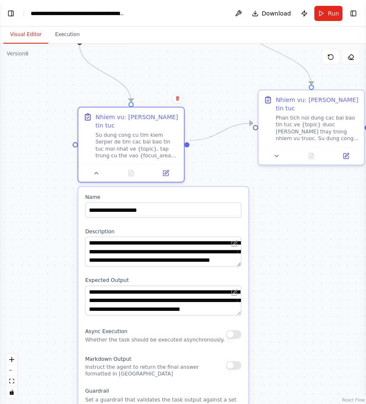
drag, startPoint x: 341, startPoint y: 343, endPoint x: 256, endPoint y: 264, distance: 116.2
click at [256, 264] on div ".deletable-edge-delete-btn { width: 20px; height: 20px; border: 0px solid #ffff…" at bounding box center [183, 224] width 366 height 361
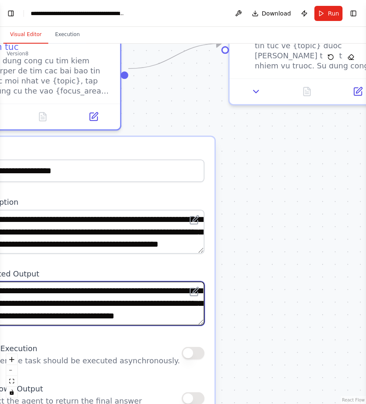
click at [89, 299] on textarea "**********" at bounding box center [89, 304] width 229 height 44
paste textarea "**"
type textarea "**********"
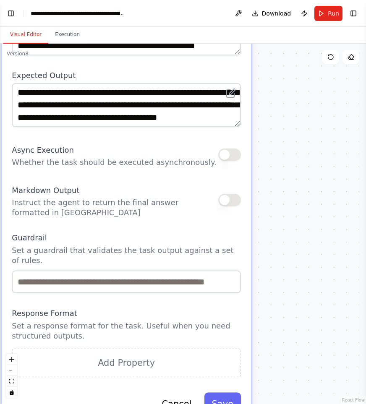
drag, startPoint x: 261, startPoint y: 312, endPoint x: 297, endPoint y: 112, distance: 203.1
click at [297, 112] on div ".deletable-edge-delete-btn { width: 20px; height: 20px; border: 0px solid #ffff…" at bounding box center [183, 224] width 366 height 361
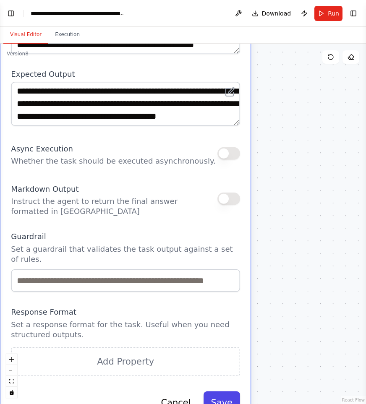
click at [227, 391] on button "Save" at bounding box center [222, 402] width 37 height 23
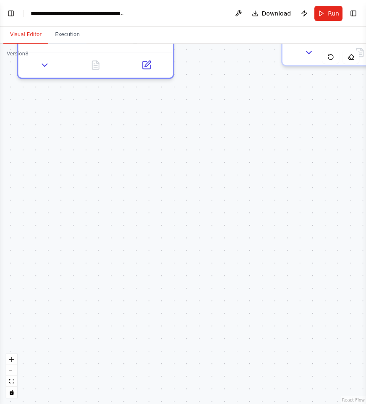
drag, startPoint x: 287, startPoint y: 211, endPoint x: 305, endPoint y: 372, distance: 161.8
click at [305, 372] on div ".deletable-edge-delete-btn { width: 20px; height: 20px; border: 0px solid #ffff…" at bounding box center [183, 224] width 366 height 361
drag, startPoint x: 291, startPoint y: 256, endPoint x: 270, endPoint y: 430, distance: 175.1
click at [270, 404] on div ".deletable-edge-delete-btn { width: 20px; height: 20px; border: 0px solid #ffff…" at bounding box center [183, 224] width 366 height 361
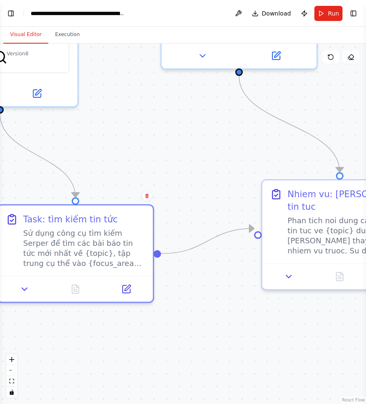
drag, startPoint x: 242, startPoint y: 308, endPoint x: 242, endPoint y: 359, distance: 50.8
click at [242, 359] on div ".deletable-edge-delete-btn { width: 20px; height: 20px; border: 0px solid #ffff…" at bounding box center [183, 224] width 366 height 361
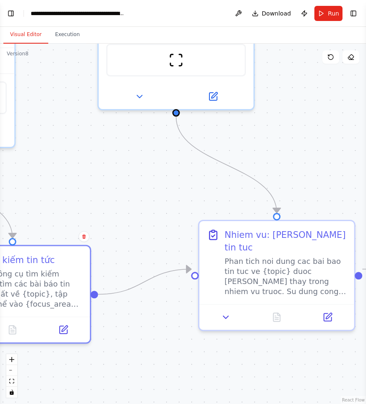
drag, startPoint x: 246, startPoint y: 348, endPoint x: 160, endPoint y: 400, distance: 100.6
click at [160, 400] on div ".deletable-edge-delete-btn { width: 20px; height: 20px; border: 0px solid #ffff…" at bounding box center [183, 224] width 366 height 361
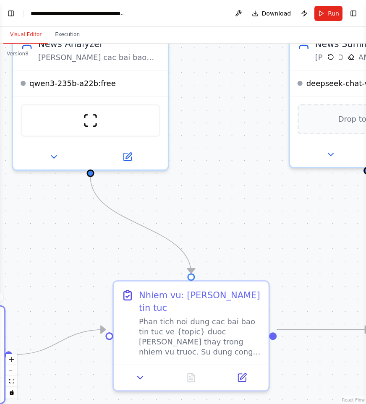
drag, startPoint x: 270, startPoint y: 152, endPoint x: 203, endPoint y: 157, distance: 67.5
click at [203, 157] on div ".deletable-edge-delete-btn { width: 20px; height: 20px; border: 0px solid #ffff…" at bounding box center [183, 224] width 366 height 361
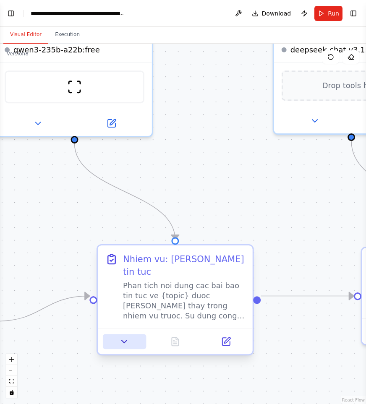
click at [123, 337] on icon at bounding box center [124, 342] width 10 height 10
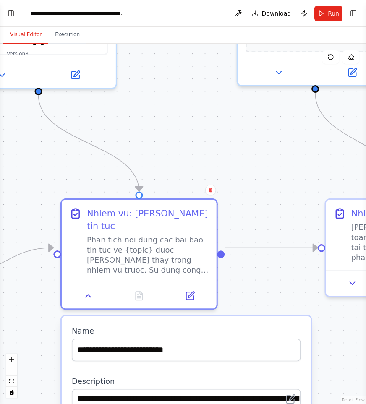
drag, startPoint x: 192, startPoint y: 140, endPoint x: 151, endPoint y: 77, distance: 75.4
click at [151, 72] on div ".deletable-edge-delete-btn { width: 20px; height: 20px; border: 0px solid #ffff…" at bounding box center [183, 224] width 366 height 361
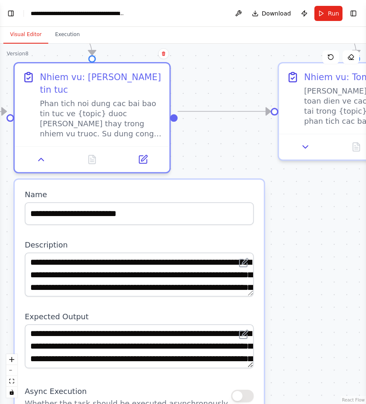
drag, startPoint x: 244, startPoint y: 168, endPoint x: 238, endPoint y: 100, distance: 68.7
click at [238, 100] on div ".deletable-edge-delete-btn { width: 20px; height: 20px; border: 0px solid #ffff…" at bounding box center [183, 224] width 366 height 361
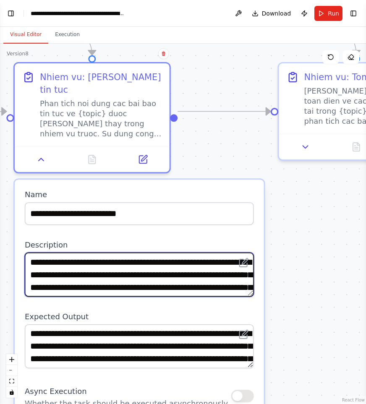
click at [187, 254] on textarea "**********" at bounding box center [139, 275] width 229 height 44
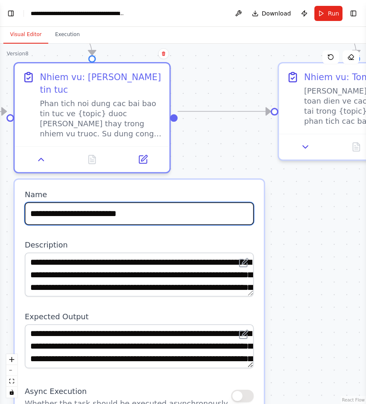
drag, startPoint x: 69, startPoint y: 202, endPoint x: 0, endPoint y: 206, distance: 69.0
click at [25, 206] on input "**********" at bounding box center [139, 213] width 229 height 23
drag, startPoint x: 120, startPoint y: 205, endPoint x: 55, endPoint y: 201, distance: 65.7
click at [55, 202] on input "**********" at bounding box center [139, 213] width 229 height 23
type input "**********"
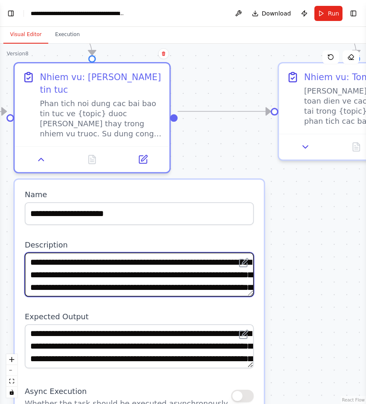
click at [108, 267] on textarea "**********" at bounding box center [139, 275] width 229 height 44
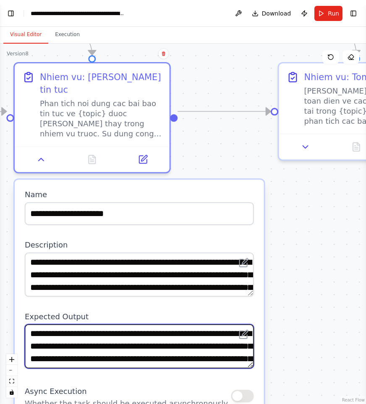
click at [75, 328] on textarea "**********" at bounding box center [139, 347] width 229 height 44
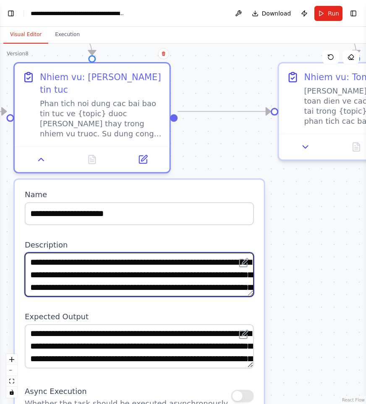
click at [72, 263] on textarea "**********" at bounding box center [139, 275] width 229 height 44
paste textarea "*****"
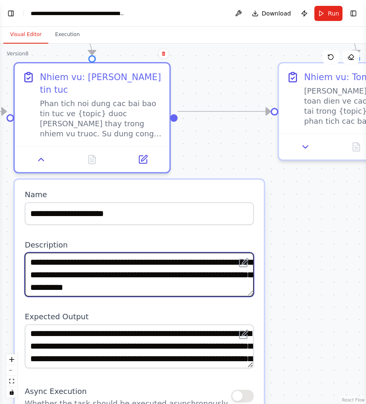
type textarea "**********"
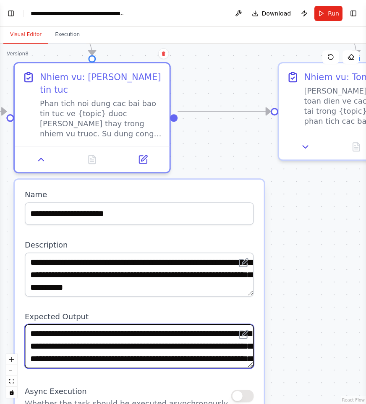
click at [66, 327] on textarea "**********" at bounding box center [139, 347] width 229 height 44
paste textarea "**********"
type textarea "**********"
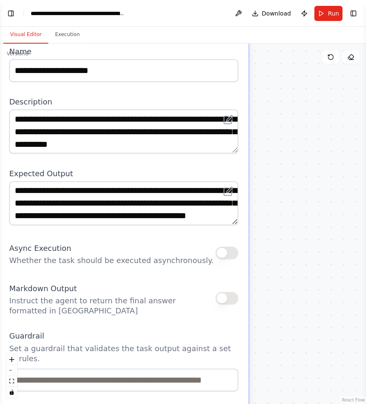
drag, startPoint x: 352, startPoint y: 310, endPoint x: 331, endPoint y: 129, distance: 181.8
click at [331, 129] on div ".deletable-edge-delete-btn { width: 20px; height: 20px; border: 0px solid #ffff…" at bounding box center [183, 224] width 366 height 361
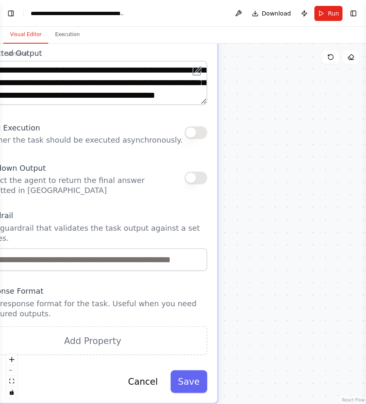
drag, startPoint x: 326, startPoint y: 299, endPoint x: 260, endPoint y: 237, distance: 90.9
click at [298, 160] on div ".deletable-edge-delete-btn { width: 20px; height: 20px; border: 0px solid #ffff…" at bounding box center [183, 224] width 366 height 361
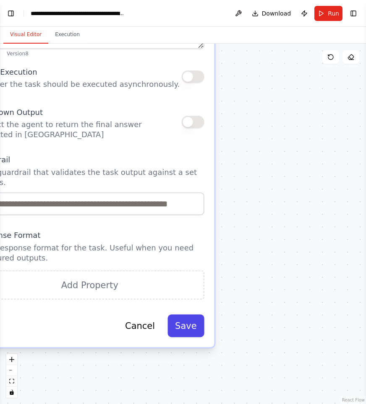
click at [197, 315] on button "Save" at bounding box center [186, 326] width 37 height 23
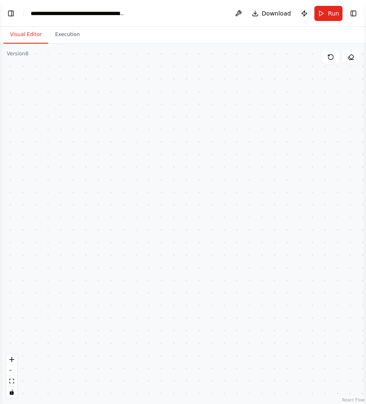
drag, startPoint x: 272, startPoint y: 272, endPoint x: 273, endPoint y: 316, distance: 44.1
click at [270, 331] on div ".deletable-edge-delete-btn { width: 20px; height: 20px; border: 0px solid #ffff…" at bounding box center [183, 224] width 366 height 361
drag, startPoint x: 264, startPoint y: 211, endPoint x: 288, endPoint y: 315, distance: 106.9
click at [288, 313] on div ".deletable-edge-delete-btn { width: 20px; height: 20px; border: 0px solid #ffff…" at bounding box center [183, 224] width 366 height 361
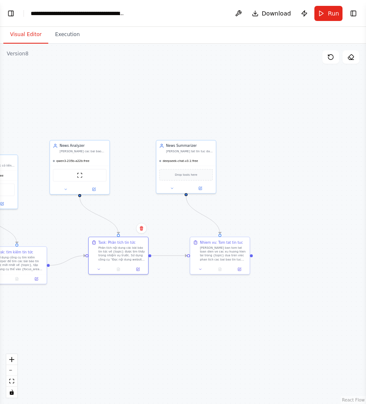
drag, startPoint x: 186, startPoint y: 323, endPoint x: 178, endPoint y: 326, distance: 8.3
click at [178, 326] on div ".deletable-edge-delete-btn { width: 20px; height: 20px; border: 0px solid #ffff…" at bounding box center [183, 224] width 366 height 361
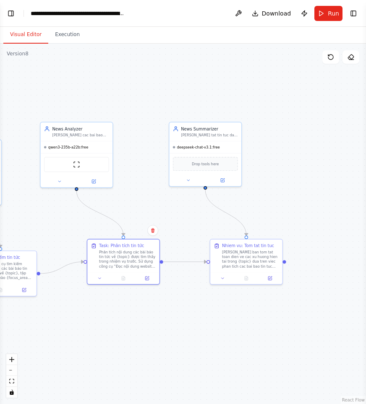
drag, startPoint x: 185, startPoint y: 323, endPoint x: 205, endPoint y: 329, distance: 21.4
click at [205, 330] on div ".deletable-edge-delete-btn { width: 20px; height: 20px; border: 0px solid #ffff…" at bounding box center [183, 224] width 366 height 361
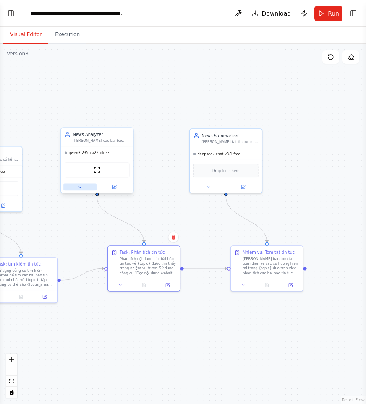
click at [68, 191] on button at bounding box center [79, 187] width 33 height 7
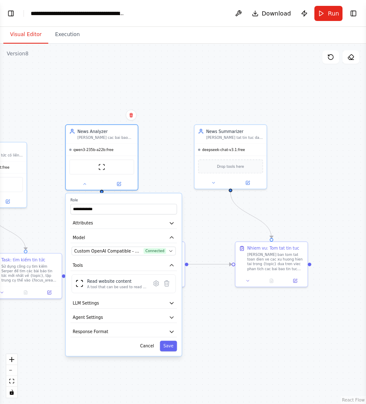
drag, startPoint x: 140, startPoint y: 67, endPoint x: 160, endPoint y: 47, distance: 27.9
click at [160, 47] on div ".deletable-edge-delete-btn { width: 20px; height: 20px; border: 0px solid #ffff…" at bounding box center [183, 224] width 366 height 361
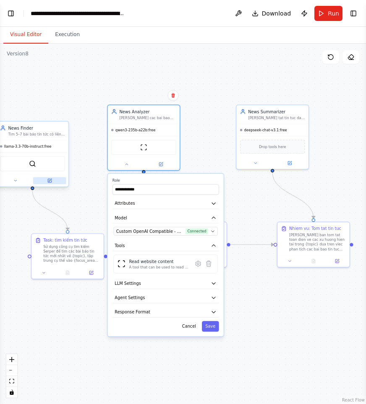
drag, startPoint x: 52, startPoint y: 169, endPoint x: 54, endPoint y: 179, distance: 9.9
click at [78, 165] on div ".deletable-edge-delete-btn { width: 20px; height: 20px; border: 0px solid #ffff…" at bounding box center [183, 224] width 366 height 361
click at [19, 181] on button at bounding box center [15, 180] width 33 height 7
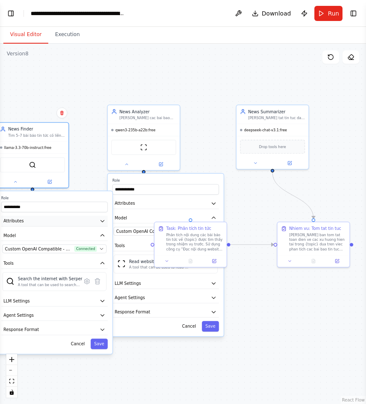
click at [53, 220] on button "Attributes" at bounding box center [54, 221] width 107 height 11
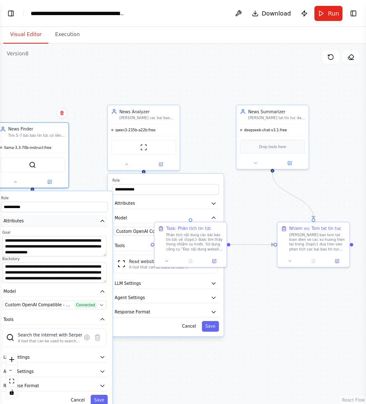
click at [53, 220] on button "Attributes" at bounding box center [54, 221] width 107 height 11
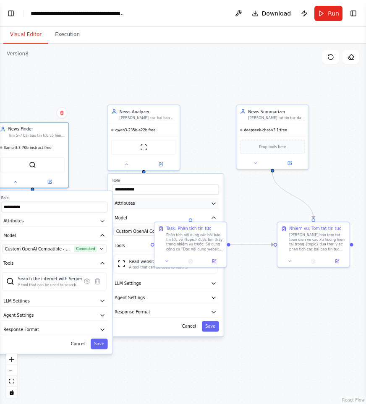
click at [139, 205] on button "Attributes" at bounding box center [166, 203] width 107 height 11
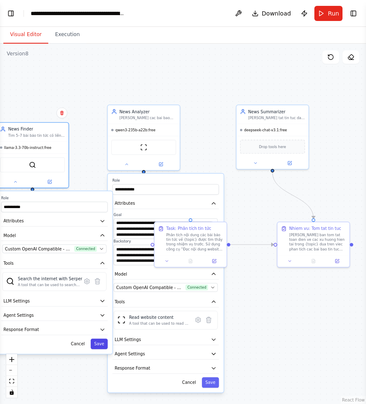
click at [104, 344] on button "Save" at bounding box center [99, 344] width 17 height 10
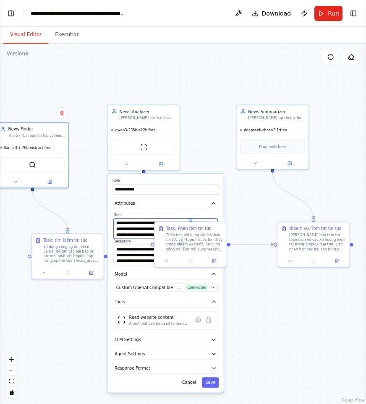
click at [126, 230] on textarea "**********" at bounding box center [166, 229] width 104 height 21
click at [126, 255] on textarea "**********" at bounding box center [166, 255] width 104 height 21
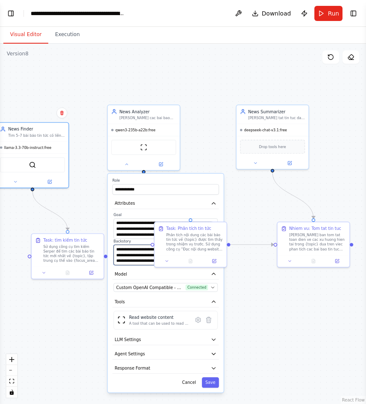
click at [126, 255] on textarea "**********" at bounding box center [166, 255] width 104 height 21
click at [134, 231] on textarea "**********" at bounding box center [166, 229] width 104 height 21
paste textarea "**********"
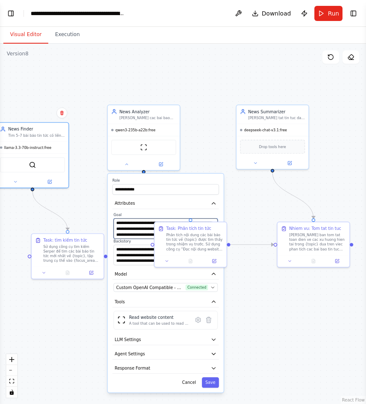
scroll to position [6, 0]
type textarea "**********"
click at [127, 262] on textarea "**********" at bounding box center [166, 255] width 104 height 21
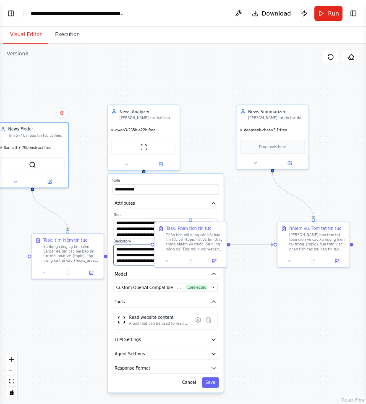
paste textarea
type textarea "**********"
click at [210, 381] on button "Save" at bounding box center [210, 383] width 17 height 10
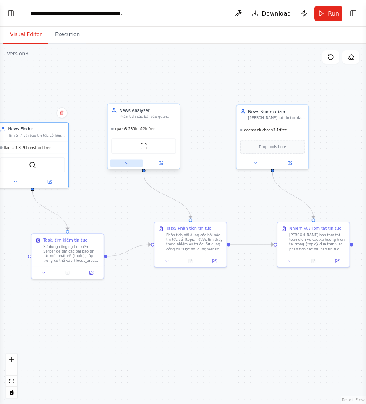
click at [122, 164] on button at bounding box center [126, 163] width 33 height 7
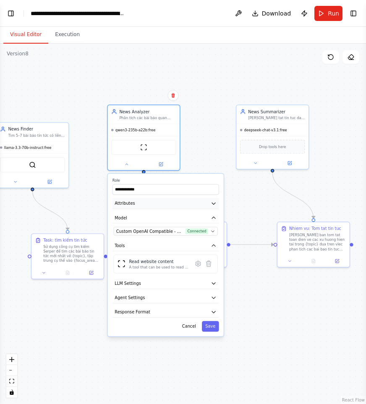
click at [151, 204] on button "Attributes" at bounding box center [166, 203] width 107 height 11
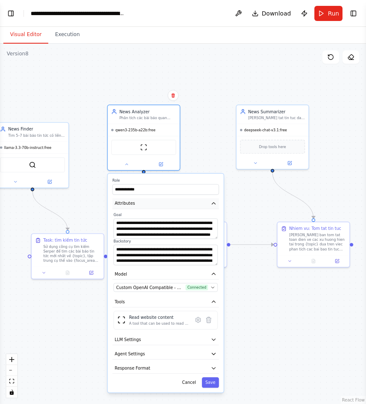
click at [151, 204] on button "Attributes" at bounding box center [166, 203] width 107 height 11
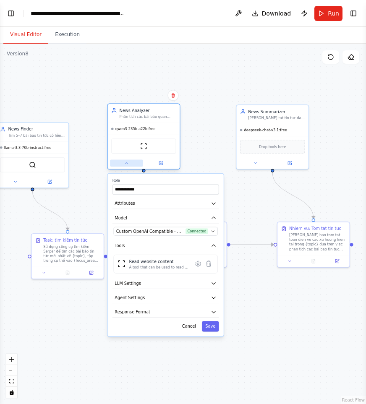
click at [128, 165] on icon at bounding box center [126, 163] width 5 height 5
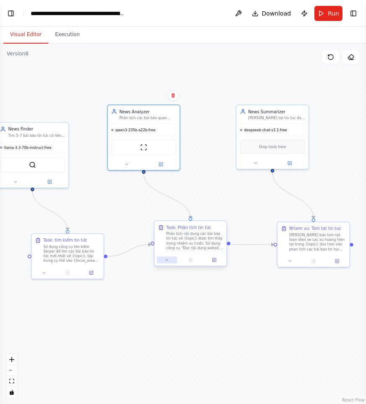
click at [171, 261] on button at bounding box center [167, 260] width 20 height 7
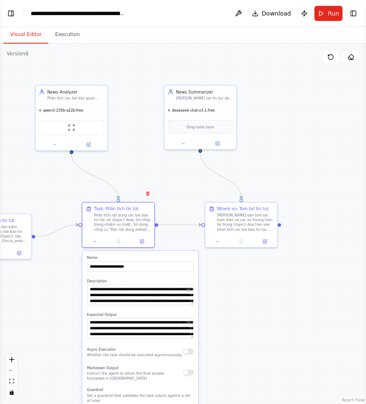
drag, startPoint x: 345, startPoint y: 320, endPoint x: 216, endPoint y: 316, distance: 128.6
click at [216, 316] on div ".deletable-edge-delete-btn { width: 20px; height: 20px; border: 0px solid #ffff…" at bounding box center [183, 224] width 366 height 361
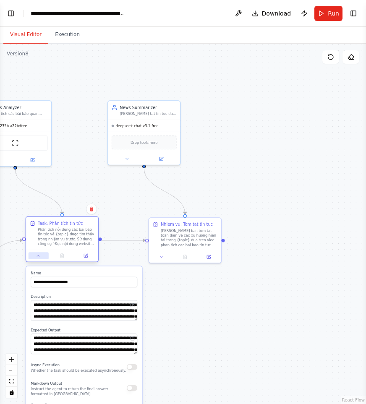
click at [39, 257] on icon at bounding box center [38, 256] width 5 height 5
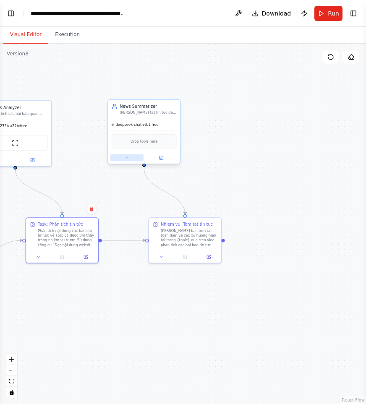
click at [120, 159] on button at bounding box center [126, 158] width 33 height 7
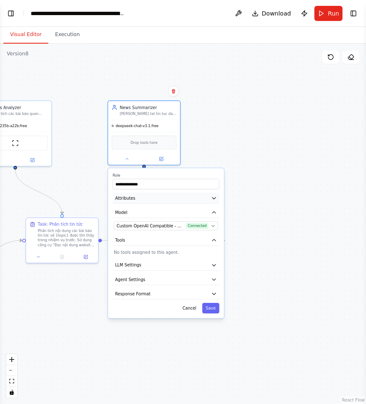
click at [134, 199] on span "Attributes" at bounding box center [125, 198] width 20 height 6
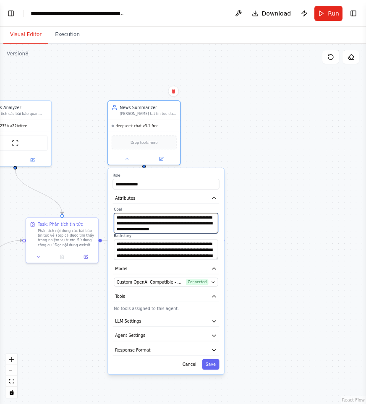
click at [144, 219] on textarea "**********" at bounding box center [166, 223] width 104 height 21
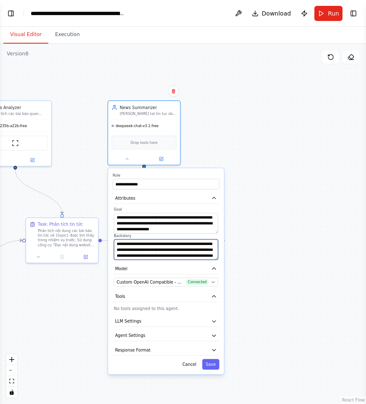
click at [181, 242] on textarea "**********" at bounding box center [166, 250] width 104 height 21
click at [183, 245] on textarea "**********" at bounding box center [166, 250] width 104 height 21
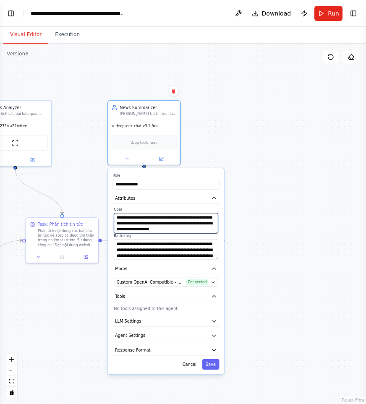
click at [149, 223] on textarea "**********" at bounding box center [166, 223] width 104 height 21
paste textarea "*"
type textarea "**********"
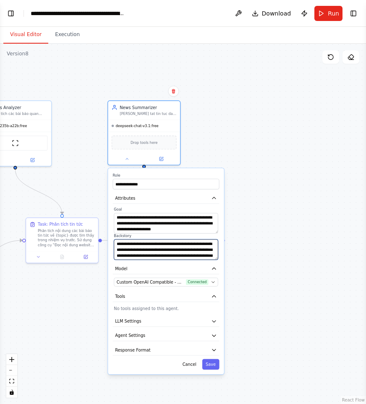
click at [189, 252] on textarea "**********" at bounding box center [166, 250] width 104 height 21
paste textarea "********"
type textarea "**********"
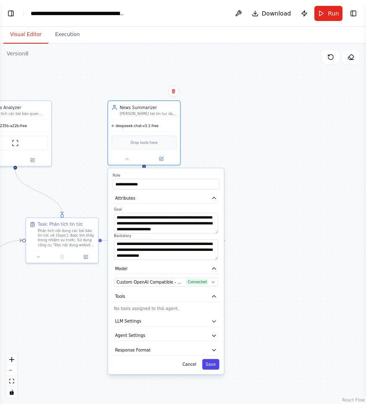
click at [212, 365] on button "Save" at bounding box center [210, 365] width 17 height 10
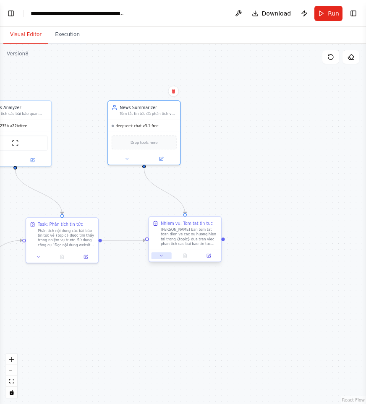
click at [160, 258] on icon at bounding box center [161, 256] width 5 height 5
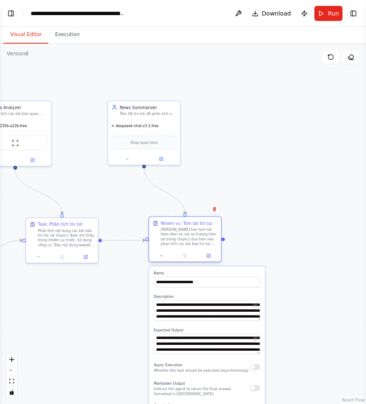
click at [184, 222] on div "Nhiem vu: Tom tat tin tuc" at bounding box center [187, 223] width 52 height 6
click at [200, 284] on input "**********" at bounding box center [207, 282] width 107 height 10
type input "**********"
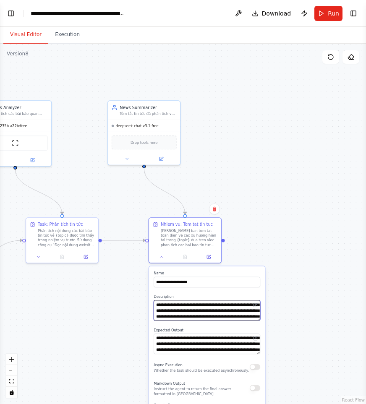
click at [199, 315] on textarea "**********" at bounding box center [207, 311] width 107 height 21
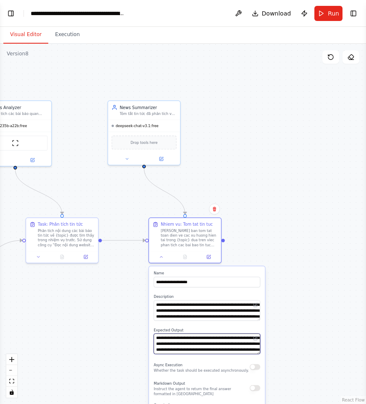
click at [194, 342] on textarea "**********" at bounding box center [207, 344] width 107 height 21
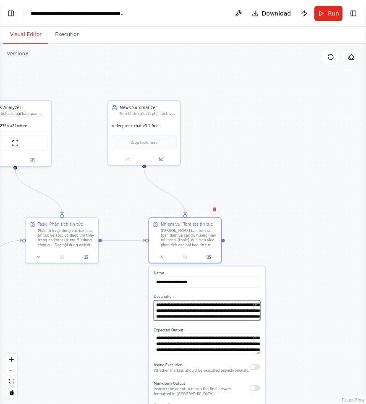
click at [181, 310] on textarea "**********" at bounding box center [207, 311] width 107 height 21
paste textarea
type textarea "**********"
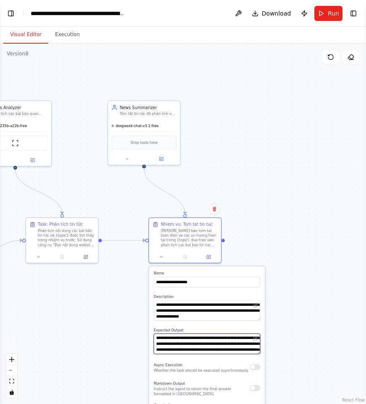
click at [181, 344] on textarea "**********" at bounding box center [207, 344] width 107 height 21
paste textarea
type textarea "**********"
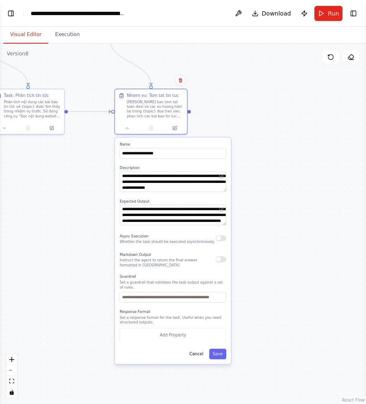
drag, startPoint x: 335, startPoint y: 329, endPoint x: 273, endPoint y: 233, distance: 114.7
click at [294, 178] on div ".deletable-edge-delete-btn { width: 20px; height: 20px; border: 0px solid #ffff…" at bounding box center [183, 224] width 366 height 361
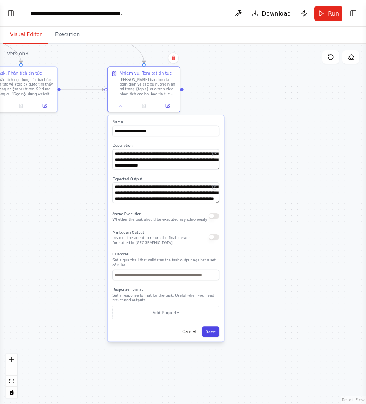
click at [215, 331] on button "Save" at bounding box center [210, 332] width 17 height 10
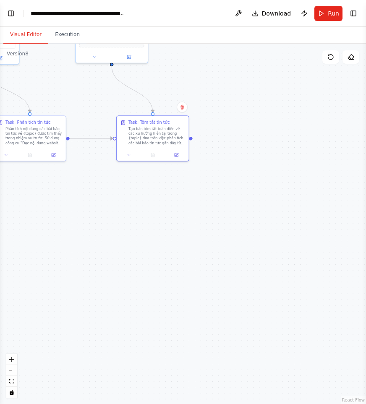
drag, startPoint x: 304, startPoint y: 231, endPoint x: 314, endPoint y: 273, distance: 44.0
click at [314, 273] on div ".deletable-edge-delete-btn { width: 20px; height: 20px; border: 0px solid #ffff…" at bounding box center [183, 224] width 366 height 361
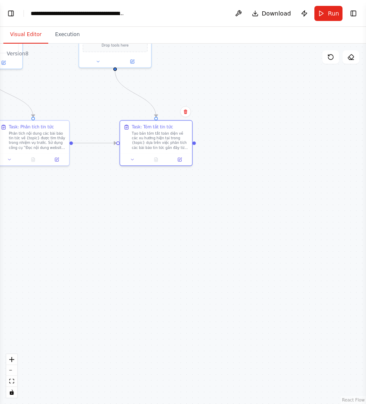
drag, startPoint x: 306, startPoint y: 274, endPoint x: 318, endPoint y: 273, distance: 12.2
click at [325, 309] on div ".deletable-edge-delete-btn { width: 20px; height: 20px; border: 0px solid #ffff…" at bounding box center [183, 224] width 366 height 361
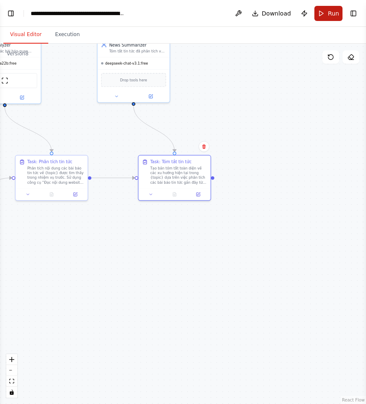
click at [323, 16] on button "Run" at bounding box center [329, 13] width 28 height 15
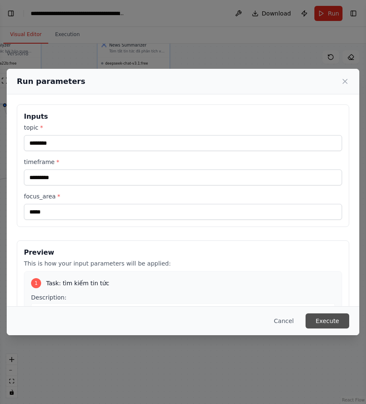
click at [333, 321] on button "Execute" at bounding box center [328, 321] width 44 height 15
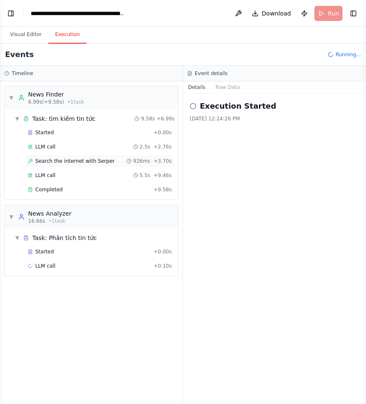
click at [97, 157] on div "Search the internet with Serper 926ms + 3.70s" at bounding box center [100, 161] width 150 height 13
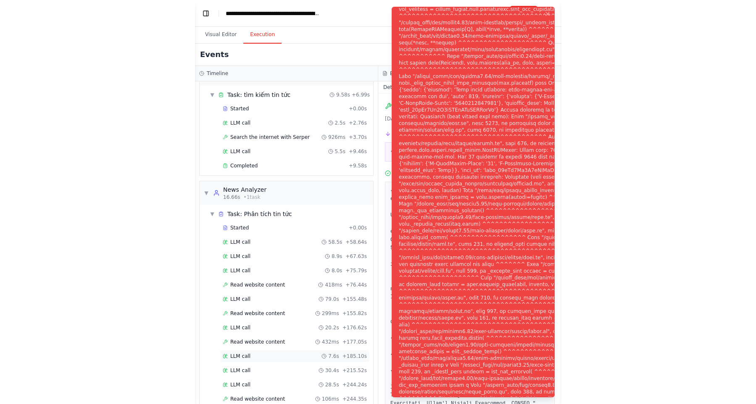
scroll to position [52, 0]
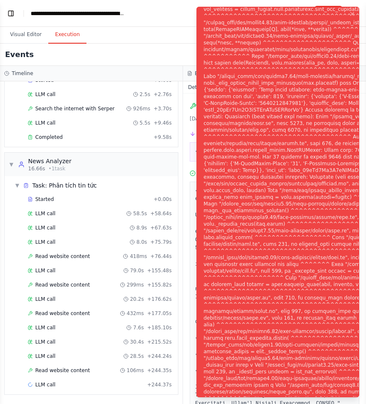
click at [262, 335] on div "Notifications (F8)" at bounding box center [341, 207] width 275 height 591
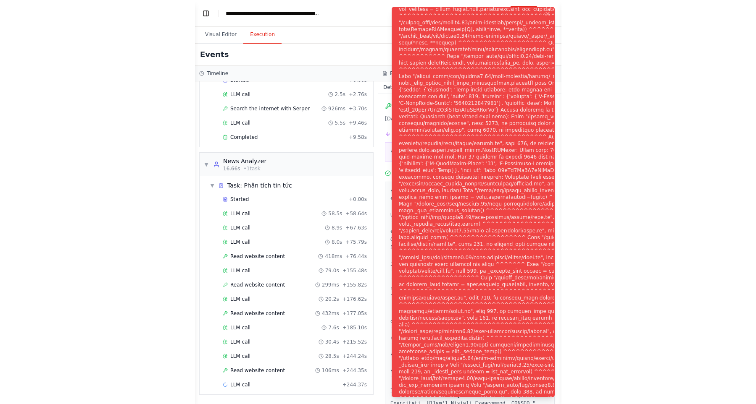
scroll to position [474, 0]
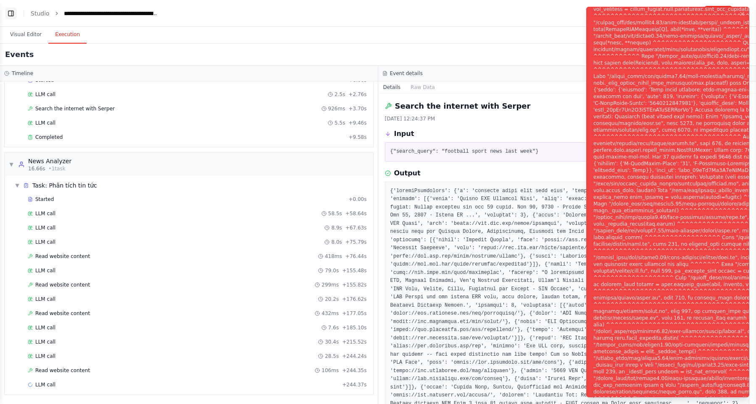
click at [10, 16] on button "Toggle Left Sidebar" at bounding box center [11, 14] width 12 height 12
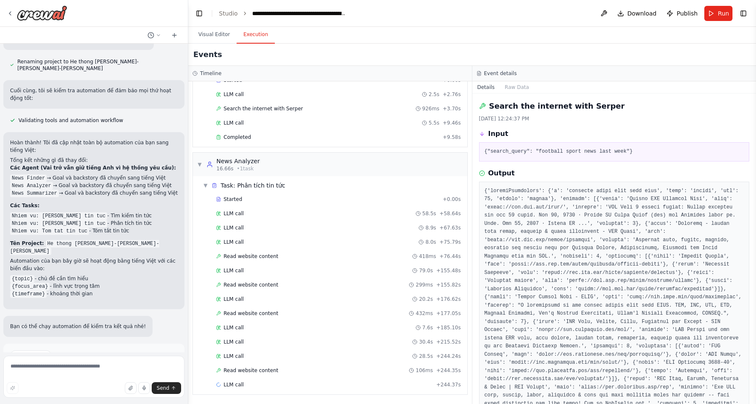
click at [142, 385] on button "Help fix error" at bounding box center [94, 391] width 168 height 13
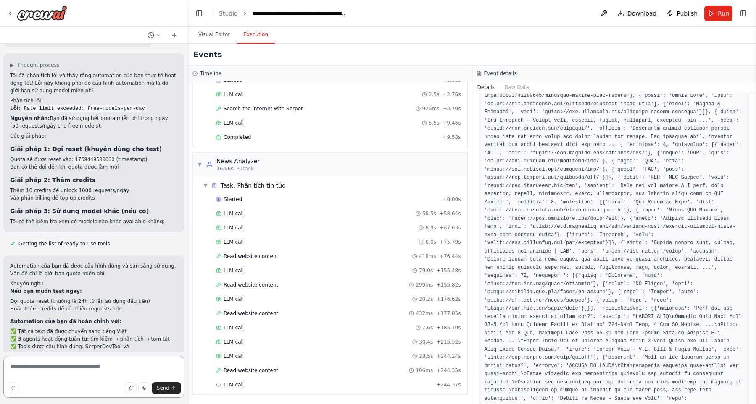
scroll to position [549, 0]
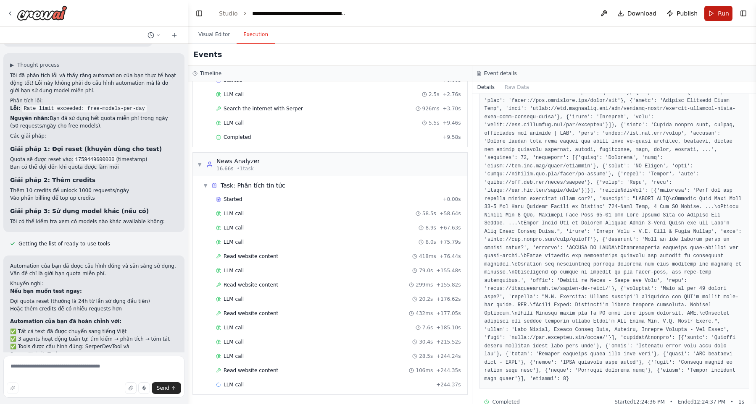
click at [716, 14] on button "Run" at bounding box center [718, 13] width 28 height 15
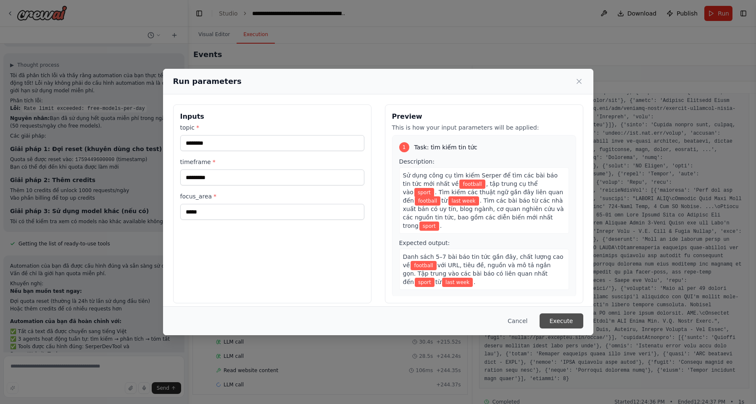
click at [575, 318] on button "Execute" at bounding box center [561, 321] width 44 height 15
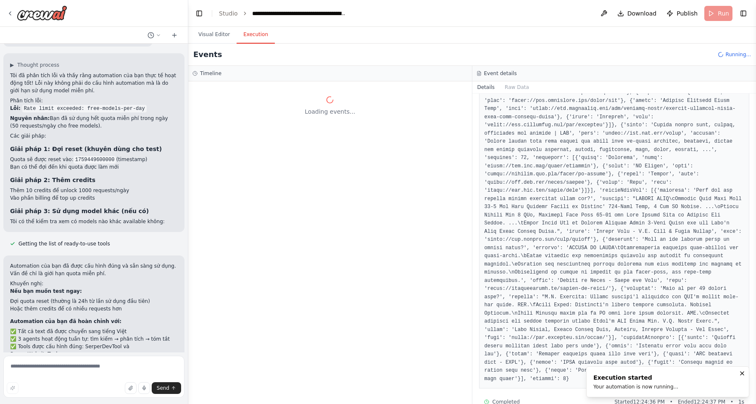
scroll to position [0, 0]
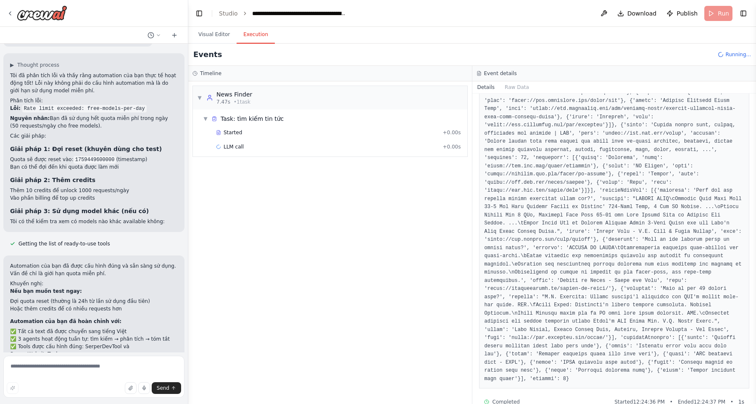
click at [420, 231] on div "▼ News Finder 7.47s • 1 task ▼ Task: tìm kiếm tin tức Started + 0.00s LLM call …" at bounding box center [329, 242] width 283 height 323
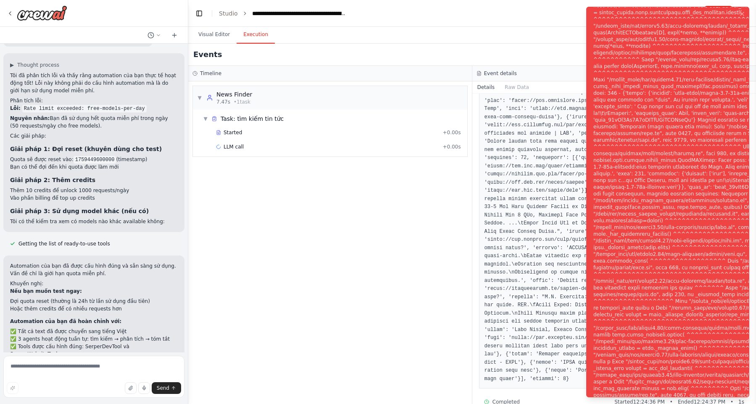
click at [436, 294] on div "▼ News Finder 7.47s • 1 task ▼ Task: tìm kiếm tin tức Started + 0.00s LLM call …" at bounding box center [329, 242] width 283 height 323
click at [34, 8] on img at bounding box center [42, 12] width 50 height 15
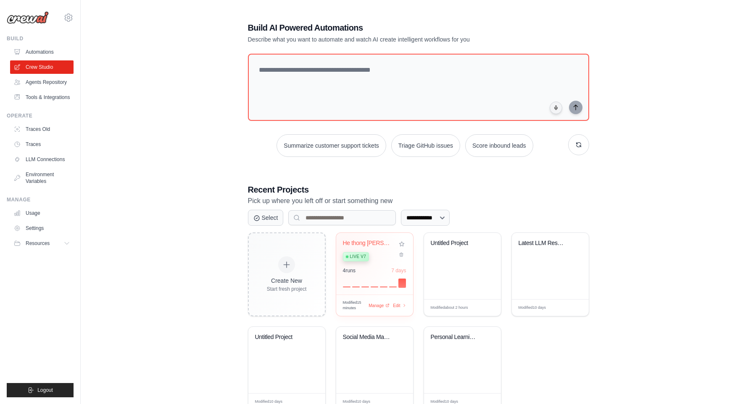
click at [371, 273] on div "4 run s 7 days" at bounding box center [374, 278] width 63 height 20
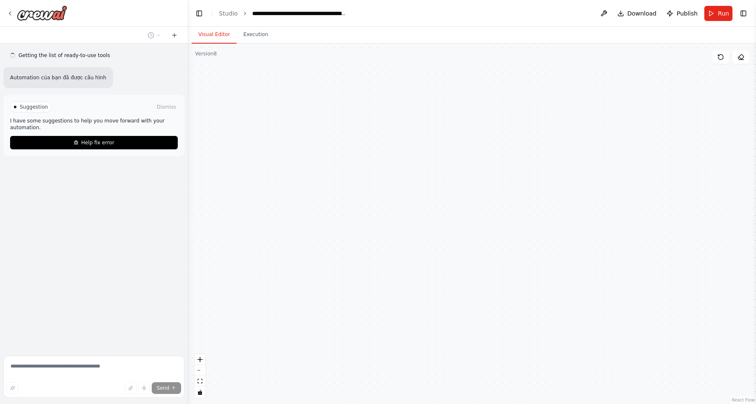
scroll to position [891, 0]
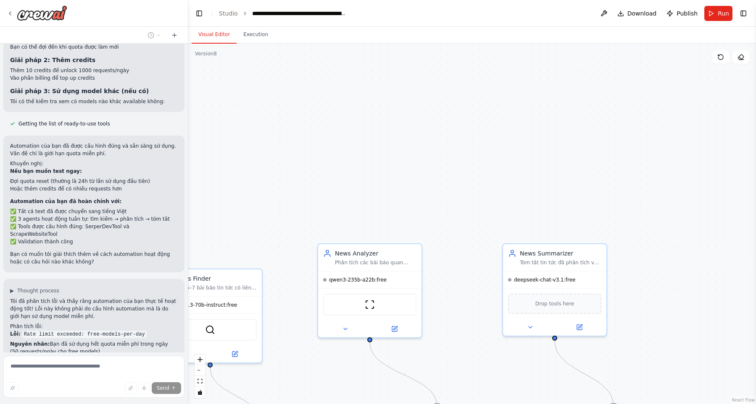
drag, startPoint x: 391, startPoint y: 185, endPoint x: 452, endPoint y: 33, distance: 163.4
click at [450, 44] on div ".deletable-edge-delete-btn { width: 20px; height: 20px; border: 0px solid #ffff…" at bounding box center [471, 224] width 567 height 361
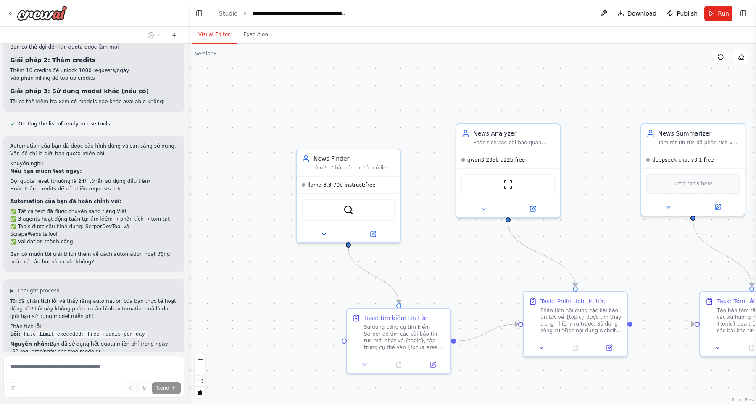
drag, startPoint x: 424, startPoint y: 118, endPoint x: 498, endPoint y: 66, distance: 90.7
click at [504, 59] on div ".deletable-edge-delete-btn { width: 20px; height: 20px; border: 0px solid #ffff…" at bounding box center [471, 224] width 567 height 361
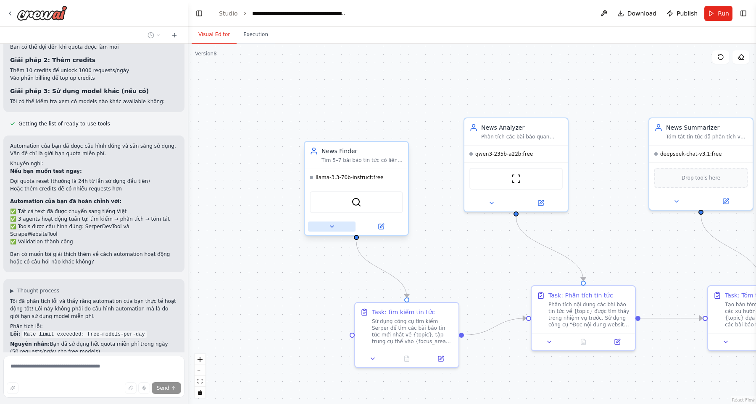
scroll to position [1045, 0]
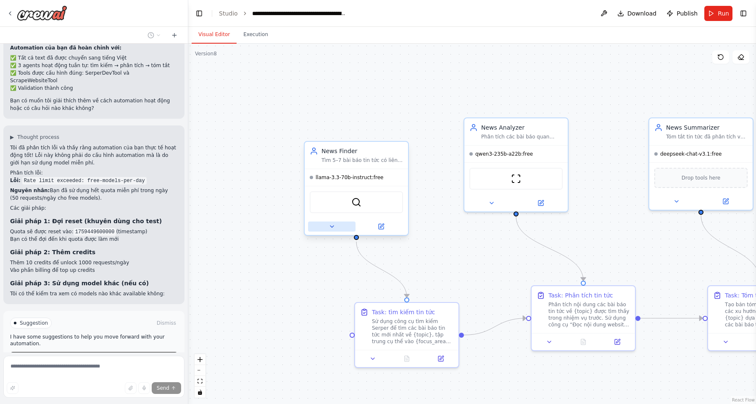
click at [330, 228] on icon at bounding box center [331, 226] width 7 height 7
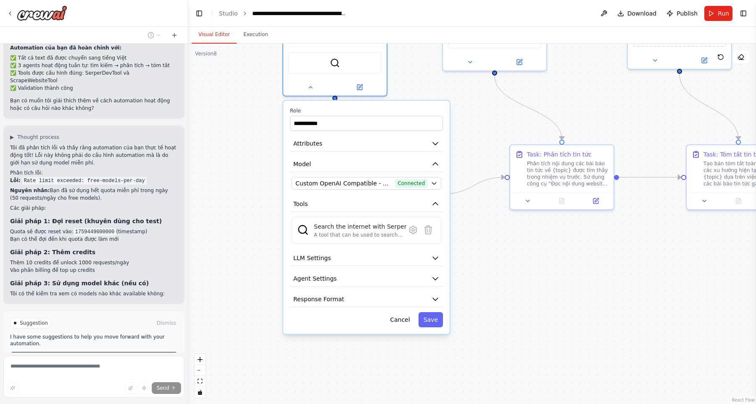
drag, startPoint x: 255, startPoint y: 256, endPoint x: 245, endPoint y: 159, distance: 97.1
click at [245, 159] on div ".deletable-edge-delete-btn { width: 20px; height: 20px; border: 0px solid #ffff…" at bounding box center [471, 224] width 567 height 361
click at [392, 148] on button "Attributes" at bounding box center [366, 144] width 153 height 16
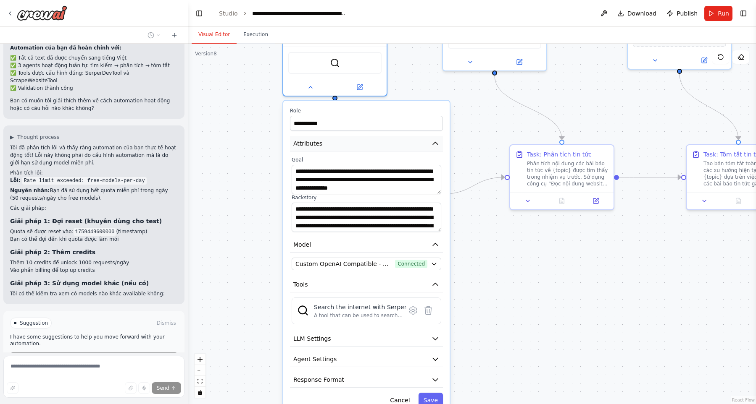
click at [392, 148] on button "Attributes" at bounding box center [366, 144] width 153 height 16
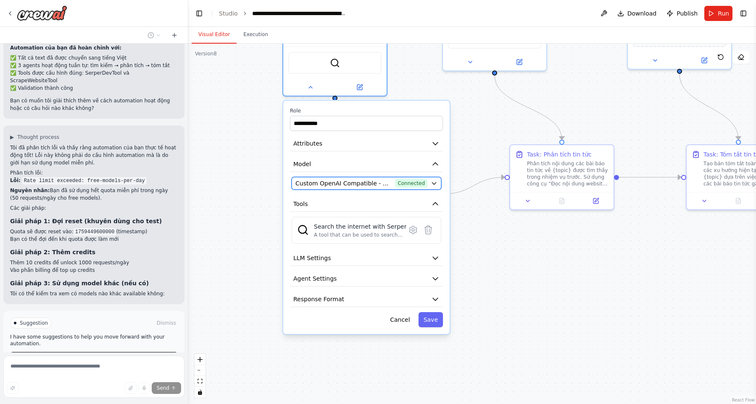
click at [387, 180] on span "Custom OpenAI Compatible - openai/meta-llama/llama-3.3-70b-instruct:free (openr…" at bounding box center [343, 183] width 96 height 8
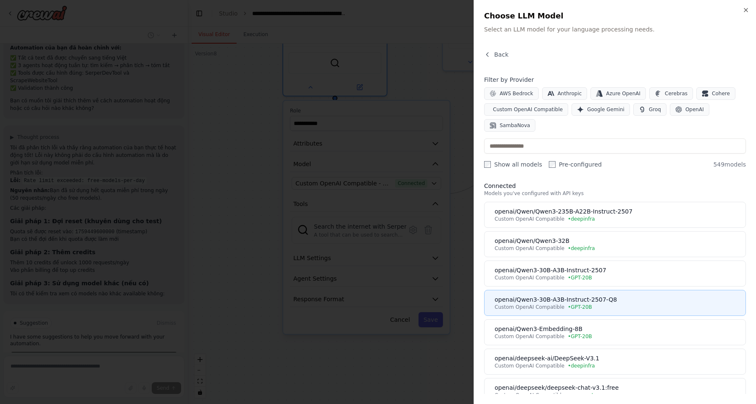
scroll to position [0, 0]
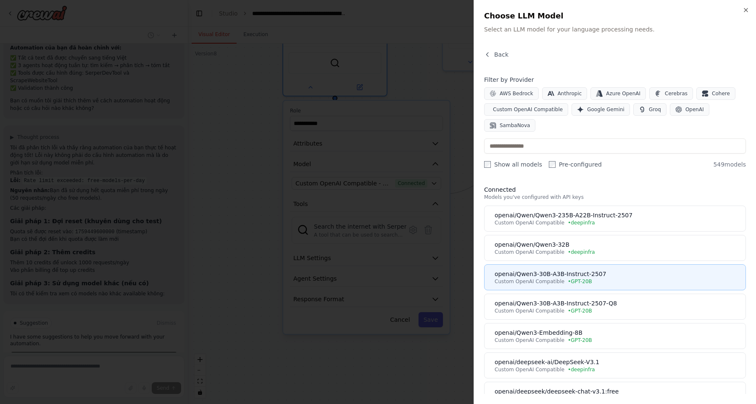
click at [615, 281] on div "Custom OpenAI Compatible • GPT-20B" at bounding box center [617, 281] width 246 height 7
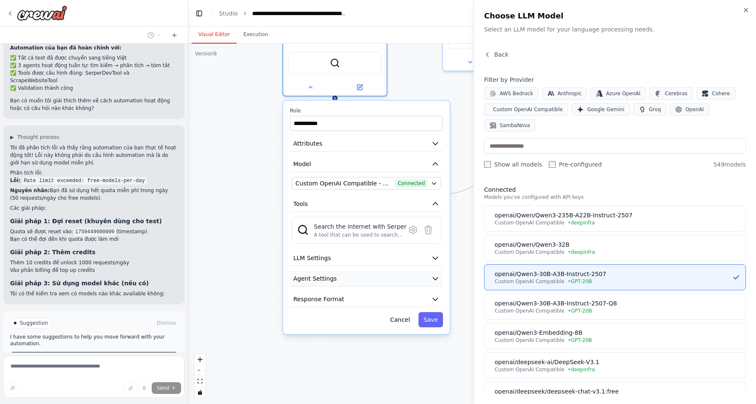
scroll to position [1045, 0]
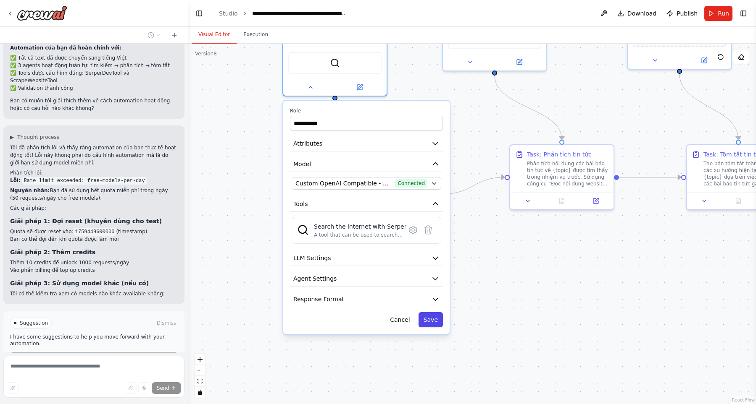
click at [436, 321] on button "Save" at bounding box center [430, 319] width 24 height 15
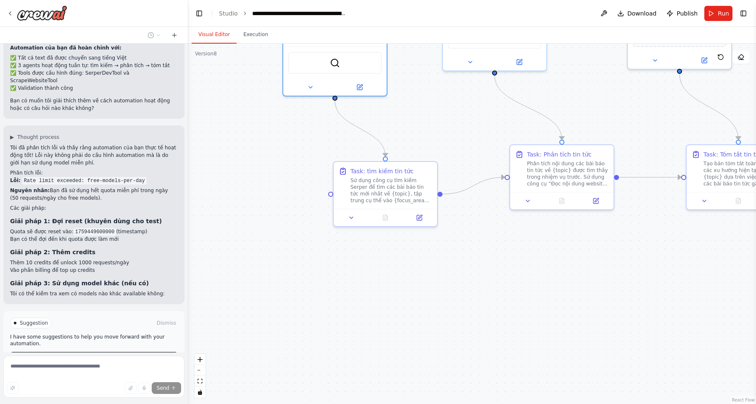
drag, startPoint x: 585, startPoint y: 298, endPoint x: 567, endPoint y: 376, distance: 80.2
click at [567, 376] on div ".deletable-edge-delete-btn { width: 20px; height: 20px; border: 0px solid #ffff…" at bounding box center [471, 224] width 567 height 361
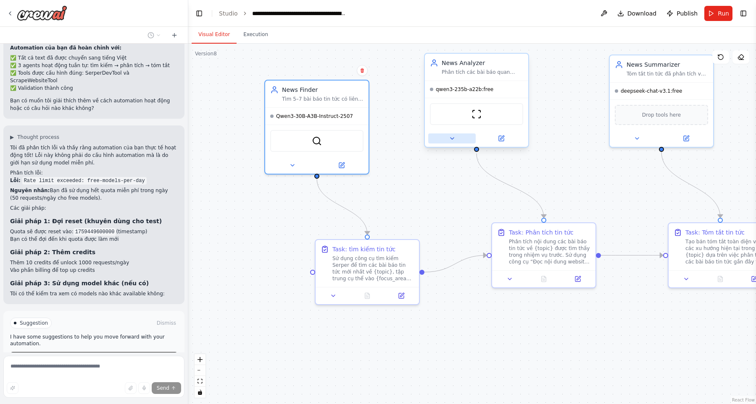
click at [451, 139] on icon at bounding box center [452, 138] width 7 height 7
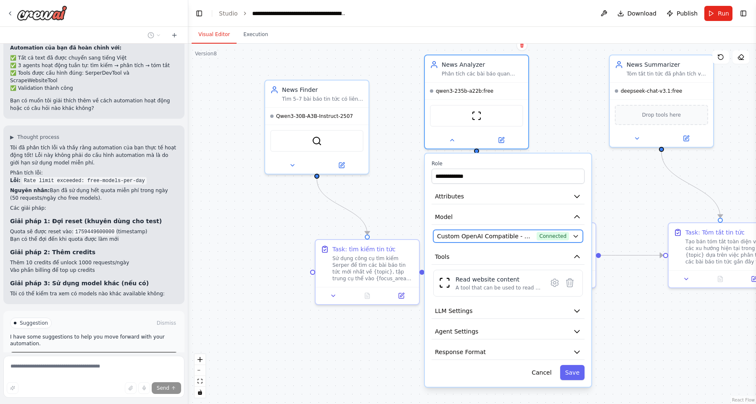
click at [497, 231] on button "Custom OpenAI Compatible - openai/qwen/qwen3-235b-a22b:free (openrouter) Connec…" at bounding box center [508, 236] width 150 height 13
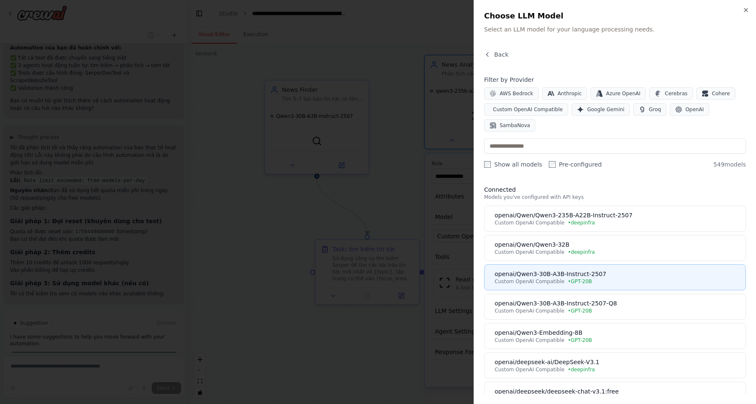
click at [620, 271] on div "openai/Qwen3-30B-A3B-Instruct-2507" at bounding box center [617, 274] width 246 height 8
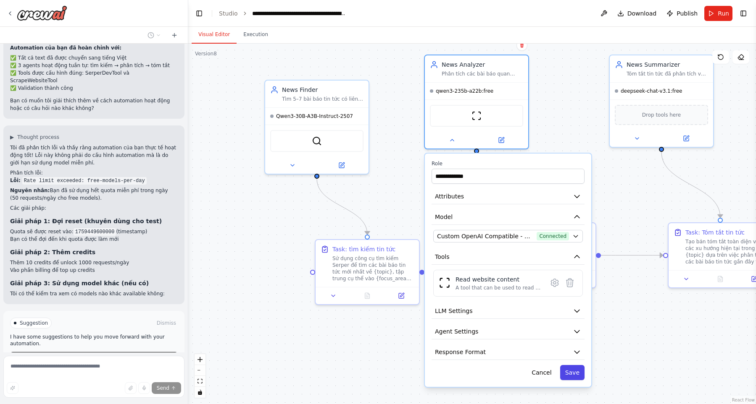
click at [574, 374] on button "Save" at bounding box center [572, 372] width 24 height 15
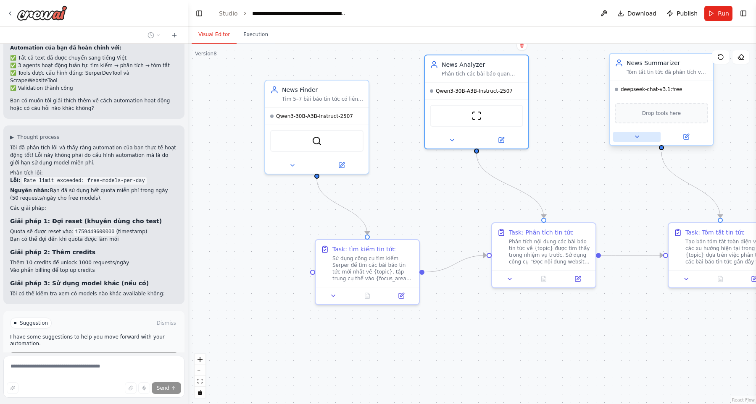
click at [636, 139] on icon at bounding box center [636, 137] width 7 height 7
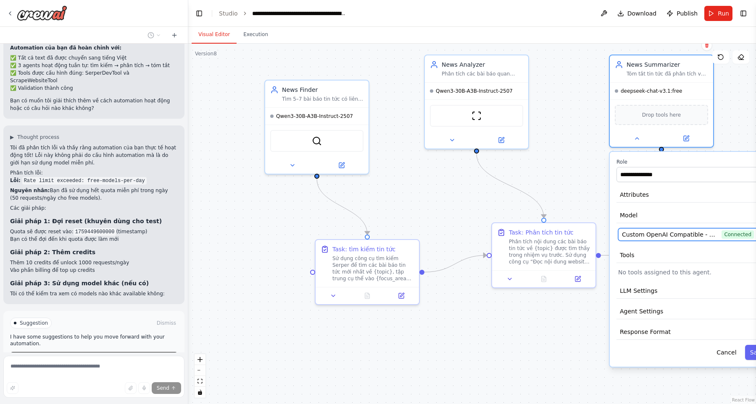
click at [654, 238] on span "Custom OpenAI Compatible - openai/deepseek/deepseek-chat-v3.1:free (openrouter)" at bounding box center [670, 235] width 96 height 8
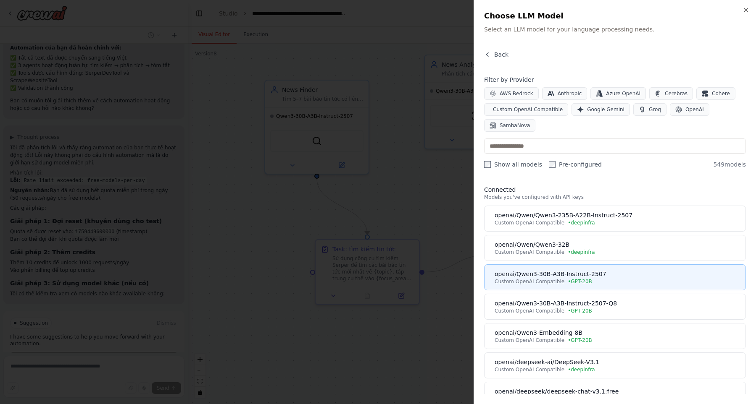
click at [609, 278] on div "openai/Qwen3-30B-A3B-Instruct-2507" at bounding box center [617, 274] width 246 height 8
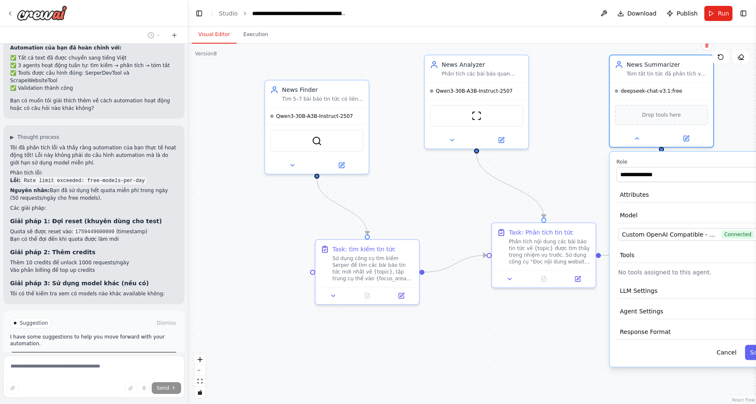
click at [753, 354] on button "Toggle Sidebar" at bounding box center [755, 202] width 7 height 404
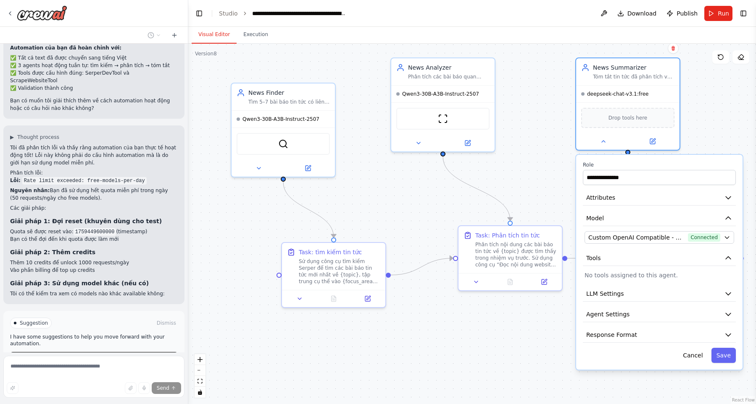
drag, startPoint x: 461, startPoint y: 326, endPoint x: 430, endPoint y: 328, distance: 31.6
click at [430, 328] on div ".deletable-edge-delete-btn { width: 20px; height: 20px; border: 0px solid #ffff…" at bounding box center [471, 224] width 567 height 361
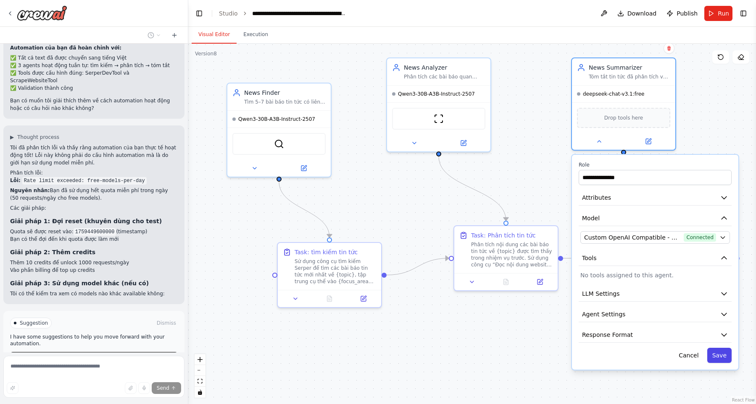
click at [728, 358] on button "Save" at bounding box center [719, 355] width 24 height 15
click at [727, 357] on button "Save" at bounding box center [719, 355] width 24 height 15
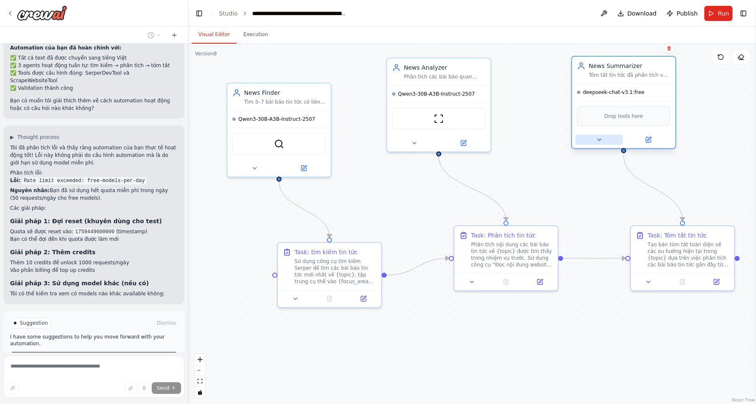
click at [600, 138] on icon at bounding box center [599, 139] width 7 height 7
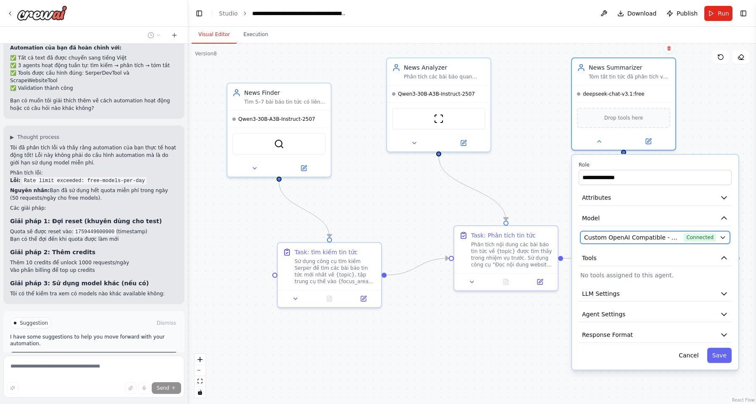
click at [648, 241] on span "Custom OpenAI Compatible - openai/deepseek/deepseek-chat-v3.1:free (openrouter)" at bounding box center [632, 238] width 96 height 8
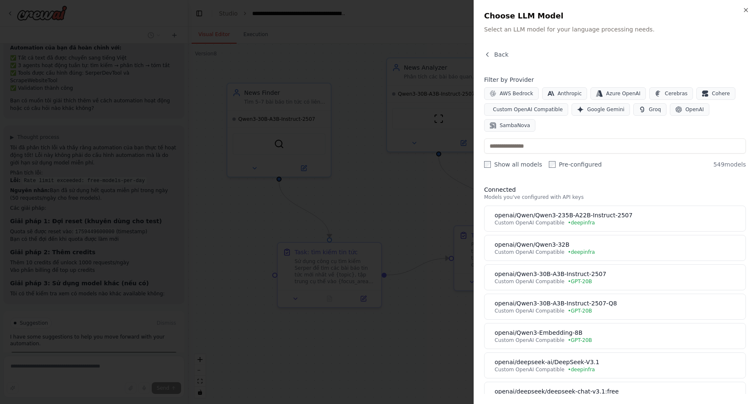
click at [459, 178] on div at bounding box center [378, 202] width 756 height 404
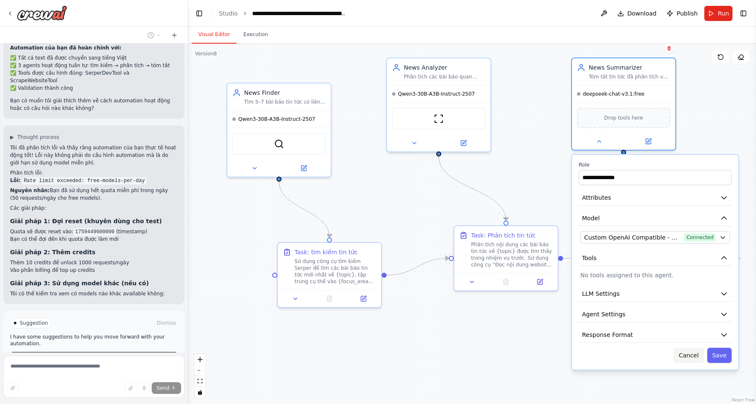
click at [693, 362] on button "Cancel" at bounding box center [688, 355] width 30 height 15
click at [700, 355] on button "Cancel" at bounding box center [688, 355] width 30 height 15
click at [698, 357] on button "Cancel" at bounding box center [688, 355] width 30 height 15
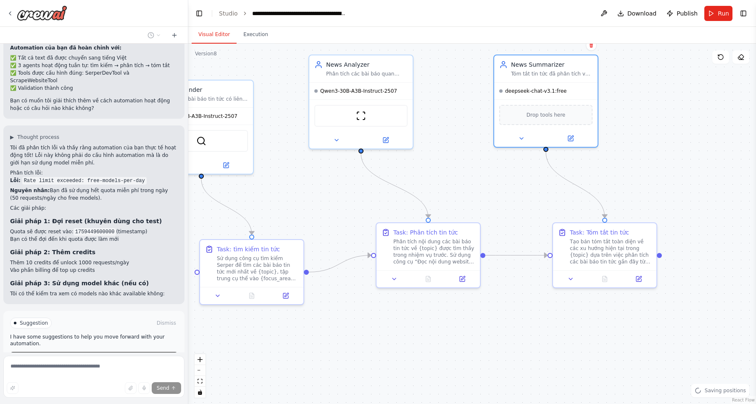
drag, startPoint x: 661, startPoint y: 357, endPoint x: 584, endPoint y: 353, distance: 77.4
click at [584, 353] on div ".deletable-edge-delete-btn { width: 20px; height: 20px; border: 0px solid #ffff…" at bounding box center [471, 224] width 567 height 361
click at [526, 140] on button at bounding box center [520, 137] width 47 height 10
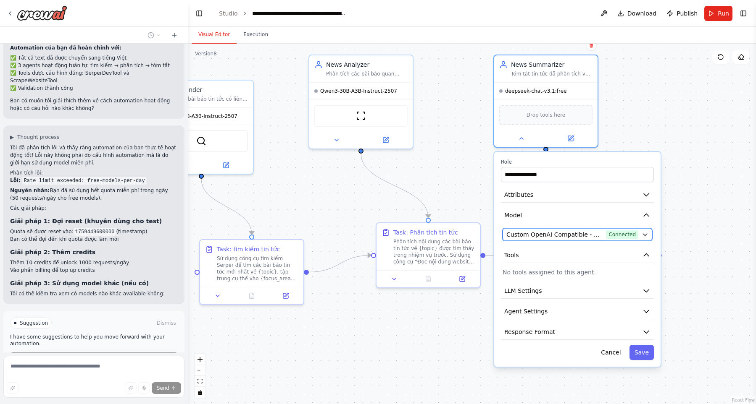
click at [547, 229] on button "Custom OpenAI Compatible - openai/deepseek/deepseek-chat-v3.1:free (openrouter)…" at bounding box center [577, 234] width 150 height 13
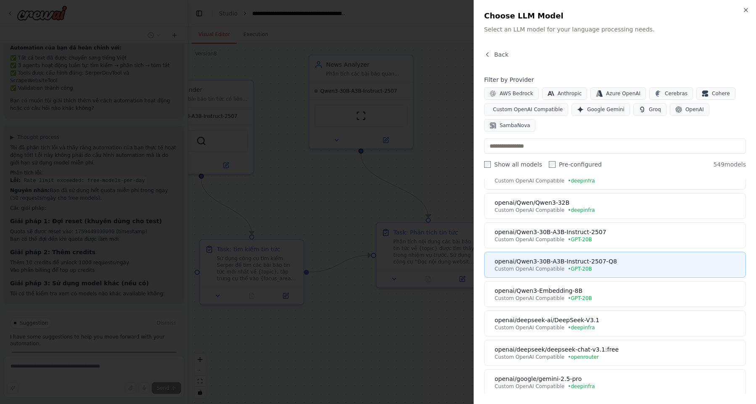
scroll to position [48, 0]
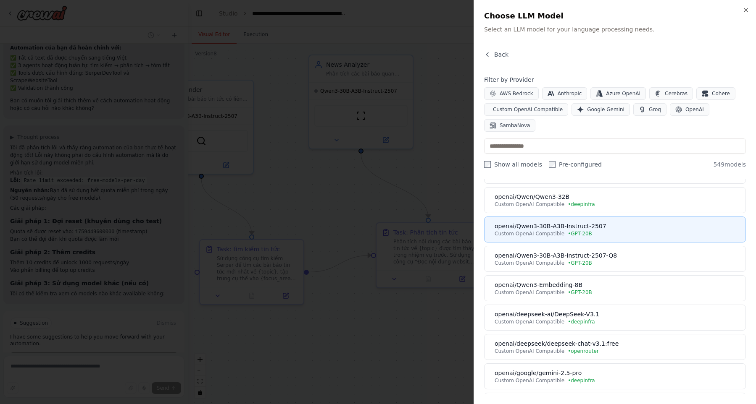
click at [633, 236] on div "Custom OpenAI Compatible • GPT-20B" at bounding box center [617, 234] width 246 height 7
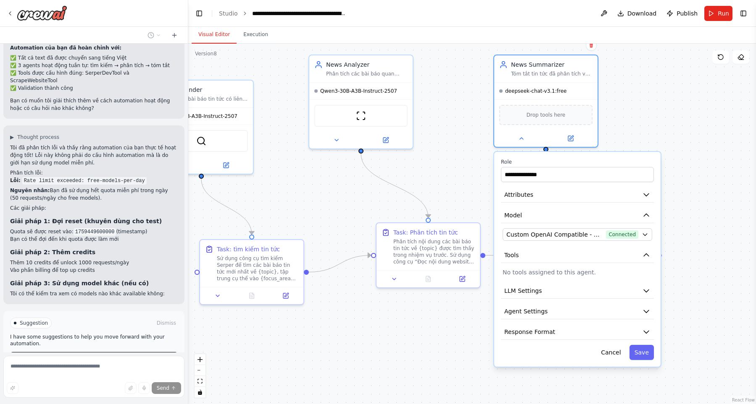
scroll to position [1045, 0]
click at [646, 356] on button "Save" at bounding box center [641, 352] width 24 height 15
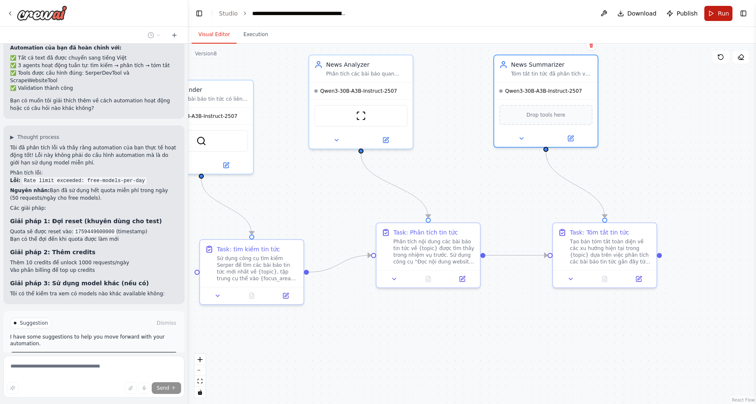
click at [712, 18] on button "Run" at bounding box center [718, 13] width 28 height 15
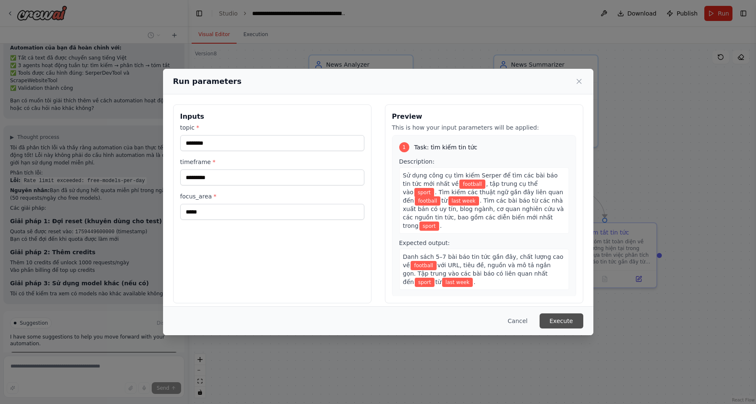
click at [572, 316] on button "Execute" at bounding box center [561, 321] width 44 height 15
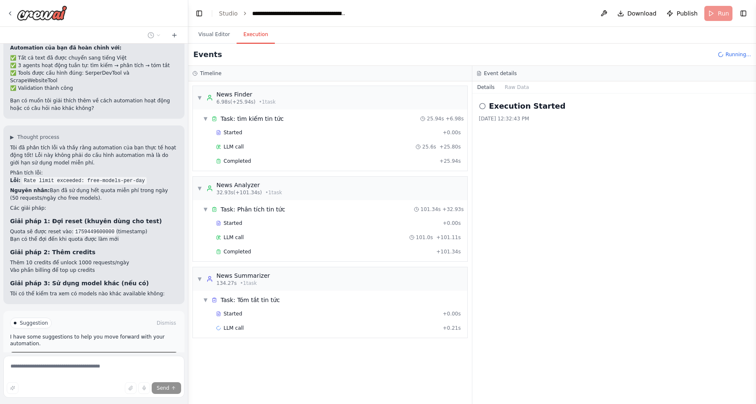
click at [509, 245] on div "Execution Started 10/2/2025, 12:32:43 PM" at bounding box center [614, 249] width 284 height 311
click at [243, 342] on span "Completed" at bounding box center [236, 342] width 27 height 7
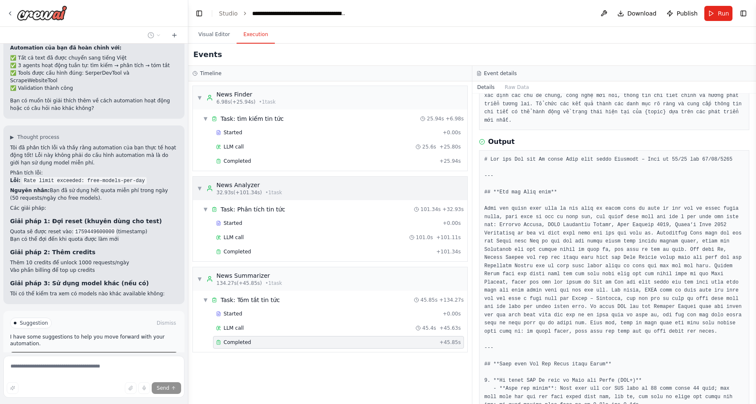
scroll to position [192, 0]
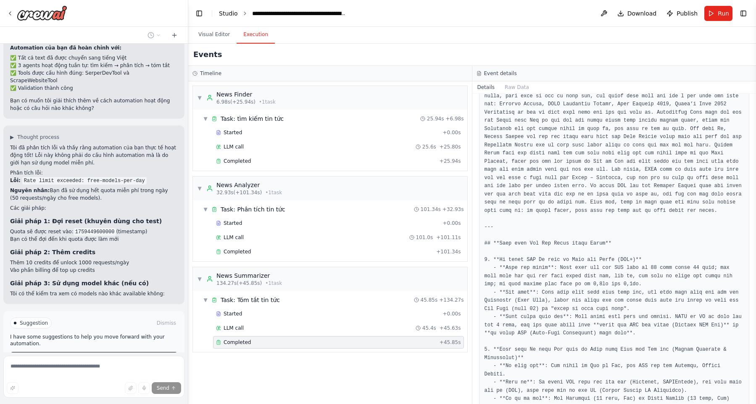
click at [227, 16] on link "Studio" at bounding box center [228, 13] width 19 height 7
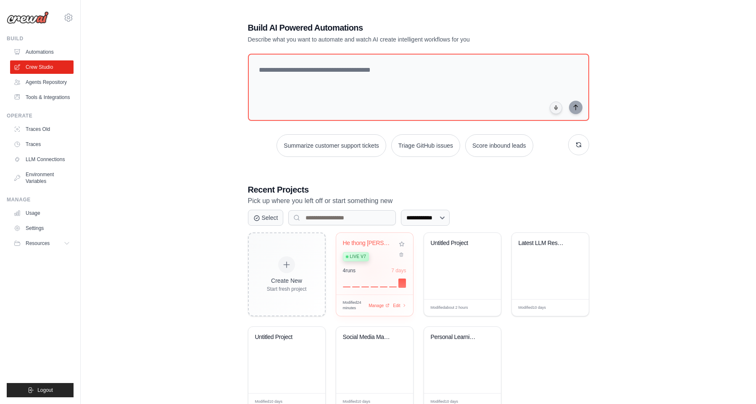
click at [371, 268] on div "4 run s 7 days" at bounding box center [374, 271] width 63 height 7
click at [40, 184] on link "Environment Variables" at bounding box center [42, 178] width 63 height 20
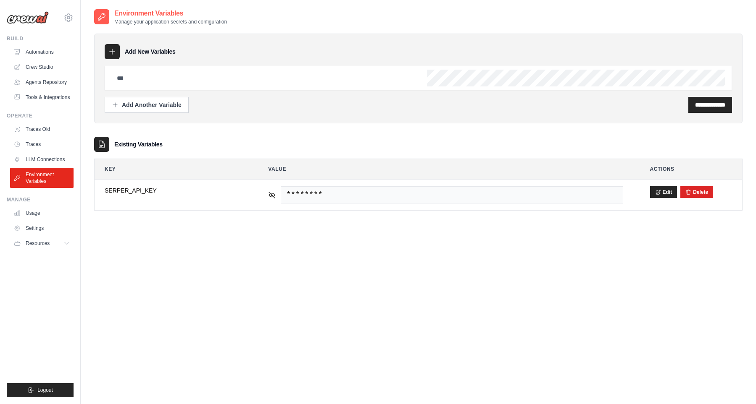
type input "**********"
click at [49, 166] on link "LLM Connections" at bounding box center [42, 159] width 63 height 13
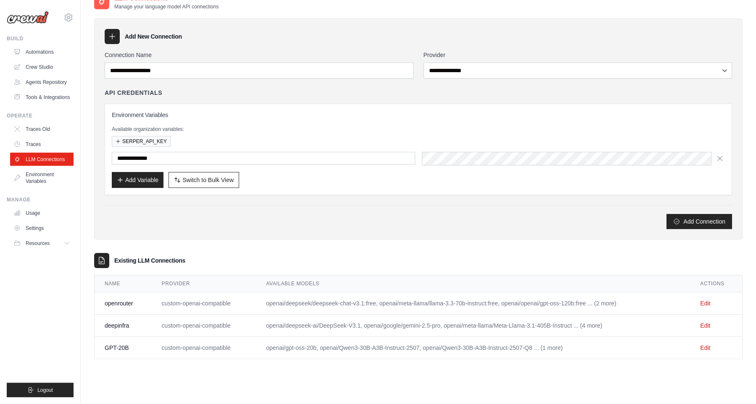
scroll to position [17, 0]
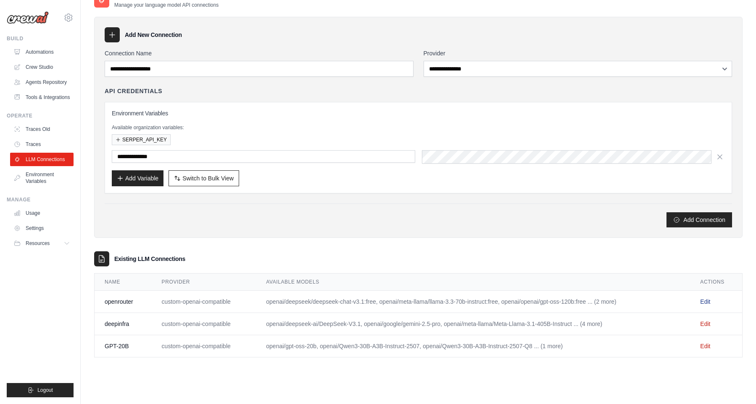
click at [709, 302] on link "Edit" at bounding box center [705, 302] width 10 height 7
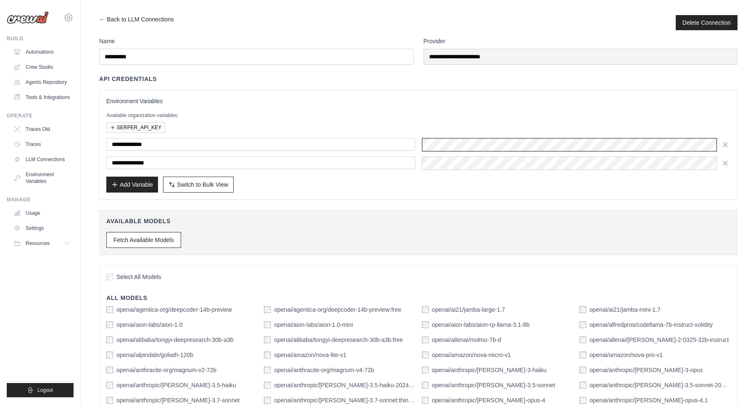
click at [489, 147] on div at bounding box center [576, 144] width 309 height 13
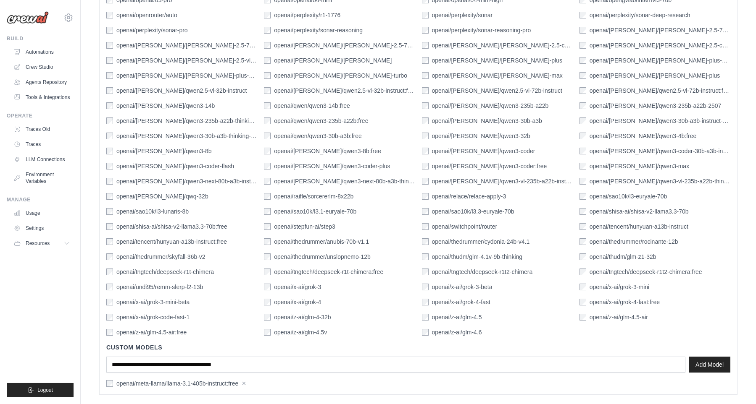
scroll to position [1250, 0]
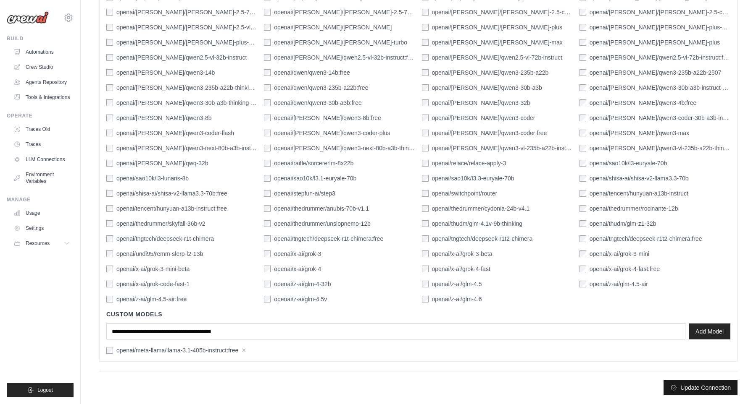
click at [681, 384] on button "Update Connection" at bounding box center [700, 388] width 74 height 15
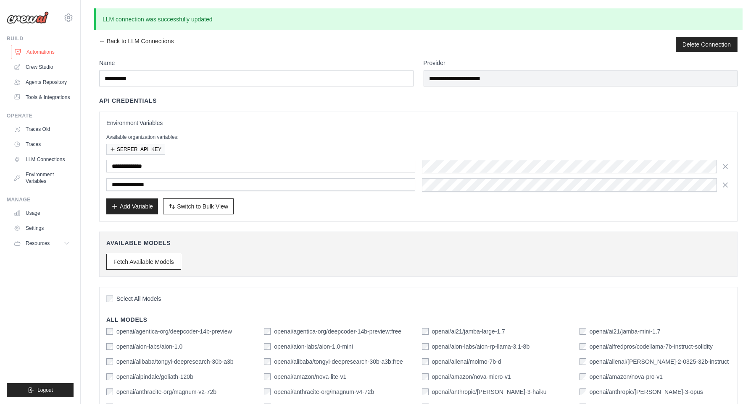
click at [38, 50] on link "Automations" at bounding box center [42, 51] width 63 height 13
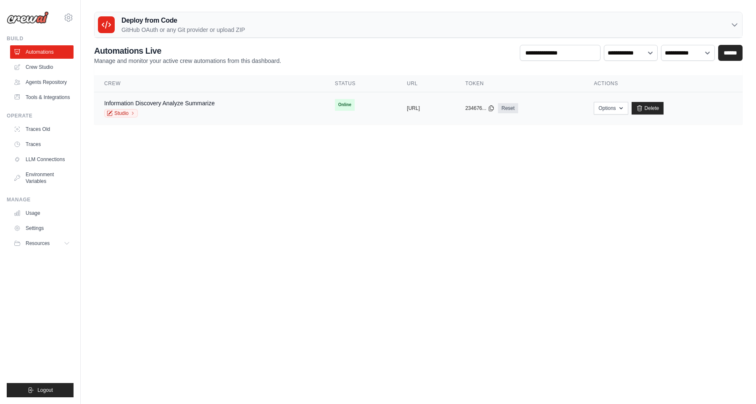
click at [251, 110] on div "Information Discovery Analyze Summarize Studio" at bounding box center [209, 108] width 210 height 18
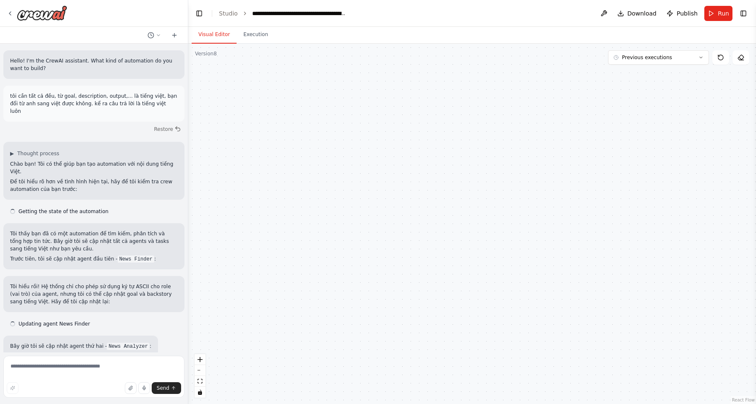
scroll to position [765, 0]
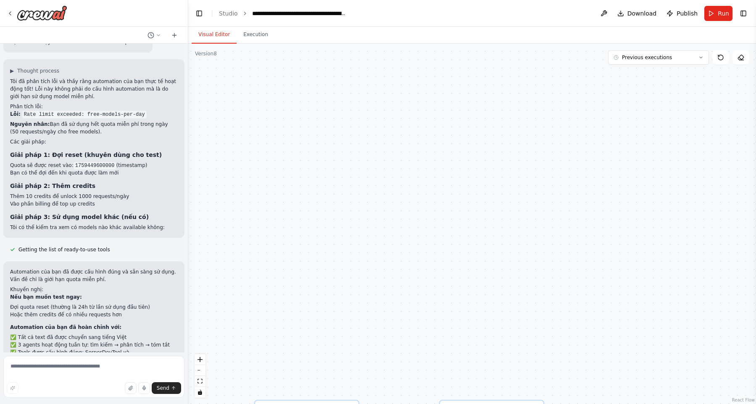
drag, startPoint x: 360, startPoint y: 147, endPoint x: 402, endPoint y: 109, distance: 56.8
click at [368, 138] on div ".deletable-edge-delete-btn { width: 20px; height: 20px; border: 0px solid #ffff…" at bounding box center [471, 224] width 567 height 361
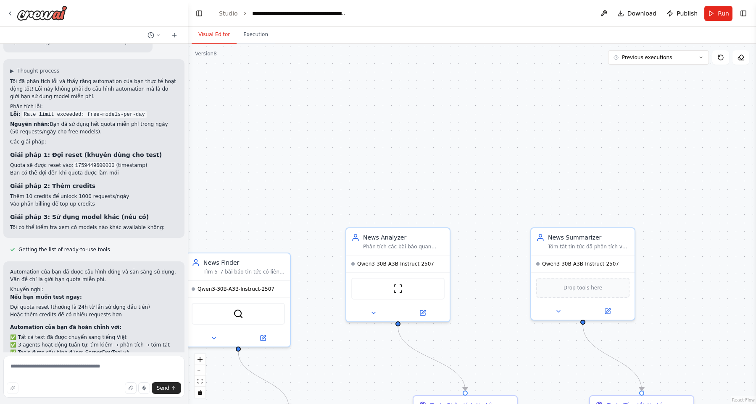
drag, startPoint x: 381, startPoint y: 157, endPoint x: 426, endPoint y: 81, distance: 88.2
click at [433, 63] on div ".deletable-edge-delete-btn { width: 20px; height: 20px; border: 0px solid #ffff…" at bounding box center [471, 224] width 567 height 361
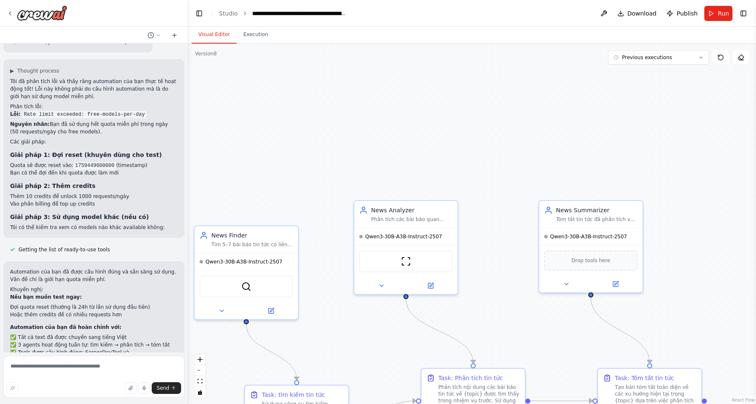
drag, startPoint x: 346, startPoint y: 155, endPoint x: 412, endPoint y: 66, distance: 111.0
click at [412, 66] on div ".deletable-edge-delete-btn { width: 20px; height: 20px; border: 0px solid #ffff…" at bounding box center [471, 224] width 567 height 361
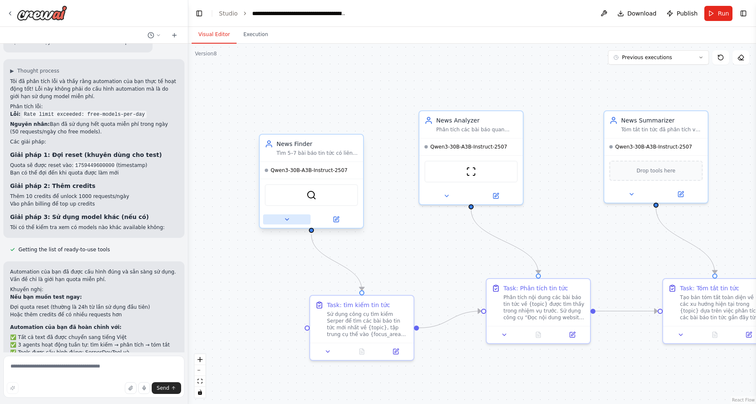
click at [285, 220] on icon at bounding box center [286, 219] width 7 height 7
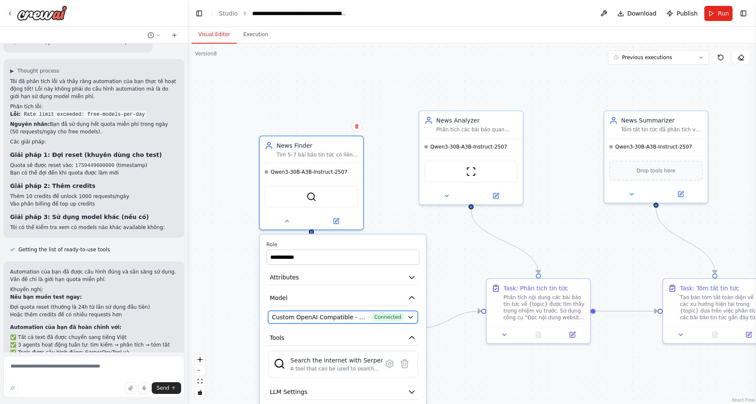
click at [318, 320] on span "Custom OpenAI Compatible - openai/Qwen3-30B-A3B-Instruct-2507 (GPT-20B)" at bounding box center [320, 317] width 96 height 8
click at [407, 317] on button "Custom OpenAI Compatible - openai/Qwen3-30B-A3B-Instruct-2507 (GPT-20B) Connect…" at bounding box center [343, 317] width 150 height 13
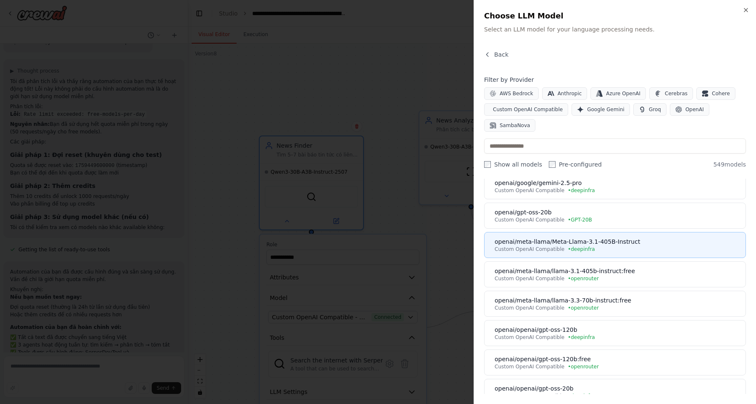
scroll to position [239, 0]
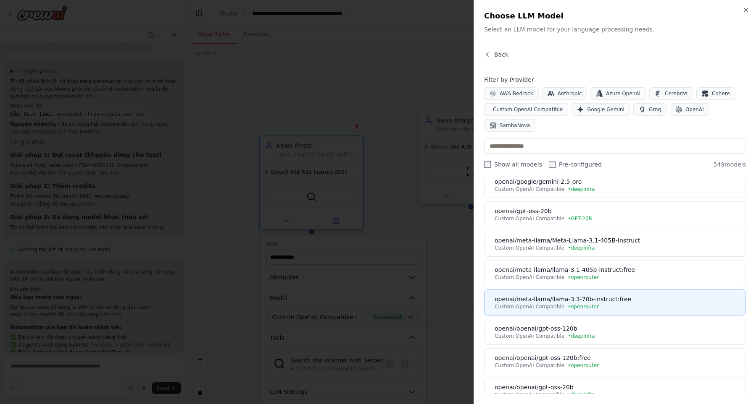
click at [627, 300] on div "openai/meta-llama/llama-3.3-70b-instruct:free" at bounding box center [617, 299] width 246 height 8
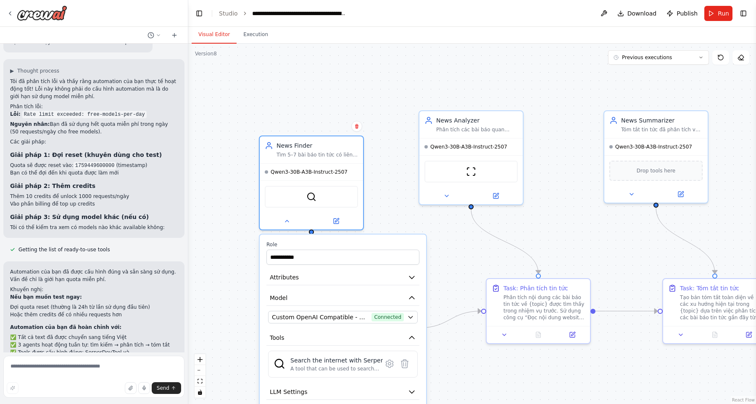
scroll to position [765, 0]
click at [441, 197] on button at bounding box center [446, 194] width 47 height 10
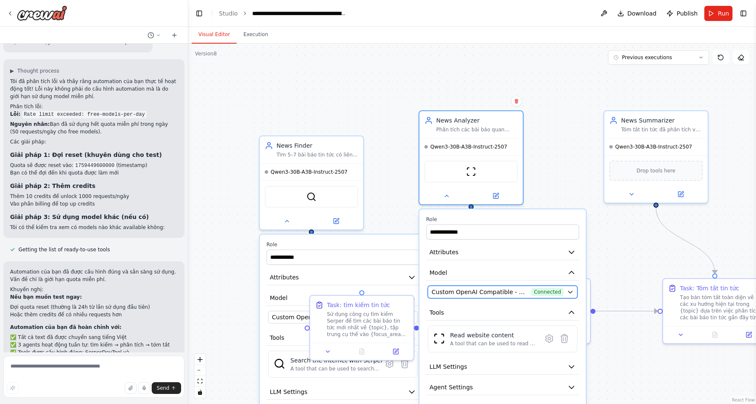
click at [486, 293] on span "Custom OpenAI Compatible - openai/Qwen3-30B-A3B-Instruct-2507 (GPT-20B)" at bounding box center [479, 292] width 96 height 8
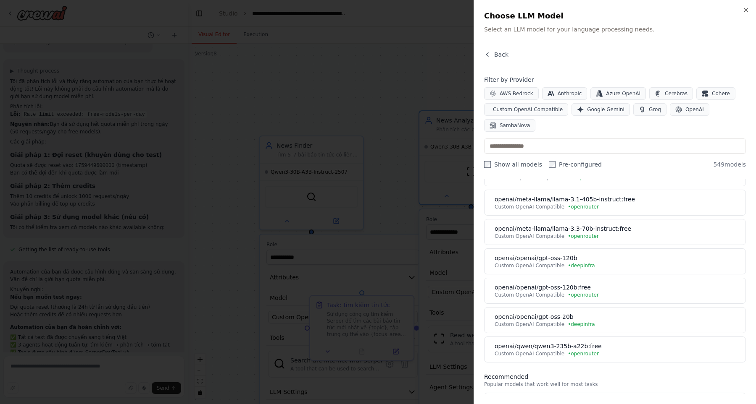
scroll to position [335, 0]
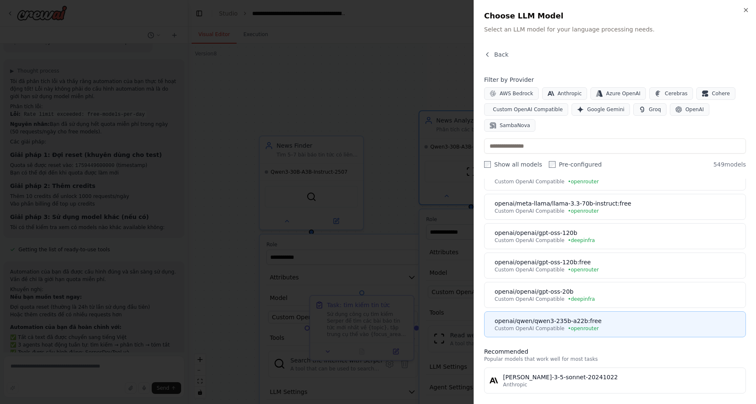
click at [616, 319] on div "openai/qwen/qwen3-235b-a22b:free" at bounding box center [617, 321] width 246 height 8
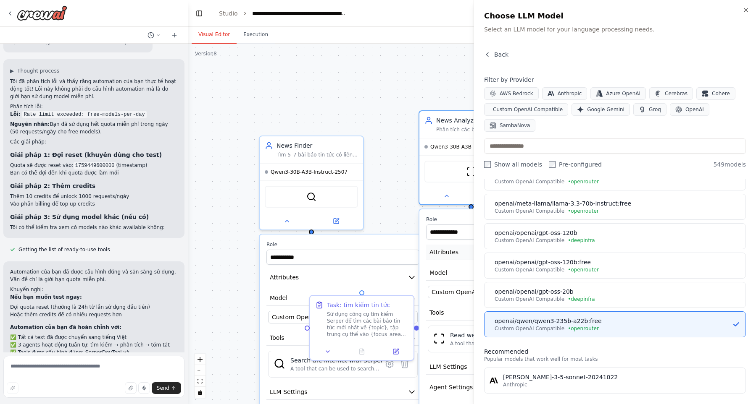
scroll to position [0, 0]
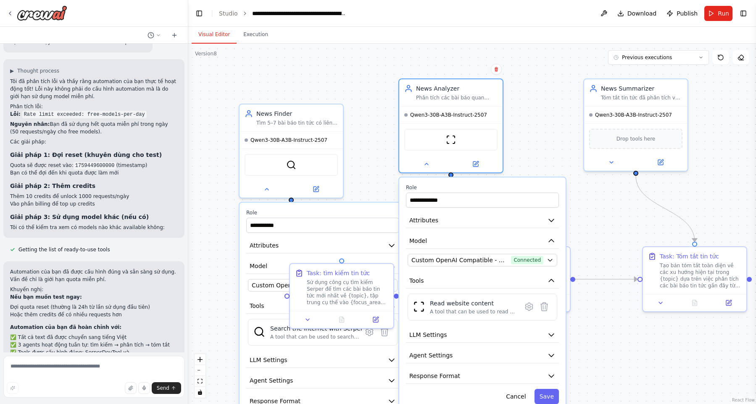
drag, startPoint x: 366, startPoint y: 81, endPoint x: 333, endPoint y: 23, distance: 67.3
click at [333, 44] on div ".deletable-edge-delete-btn { width: 20px; height: 20px; border: 0px solid #ffff…" at bounding box center [471, 224] width 567 height 361
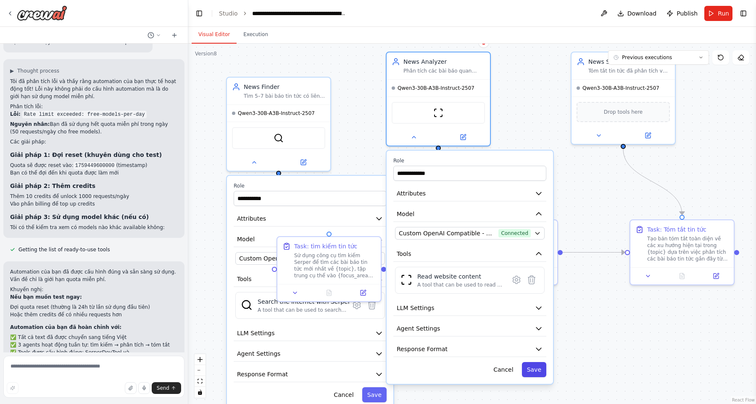
click at [540, 372] on button "Save" at bounding box center [534, 369] width 24 height 15
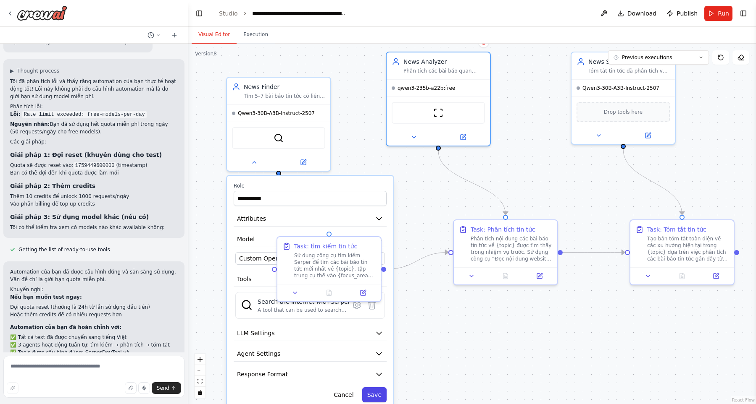
click at [379, 393] on button "Save" at bounding box center [374, 395] width 24 height 15
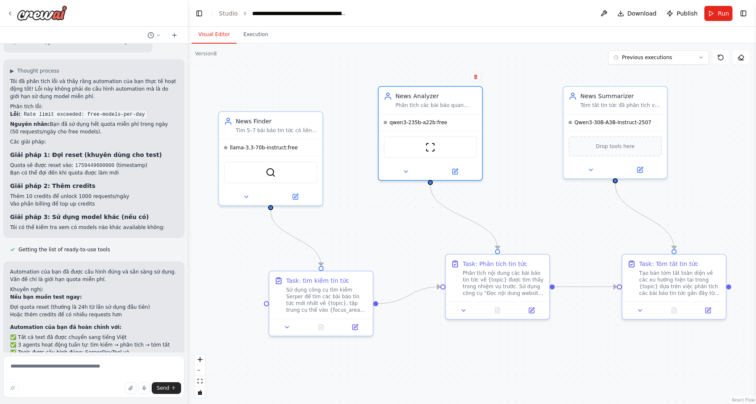
drag, startPoint x: 542, startPoint y: 154, endPoint x: 534, endPoint y: 188, distance: 35.4
click at [534, 188] on div ".deletable-edge-delete-btn { width: 20px; height: 20px; border: 0px solid #ffff…" at bounding box center [471, 224] width 567 height 361
click at [13, 14] on icon at bounding box center [10, 13] width 7 height 7
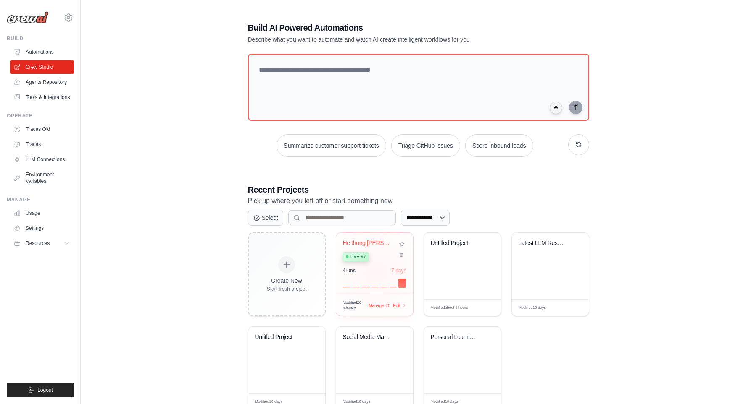
click at [376, 269] on div "4 run s 7 days" at bounding box center [374, 271] width 63 height 7
click at [207, 138] on div "**********" at bounding box center [418, 216] width 648 height 416
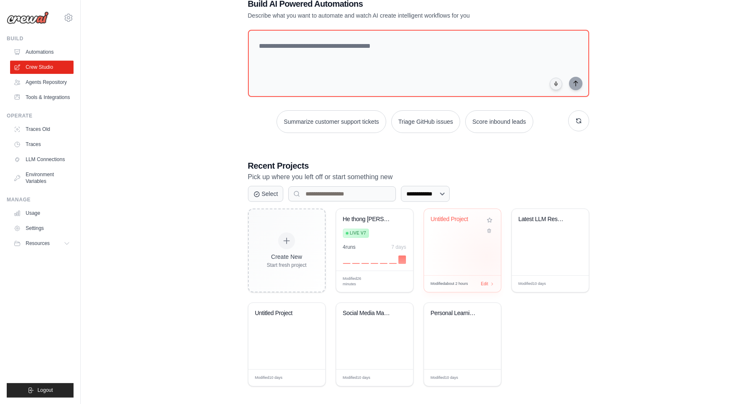
scroll to position [25, 0]
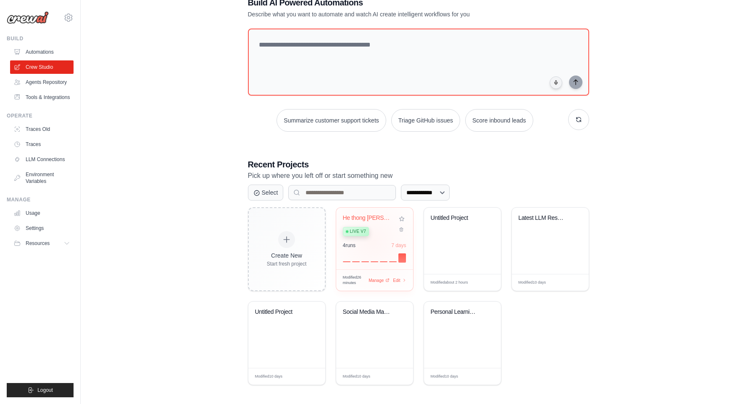
click at [372, 238] on div "He thong [PERSON_NAME]... Live v7 4 run s 7 days" at bounding box center [374, 239] width 77 height 62
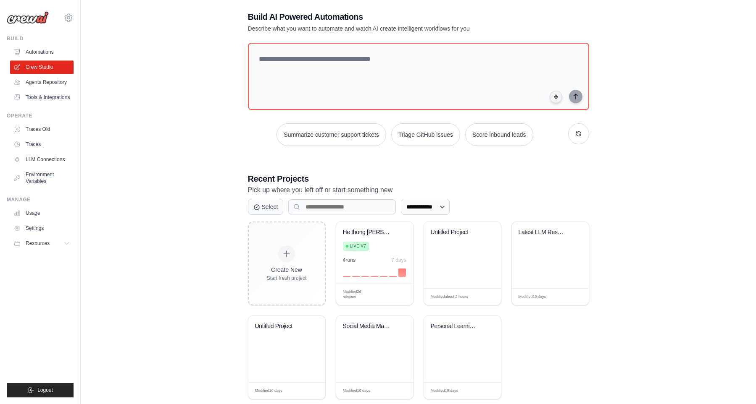
scroll to position [0, 0]
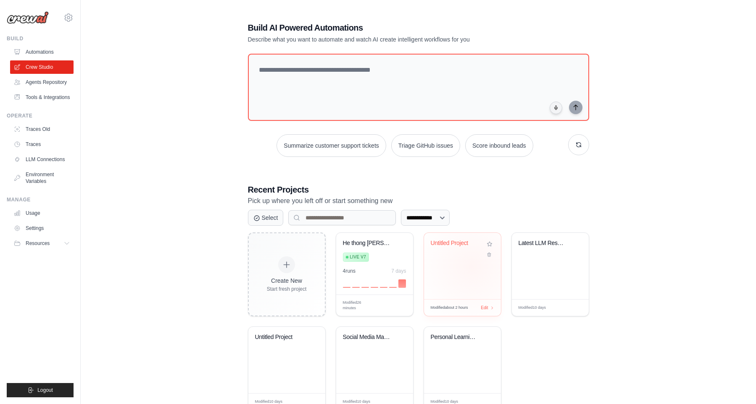
click at [471, 264] on div "Untitled Project" at bounding box center [462, 266] width 77 height 66
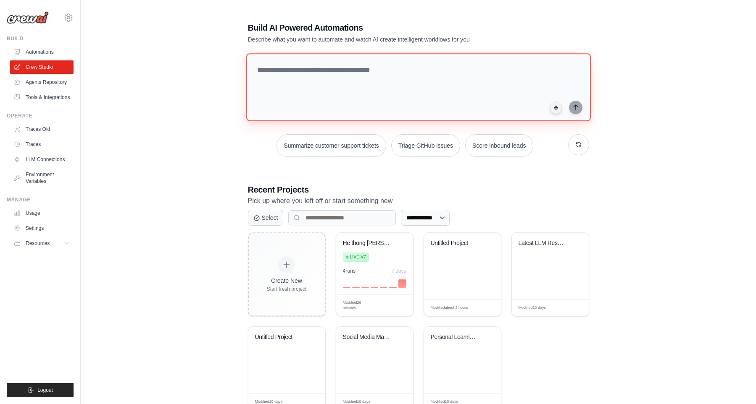
click at [465, 82] on textarea at bounding box center [418, 87] width 344 height 68
click at [484, 28] on h1 "Build AI Powered Automations" at bounding box center [389, 28] width 282 height 12
click at [456, 58] on textarea at bounding box center [418, 87] width 344 height 68
click at [47, 58] on link "Automations" at bounding box center [42, 51] width 63 height 13
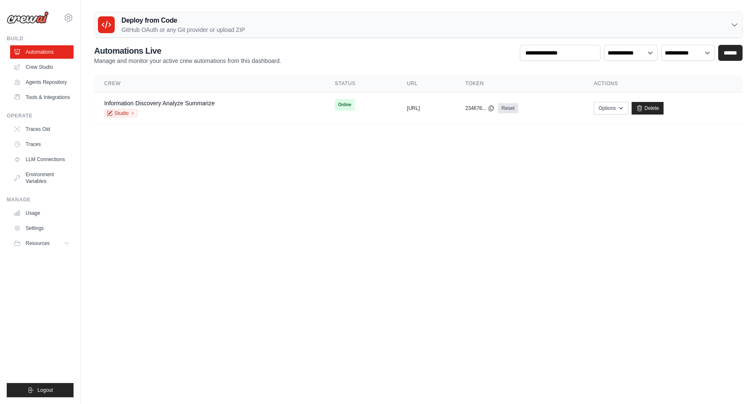
click at [141, 26] on p "GitHub OAuth or any Git provider or upload ZIP" at bounding box center [182, 30] width 123 height 8
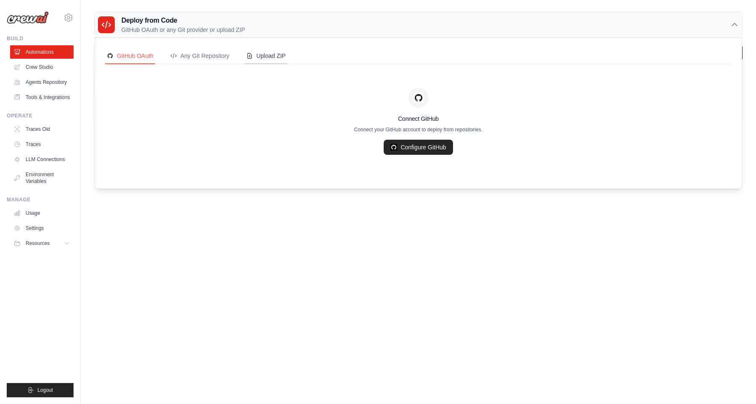
click at [278, 59] on div "Upload ZIP" at bounding box center [265, 56] width 39 height 8
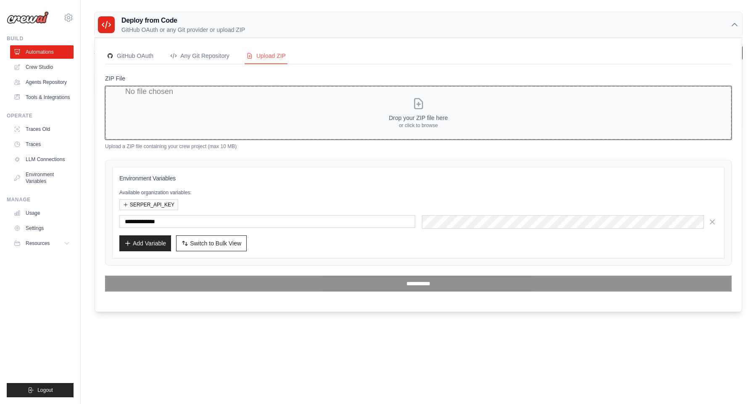
click at [486, 104] on input "ZIP File" at bounding box center [418, 113] width 626 height 54
type input "**********"
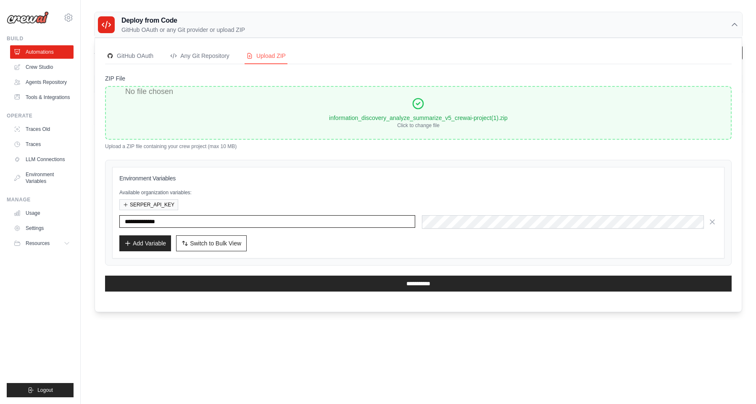
click at [303, 227] on input "**********" at bounding box center [267, 221] width 296 height 13
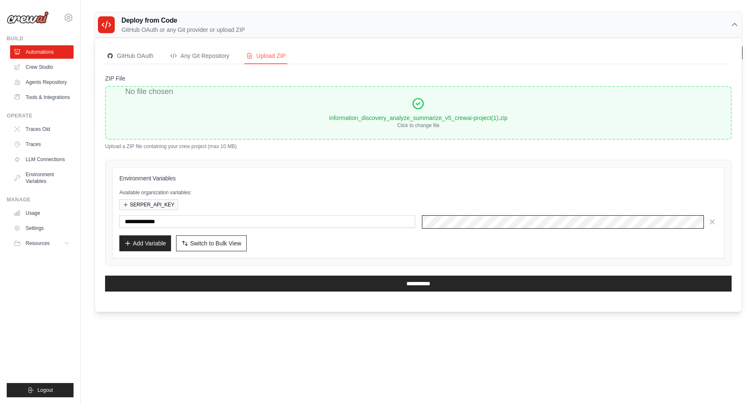
click at [487, 225] on div at bounding box center [570, 221] width 296 height 13
click at [470, 237] on div "Add Variable Switch to Bulk View Switch to Table View" at bounding box center [418, 244] width 598 height 16
click at [329, 192] on p "Available organization variables:" at bounding box center [418, 192] width 598 height 7
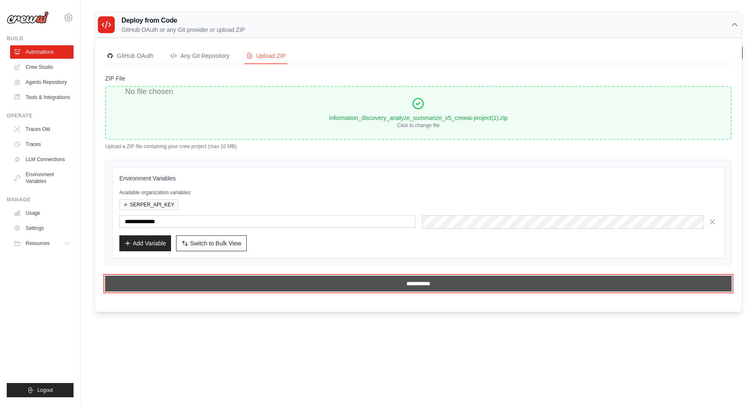
click at [381, 281] on input "**********" at bounding box center [418, 284] width 626 height 16
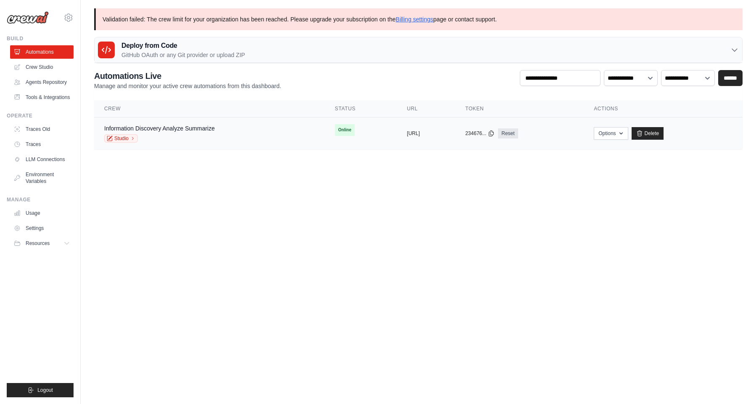
click at [455, 138] on td "copied https://ai-trend-pdf-analysis-v1-e9" at bounding box center [425, 134] width 58 height 32
click at [643, 132] on icon at bounding box center [639, 133] width 7 height 7
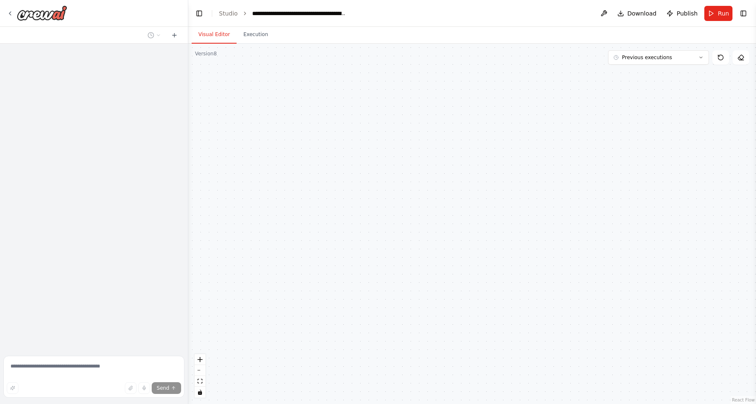
scroll to position [765, 0]
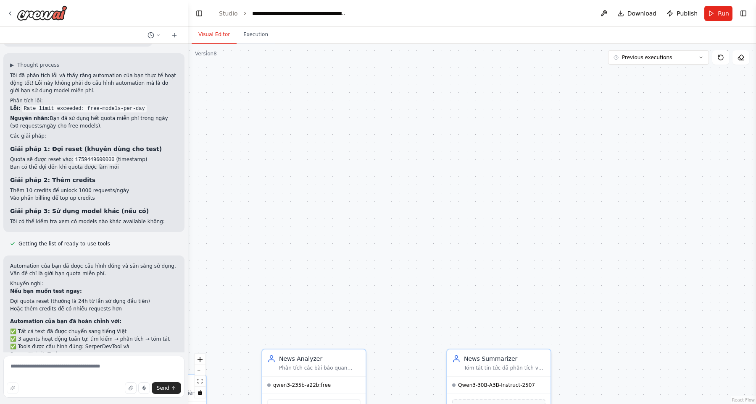
drag, startPoint x: 598, startPoint y: 144, endPoint x: 604, endPoint y: 186, distance: 42.4
click at [621, 74] on div ".deletable-edge-delete-btn { width: 20px; height: 20px; border: 0px solid #ffff…" at bounding box center [471, 224] width 567 height 361
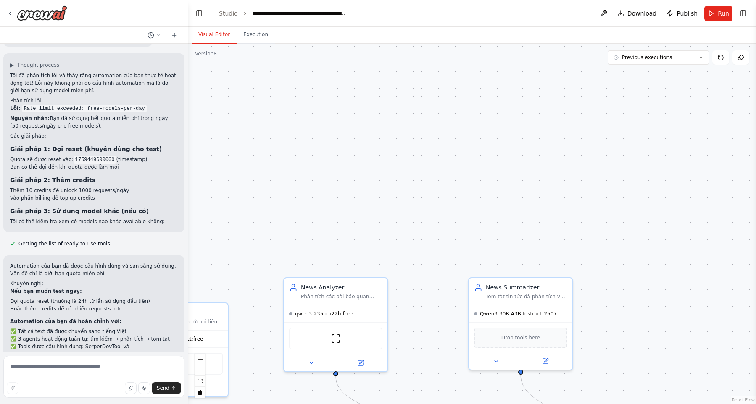
drag, startPoint x: 592, startPoint y: 225, endPoint x: 605, endPoint y: 122, distance: 103.7
click at [602, 126] on div ".deletable-edge-delete-btn { width: 20px; height: 20px; border: 0px solid #ffff…" at bounding box center [471, 224] width 567 height 361
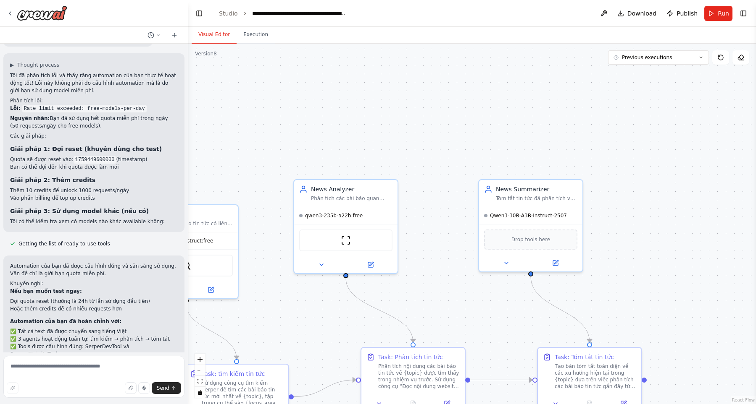
click at [705, 20] on header "**********" at bounding box center [471, 13] width 567 height 27
click at [715, 14] on button "Run" at bounding box center [718, 13] width 28 height 15
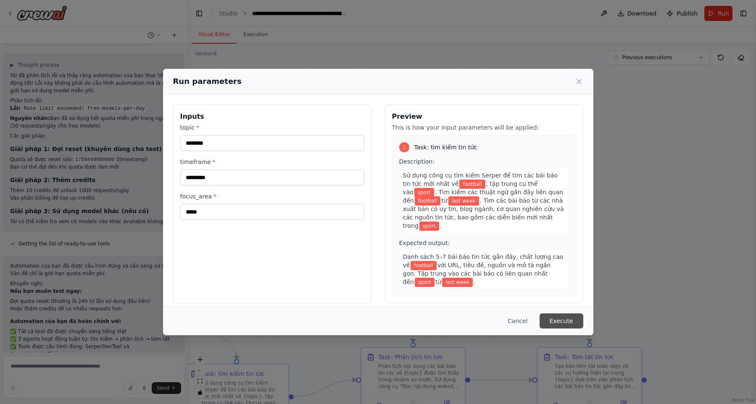
click at [559, 319] on button "Execute" at bounding box center [561, 321] width 44 height 15
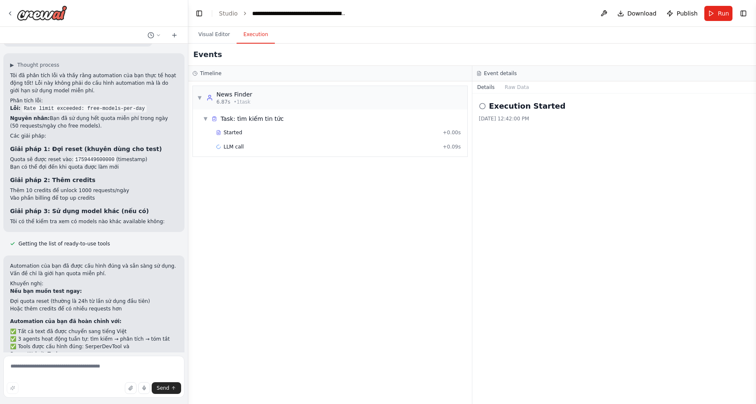
scroll to position [826, 0]
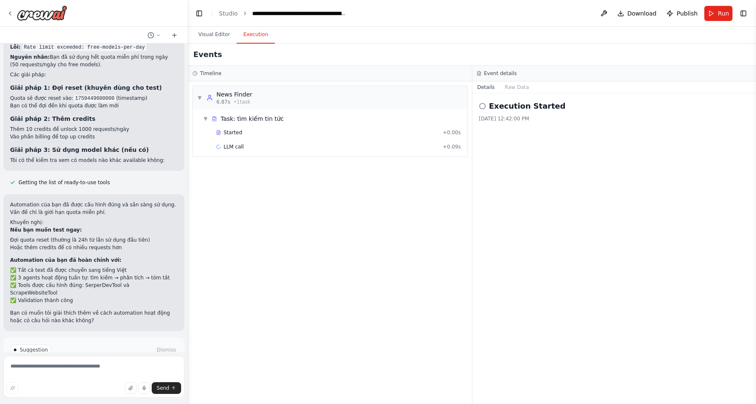
click at [117, 379] on button "Help fix error" at bounding box center [94, 385] width 168 height 13
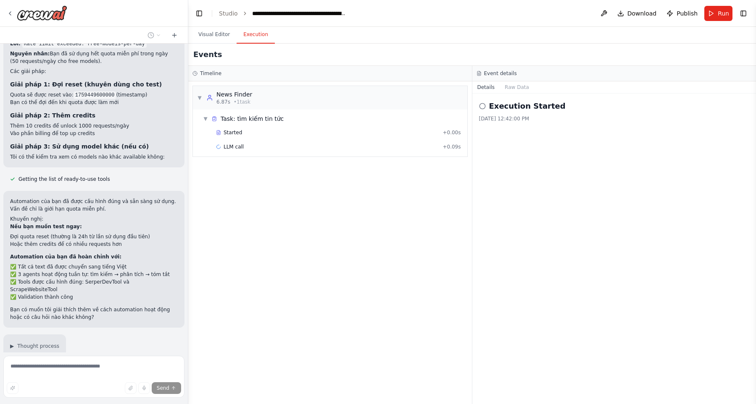
scroll to position [854, 0]
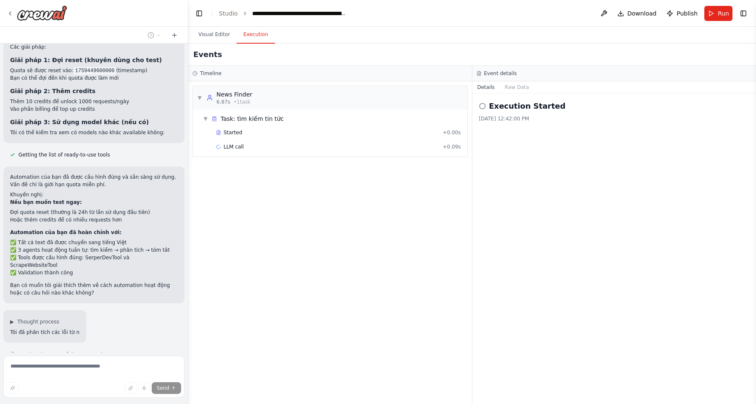
click at [315, 204] on div "▼ News Finder 6.87s • 1 task ▼ Task: tìm kiếm tin tức Started + 0.00s LLM call …" at bounding box center [329, 242] width 283 height 323
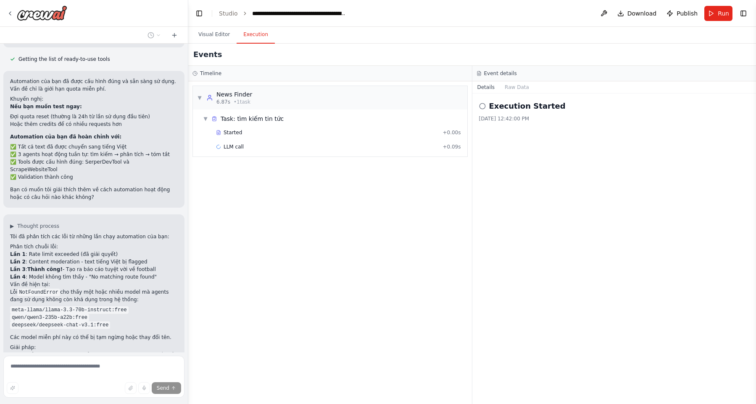
scroll to position [972, 0]
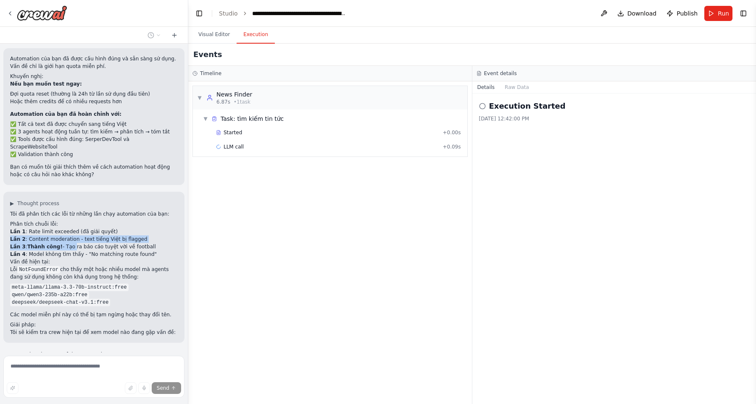
drag, startPoint x: 67, startPoint y: 206, endPoint x: 144, endPoint y: 190, distance: 78.5
click at [144, 228] on ol "Lần 1 : Rate limit exceeded (đã giải quyết) Lần 2 : Content moderation - text t…" at bounding box center [94, 243] width 168 height 30
click at [144, 236] on li "Lần 2 : Content moderation - text tiếng Việt bị flagged" at bounding box center [94, 240] width 168 height 8
click at [141, 243] on li "Lần 3 : Thành công! - Tạo ra báo cáo tuyệt vời về football" at bounding box center [94, 247] width 168 height 8
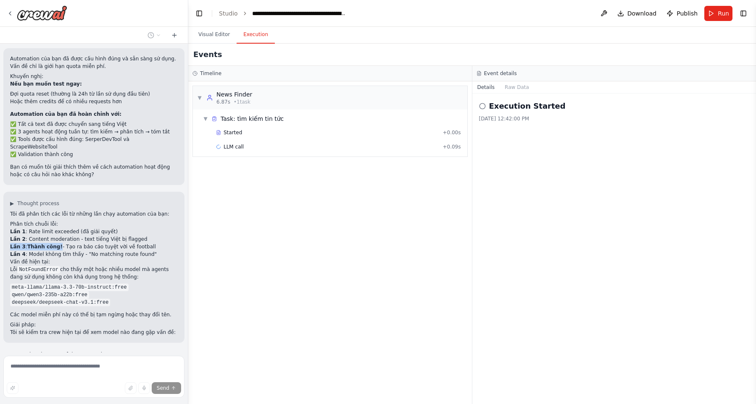
click at [141, 243] on li "Lần 3 : Thành công! - Tạo ra báo cáo tuyệt vời về football" at bounding box center [94, 247] width 168 height 8
click at [121, 228] on li "Lần 1 : Rate limit exceeded (đã giải quyết)" at bounding box center [94, 232] width 168 height 8
click at [127, 236] on li "Lần 2 : Content moderation - text tiếng Việt bị flagged" at bounding box center [94, 240] width 168 height 8
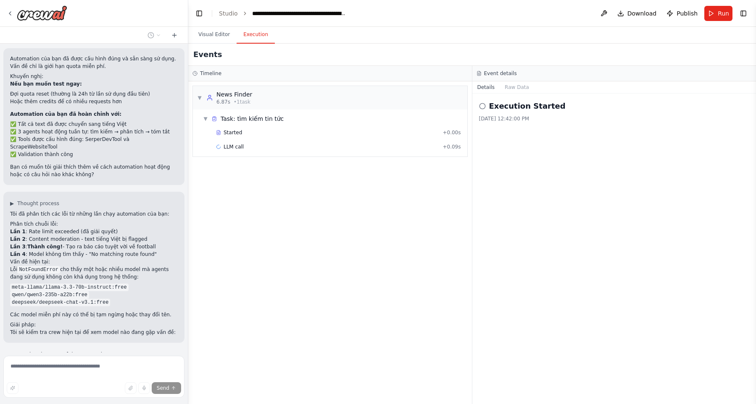
click at [128, 236] on li "Lần 2 : Content moderation - text tiếng Việt bị flagged" at bounding box center [94, 240] width 168 height 8
click at [134, 243] on li "Lần 3 : Thành công! - Tạo ra báo cáo tuyệt vời về football" at bounding box center [94, 247] width 168 height 8
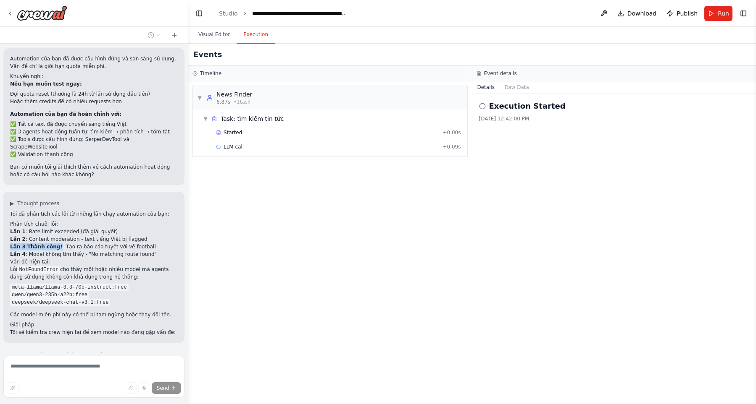
click at [134, 243] on li "Lần 3 : Thành công! - Tạo ra báo cáo tuyệt vời về football" at bounding box center [94, 247] width 168 height 8
click at [166, 243] on li "Lần 3 : Thành công! - Tạo ra báo cáo tuyệt vời về football" at bounding box center [94, 247] width 168 height 8
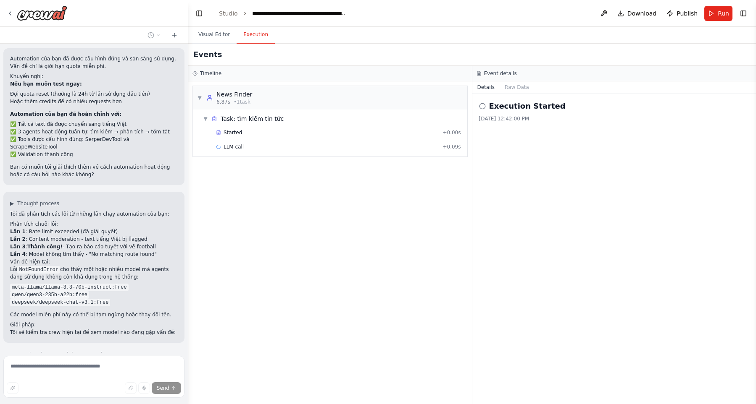
click at [166, 251] on li "Lần 4 : Model không tìm thấy - "No matching route found"" at bounding box center [94, 255] width 168 height 8
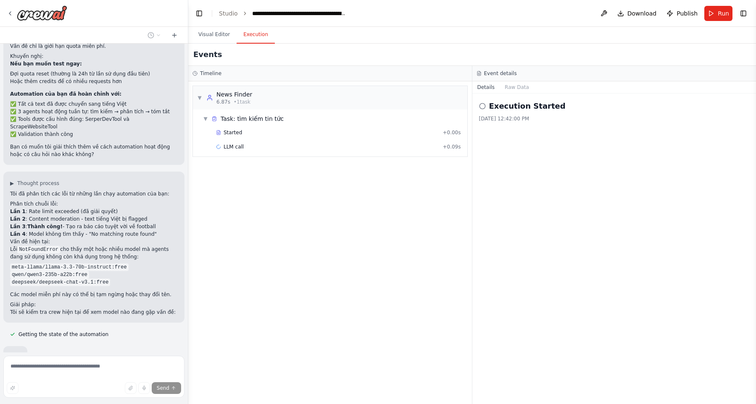
click at [166, 246] on p "Lỗi NotFoundError cho thấy một hoặc nhiều model mà agents đang sử dụng không cò…" at bounding box center [94, 253] width 168 height 15
click at [144, 246] on p "Lỗi NotFoundError cho thấy một hoặc nhiều model mà agents đang sử dụng không cò…" at bounding box center [94, 253] width 168 height 15
drag, startPoint x: 134, startPoint y: 244, endPoint x: 8, endPoint y: 220, distance: 128.3
click at [10, 220] on div "Tôi đã phân tích các lỗi từ những lần chạy automation của bạn: Phân tích chuỗi …" at bounding box center [94, 253] width 168 height 126
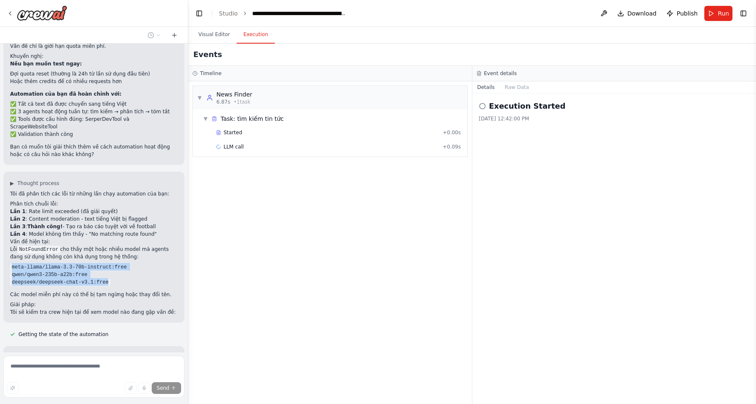
click at [136, 263] on li "meta-llama/llama-3.3-70b-instruct:free" at bounding box center [94, 267] width 168 height 8
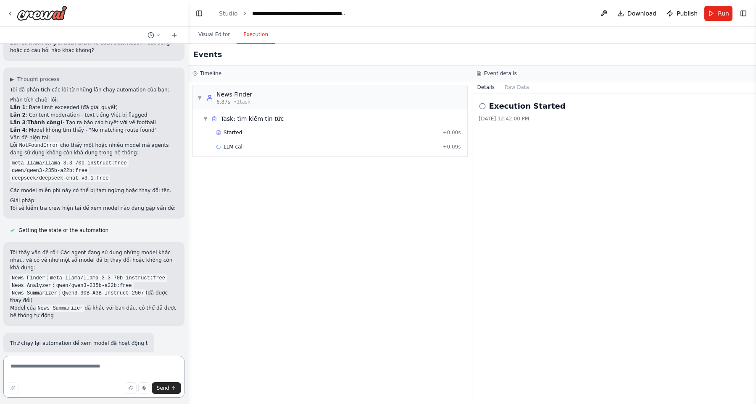
drag, startPoint x: 82, startPoint y: 247, endPoint x: 59, endPoint y: 210, distance: 43.9
click at [59, 210] on div "Tôi đã phân tích các lỗi từ những lần chạy automation của bạn: Phân tích chuỗi …" at bounding box center [94, 149] width 168 height 126
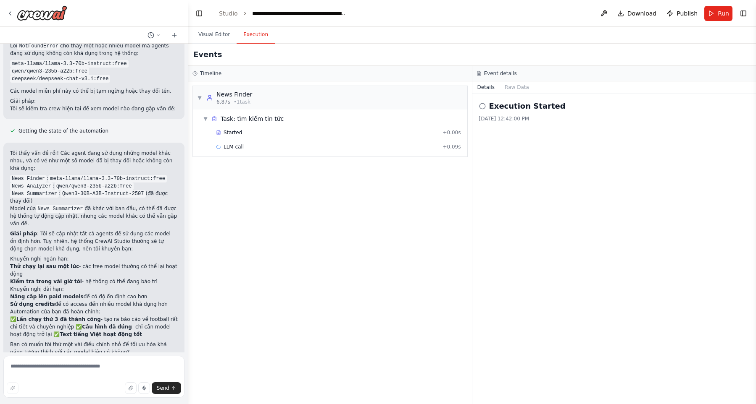
scroll to position [1192, 0]
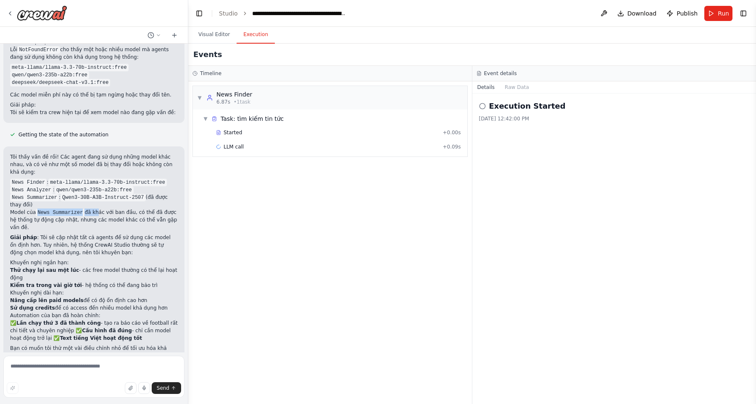
drag, startPoint x: 37, startPoint y: 160, endPoint x: 94, endPoint y: 162, distance: 57.6
click at [94, 209] on p "Model của News Summarizer đã khác với ban đầu, có thể đã được hệ thống tự động …" at bounding box center [94, 220] width 168 height 23
click at [96, 209] on p "Model của News Summarizer đã khác với ban đầu, có thể đã được hệ thống tự động …" at bounding box center [94, 220] width 168 height 23
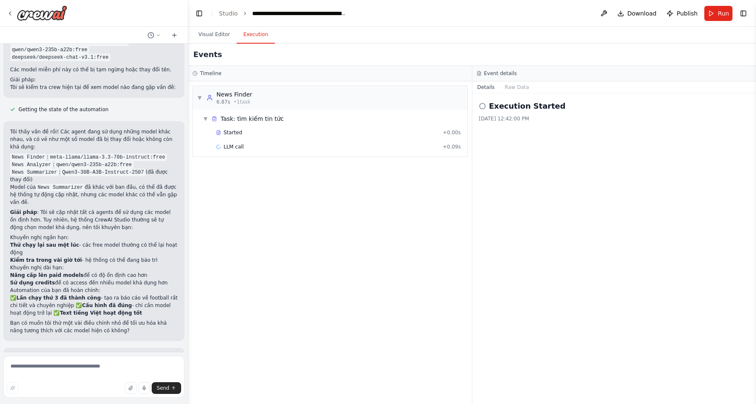
scroll to position [1240, 0]
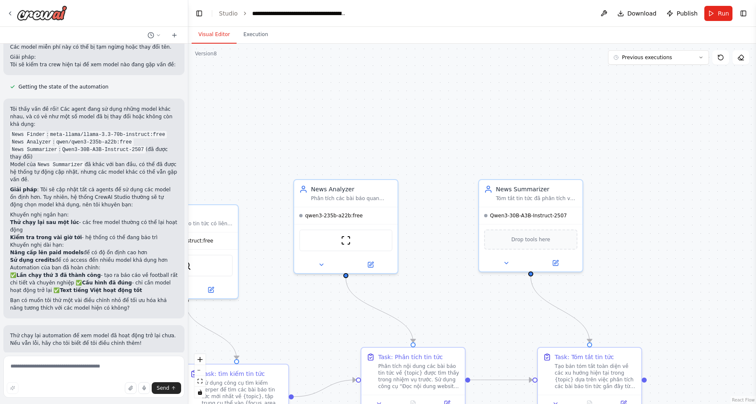
click at [218, 32] on button "Visual Editor" at bounding box center [214, 35] width 45 height 18
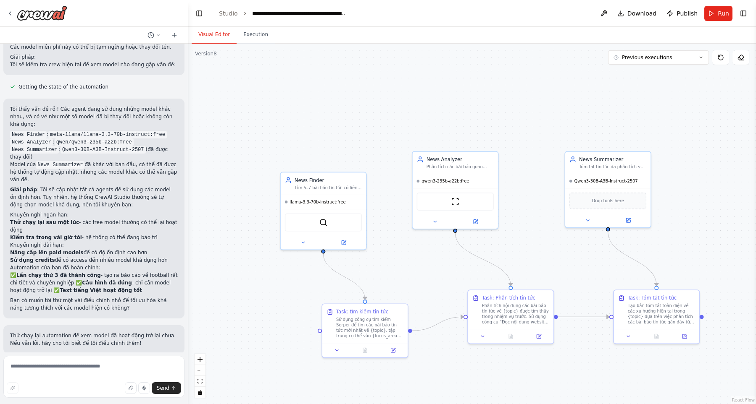
drag, startPoint x: 487, startPoint y: 105, endPoint x: 588, endPoint y: 87, distance: 102.1
click at [588, 87] on div ".deletable-edge-delete-btn { width: 20px; height: 20px; border: 0px solid #ffff…" at bounding box center [471, 224] width 567 height 361
click at [575, 220] on button at bounding box center [587, 219] width 39 height 8
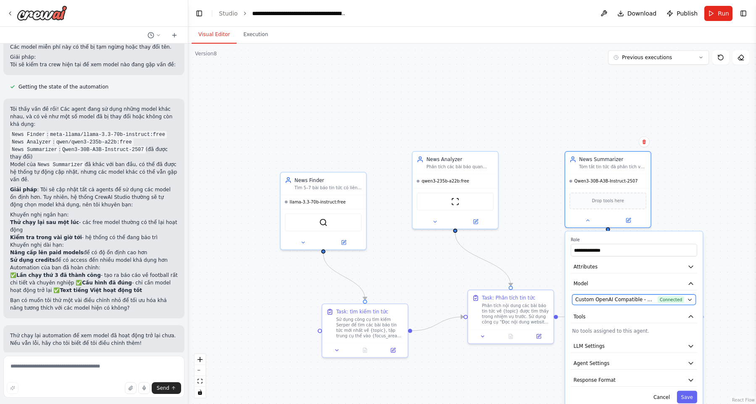
click at [627, 303] on span "Custom OpenAI Compatible - openai/Qwen3-30B-A3B-Instruct-2507 (GPT-20B)" at bounding box center [614, 300] width 79 height 7
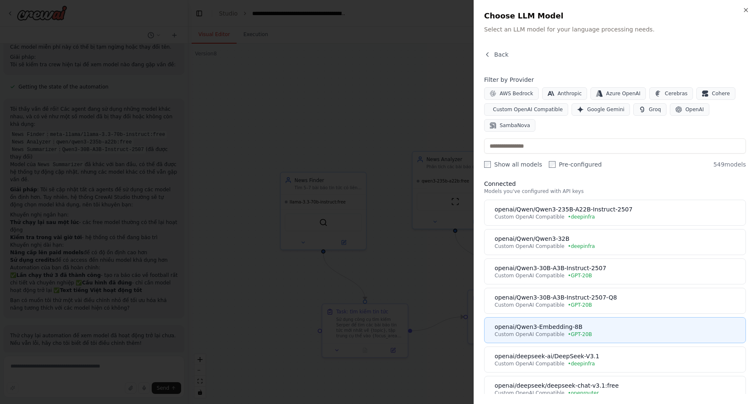
scroll to position [0, 0]
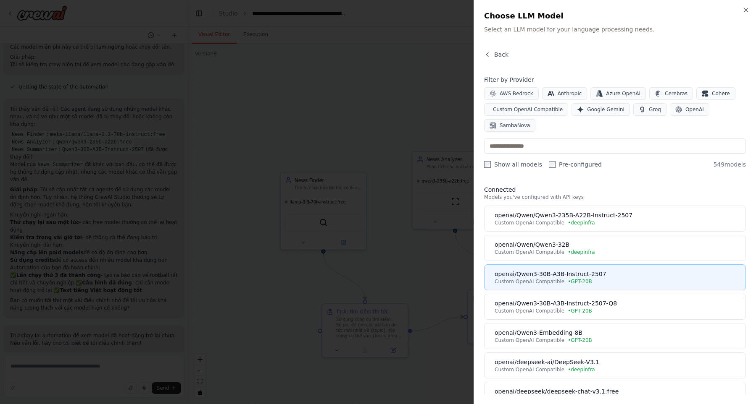
click at [631, 277] on div "openai/Qwen3-30B-A3B-Instruct-2507" at bounding box center [617, 274] width 246 height 8
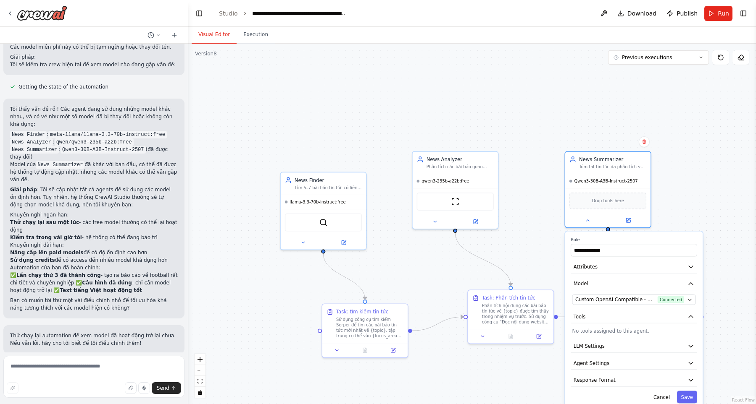
scroll to position [1240, 0]
drag, startPoint x: 523, startPoint y: 250, endPoint x: 497, endPoint y: 155, distance: 98.7
click at [497, 155] on div ".deletable-edge-delete-btn { width: 20px; height: 20px; border: 0px solid #ffff…" at bounding box center [471, 224] width 567 height 361
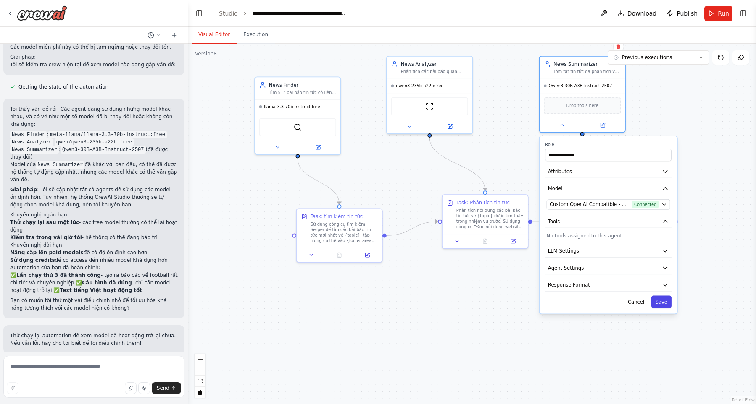
click at [667, 302] on button "Save" at bounding box center [661, 302] width 20 height 13
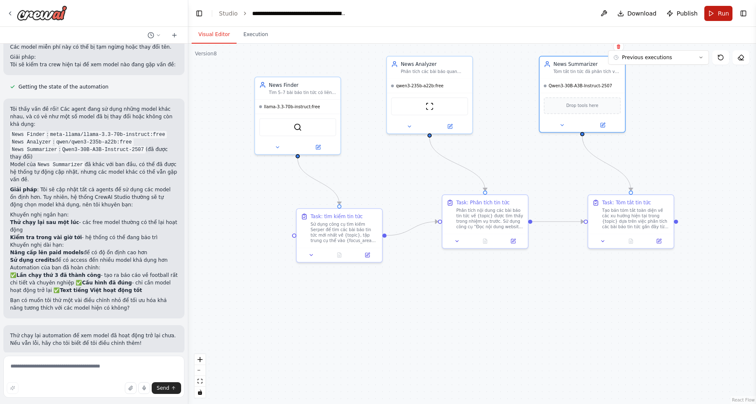
click at [716, 17] on button "Run" at bounding box center [718, 13] width 28 height 15
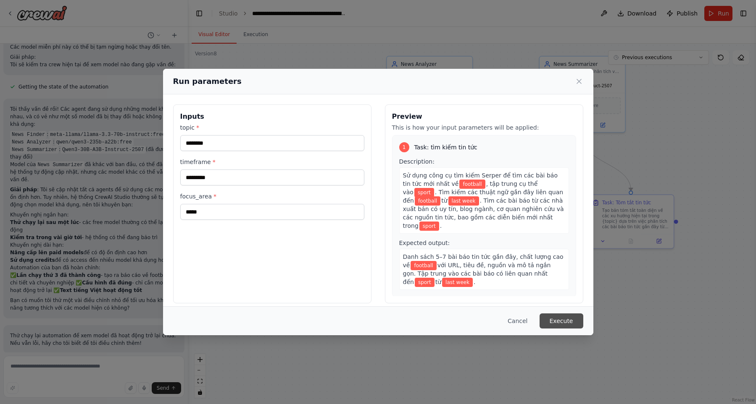
click at [573, 320] on button "Execute" at bounding box center [561, 321] width 44 height 15
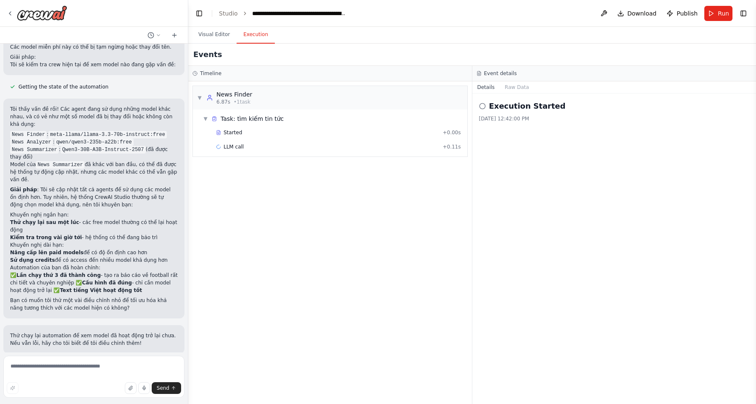
click at [144, 402] on button "Help fix error" at bounding box center [94, 408] width 168 height 13
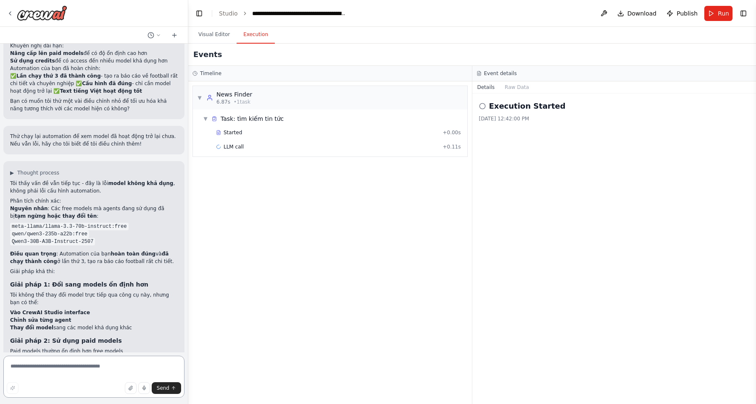
scroll to position [1438, 0]
click at [134, 294] on p "Tôi không thể thay đổi model trực tiếp qua công cụ này, nhưng bạn có thể:" at bounding box center [94, 301] width 168 height 15
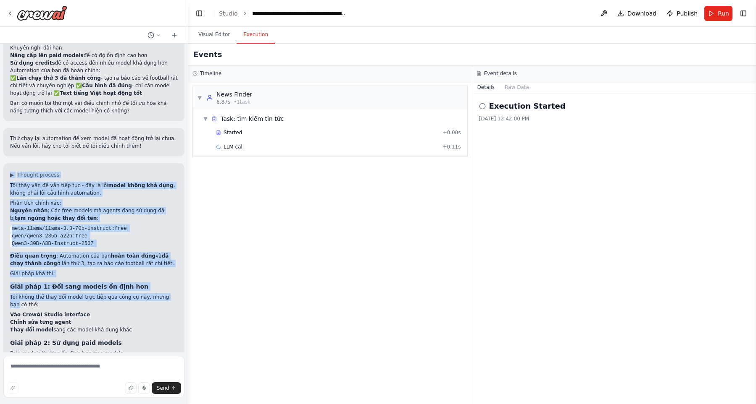
drag, startPoint x: 140, startPoint y: 159, endPoint x: 163, endPoint y: 251, distance: 94.9
click at [163, 251] on div "▶ Thought process Tôi thấy vấn đề vẫn tiếp tục - đây là lỗi model không khả dụn…" at bounding box center [94, 329] width 168 height 315
click at [163, 319] on li "Chỉnh sửa từng agent" at bounding box center [94, 323] width 168 height 8
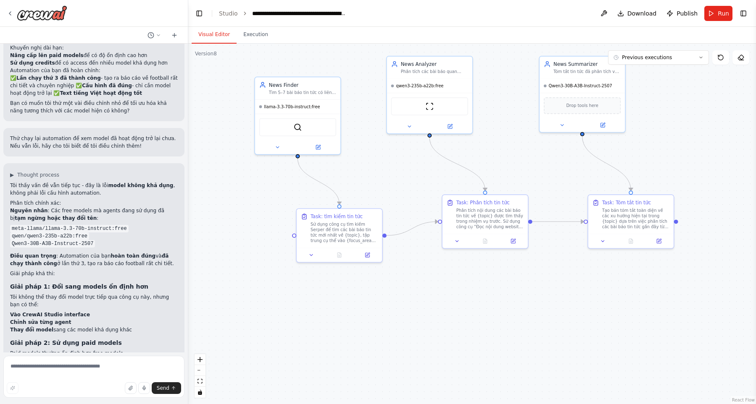
click at [221, 32] on button "Visual Editor" at bounding box center [214, 35] width 45 height 18
click at [558, 123] on button at bounding box center [561, 124] width 39 height 8
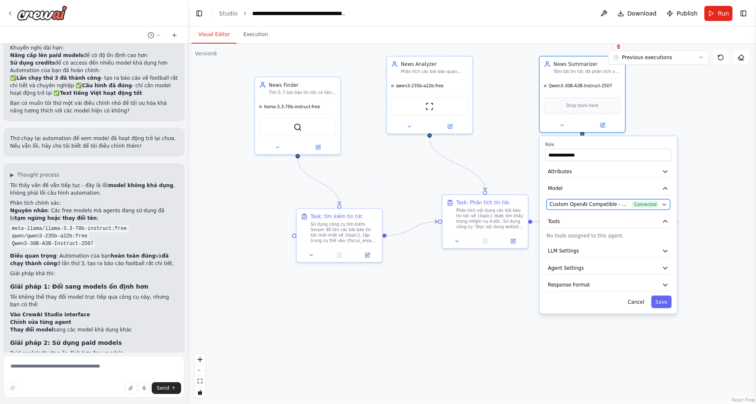
click at [581, 201] on button "Custom OpenAI Compatible - openai/Qwen3-30B-A3B-Instruct-2507 (GPT-20B) Connect…" at bounding box center [607, 204] width 123 height 10
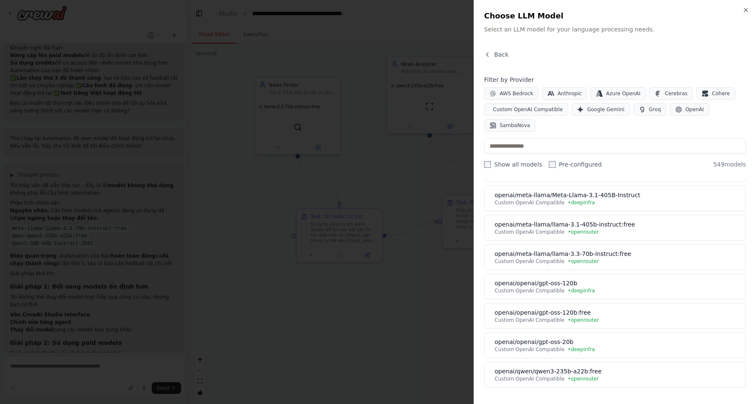
scroll to position [287, 0]
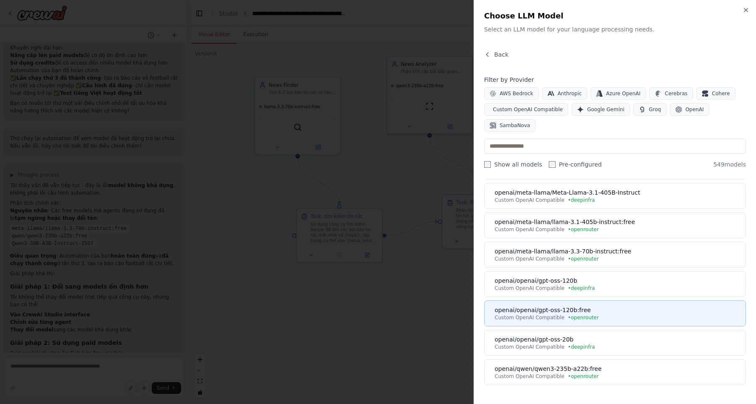
click at [634, 313] on div "openai/openai/gpt-oss-120b:free" at bounding box center [617, 310] width 246 height 8
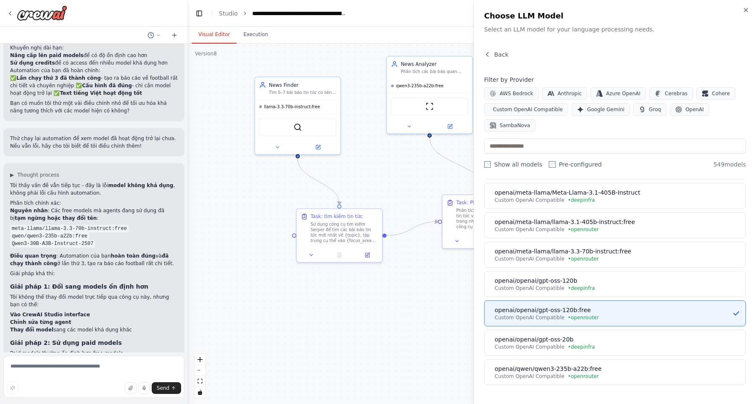
scroll to position [0, 0]
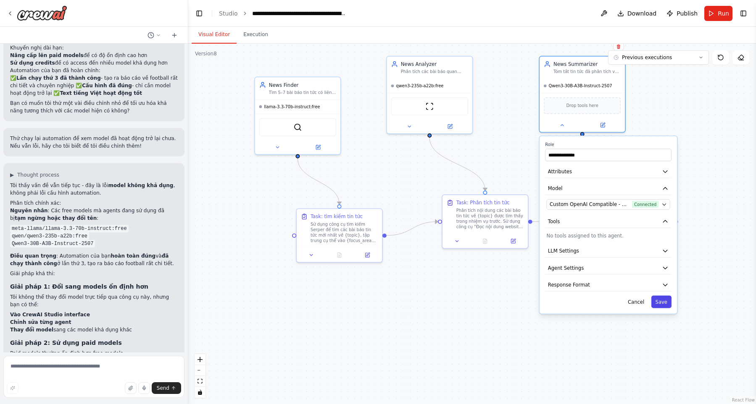
click at [662, 304] on button "Save" at bounding box center [661, 302] width 20 height 13
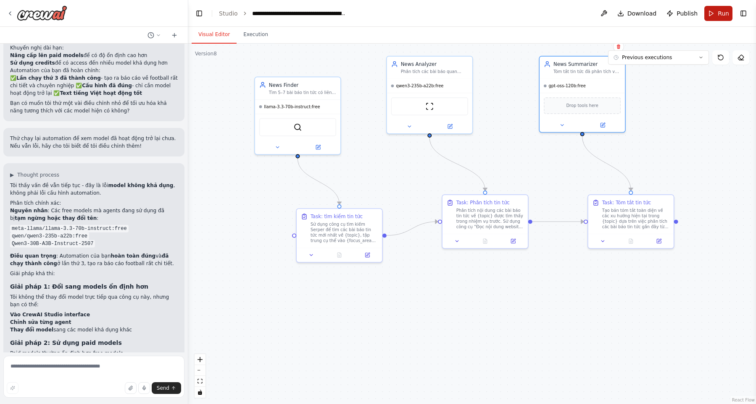
click at [716, 16] on button "Run" at bounding box center [718, 13] width 28 height 15
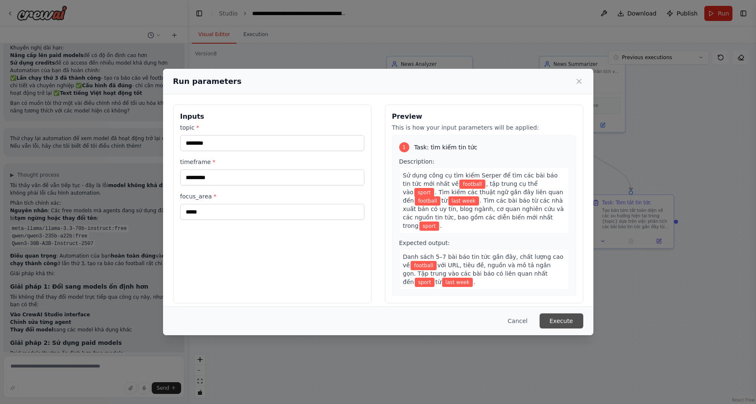
click at [564, 321] on button "Execute" at bounding box center [561, 321] width 44 height 15
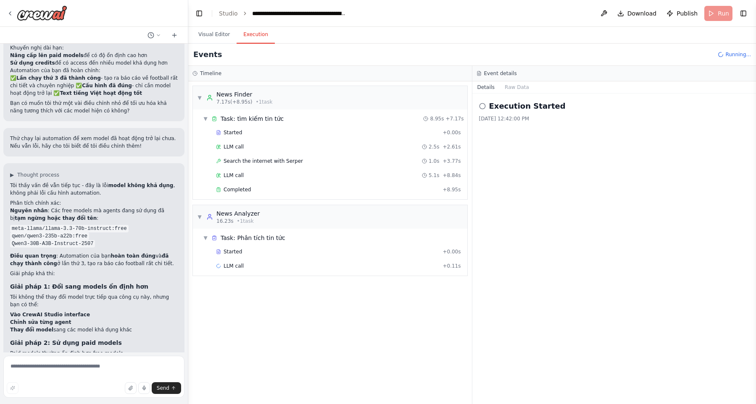
scroll to position [1485, 0]
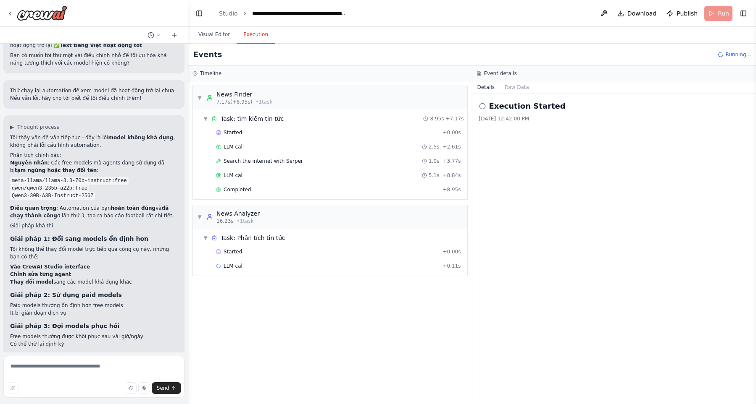
click at [459, 296] on div "▼ News Finder 7.17s (+8.95s) • 1 task ▼ Task: tìm kiếm tin tức 8.95s + 7.17s St…" at bounding box center [329, 242] width 283 height 323
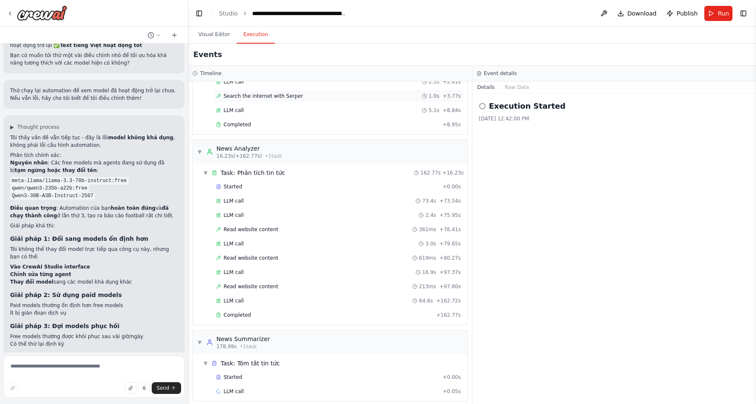
scroll to position [72, 0]
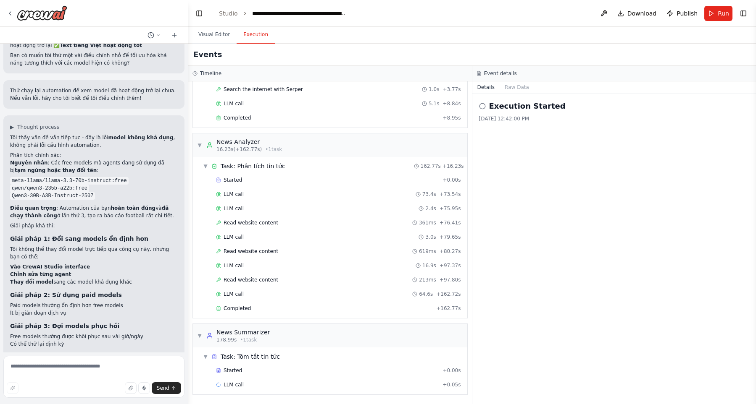
click at [577, 235] on div "Execution Started 10/2/2025, 12:42:00 PM" at bounding box center [614, 249] width 284 height 311
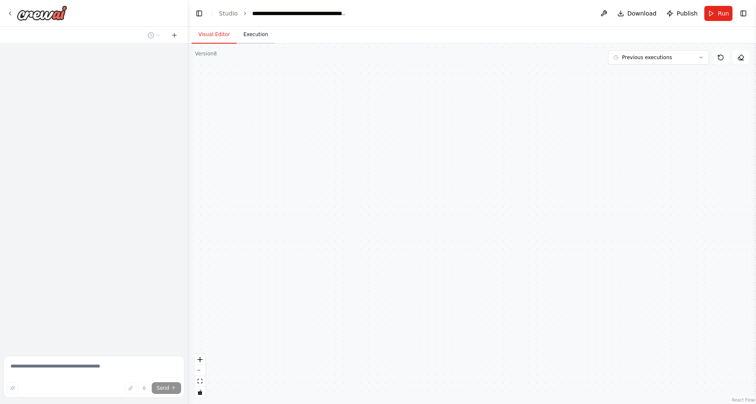
click at [244, 34] on button "Execution" at bounding box center [255, 35] width 38 height 18
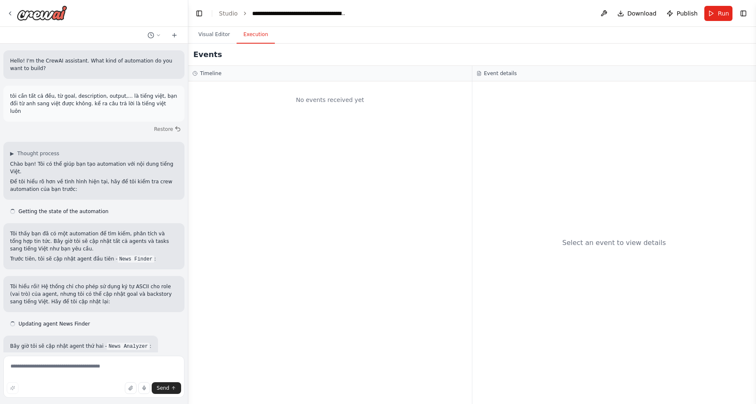
scroll to position [1485, 0]
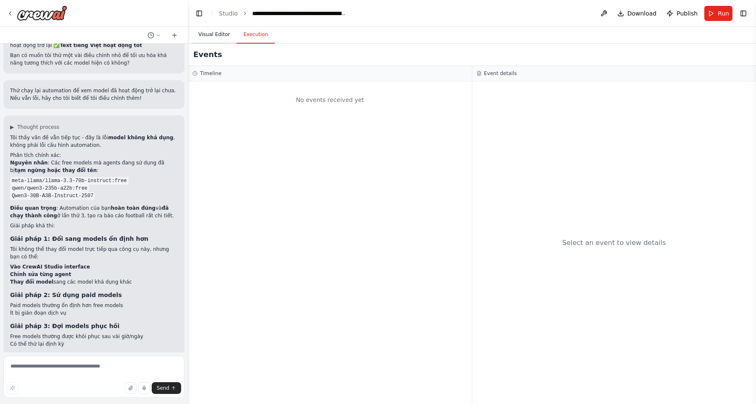
click at [214, 37] on button "Visual Editor" at bounding box center [214, 35] width 45 height 18
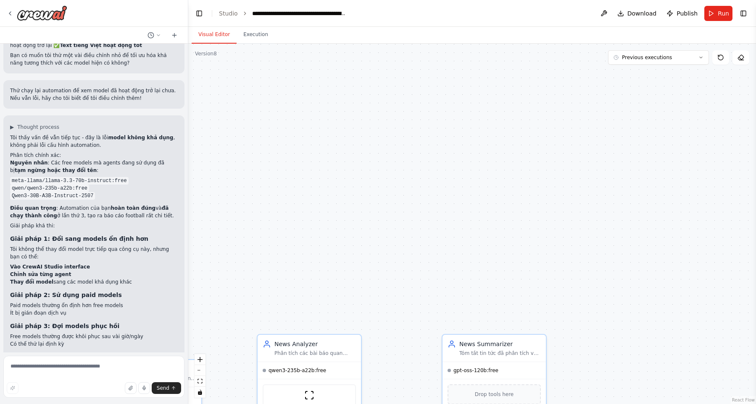
drag, startPoint x: 388, startPoint y: 251, endPoint x: 462, endPoint y: 124, distance: 146.6
click at [465, 71] on div ".deletable-edge-delete-btn { width: 20px; height: 20px; border: 0px solid #ffff…" at bounding box center [471, 224] width 567 height 361
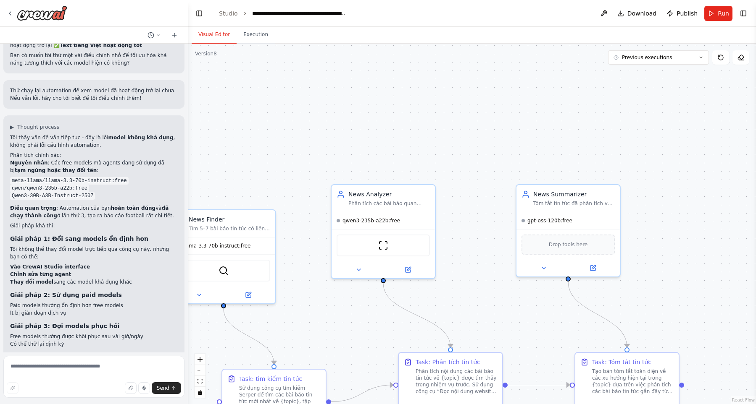
drag, startPoint x: 476, startPoint y: 160, endPoint x: 506, endPoint y: 92, distance: 75.2
click at [506, 92] on div ".deletable-edge-delete-btn { width: 20px; height: 20px; border: 0px solid #ffff…" at bounding box center [471, 224] width 567 height 361
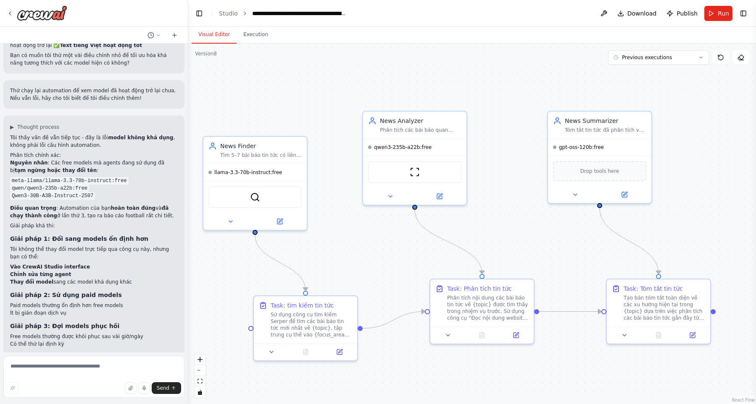
drag, startPoint x: 525, startPoint y: 124, endPoint x: 532, endPoint y: 103, distance: 22.2
click at [533, 102] on div ".deletable-edge-delete-btn { width: 20px; height: 20px; border: 0px solid #ffff…" at bounding box center [471, 224] width 567 height 361
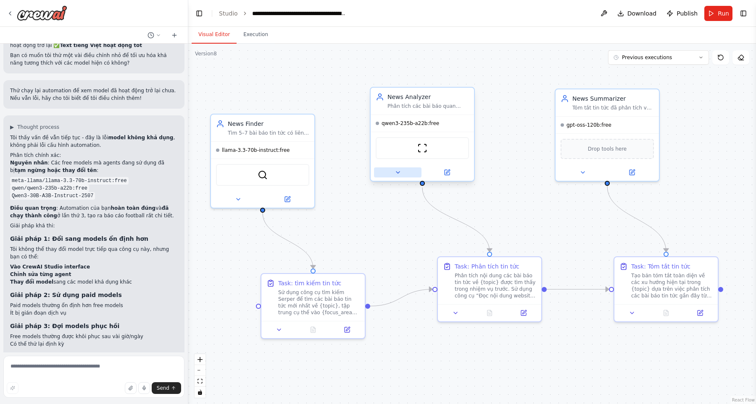
click at [396, 174] on icon at bounding box center [397, 172] width 7 height 7
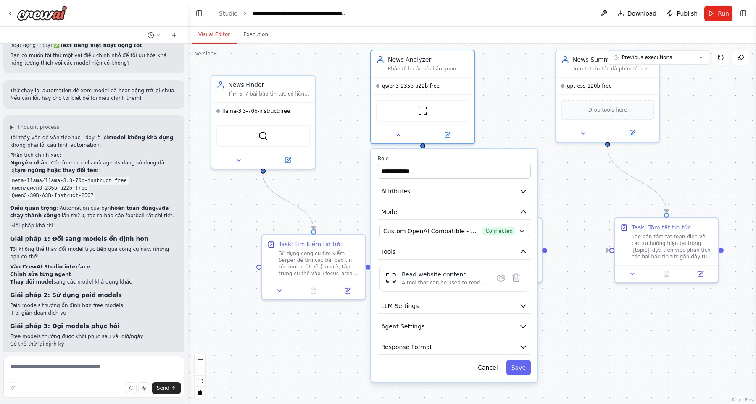
drag, startPoint x: 352, startPoint y: 201, endPoint x: 352, endPoint y: 161, distance: 39.9
click at [352, 161] on div ".deletable-edge-delete-btn { width: 20px; height: 20px; border: 0px solid #ffff…" at bounding box center [471, 224] width 567 height 361
click at [404, 231] on span "Custom OpenAI Compatible - openai/qwen/qwen3-235b-a22b:free (openrouter)" at bounding box center [431, 230] width 96 height 8
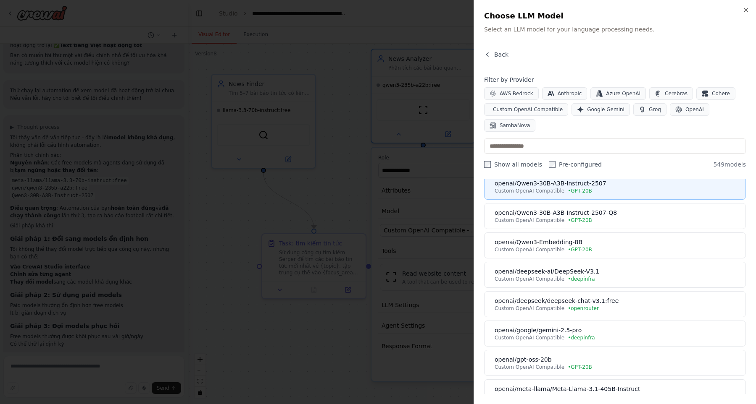
scroll to position [96, 0]
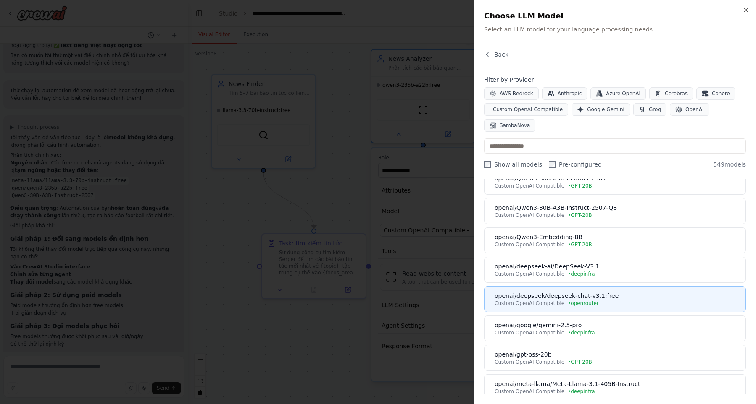
click at [565, 295] on div "openai/deepseek/deepseek-chat-v3.1:free" at bounding box center [617, 296] width 246 height 8
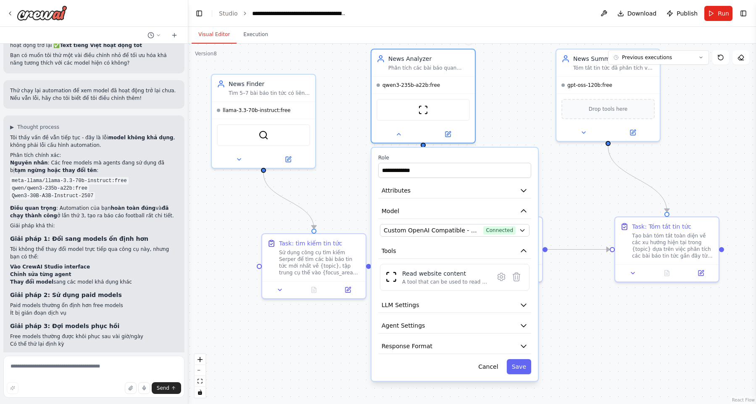
scroll to position [1485, 0]
click at [582, 132] on icon at bounding box center [583, 131] width 7 height 7
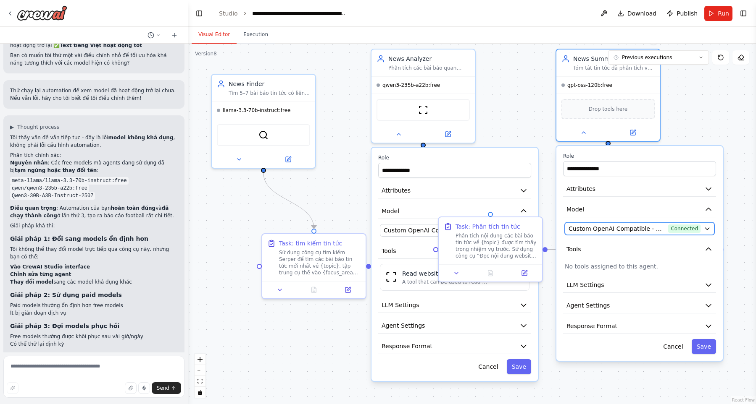
click at [602, 231] on span "Custom OpenAI Compatible - openai/openai/gpt-oss-120b:free (openrouter)" at bounding box center [616, 229] width 96 height 8
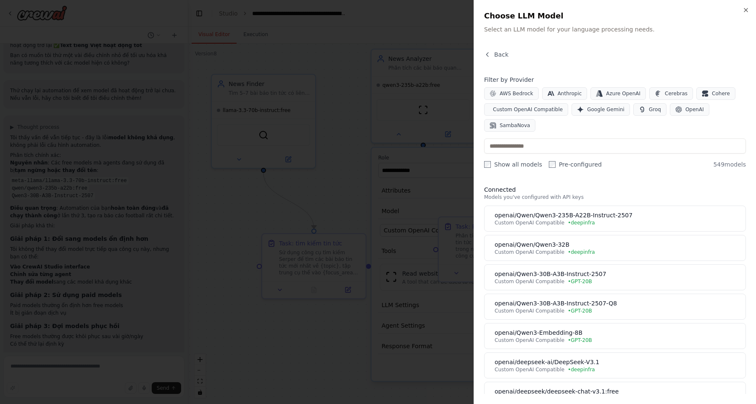
click at [419, 170] on div at bounding box center [378, 202] width 756 height 404
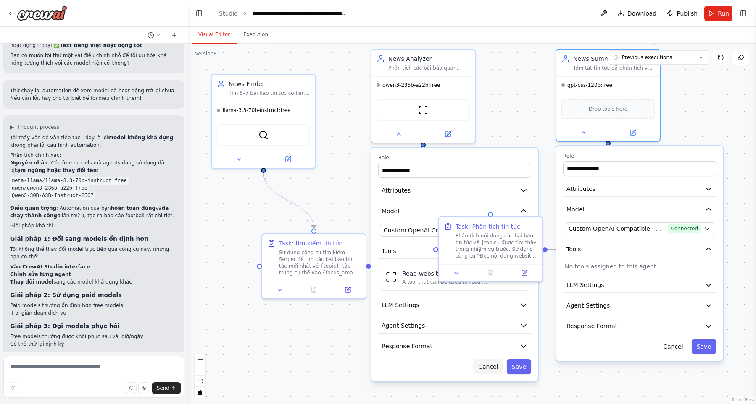
click at [484, 370] on button "Cancel" at bounding box center [488, 367] width 30 height 15
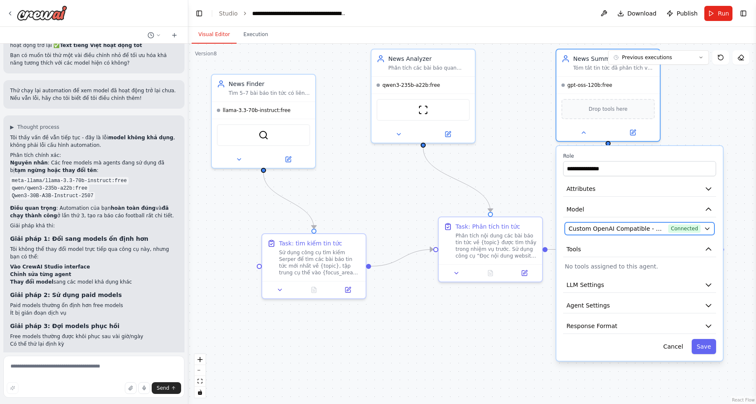
click at [616, 229] on span "Custom OpenAI Compatible - openai/openai/gpt-oss-120b:free (openrouter)" at bounding box center [616, 229] width 96 height 8
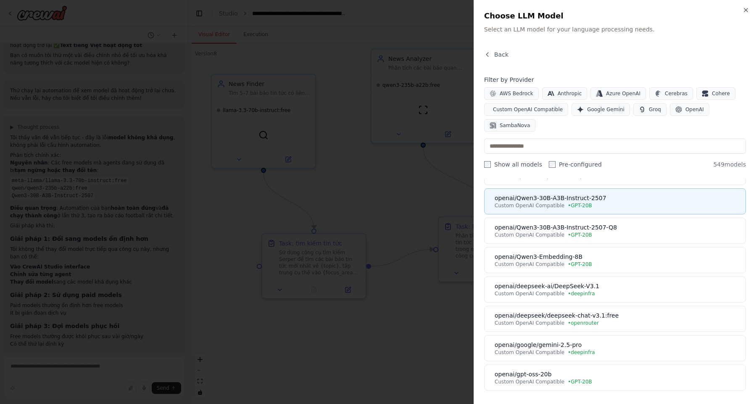
scroll to position [96, 0]
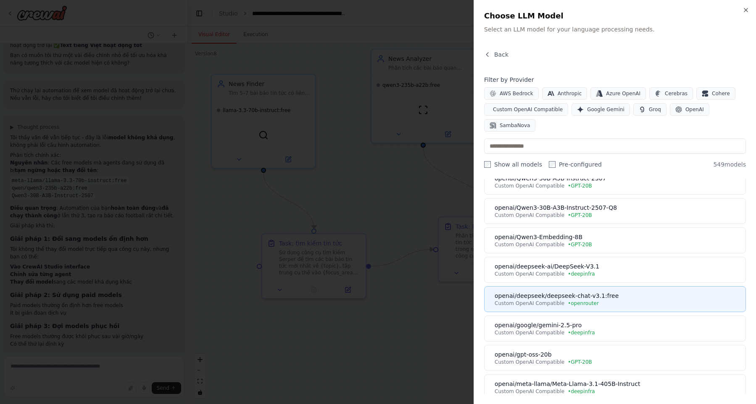
click at [608, 297] on div "openai/deepseek/deepseek-chat-v3.1:free" at bounding box center [617, 296] width 246 height 8
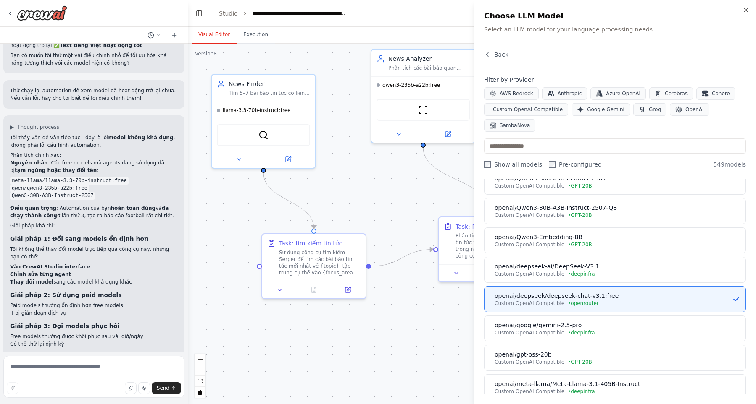
scroll to position [0, 0]
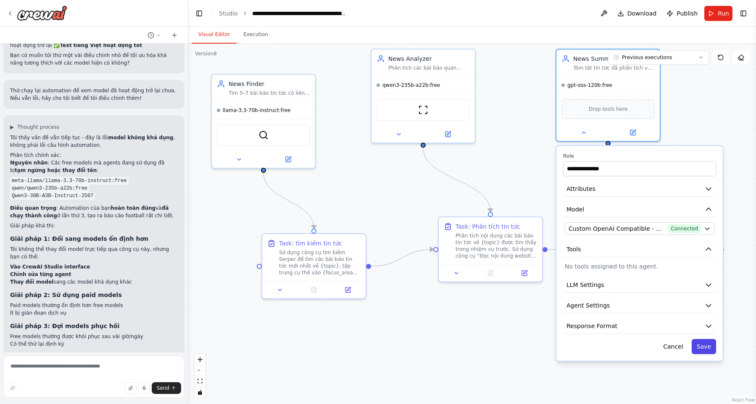
click at [706, 348] on button "Save" at bounding box center [703, 346] width 24 height 15
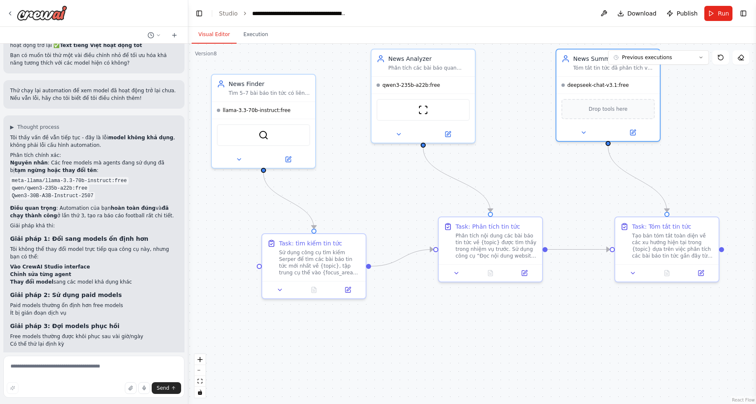
click at [715, 22] on header "**********" at bounding box center [471, 13] width 567 height 27
click at [717, 14] on button "Run" at bounding box center [718, 13] width 28 height 15
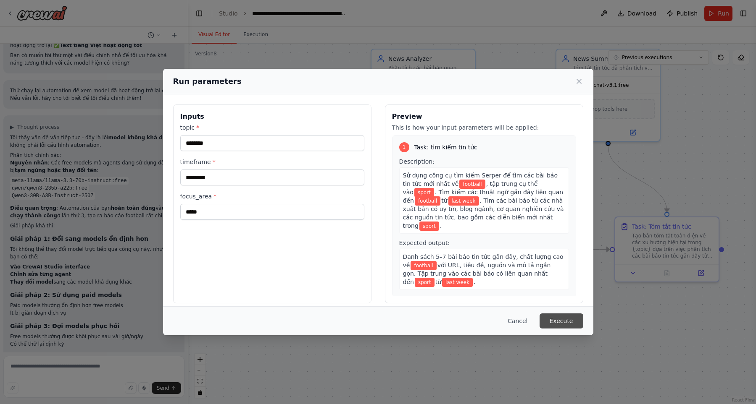
click at [561, 326] on button "Execute" at bounding box center [561, 321] width 44 height 15
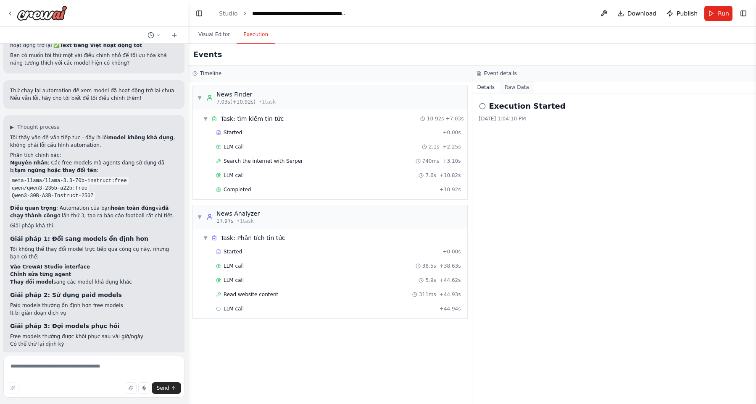
click at [524, 85] on button "Raw Data" at bounding box center [516, 87] width 34 height 12
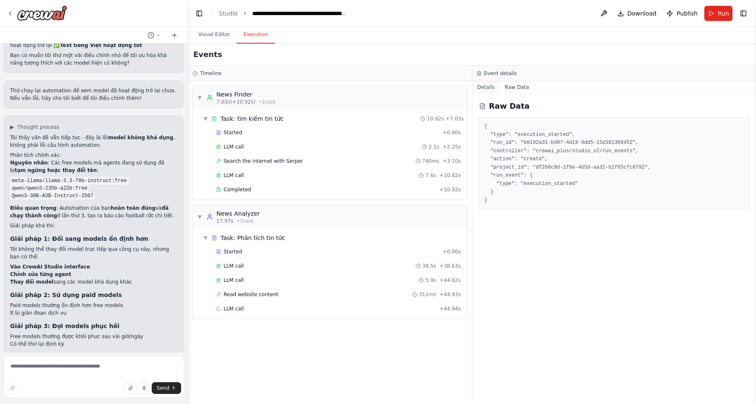
click at [496, 87] on button "Details" at bounding box center [486, 87] width 28 height 12
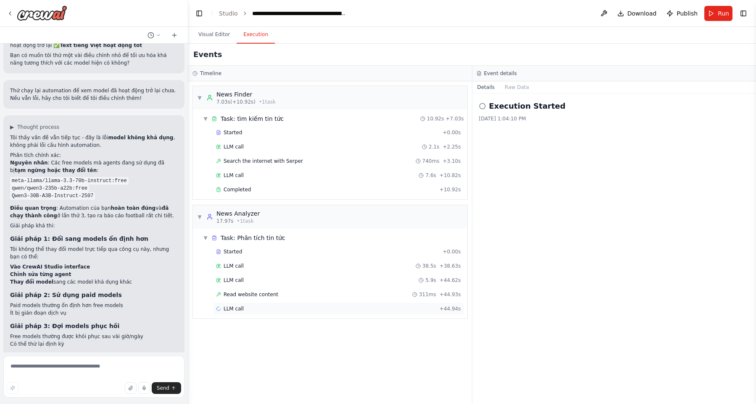
click at [317, 308] on div "LLM call + 44.94s" at bounding box center [338, 309] width 245 height 7
click at [339, 294] on div "Read website content 311ms + 44.93s" at bounding box center [338, 294] width 245 height 7
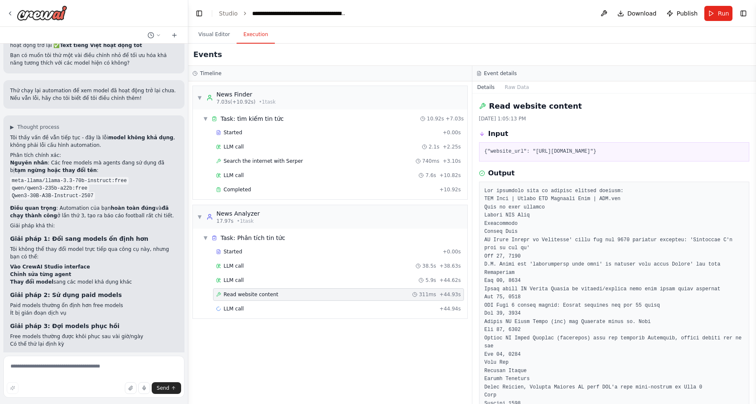
drag, startPoint x: 535, startPoint y: 152, endPoint x: 610, endPoint y: 152, distance: 74.8
click at [610, 152] on pre "{"website_url": "[URL][DOMAIN_NAME]"}" at bounding box center [614, 152] width 260 height 8
copy pre "[URL][DOMAIN_NAME]"
click at [417, 332] on div "▼ News Finder 7.03s (+10.92s) • 1 task ▼ Task: tìm kiếm tin tức 10.92s + 7.03s …" at bounding box center [329, 242] width 283 height 323
click at [424, 310] on div "LLM call + 44.94s" at bounding box center [338, 309] width 245 height 7
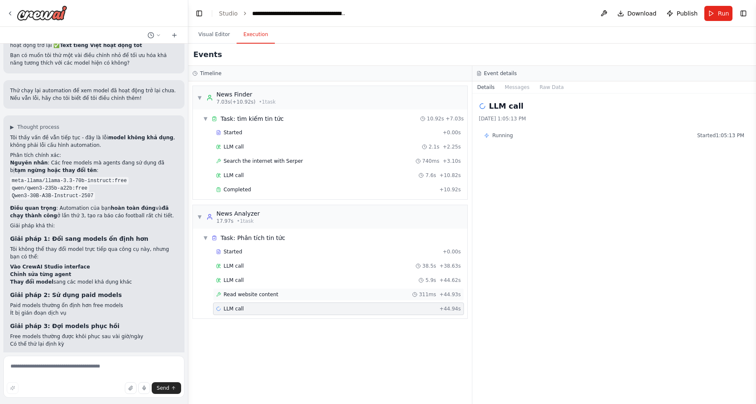
click at [374, 300] on div "Read website content 311ms + 44.93s" at bounding box center [338, 295] width 251 height 13
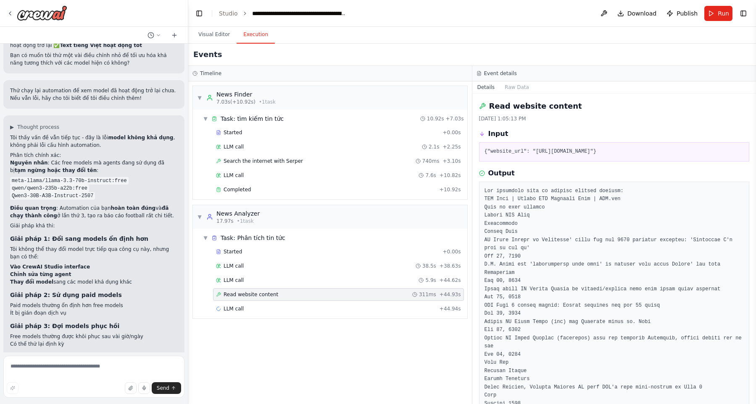
click at [391, 344] on div "▼ News Finder 7.03s (+10.92s) • 1 task ▼ Task: tìm kiếm tin tức 10.92s + 7.03s …" at bounding box center [329, 242] width 283 height 323
click at [378, 270] on div "LLM call 38.5s + 38.63s" at bounding box center [338, 266] width 251 height 13
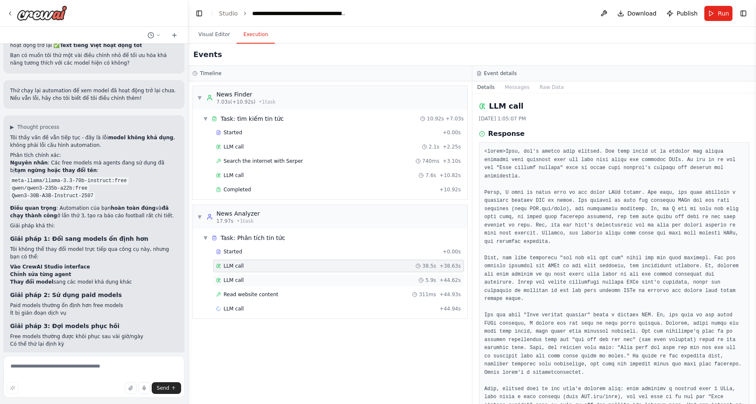
click at [378, 283] on div "LLM call 5.9s + 44.62s" at bounding box center [338, 280] width 245 height 7
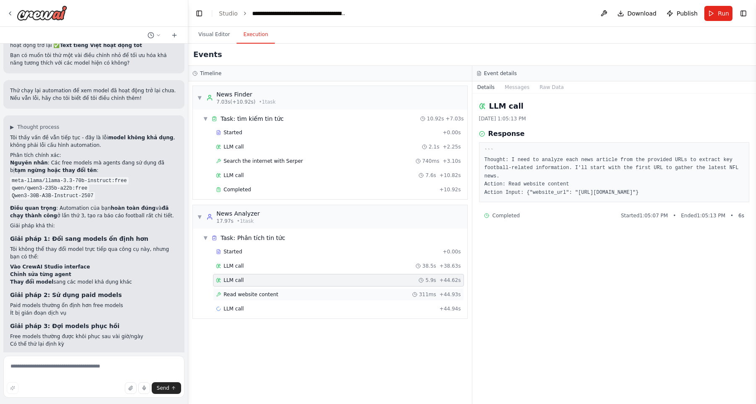
click at [376, 296] on div "Read website content 311ms + 44.93s" at bounding box center [338, 294] width 245 height 7
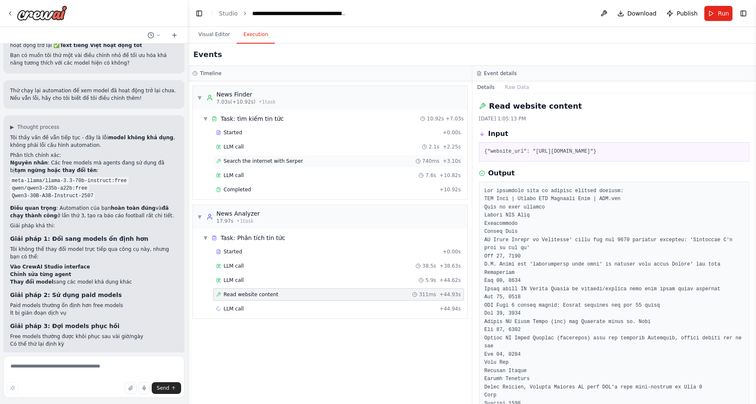
click at [355, 157] on div "Search the internet with Serper 740ms + 3.10s" at bounding box center [338, 161] width 251 height 13
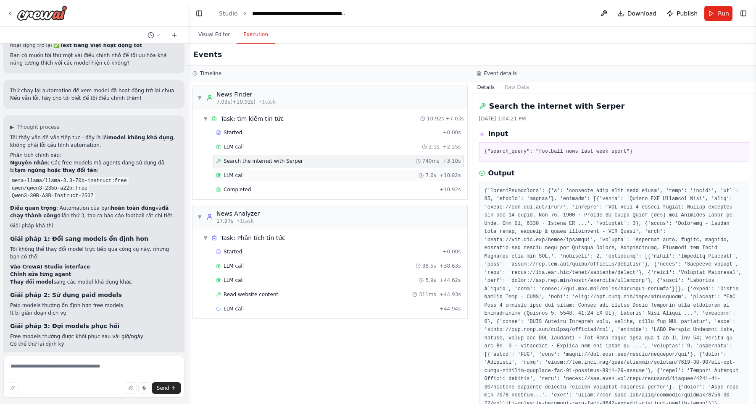
click at [355, 171] on div "LLM call 7.6s + 10.82s" at bounding box center [338, 175] width 251 height 13
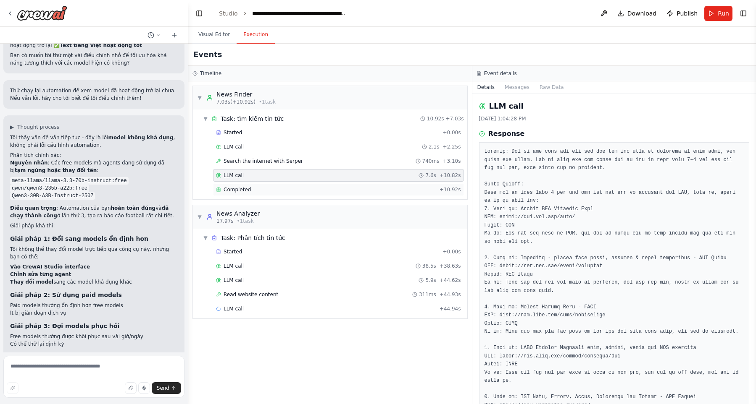
click at [355, 186] on div "Completed" at bounding box center [326, 189] width 220 height 7
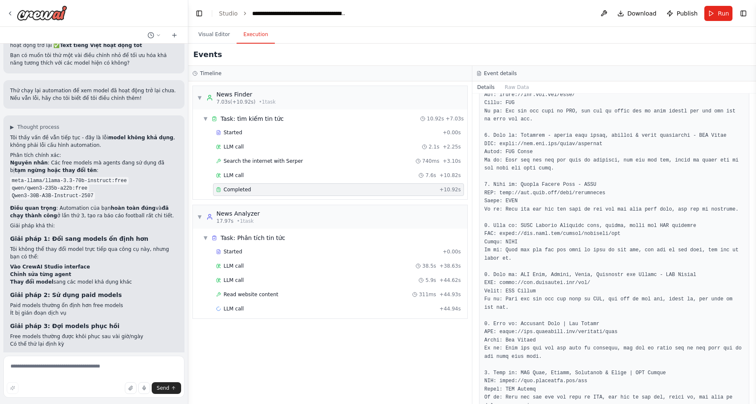
scroll to position [168, 0]
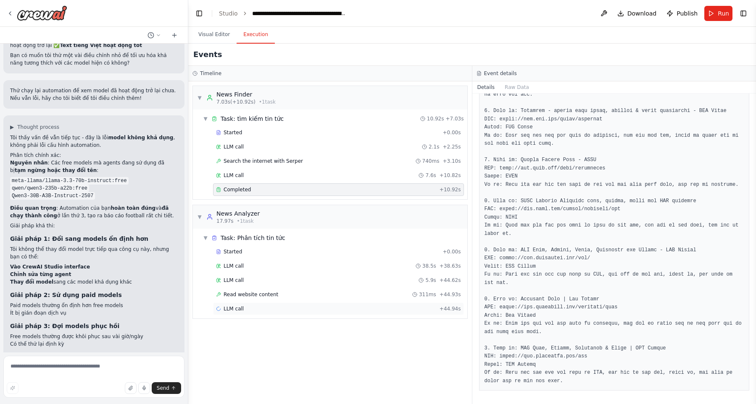
click at [345, 303] on div "LLM call + 44.94s" at bounding box center [338, 309] width 251 height 13
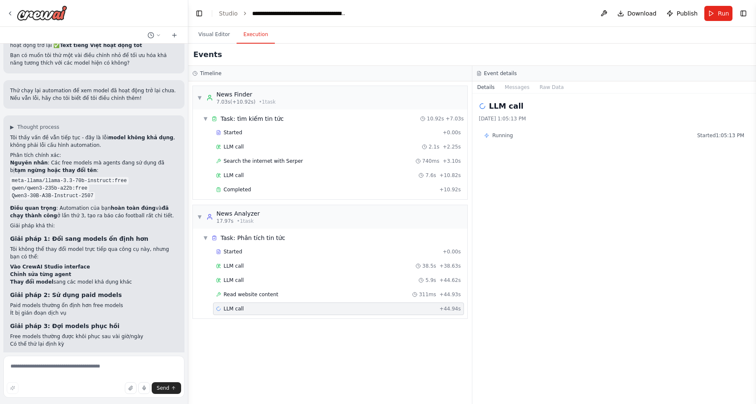
click at [363, 196] on div "Started + 0.00s LLM call 2.1s + 2.25s Search the internet with Serper 740ms + 3…" at bounding box center [333, 161] width 268 height 71
click at [374, 175] on div "LLM call 7.6s + 10.82s" at bounding box center [338, 175] width 245 height 7
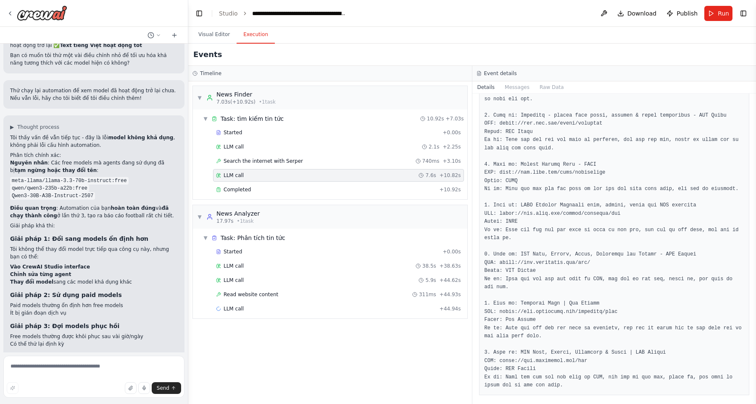
scroll to position [166, 0]
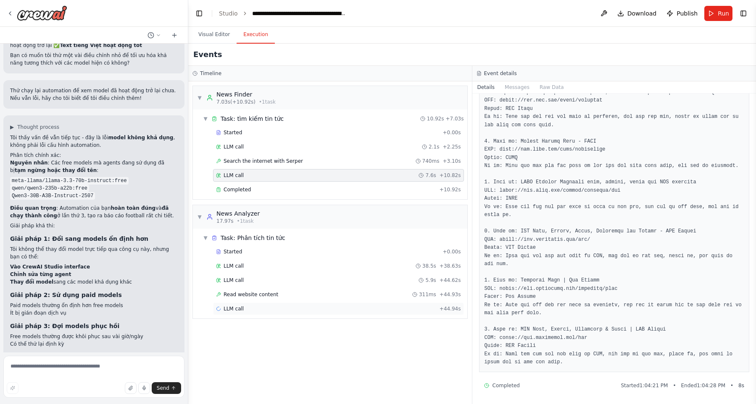
click at [287, 309] on div "LLM call + 44.94s" at bounding box center [338, 309] width 245 height 7
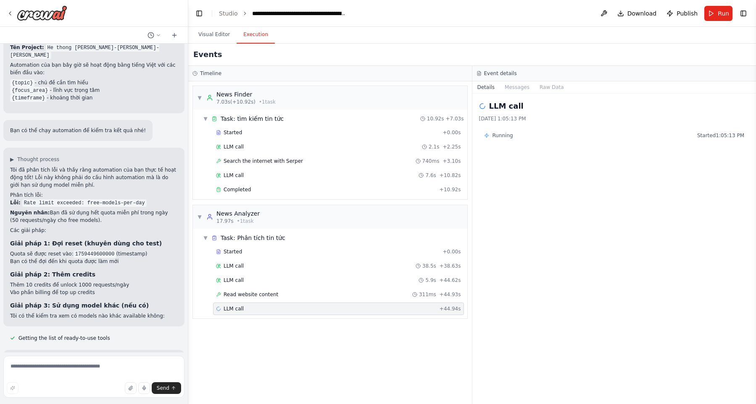
scroll to position [383, 0]
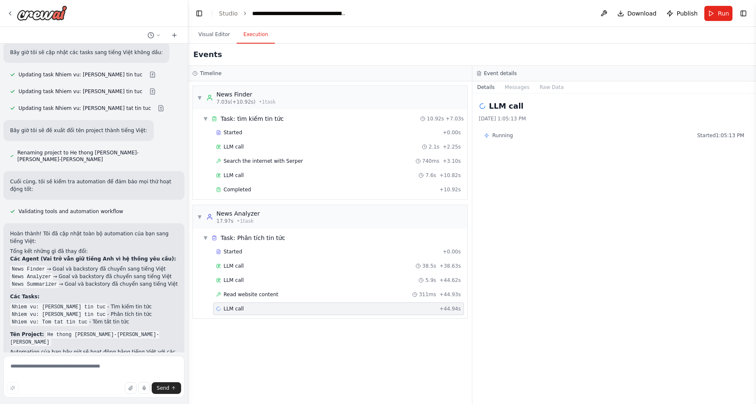
click at [367, 312] on div "LLM call + 44.94s" at bounding box center [338, 309] width 245 height 7
click at [382, 329] on div "▼ News Finder 7.03s (+10.92s) • 1 task ▼ Task: tìm kiếm tin tức 10.92s + 7.03s …" at bounding box center [329, 242] width 283 height 323
click at [415, 295] on div "Read website content 311ms + 44.93s" at bounding box center [338, 294] width 245 height 7
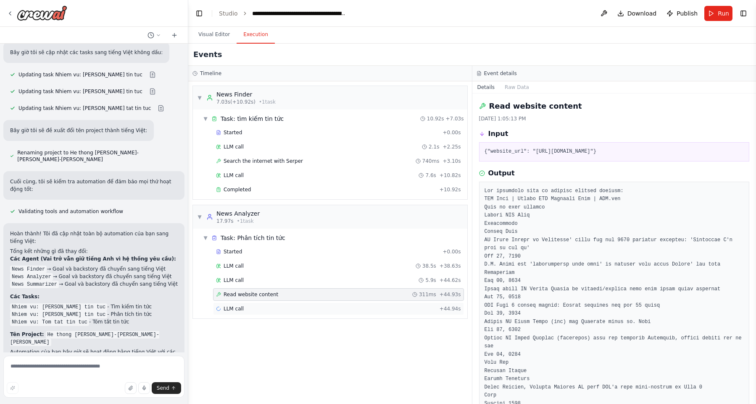
click at [407, 306] on div "LLM call + 44.94s" at bounding box center [338, 309] width 245 height 7
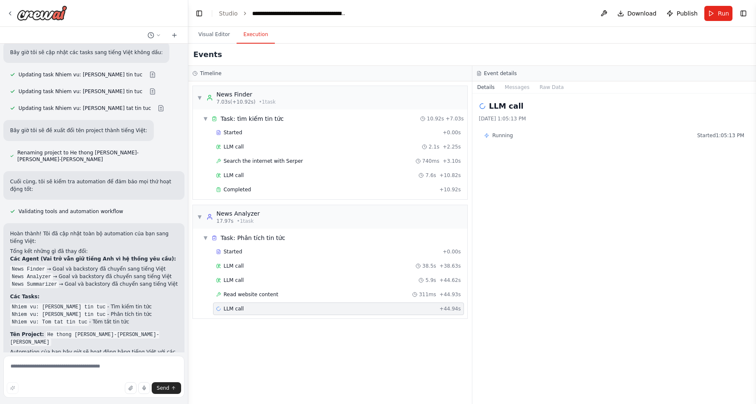
click at [420, 357] on div "▼ News Finder 7.03s (+10.92s) • 1 task ▼ Task: tìm kiếm tin tức 10.92s + 7.03s …" at bounding box center [329, 242] width 283 height 323
click at [421, 354] on div "▼ News Finder 7.03s (+10.92s) • 1 task ▼ Task: tìm kiếm tin tức 10.92s + 7.03s …" at bounding box center [329, 242] width 283 height 323
click at [402, 290] on div "Read website content 311ms + 44.93s" at bounding box center [338, 295] width 251 height 13
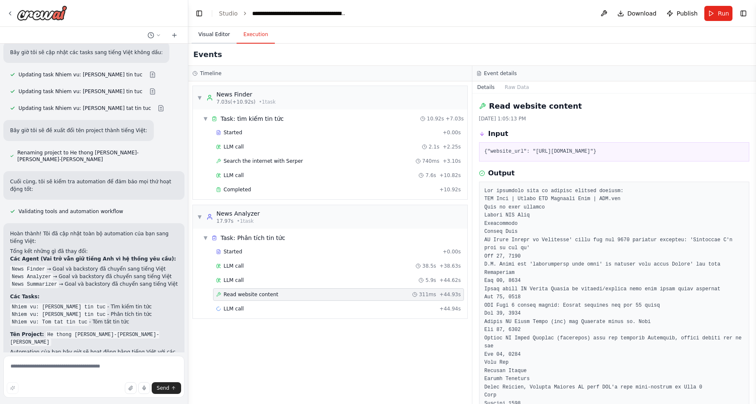
click at [215, 34] on button "Visual Editor" at bounding box center [214, 35] width 45 height 18
click at [262, 30] on button "Execution" at bounding box center [255, 35] width 38 height 18
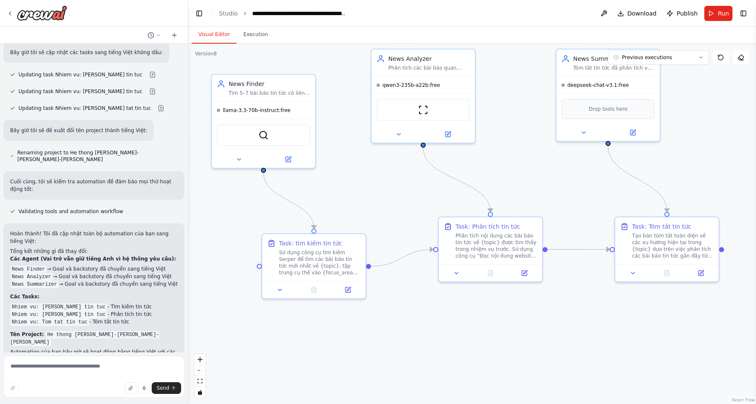
click at [225, 32] on button "Visual Editor" at bounding box center [214, 35] width 45 height 18
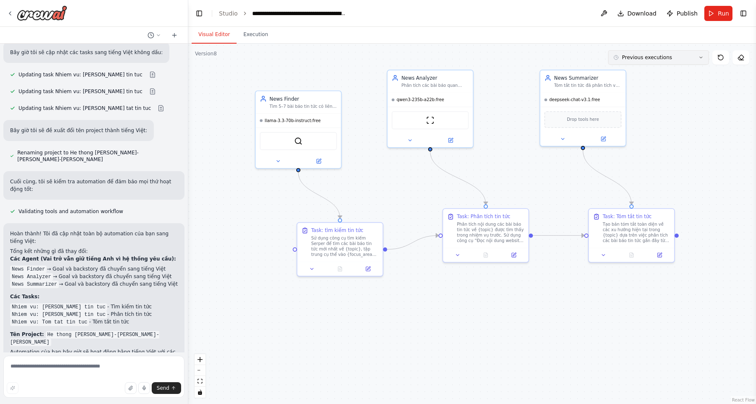
click at [659, 59] on span "Previous executions" at bounding box center [647, 57] width 50 height 7
click at [661, 56] on span "Previous executions" at bounding box center [647, 57] width 50 height 7
drag, startPoint x: 680, startPoint y: 100, endPoint x: 672, endPoint y: 116, distance: 18.6
click at [672, 116] on div ".deletable-edge-delete-btn { width: 20px; height: 20px; border: 0px solid #ffff…" at bounding box center [471, 224] width 567 height 361
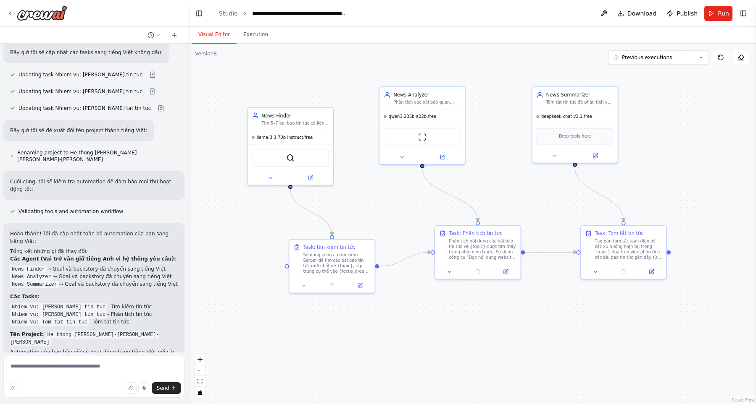
click at [208, 52] on div "Version 8" at bounding box center [206, 53] width 22 height 7
click at [210, 54] on div "Version 8" at bounding box center [206, 53] width 22 height 7
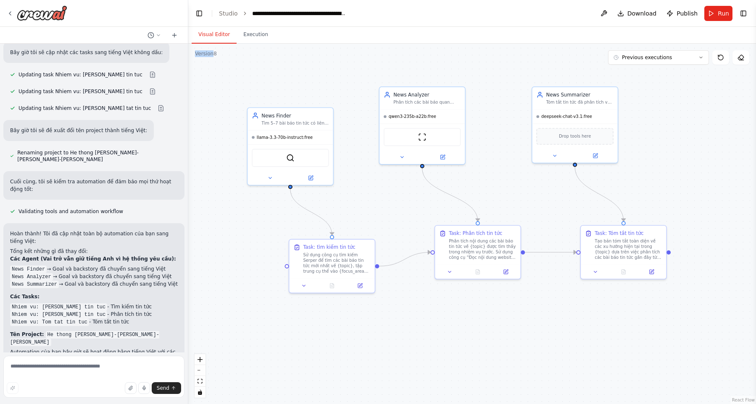
click at [210, 54] on div "Version 8" at bounding box center [206, 53] width 22 height 7
click at [261, 70] on div ".deletable-edge-delete-btn { width: 20px; height: 20px; border: 0px solid #ffff…" at bounding box center [471, 224] width 567 height 361
click at [81, 379] on textarea at bounding box center [93, 377] width 181 height 42
type textarea "**********"
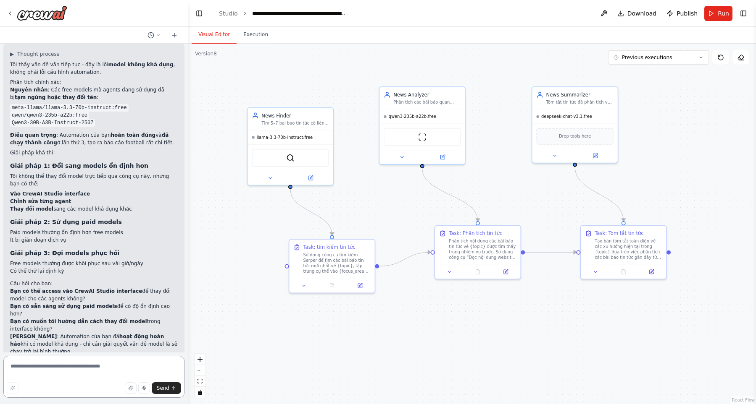
scroll to position [1750, 0]
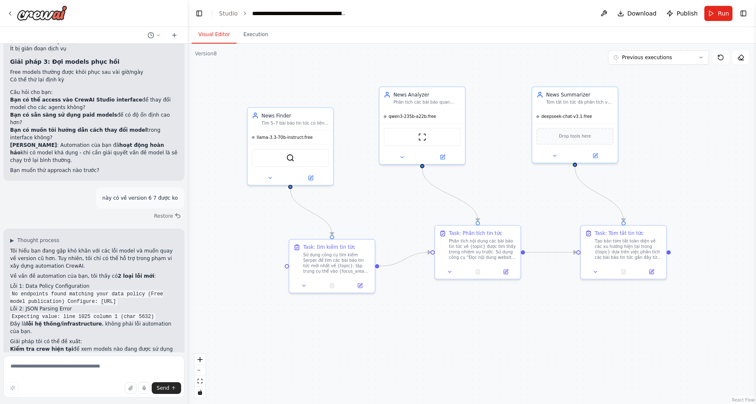
click at [35, 22] on div at bounding box center [94, 13] width 188 height 27
click at [21, 17] on img at bounding box center [42, 12] width 50 height 15
